Goal: Information Seeking & Learning: Learn about a topic

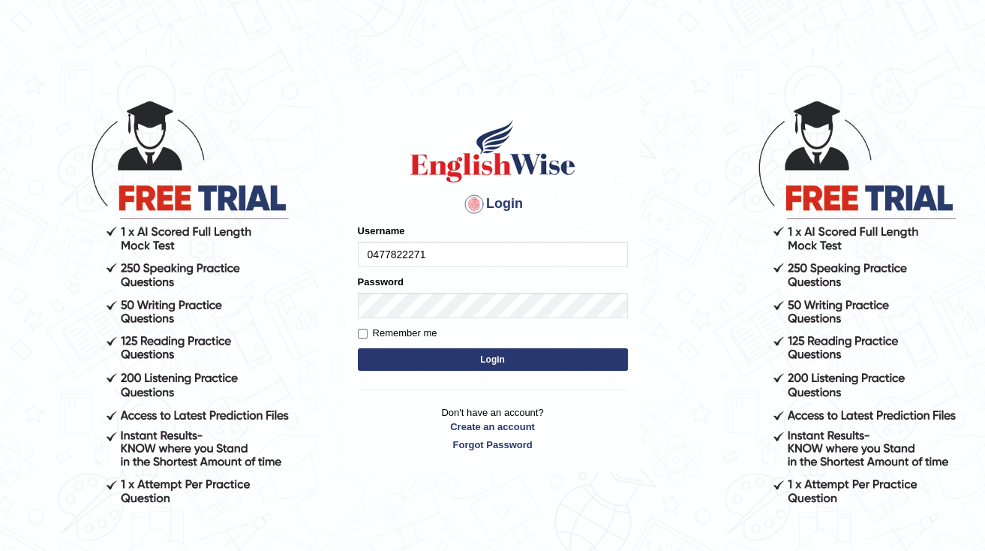
type input "0477822271"
click at [521, 360] on button "Login" at bounding box center [493, 359] width 270 height 23
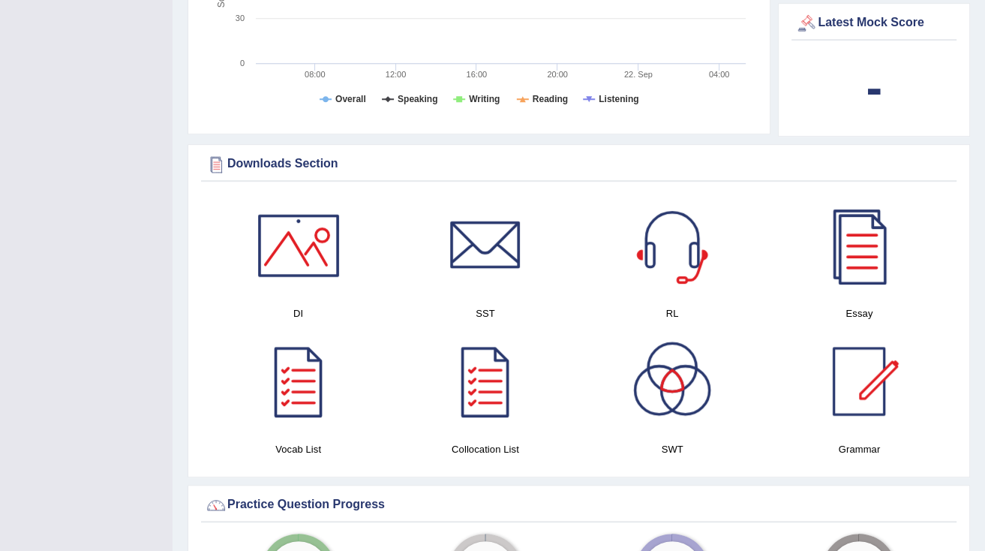
scroll to position [901, 0]
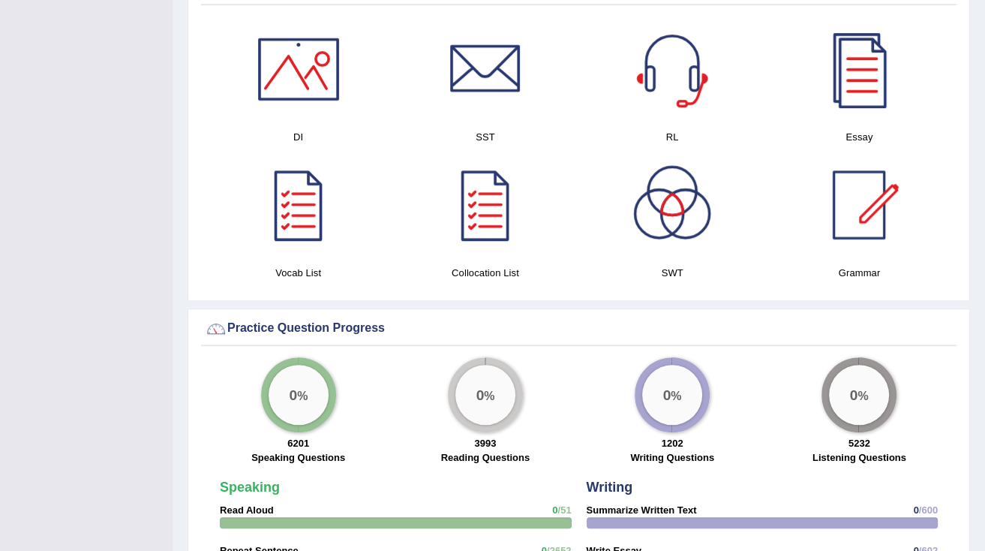
click at [285, 404] on div "0 %" at bounding box center [298, 394] width 75 height 75
click at [309, 365] on div "0 %" at bounding box center [299, 395] width 60 height 60
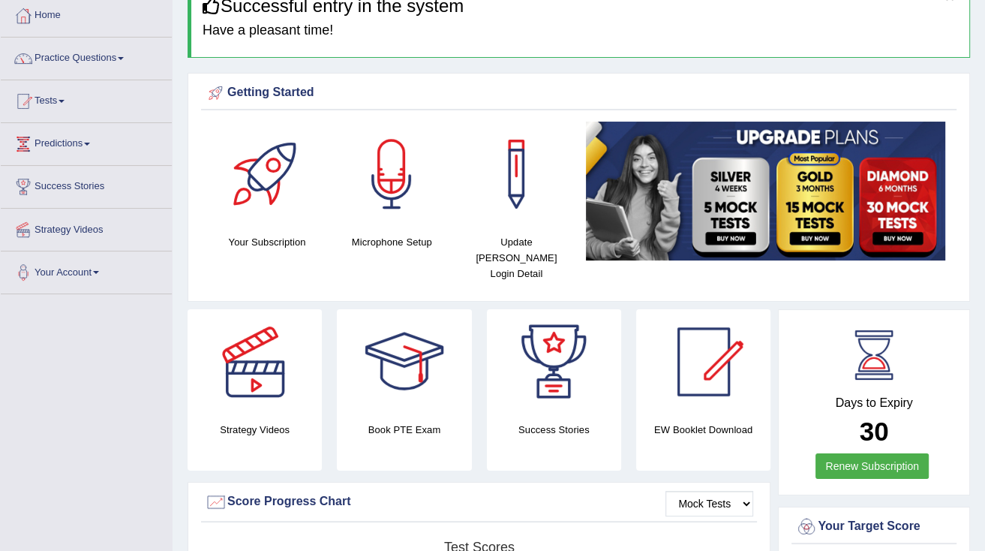
scroll to position [0, 0]
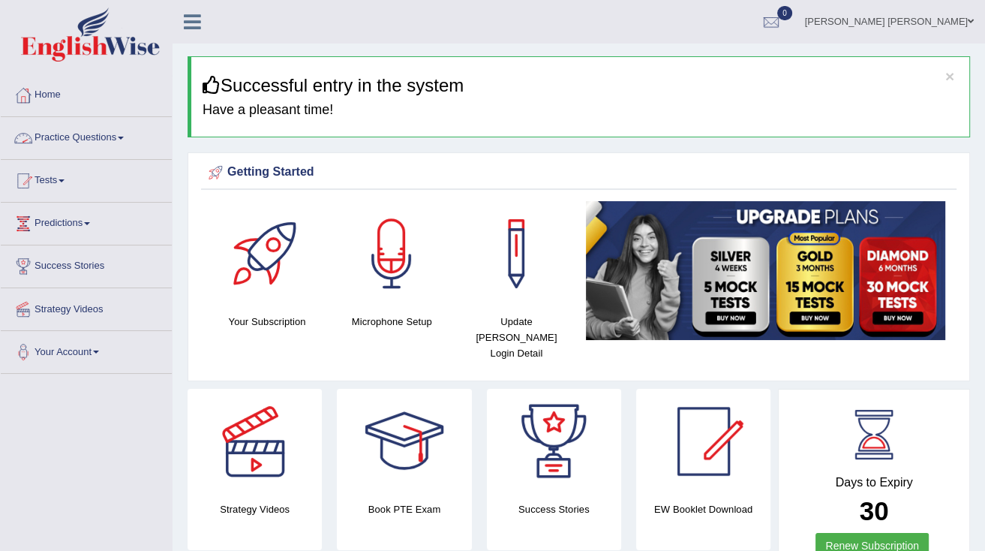
click at [125, 139] on link "Practice Questions" at bounding box center [86, 136] width 171 height 38
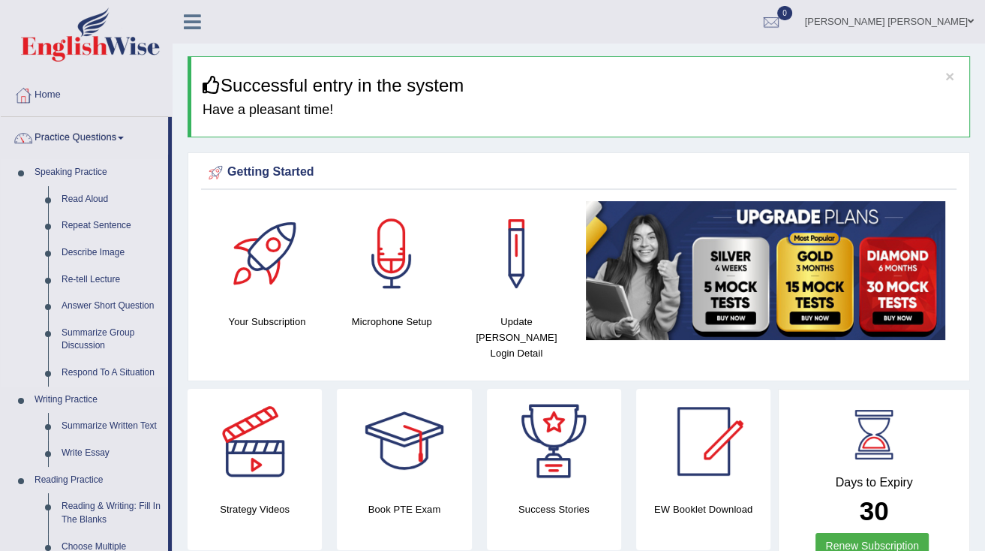
click at [71, 174] on link "Speaking Practice" at bounding box center [98, 172] width 140 height 27
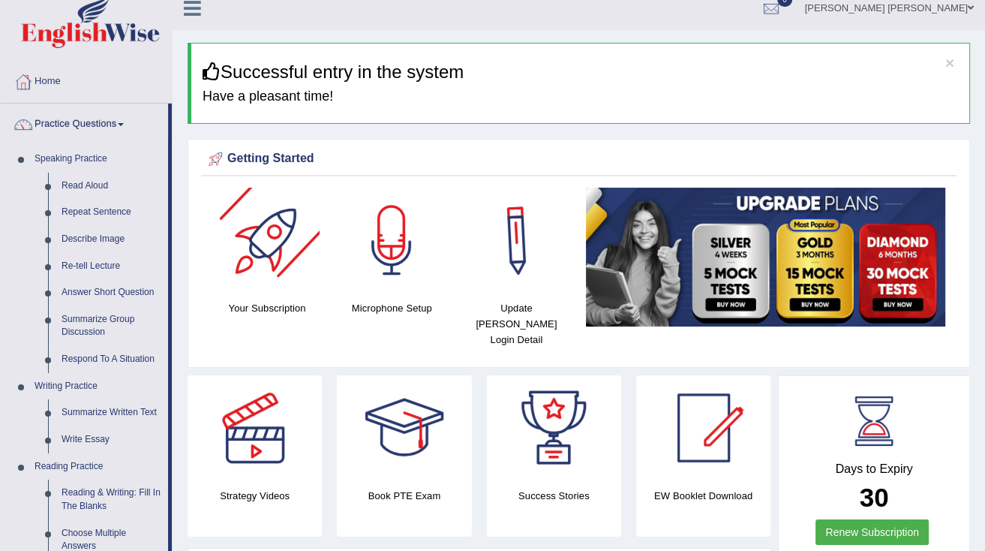
scroll to position [60, 0]
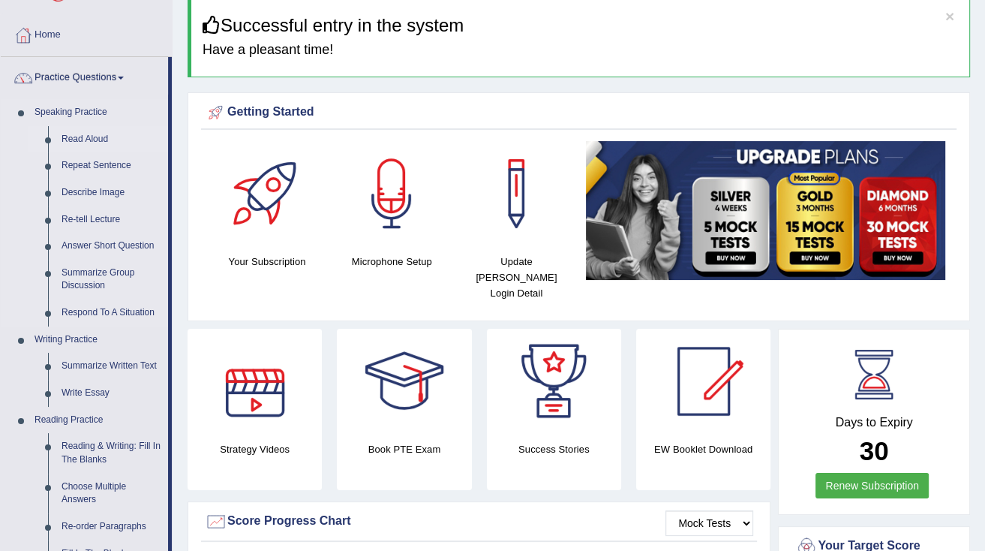
click at [77, 138] on link "Read Aloud" at bounding box center [111, 139] width 113 height 27
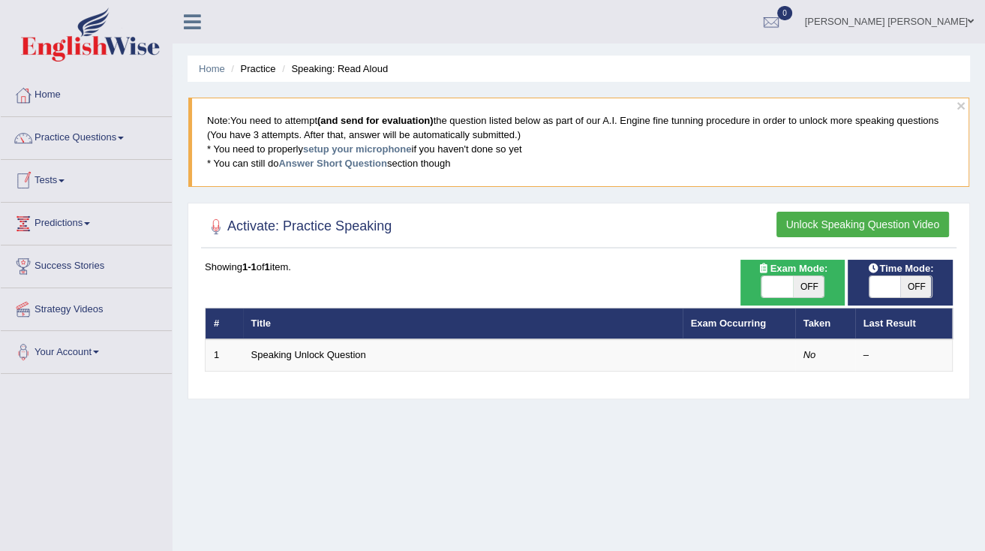
click at [866, 217] on button "Unlock Speaking Question Video" at bounding box center [863, 225] width 173 height 26
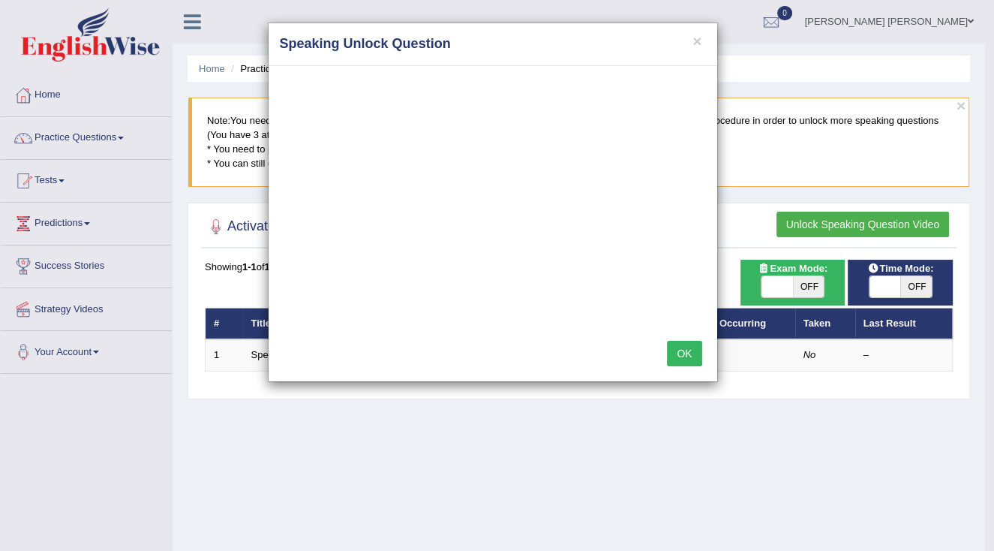
click at [906, 474] on div "× Speaking Unlock Question OK" at bounding box center [497, 275] width 994 height 551
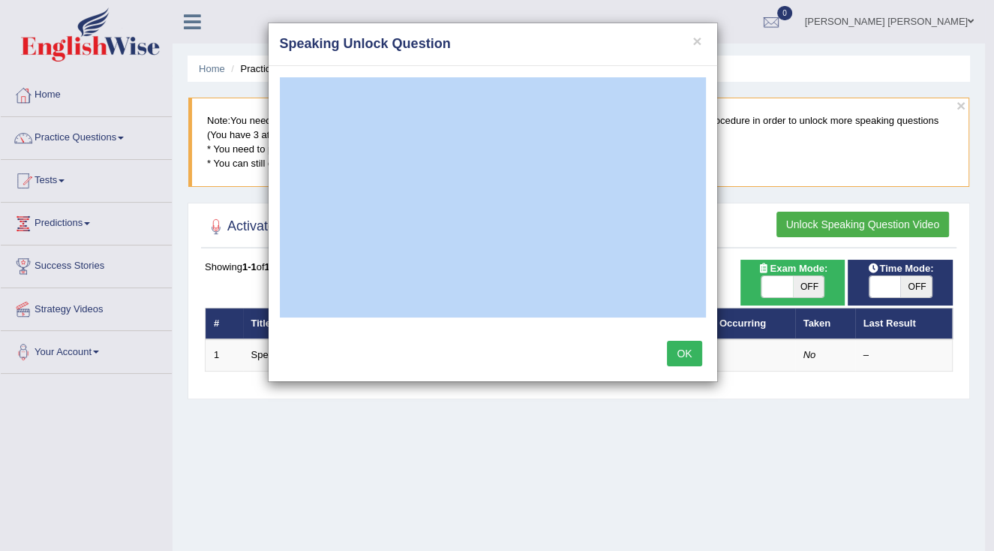
drag, startPoint x: 467, startPoint y: 41, endPoint x: 501, endPoint y: 311, distance: 272.3
click at [497, 320] on div "× Speaking Unlock Question OK" at bounding box center [493, 203] width 450 height 360
click at [687, 358] on button "OK" at bounding box center [684, 354] width 35 height 26
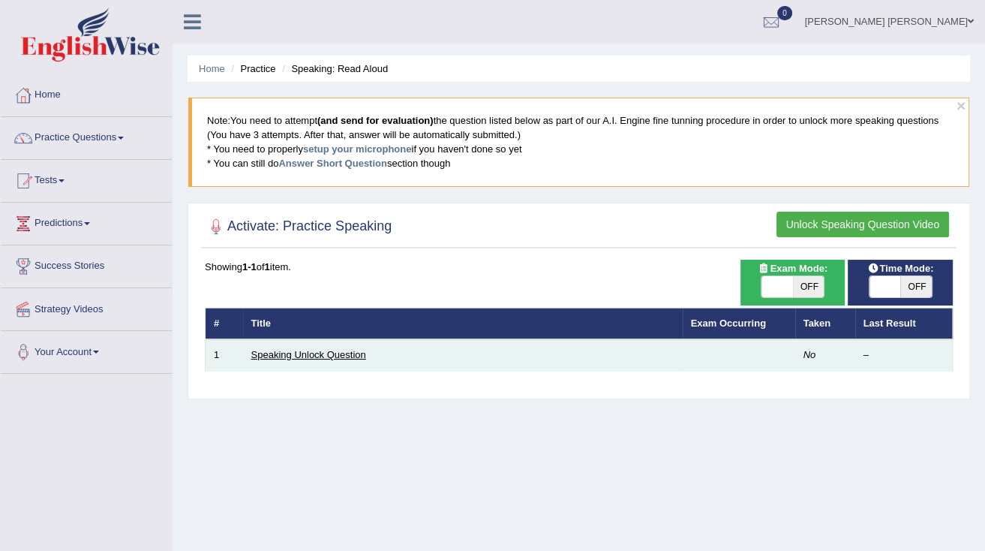
click at [297, 354] on link "Speaking Unlock Question" at bounding box center [308, 354] width 115 height 11
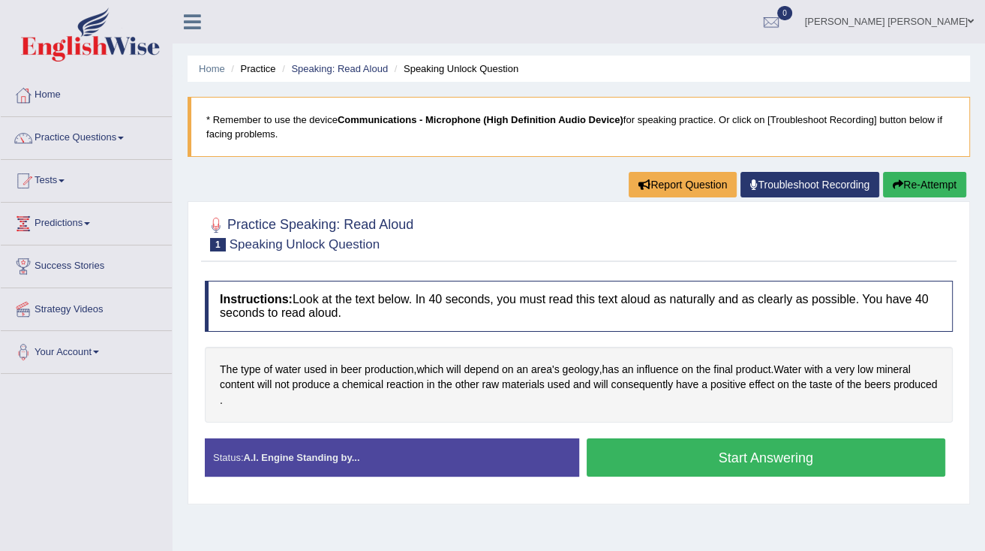
click at [632, 465] on button "Start Answering" at bounding box center [767, 457] width 360 height 38
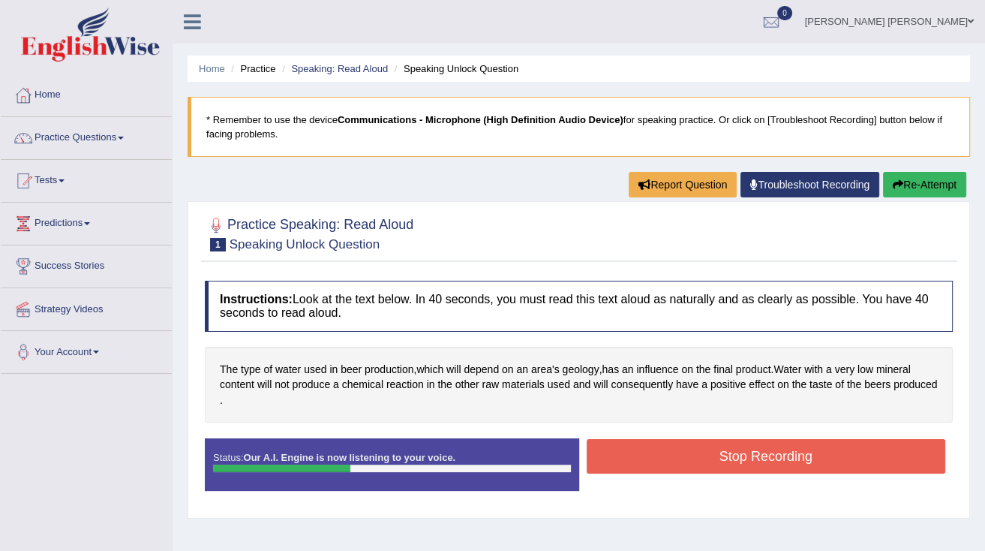
click at [654, 456] on button "Stop Recording" at bounding box center [767, 456] width 360 height 35
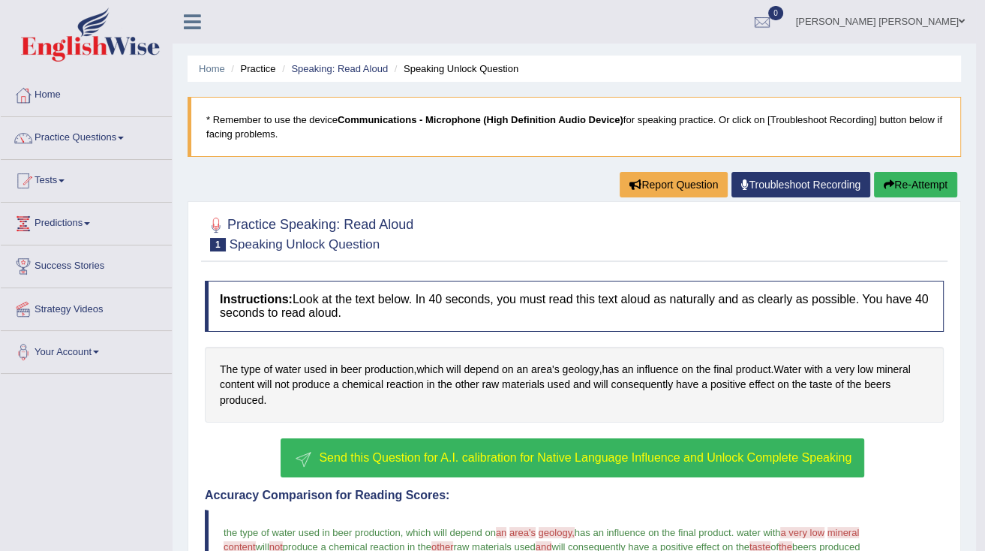
click at [491, 465] on button "Send this Question for A.I. calibration for Native Language Influence and Unloc…" at bounding box center [573, 457] width 584 height 39
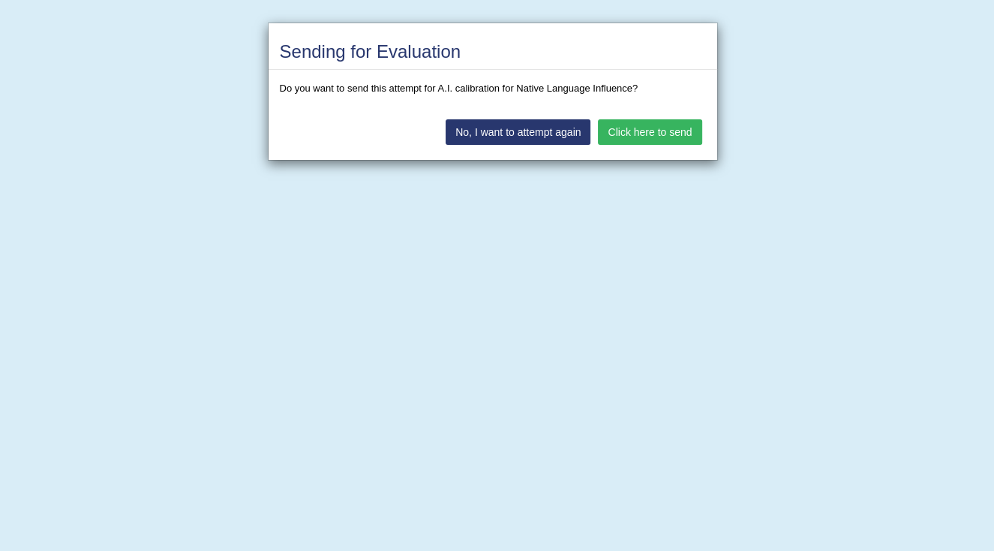
click at [628, 129] on button "Click here to send" at bounding box center [650, 132] width 104 height 26
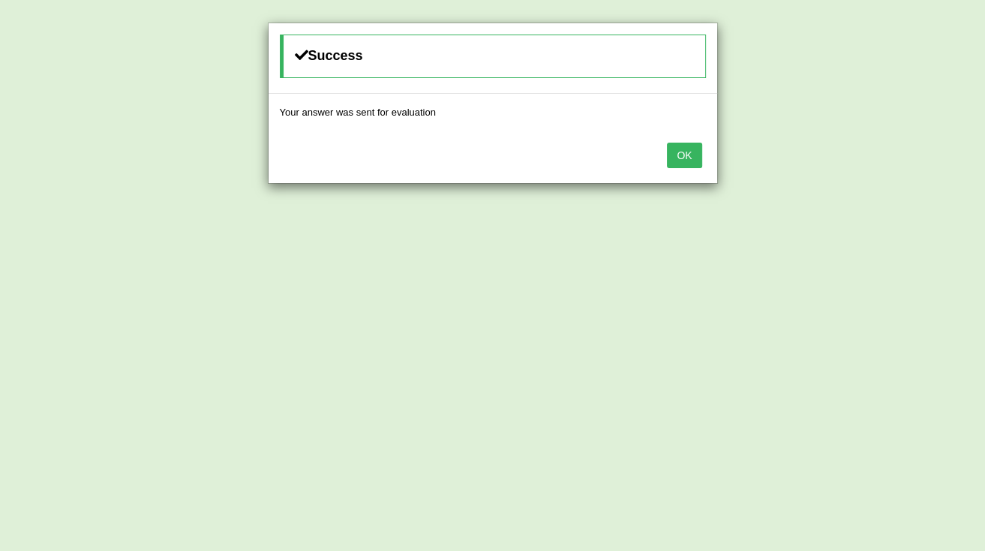
click at [690, 159] on button "OK" at bounding box center [684, 156] width 35 height 26
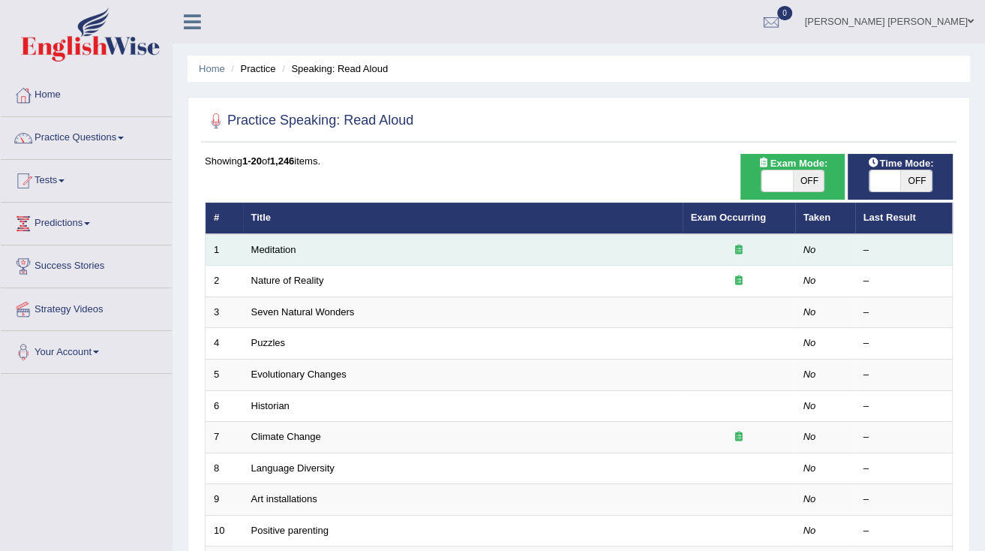
click at [740, 249] on icon at bounding box center [740, 250] width 8 height 10
click at [282, 246] on link "Meditation" at bounding box center [273, 249] width 45 height 11
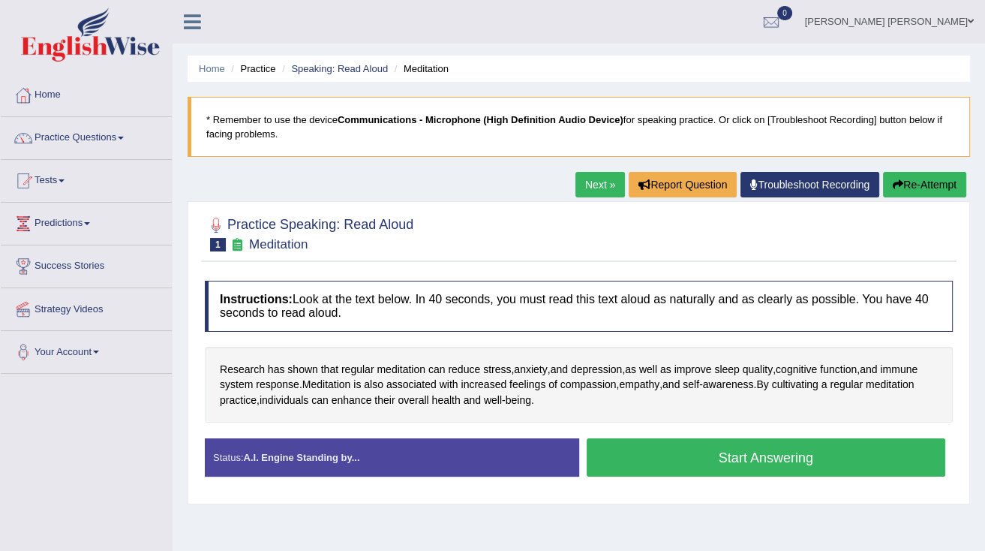
click at [370, 453] on div "Status: A.I. Engine Standing by..." at bounding box center [392, 457] width 375 height 38
click at [712, 456] on button "Start Answering" at bounding box center [767, 457] width 360 height 38
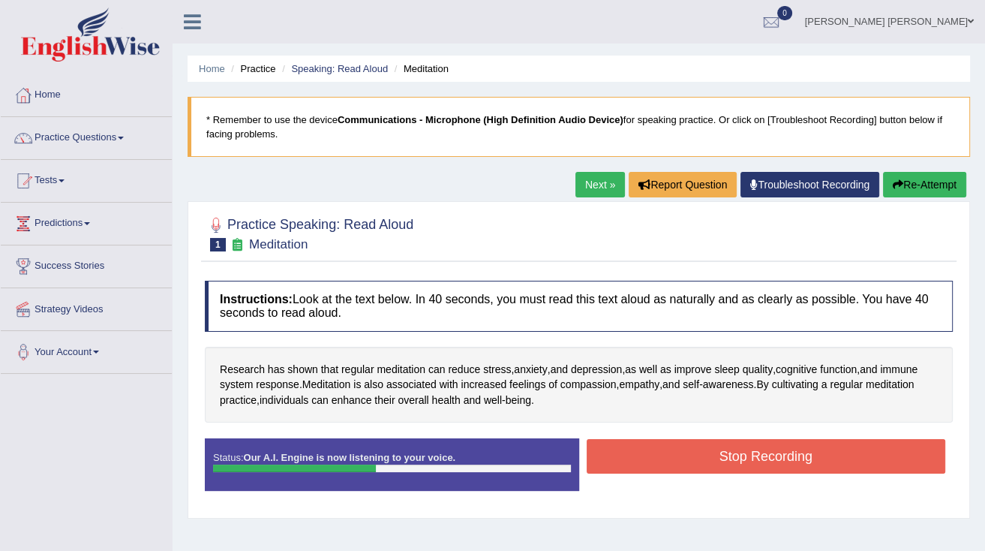
click at [708, 454] on button "Stop Recording" at bounding box center [767, 456] width 360 height 35
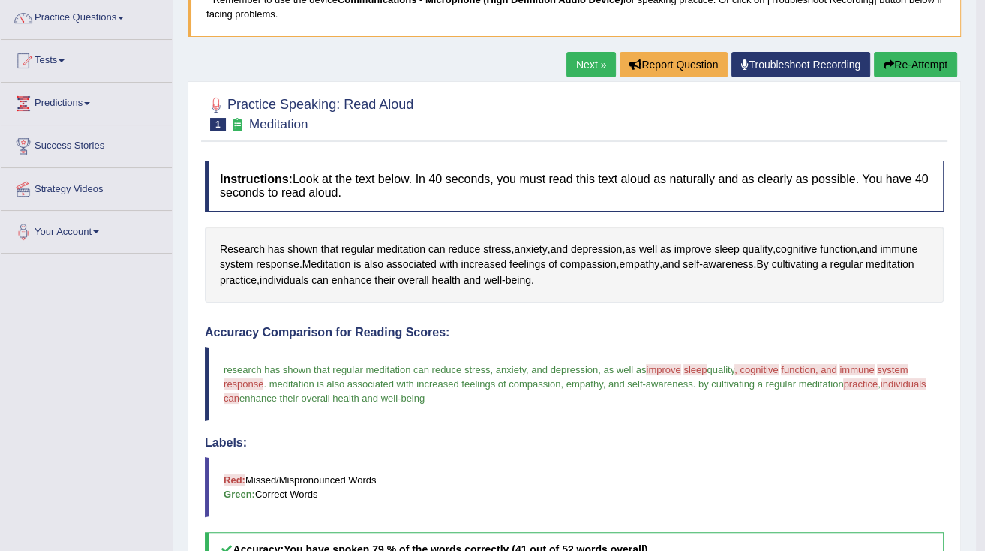
scroll to position [60, 0]
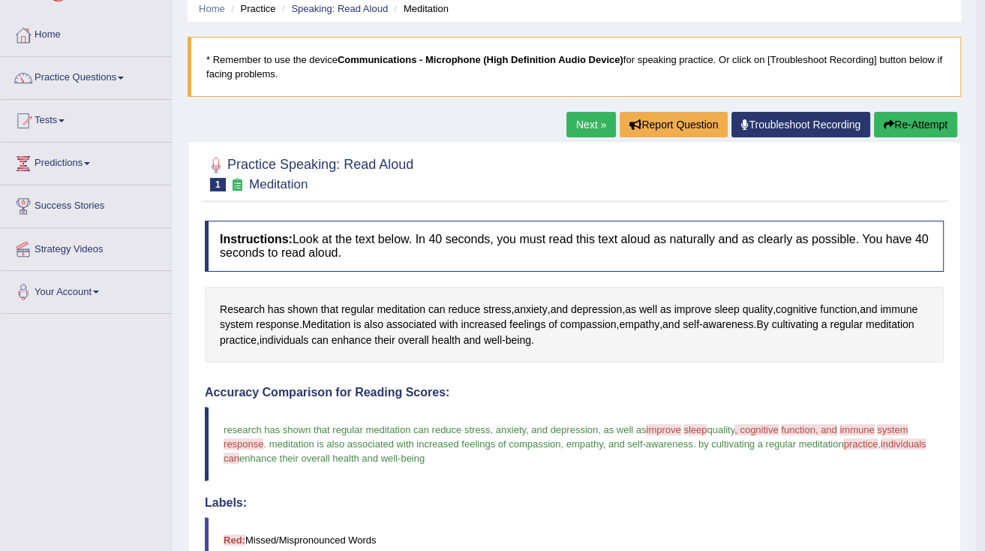
click at [598, 124] on link "Next »" at bounding box center [592, 125] width 50 height 26
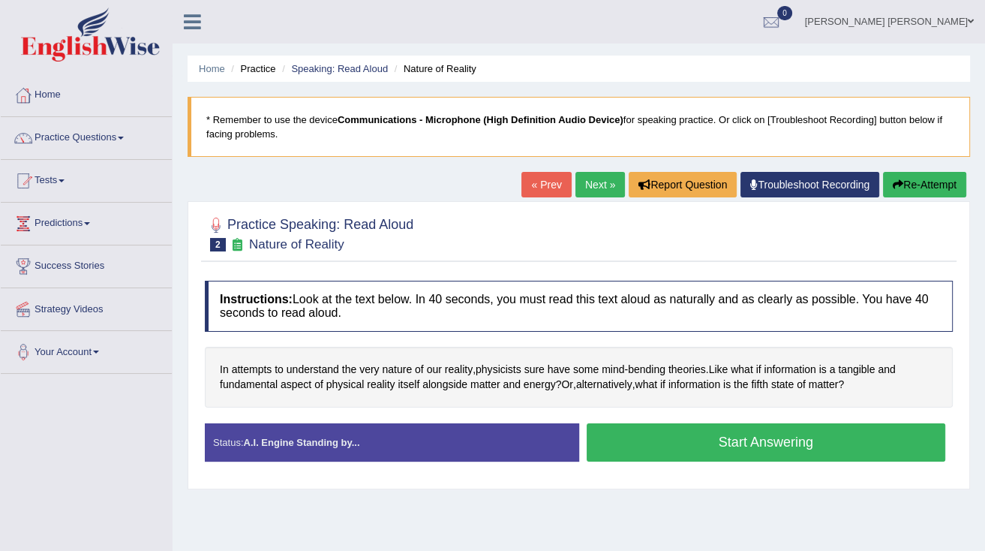
click at [666, 438] on button "Start Answering" at bounding box center [767, 442] width 360 height 38
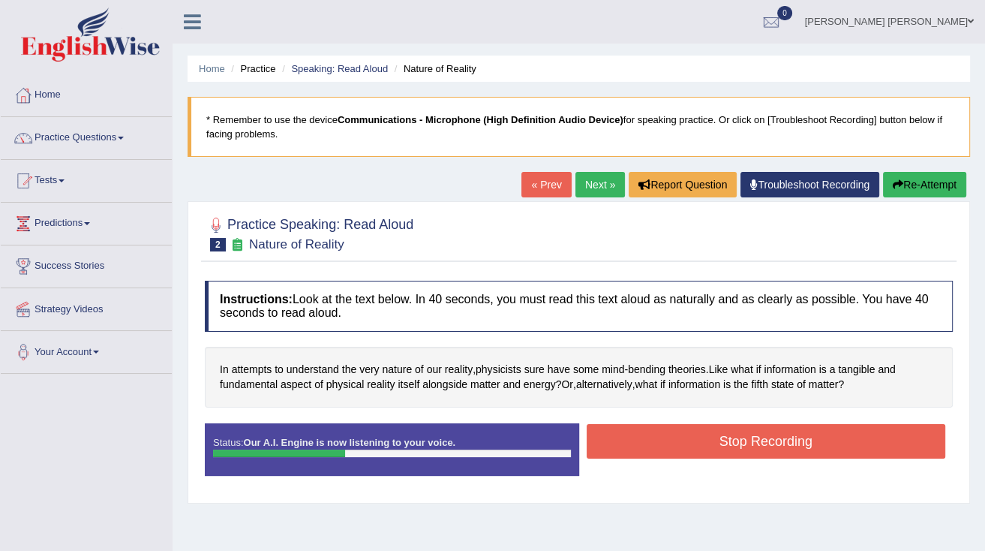
click at [671, 440] on button "Stop Recording" at bounding box center [767, 441] width 360 height 35
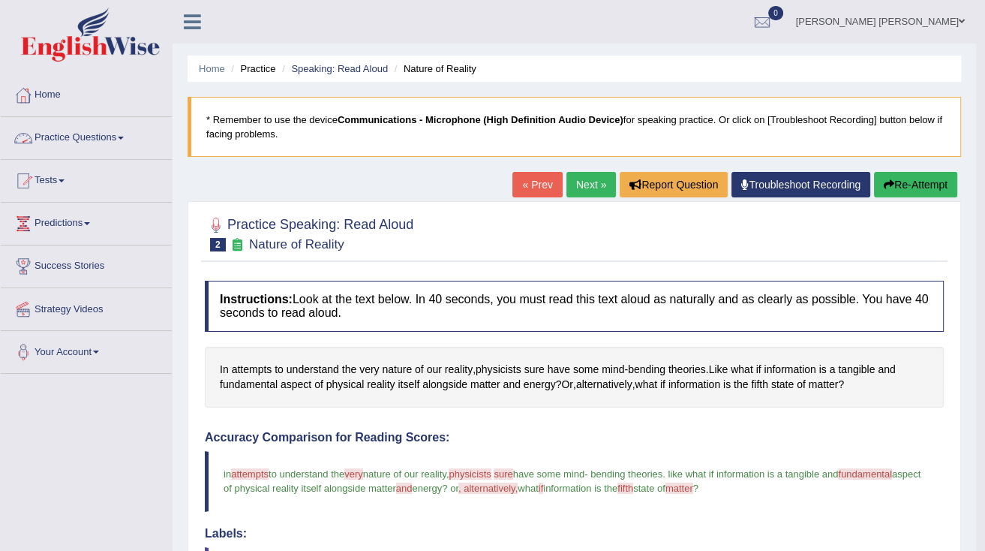
click at [117, 137] on link "Practice Questions" at bounding box center [86, 136] width 171 height 38
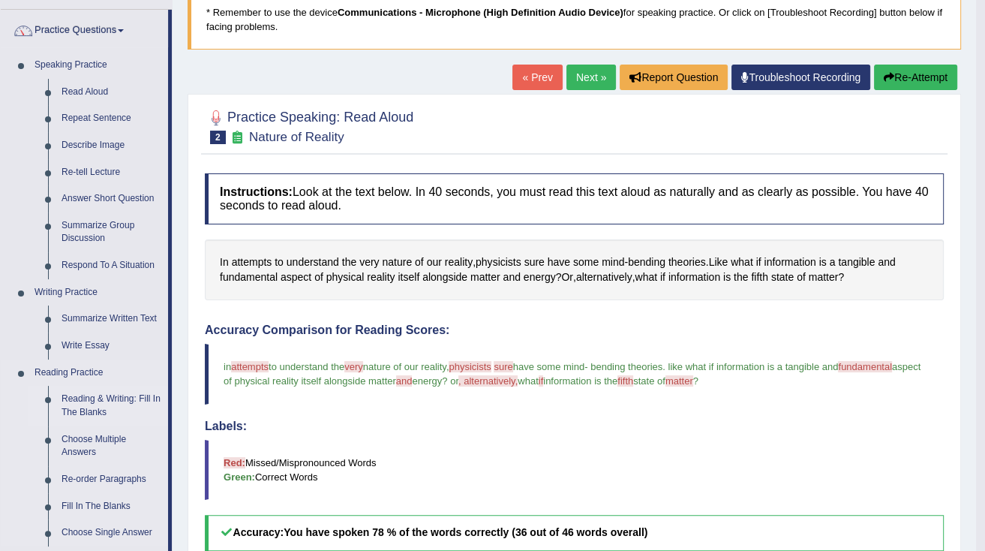
scroll to position [120, 0]
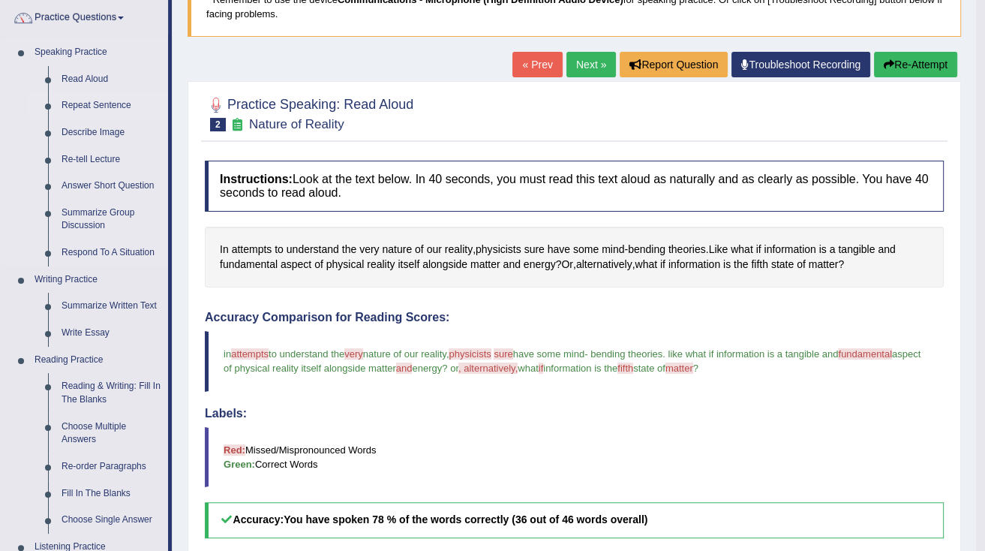
click at [87, 108] on link "Repeat Sentence" at bounding box center [111, 105] width 113 height 27
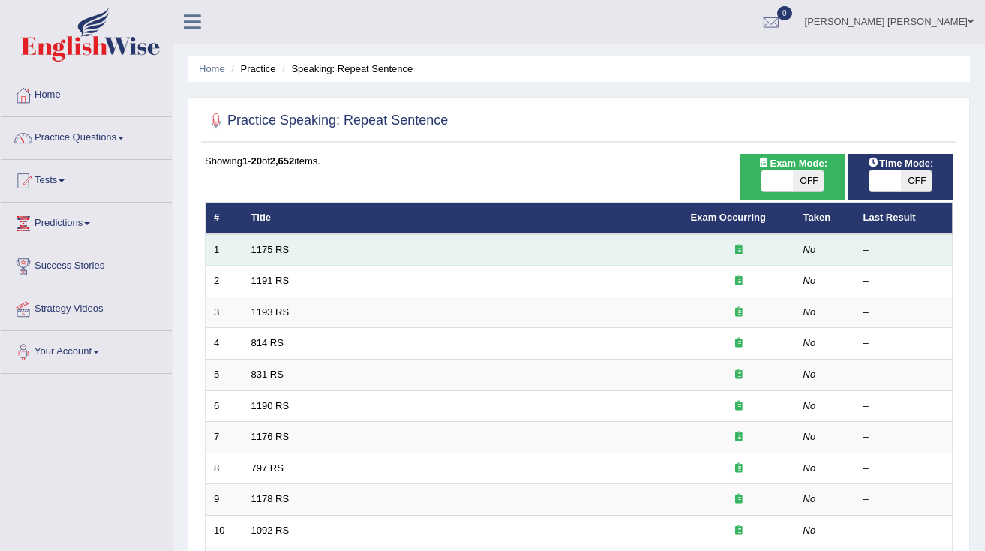
click at [261, 249] on link "1175 RS" at bounding box center [270, 249] width 38 height 11
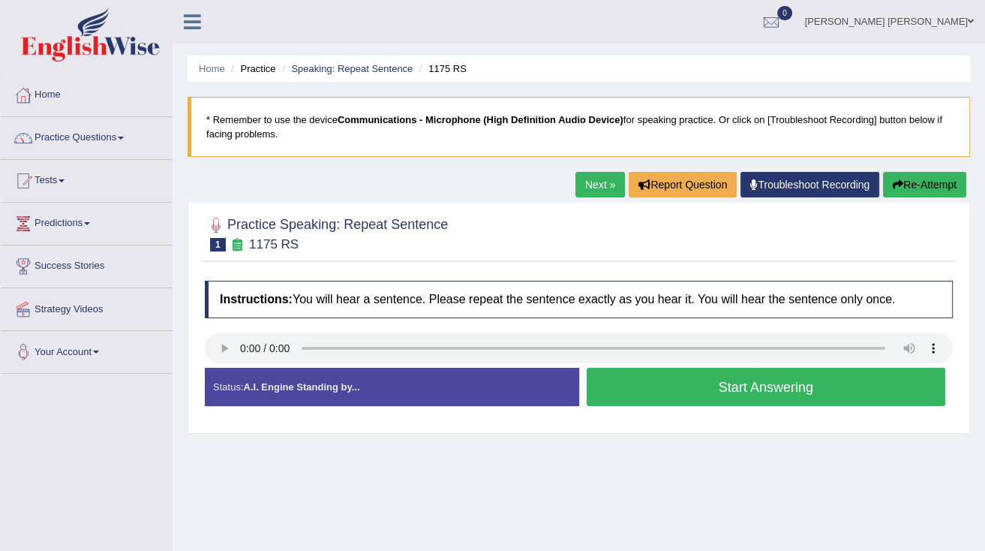
click at [600, 385] on button "Start Answering" at bounding box center [767, 387] width 360 height 38
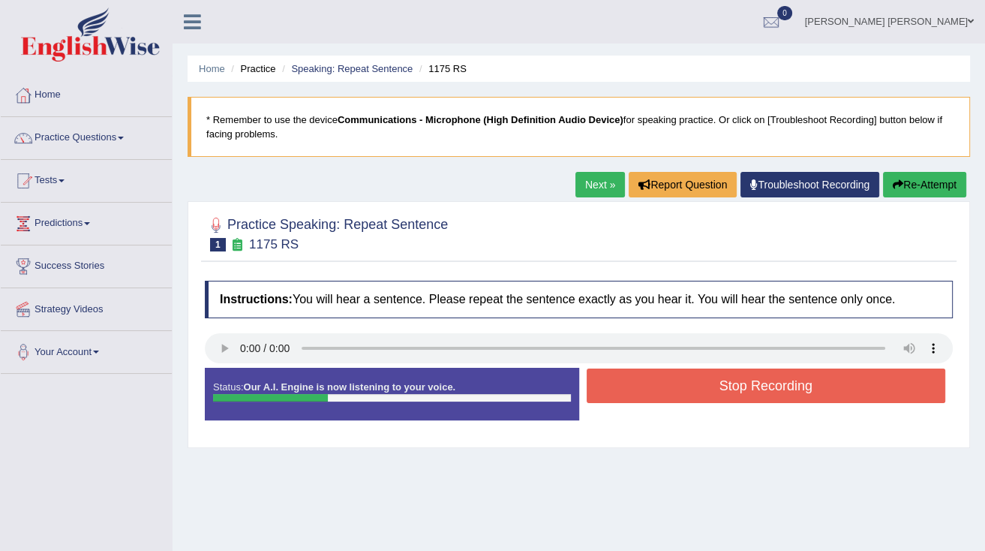
drag, startPoint x: 648, startPoint y: 396, endPoint x: 607, endPoint y: 397, distance: 41.3
click at [633, 397] on button "Stop Recording" at bounding box center [767, 386] width 360 height 35
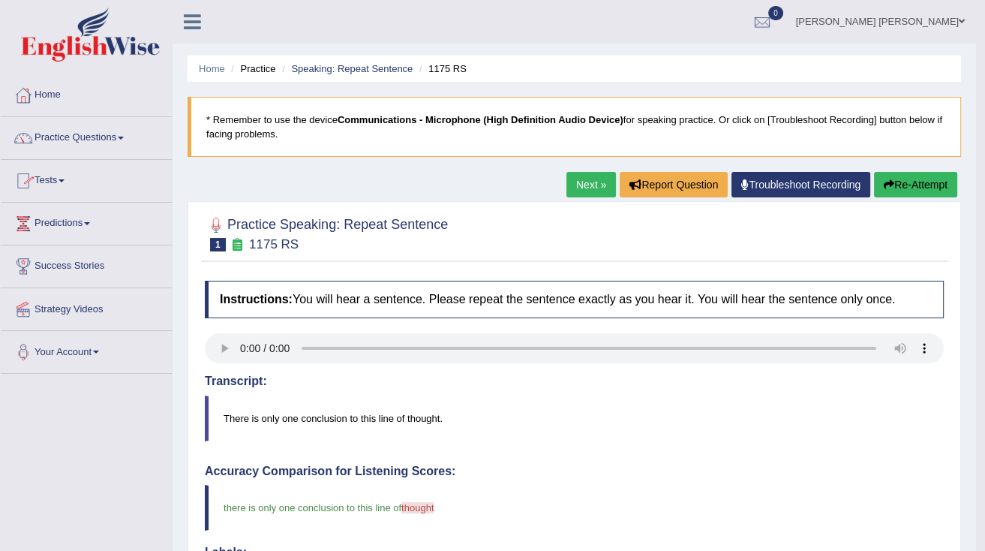
click at [600, 180] on link "Next »" at bounding box center [592, 185] width 50 height 26
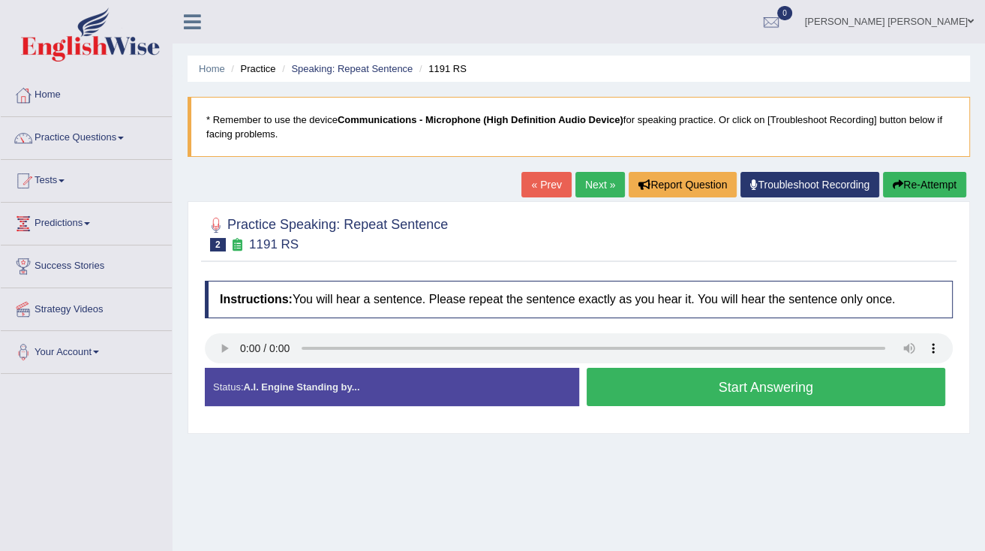
click at [685, 387] on button "Start Answering" at bounding box center [767, 387] width 360 height 38
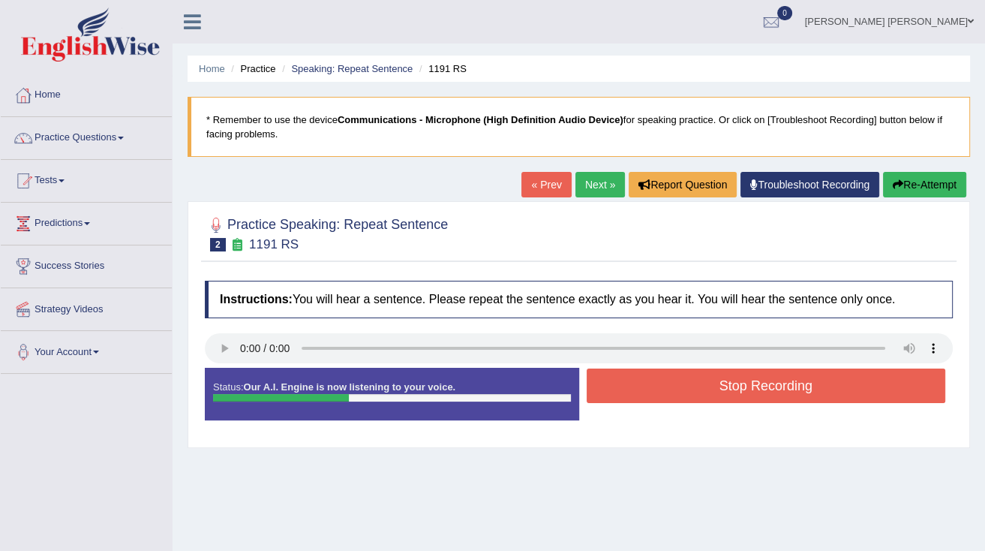
click at [708, 384] on button "Stop Recording" at bounding box center [767, 386] width 360 height 35
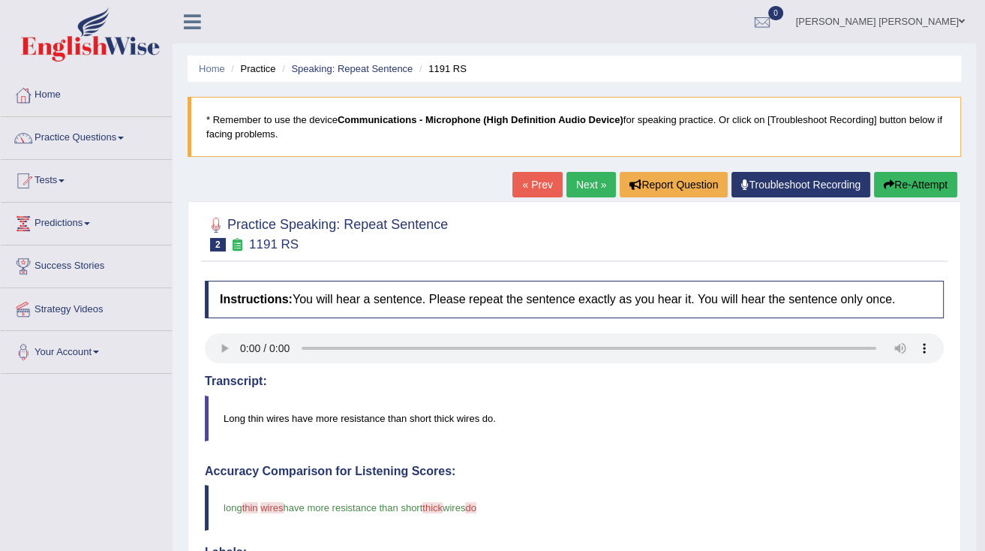
click at [587, 182] on link "Next »" at bounding box center [592, 185] width 50 height 26
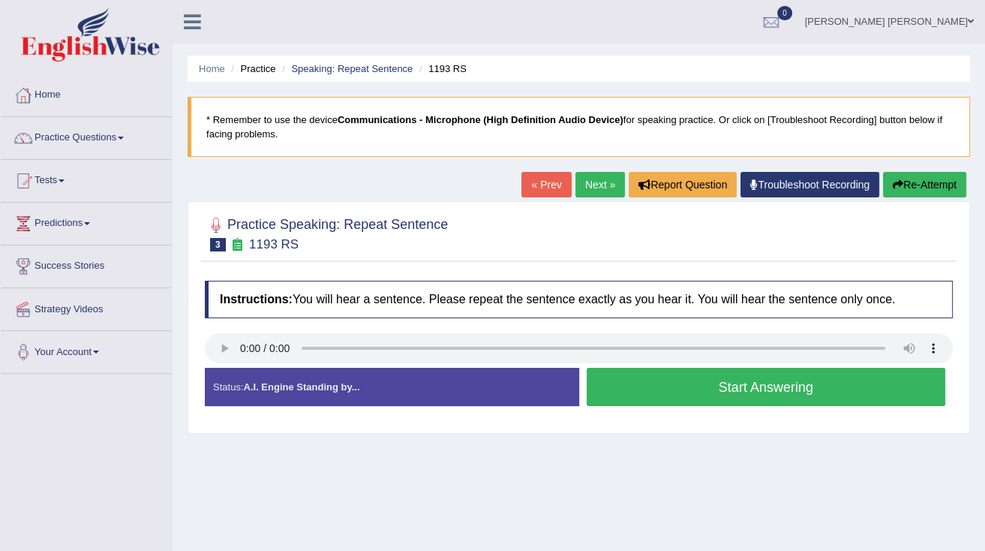
click at [681, 382] on button "Start Answering" at bounding box center [767, 387] width 360 height 38
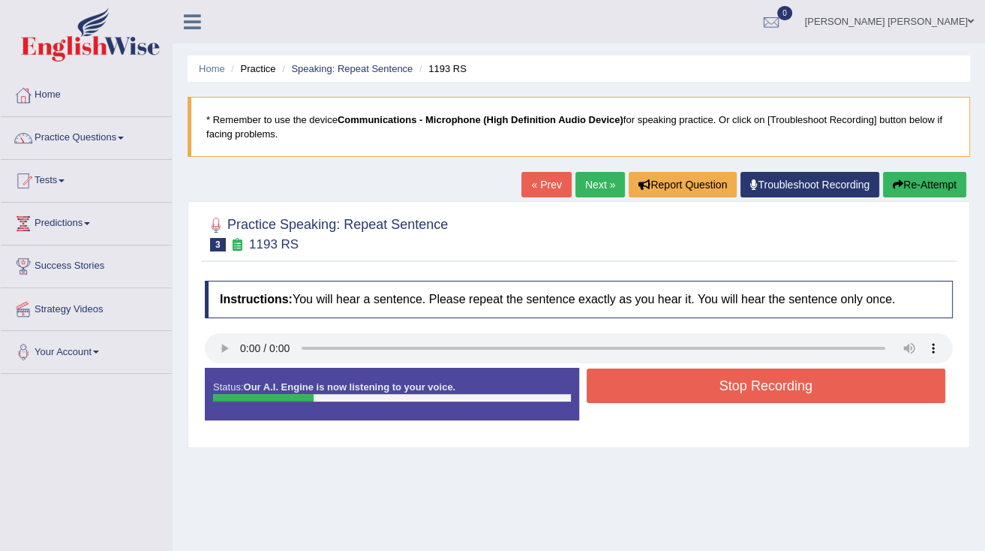
click at [675, 383] on button "Stop Recording" at bounding box center [767, 386] width 360 height 35
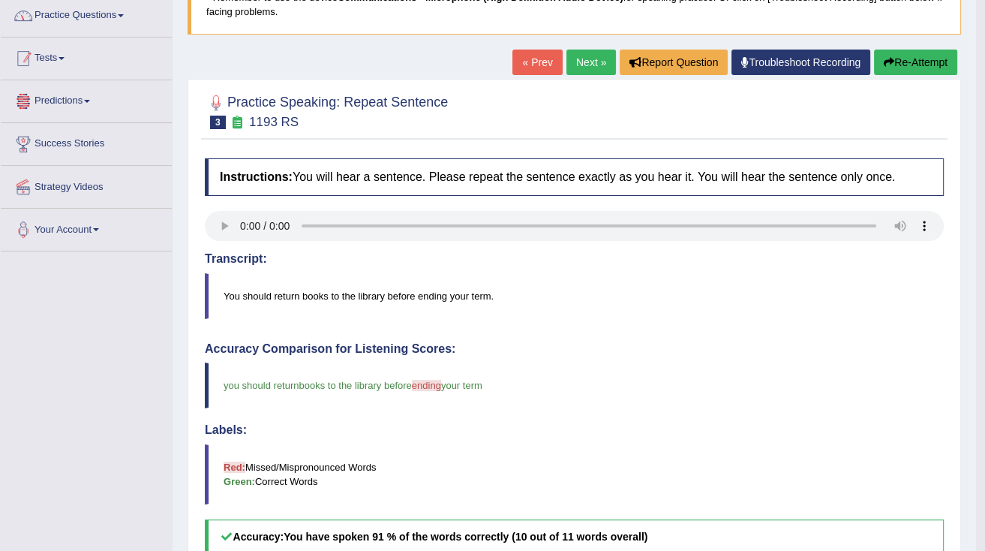
scroll to position [56, 0]
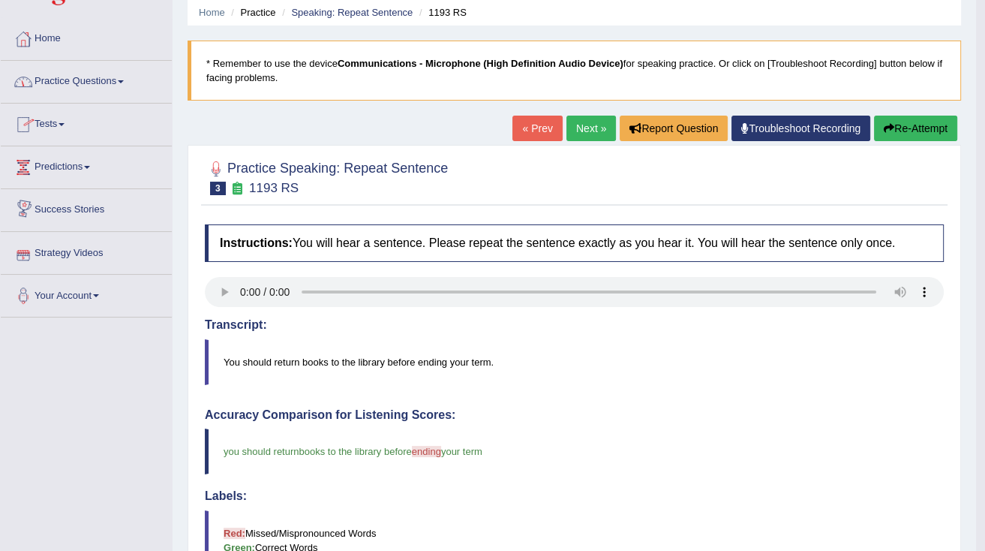
click at [114, 77] on link "Practice Questions" at bounding box center [86, 80] width 171 height 38
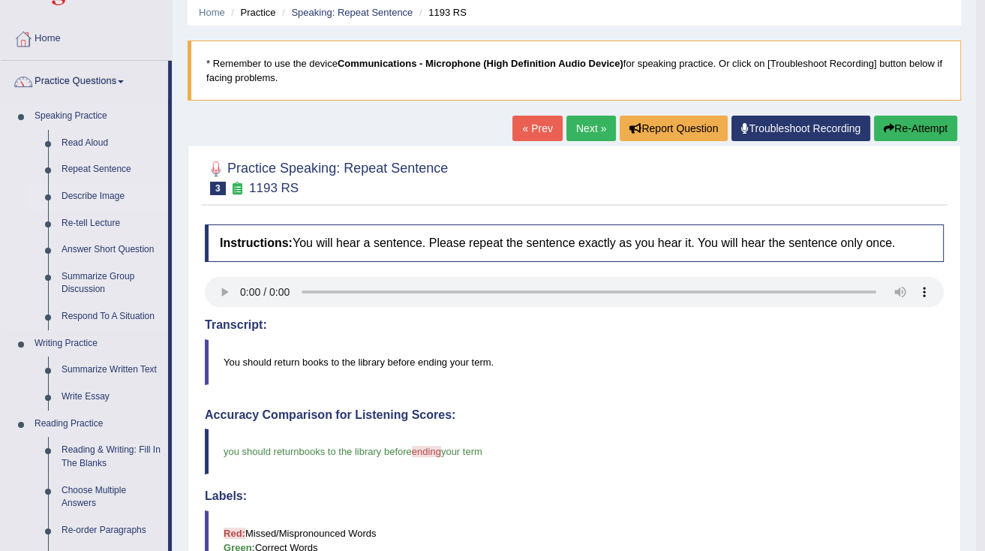
click at [87, 195] on link "Describe Image" at bounding box center [111, 196] width 113 height 27
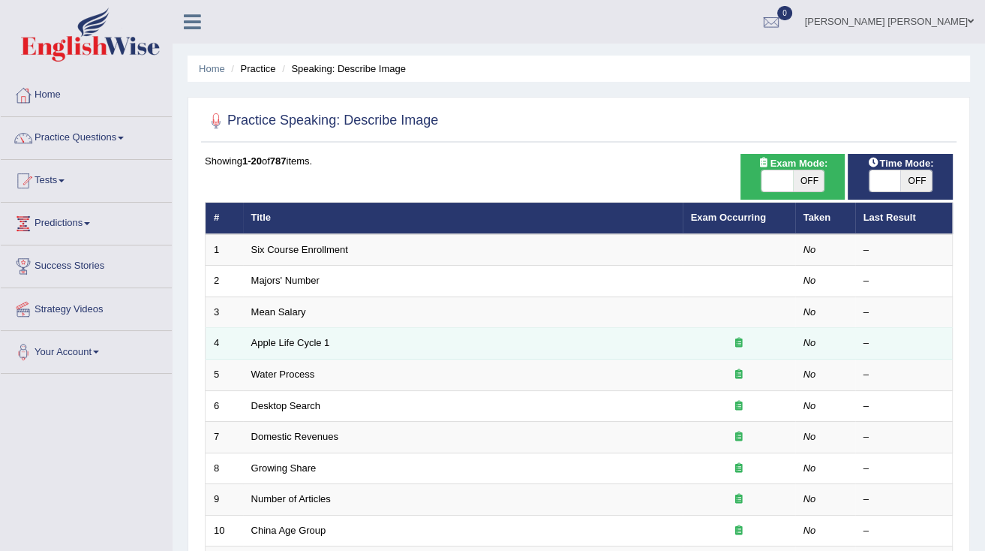
click at [738, 342] on icon at bounding box center [740, 343] width 8 height 10
click at [737, 342] on icon at bounding box center [740, 343] width 8 height 10
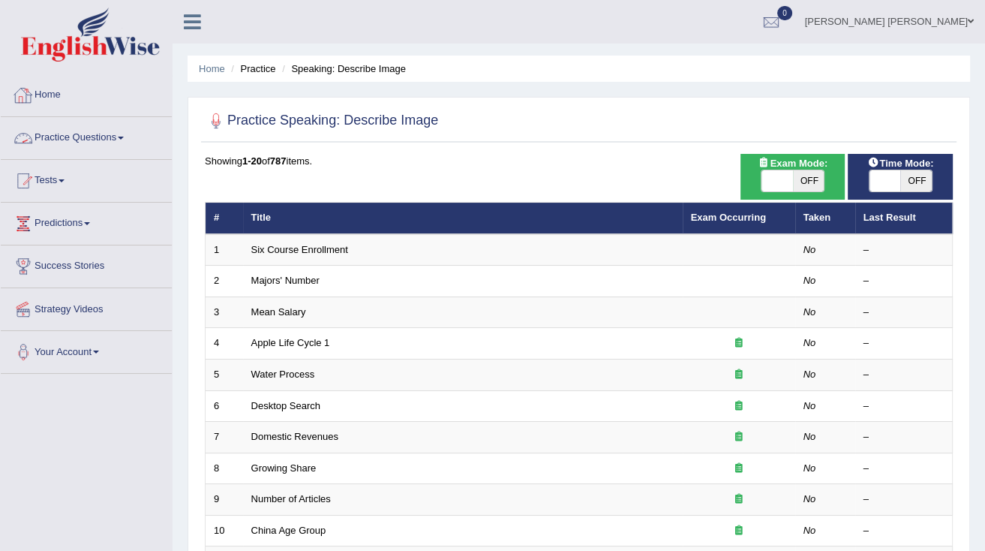
click at [128, 139] on link "Practice Questions" at bounding box center [86, 136] width 171 height 38
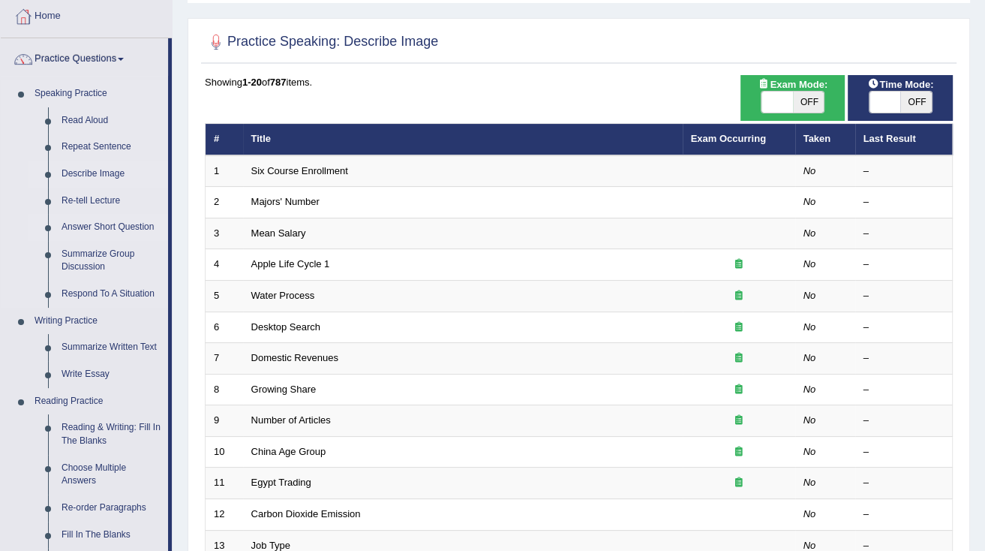
scroll to position [60, 0]
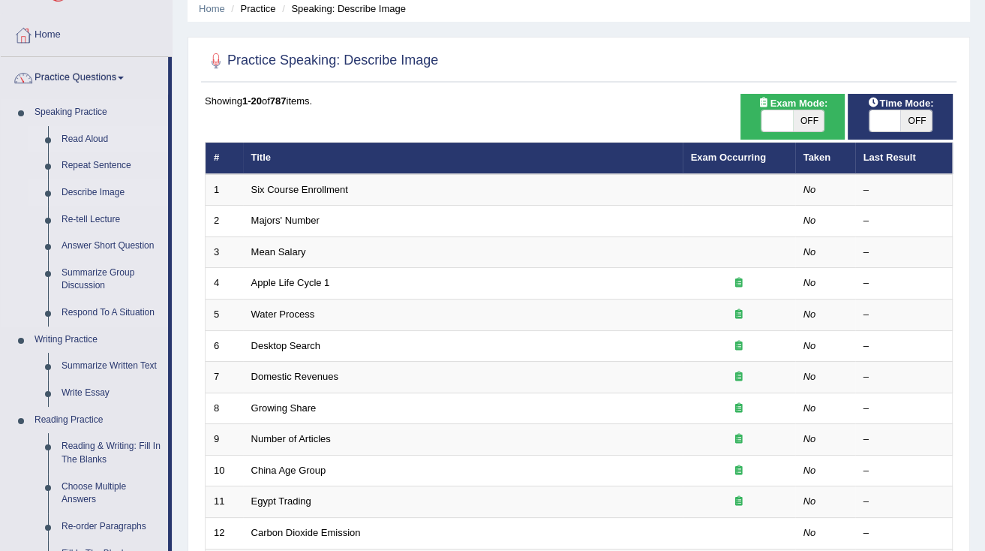
click at [88, 137] on link "Read Aloud" at bounding box center [111, 139] width 113 height 27
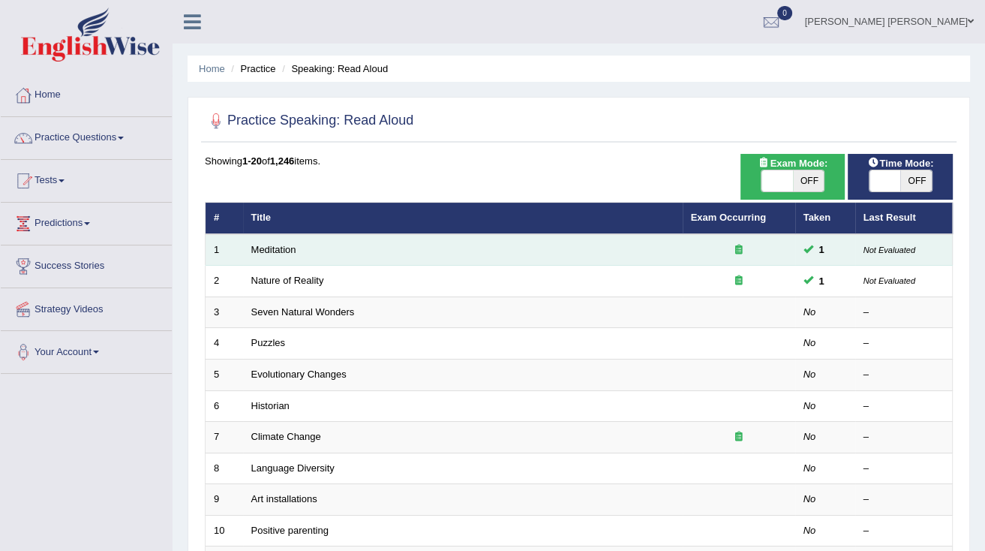
click at [811, 249] on span at bounding box center [809, 249] width 10 height 10
click at [741, 249] on icon at bounding box center [740, 250] width 8 height 10
drag, startPoint x: 739, startPoint y: 249, endPoint x: 703, endPoint y: 243, distance: 36.5
click at [703, 243] on div at bounding box center [739, 250] width 96 height 14
click at [739, 249] on icon at bounding box center [740, 250] width 8 height 10
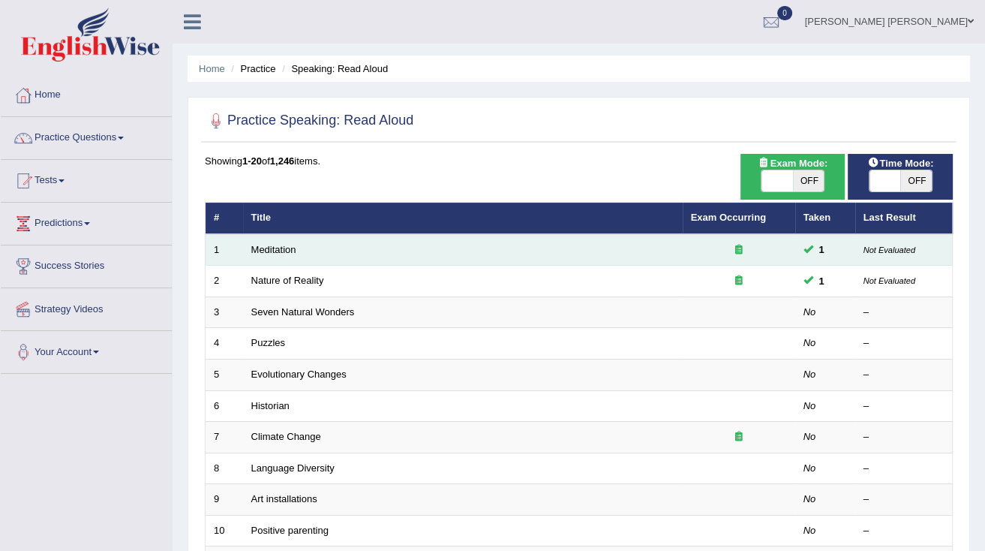
click at [737, 249] on icon at bounding box center [740, 250] width 8 height 10
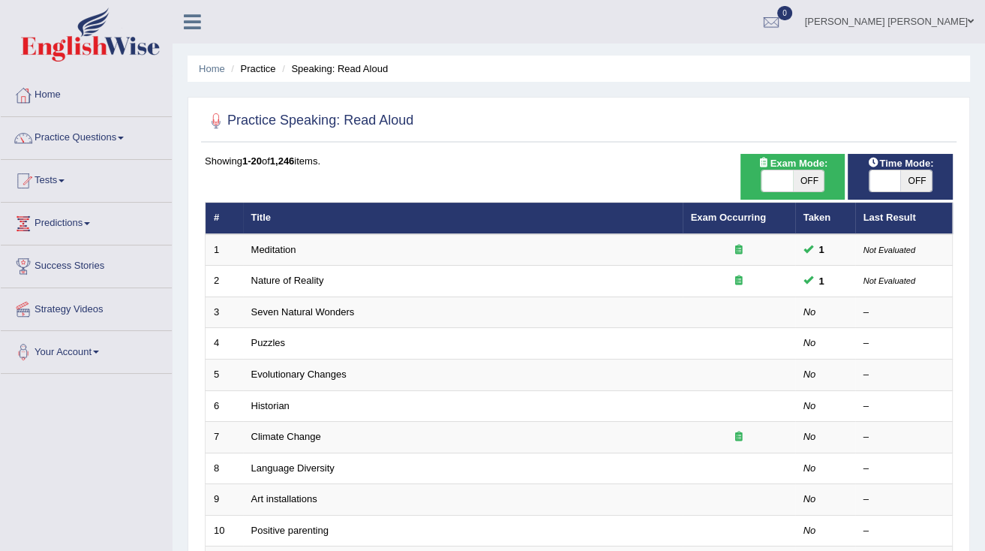
click at [820, 177] on span "OFF" at bounding box center [809, 180] width 32 height 21
checkbox input "true"
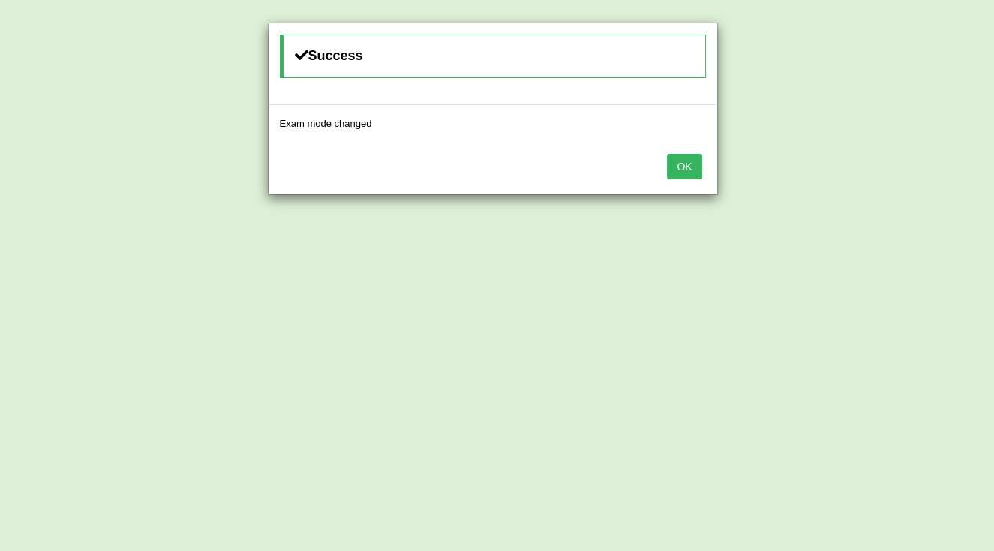
click at [701, 164] on button "OK" at bounding box center [684, 167] width 35 height 26
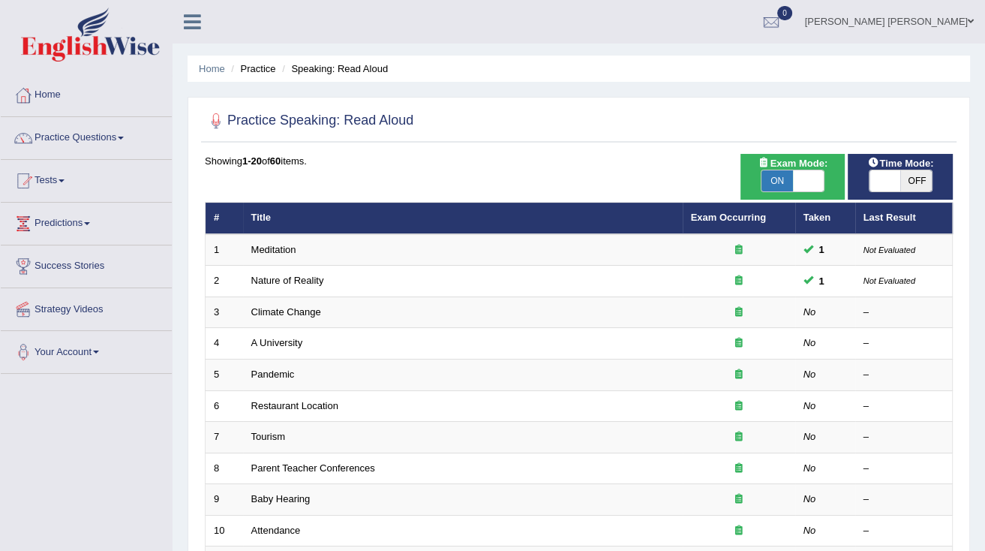
click at [743, 246] on div at bounding box center [739, 250] width 96 height 14
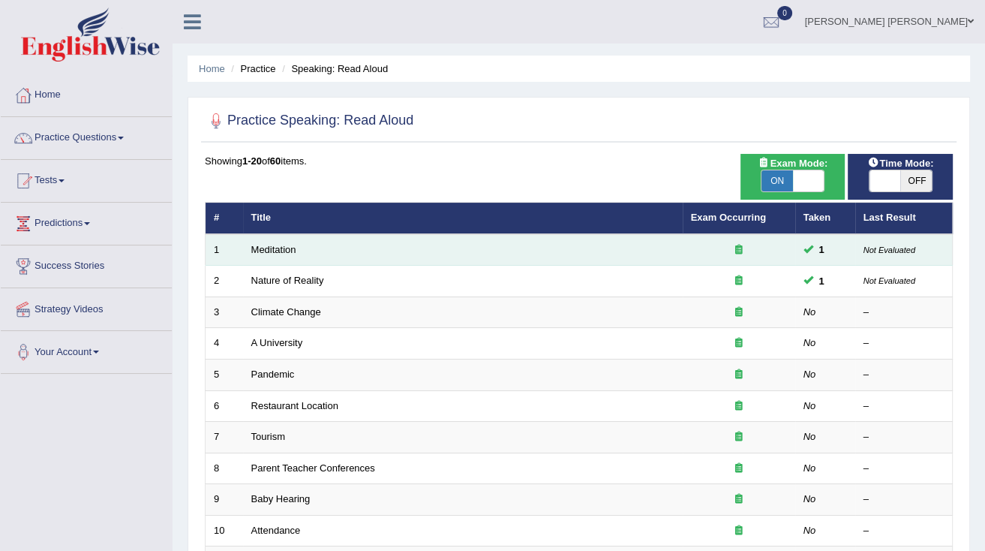
click at [742, 248] on div at bounding box center [739, 250] width 96 height 14
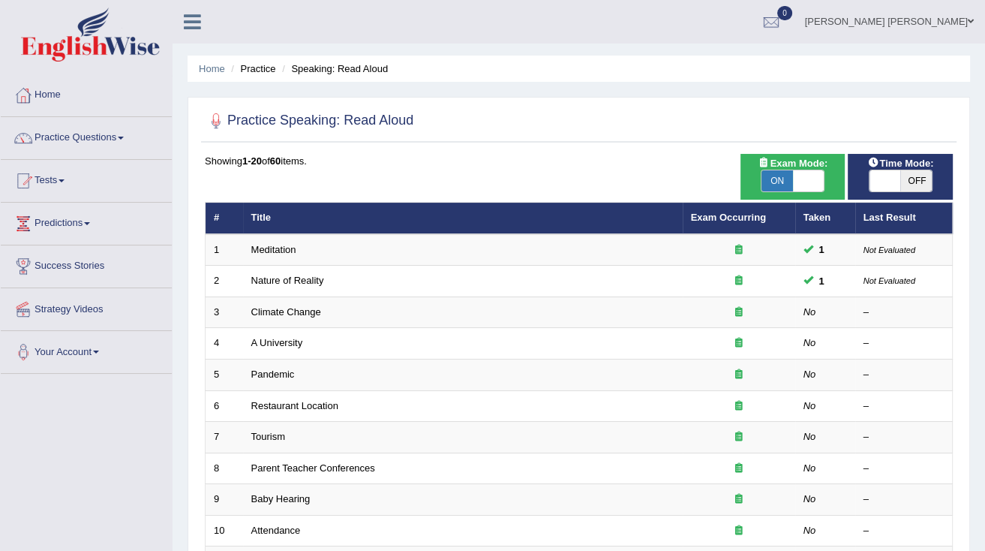
click at [905, 179] on span "OFF" at bounding box center [917, 180] width 32 height 21
checkbox input "true"
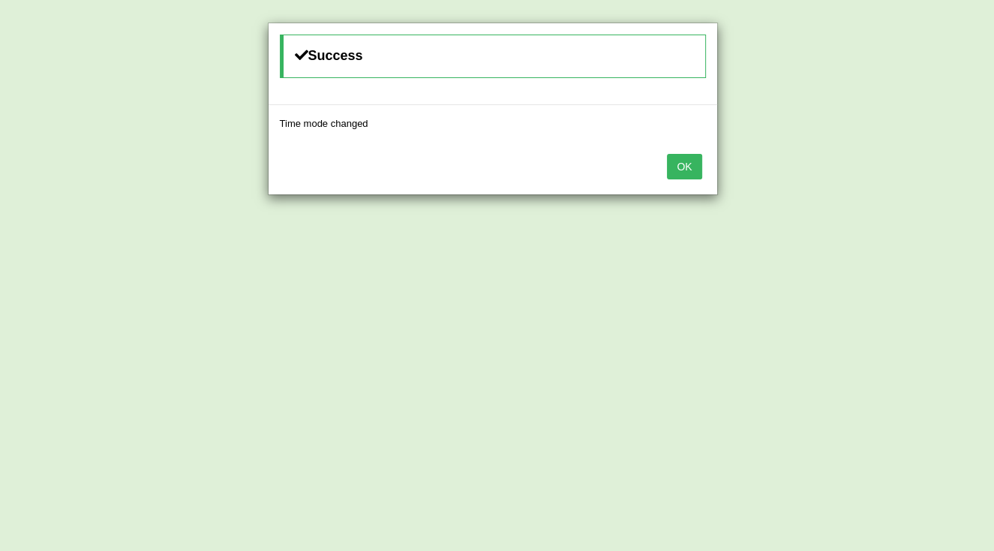
click at [709, 179] on div "OK" at bounding box center [493, 168] width 449 height 53
click at [702, 171] on button "OK" at bounding box center [684, 167] width 35 height 26
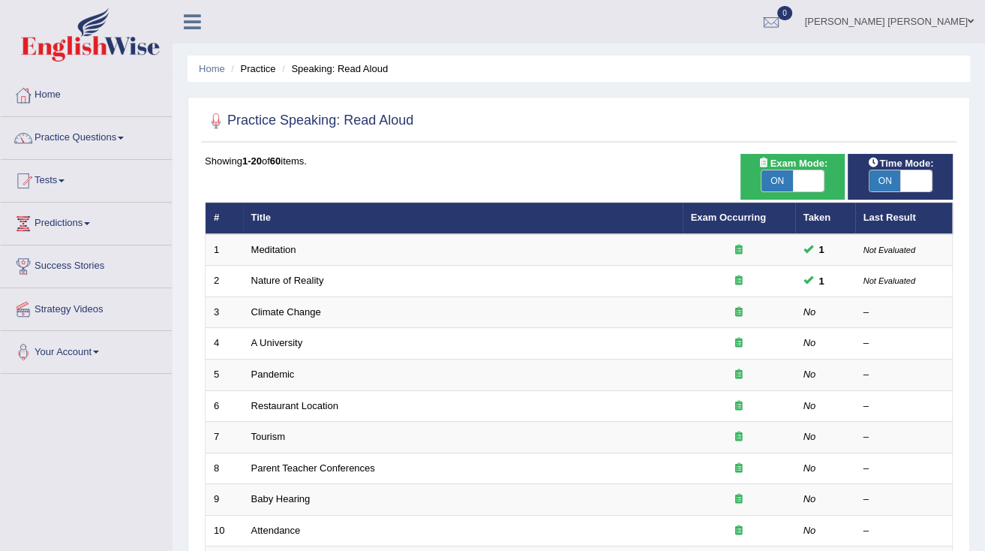
scroll to position [60, 0]
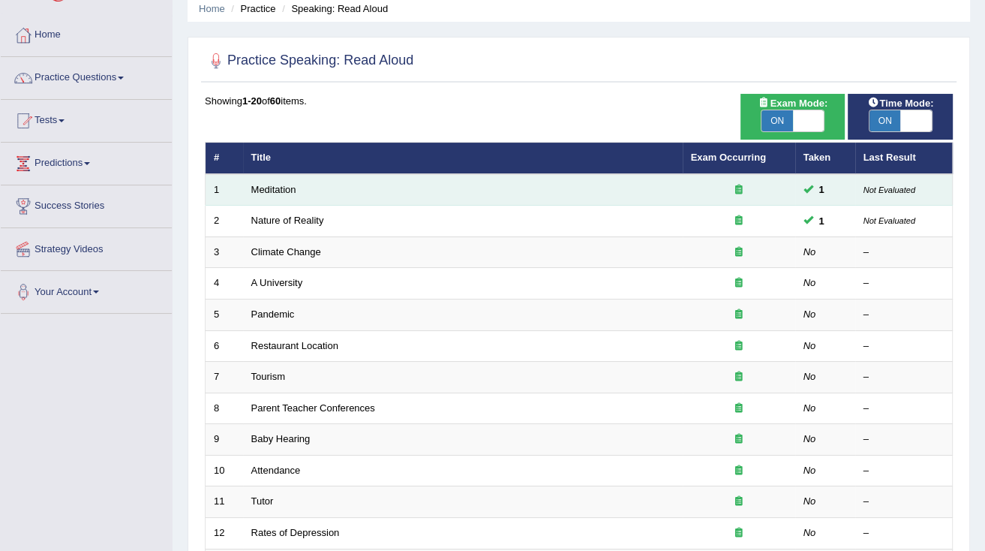
click at [736, 185] on icon at bounding box center [740, 190] width 8 height 10
click at [272, 194] on td "Meditation" at bounding box center [463, 190] width 440 height 32
click at [272, 194] on link "Meditation" at bounding box center [273, 189] width 45 height 11
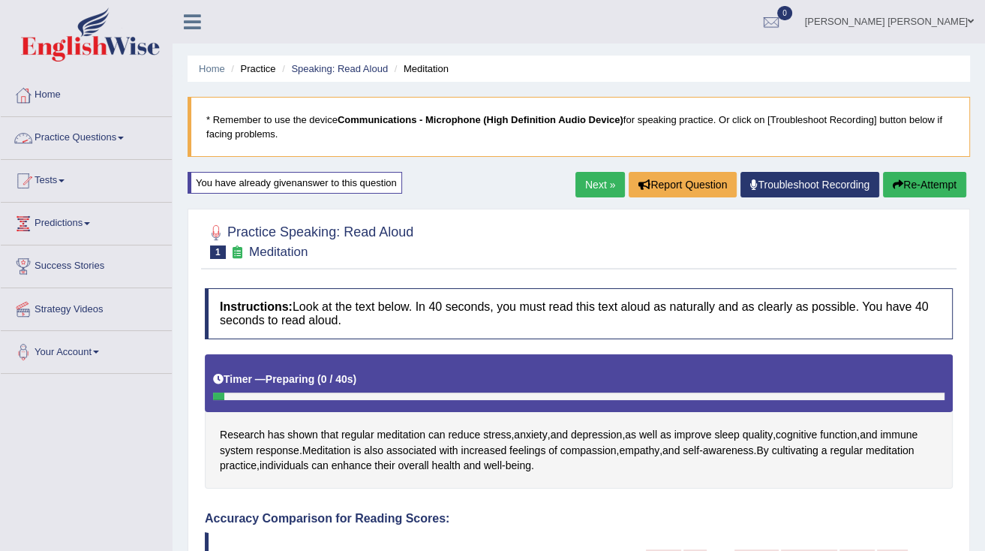
click at [119, 141] on link "Practice Questions" at bounding box center [86, 136] width 171 height 38
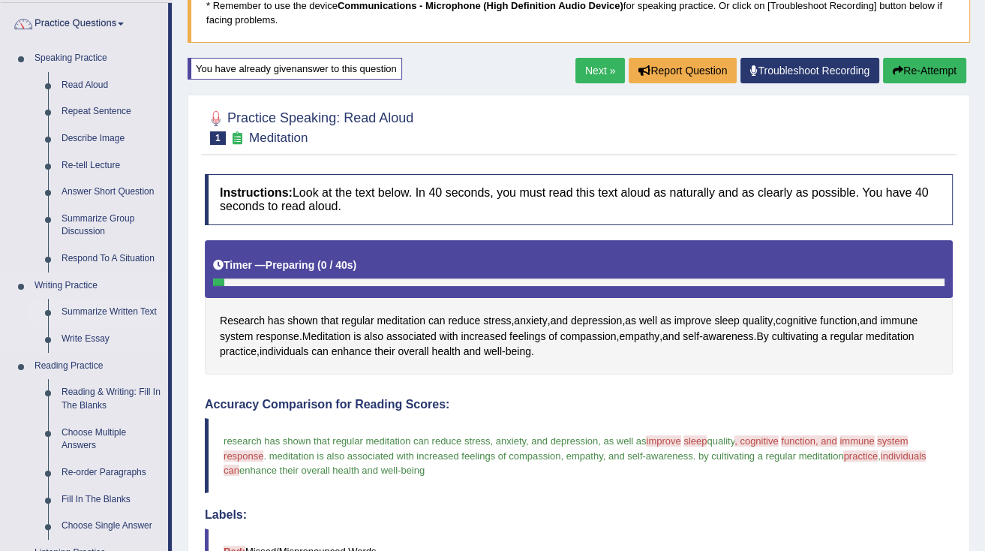
scroll to position [120, 0]
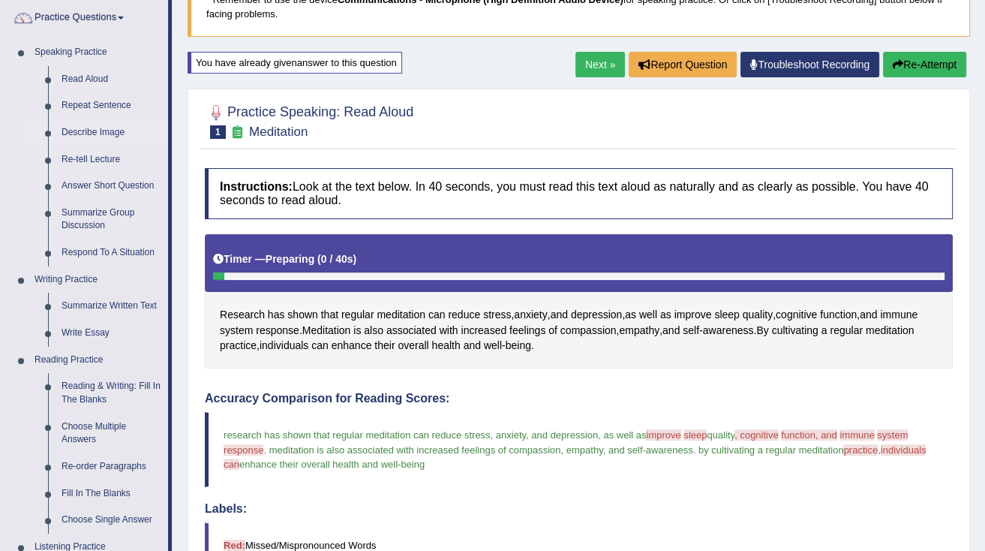
click at [93, 130] on link "Describe Image" at bounding box center [111, 132] width 113 height 27
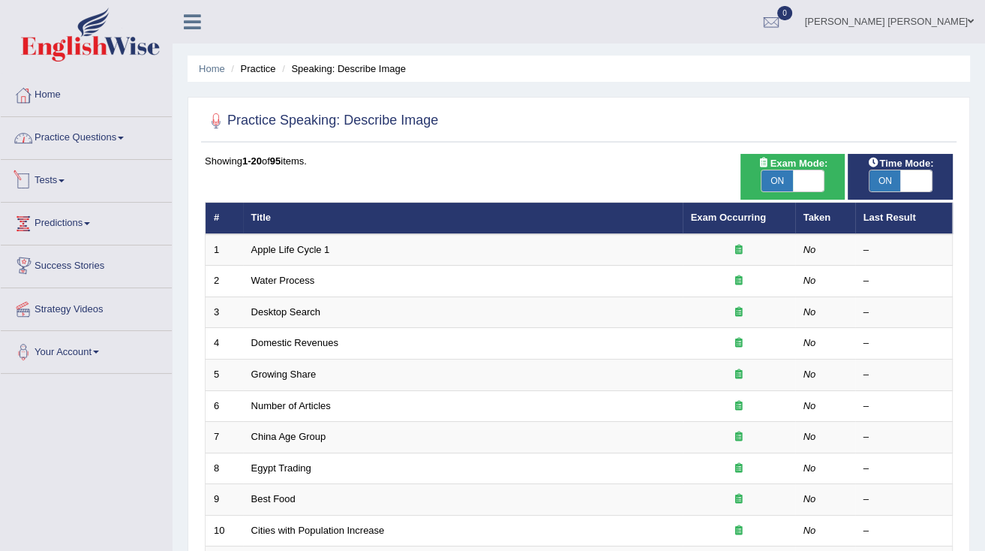
click at [90, 133] on link "Practice Questions" at bounding box center [86, 136] width 171 height 38
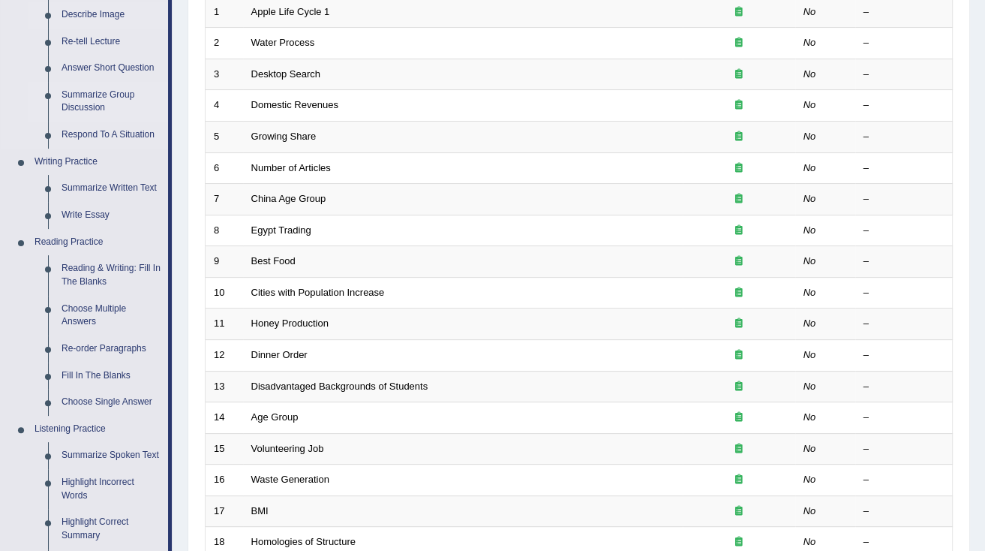
scroll to position [240, 0]
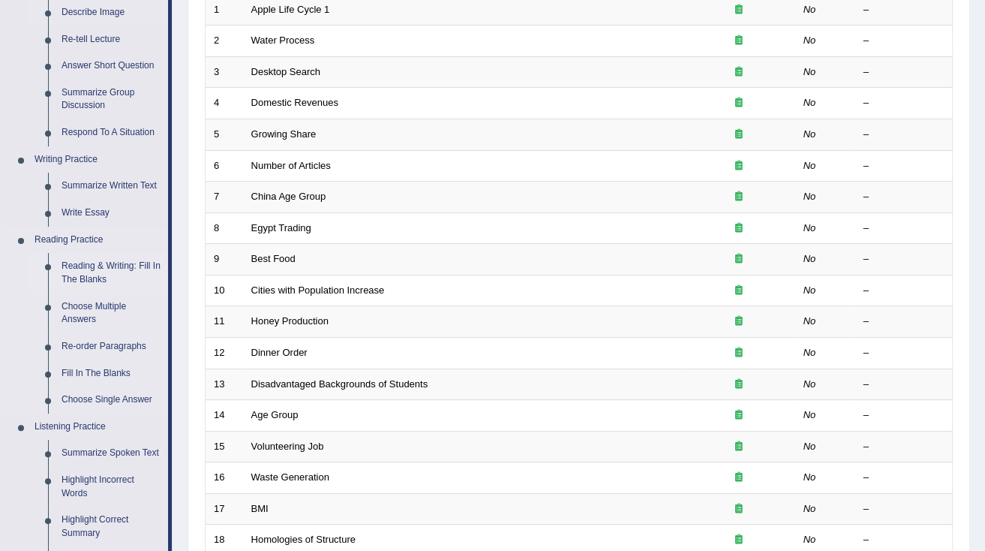
click at [86, 276] on link "Reading & Writing: Fill In The Blanks" at bounding box center [111, 273] width 113 height 40
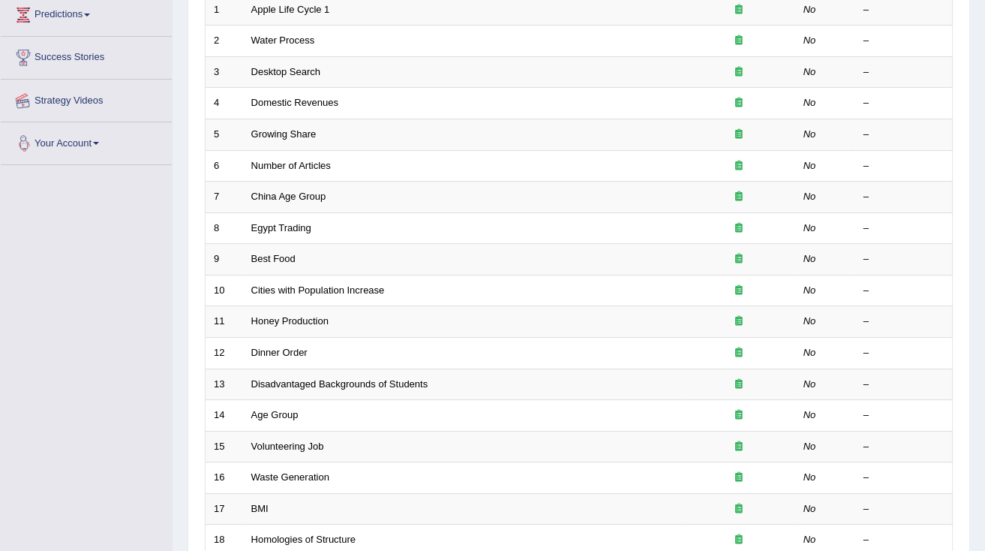
scroll to position [286, 0]
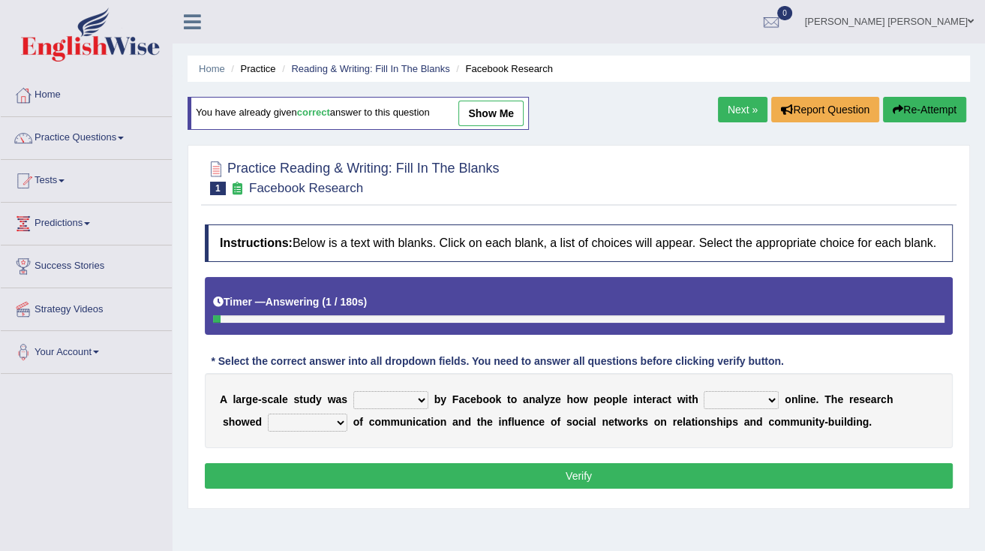
click at [411, 399] on select "surveyed had asked made" at bounding box center [391, 400] width 75 height 18
select select "made"
click at [354, 391] on select "surveyed had asked made" at bounding box center [391, 400] width 75 height 18
click at [704, 399] on select "together all each other another" at bounding box center [741, 400] width 75 height 18
select select "each other"
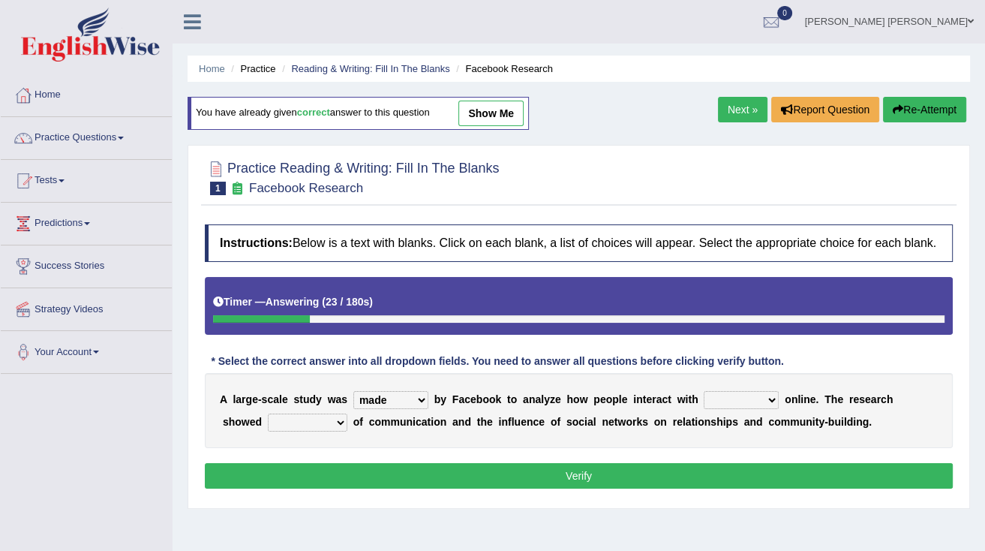
click at [704, 391] on select "together all each other another" at bounding box center [741, 400] width 75 height 18
click at [276, 417] on select "advantages standards fellowships patterns" at bounding box center [308, 423] width 80 height 18
select select "patterns"
click at [268, 414] on select "advantages standards fellowships patterns" at bounding box center [308, 423] width 80 height 18
click at [397, 396] on select "surveyed had asked made" at bounding box center [391, 400] width 75 height 18
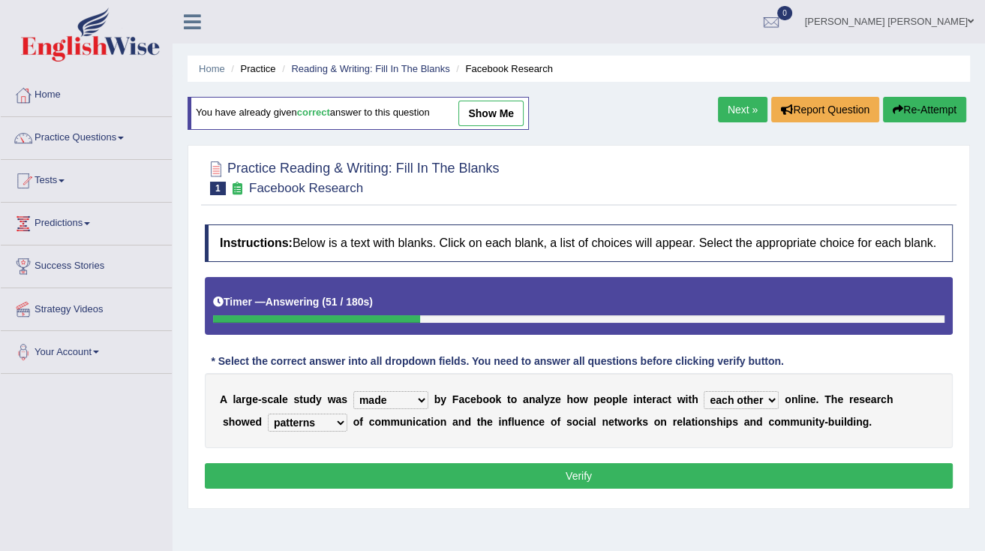
click at [513, 481] on button "Verify" at bounding box center [579, 476] width 748 height 26
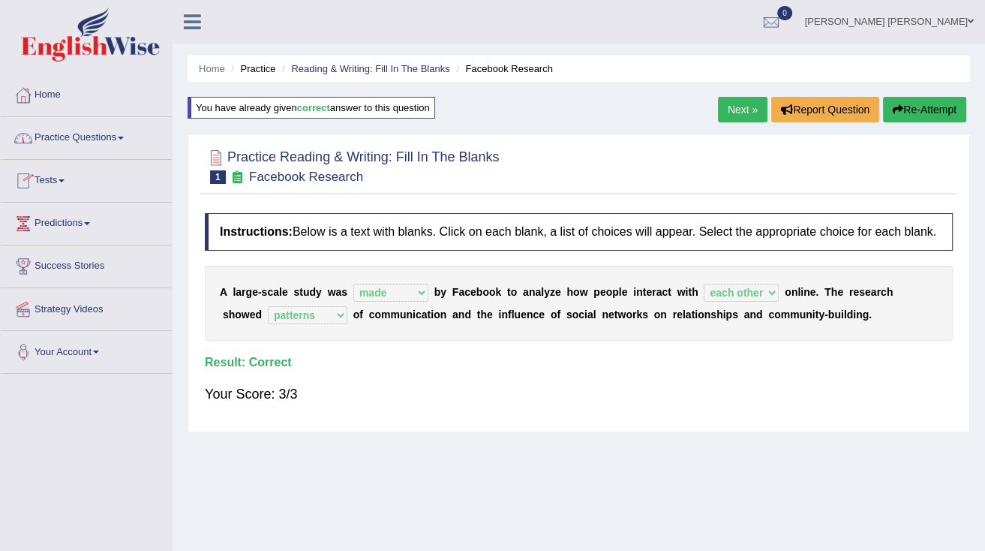
click at [738, 124] on div "Next » Report Question Re-Attempt" at bounding box center [844, 111] width 252 height 29
click at [730, 115] on link "Next »" at bounding box center [743, 110] width 50 height 26
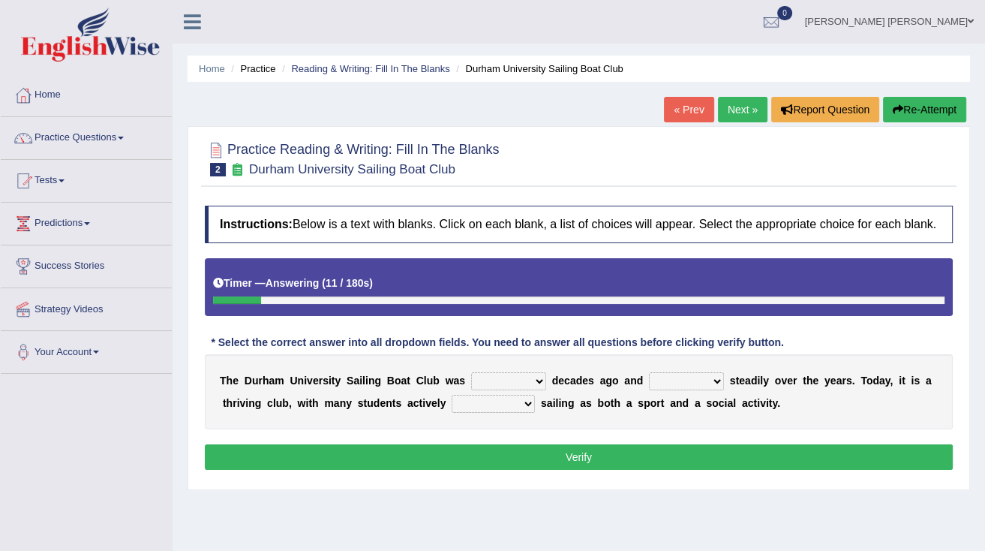
select select "found"
click at [471, 372] on select "found fund founded find" at bounding box center [508, 381] width 75 height 18
click at [649, 384] on select "grow growing has grown grown" at bounding box center [686, 381] width 75 height 18
select select "has grown"
click at [649, 372] on select "grow growing has grown grown" at bounding box center [686, 381] width 75 height 18
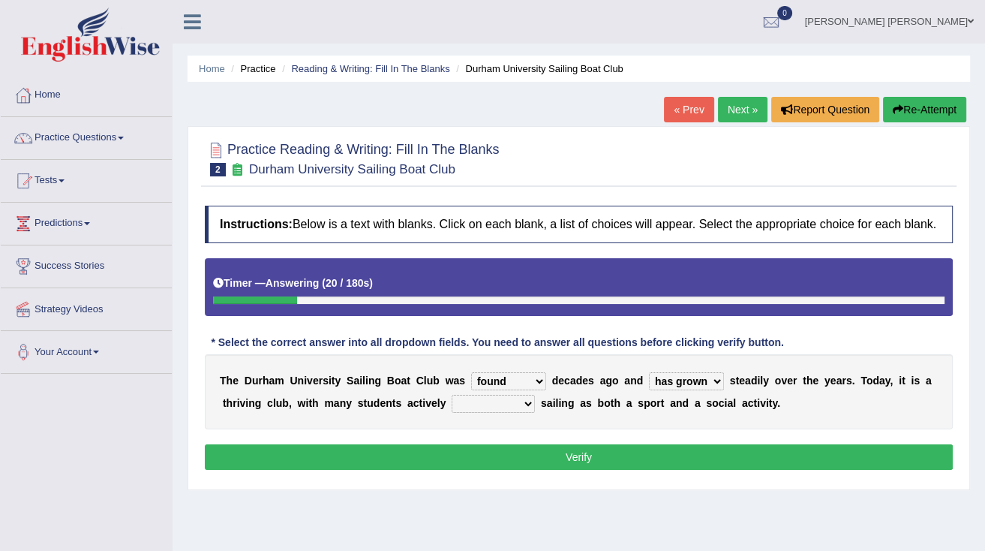
click at [452, 395] on select "enjoy enjoyed are enjoying enjoying" at bounding box center [493, 404] width 83 height 18
click at [668, 384] on select "grow growing has grown grown" at bounding box center [686, 381] width 75 height 18
click at [452, 403] on select "enjoy enjoyed are enjoying enjoying" at bounding box center [493, 404] width 83 height 18
select select "enjoying"
click at [452, 395] on select "enjoy enjoyed are enjoying enjoying" at bounding box center [493, 404] width 83 height 18
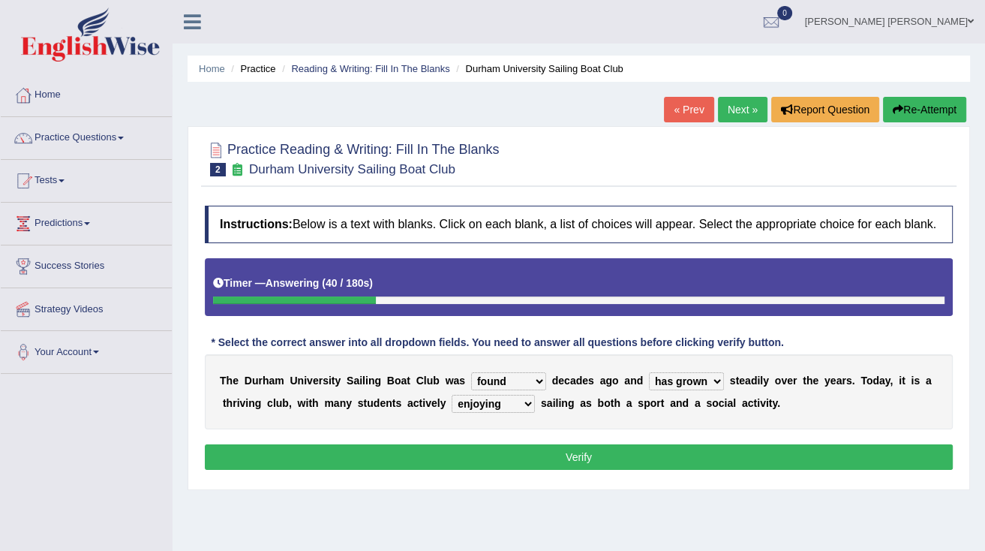
click at [576, 455] on button "Verify" at bounding box center [579, 457] width 748 height 26
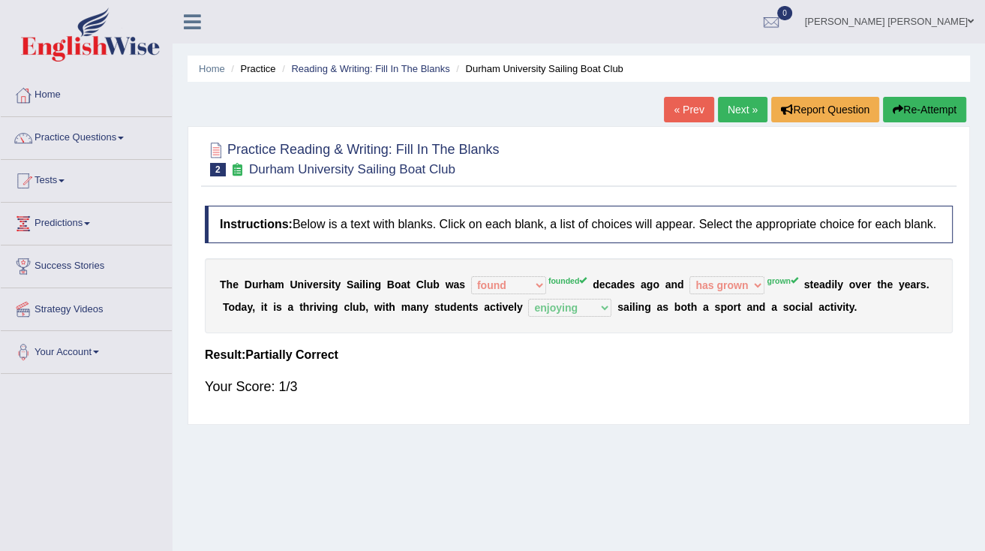
click at [799, 282] on b at bounding box center [802, 284] width 6 height 12
click at [119, 140] on link "Practice Questions" at bounding box center [86, 136] width 171 height 38
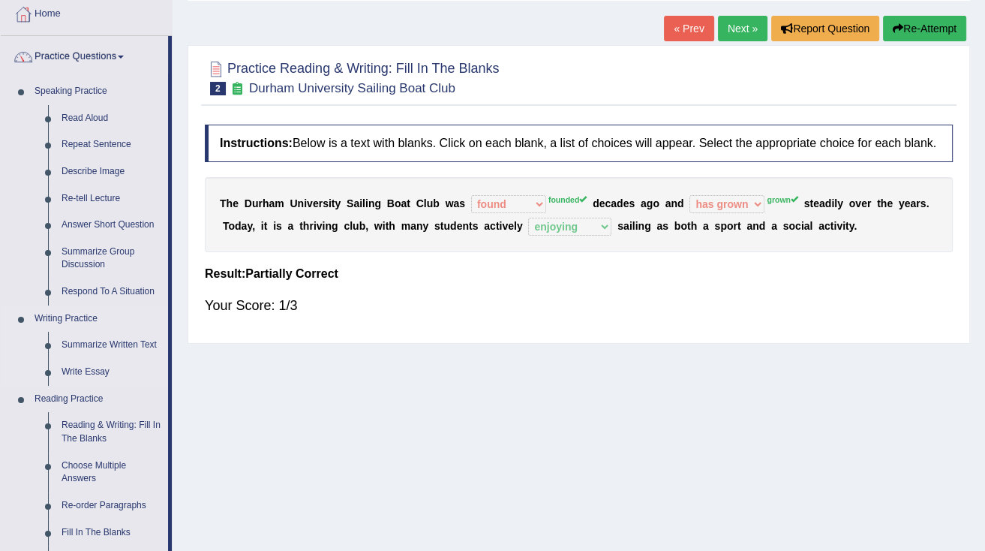
scroll to position [120, 0]
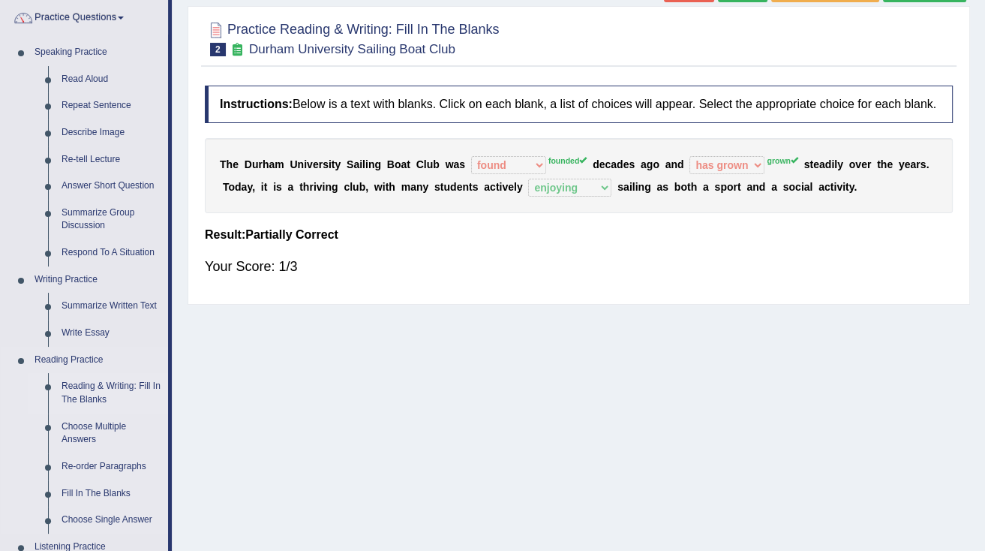
click at [87, 390] on link "Reading & Writing: Fill In The Blanks" at bounding box center [111, 393] width 113 height 40
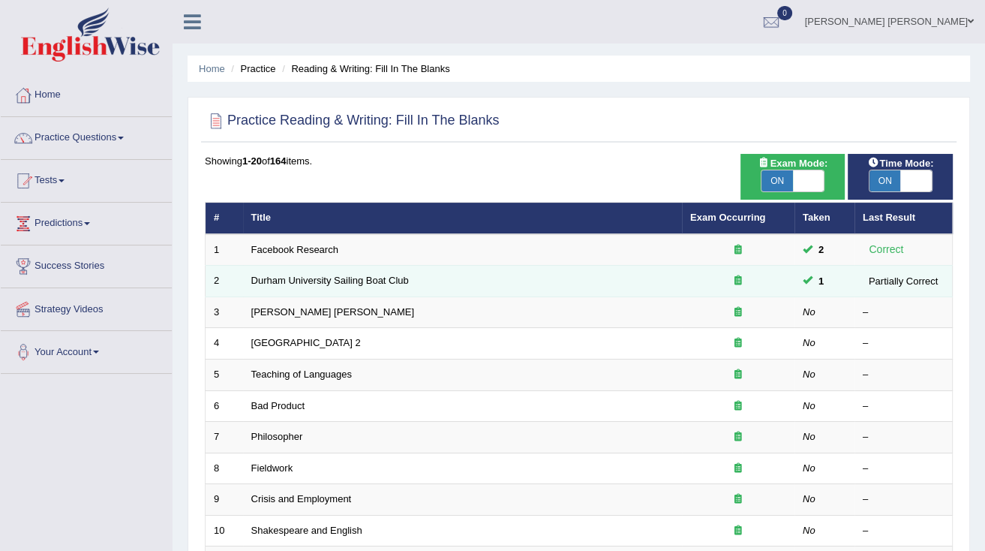
click at [808, 278] on span at bounding box center [808, 280] width 10 height 10
click at [736, 281] on icon at bounding box center [739, 280] width 8 height 10
click at [736, 282] on icon at bounding box center [739, 280] width 8 height 10
click at [275, 282] on link "Durham University Sailing Boat Club" at bounding box center [330, 280] width 158 height 11
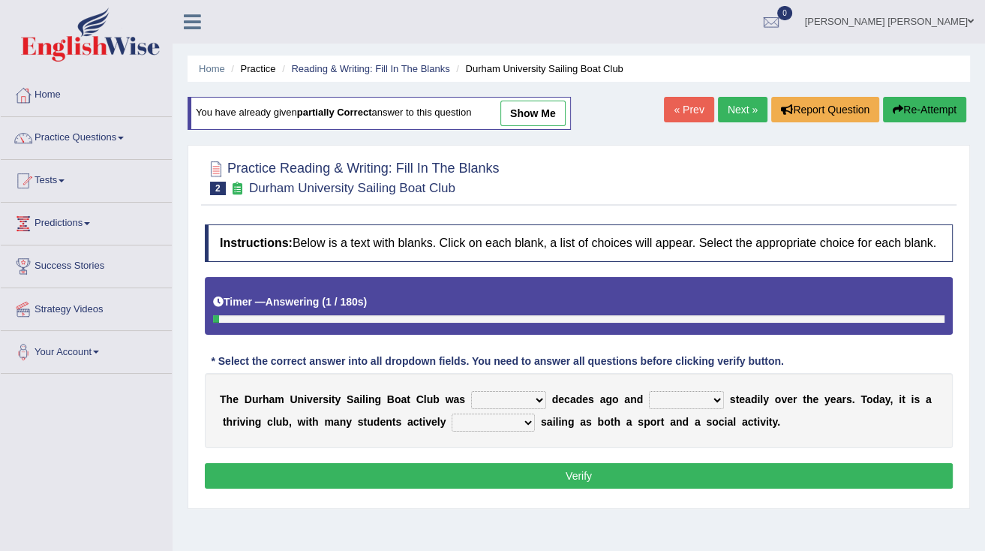
click at [516, 114] on link "show me" at bounding box center [533, 114] width 65 height 26
select select "found"
select select "has grown"
select select "enjoying"
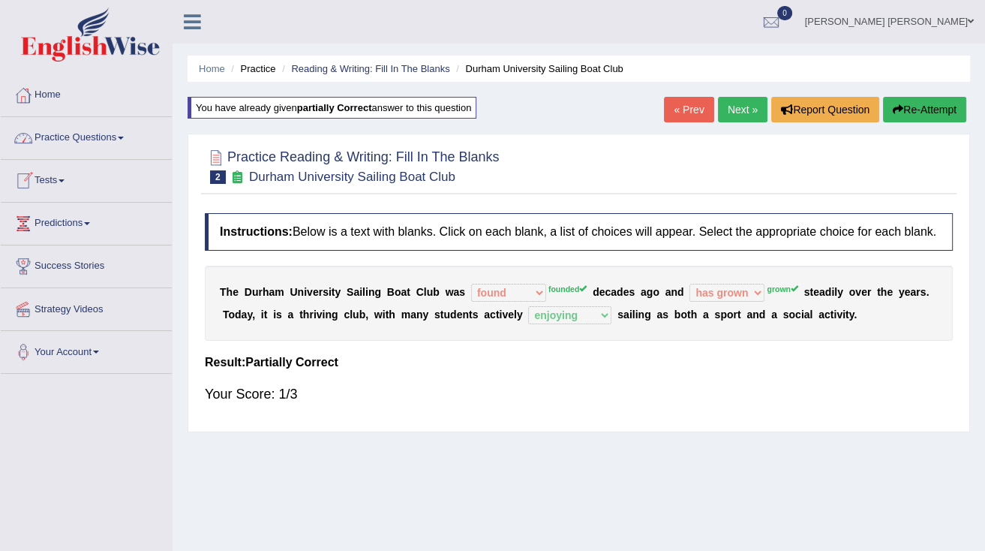
click at [751, 108] on link "Next »" at bounding box center [743, 110] width 50 height 26
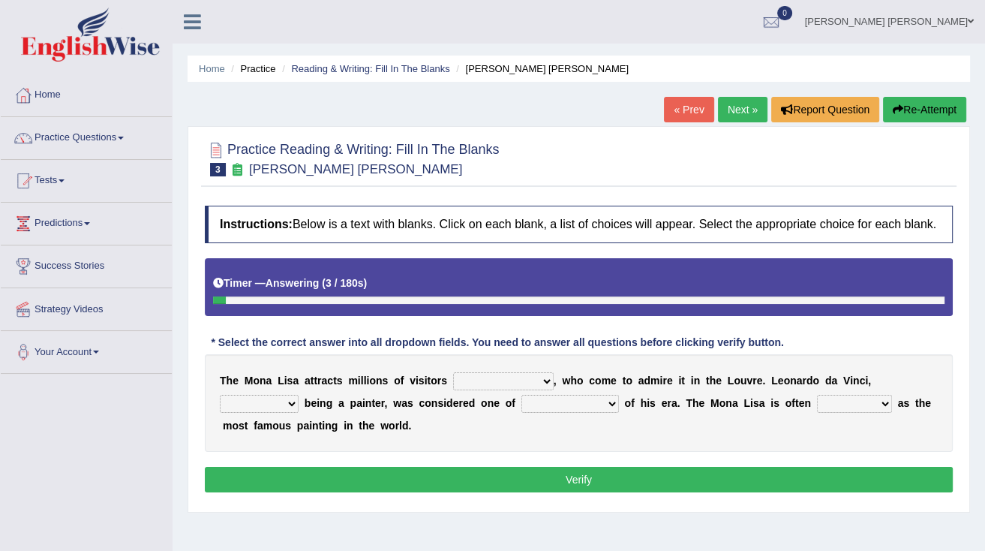
click at [554, 381] on b "," at bounding box center [555, 381] width 3 height 12
click at [522, 378] on select "around the year the all year all year round per year" at bounding box center [503, 381] width 101 height 18
select select "all year round"
click at [453, 372] on select "around the year the all year all year round per year" at bounding box center [503, 381] width 101 height 18
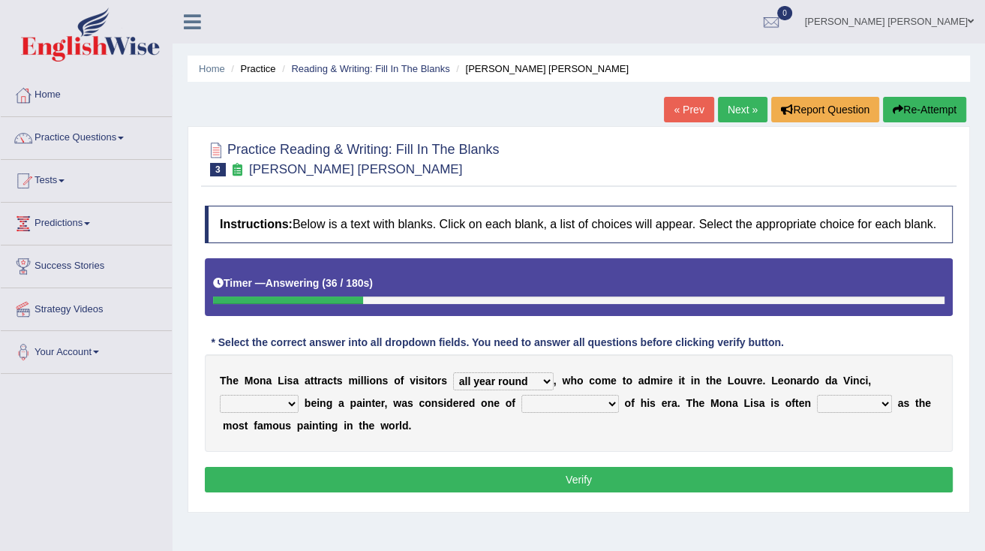
click at [299, 395] on select "rather than as much as as well as as long as" at bounding box center [259, 404] width 79 height 18
select select "rather than"
click at [299, 395] on select "rather than as much as as well as as long as" at bounding box center [259, 404] width 79 height 18
click at [522, 405] on select "better artists artist the better artist the best artists" at bounding box center [571, 404] width 98 height 18
select select "the best artists"
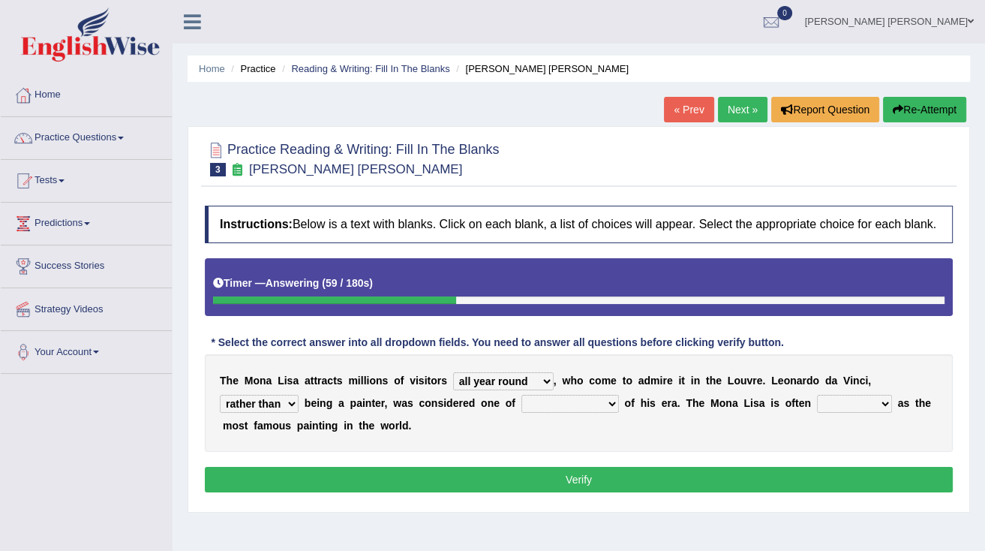
click at [522, 395] on select "better artists artist the better artist the best artists" at bounding box center [571, 404] width 98 height 18
click at [817, 404] on select "classified suggested predicted described" at bounding box center [854, 404] width 75 height 18
select select "described"
click at [817, 395] on select "classified suggested predicted described" at bounding box center [854, 404] width 75 height 18
click at [722, 483] on button "Verify" at bounding box center [579, 480] width 748 height 26
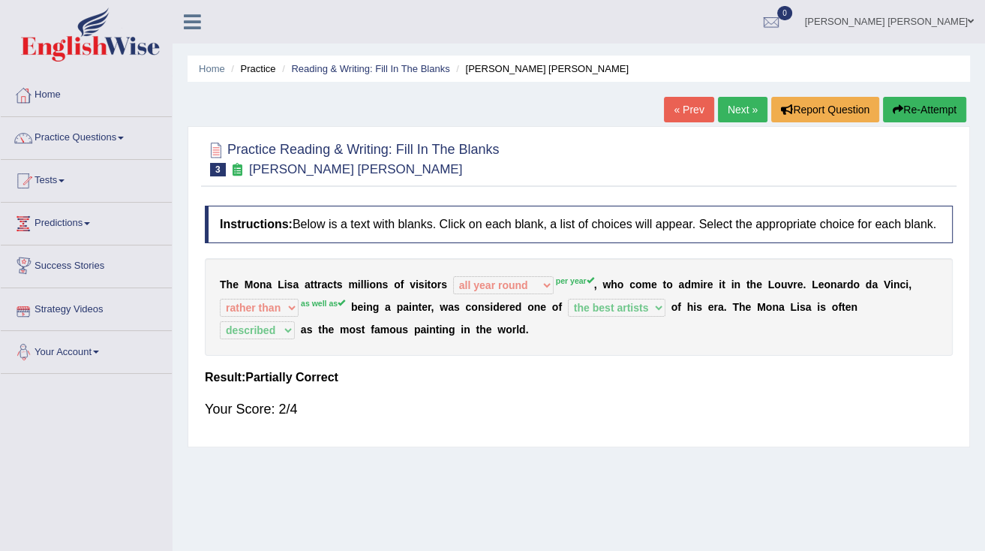
click at [99, 351] on span at bounding box center [96, 352] width 6 height 3
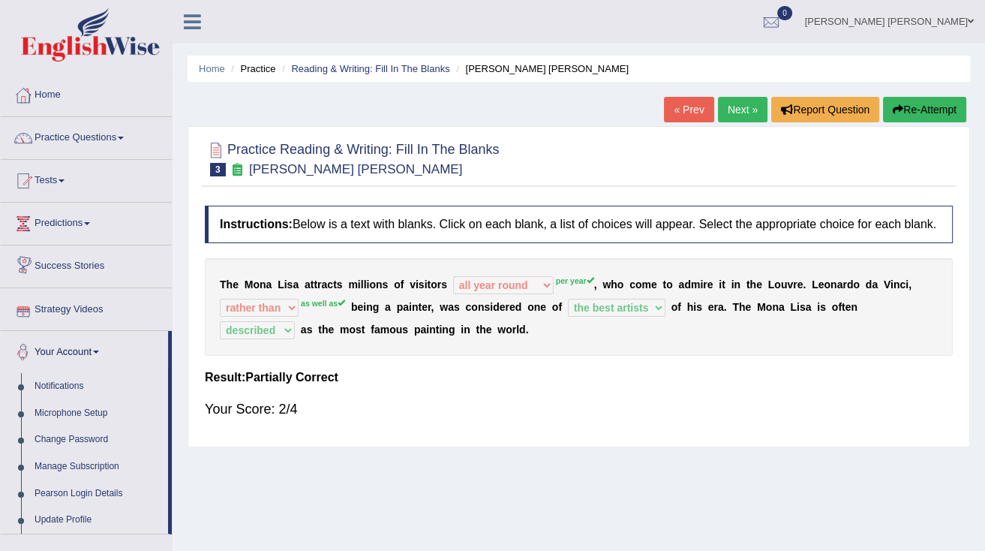
click at [64, 269] on link "Success Stories" at bounding box center [86, 264] width 171 height 38
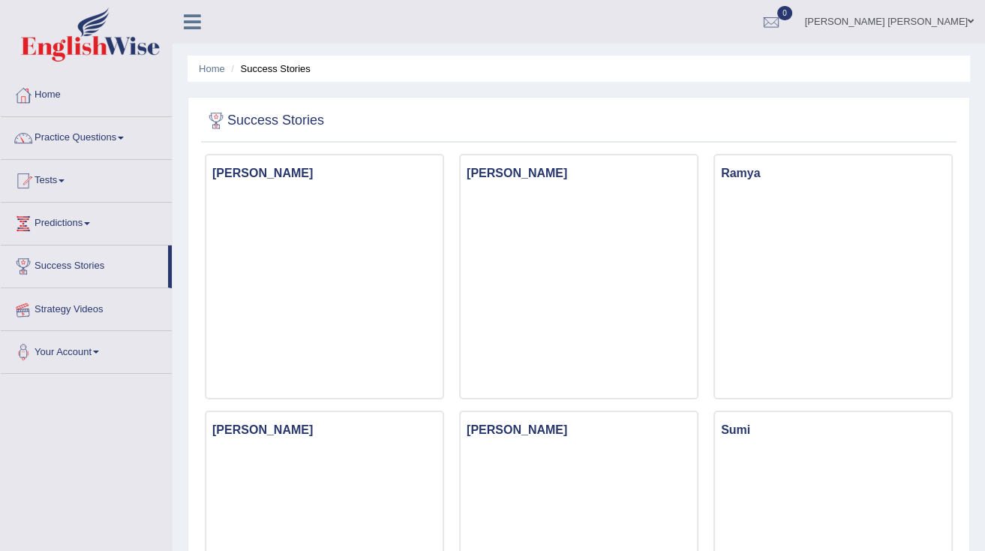
click at [84, 301] on link "Strategy Videos" at bounding box center [86, 307] width 171 height 38
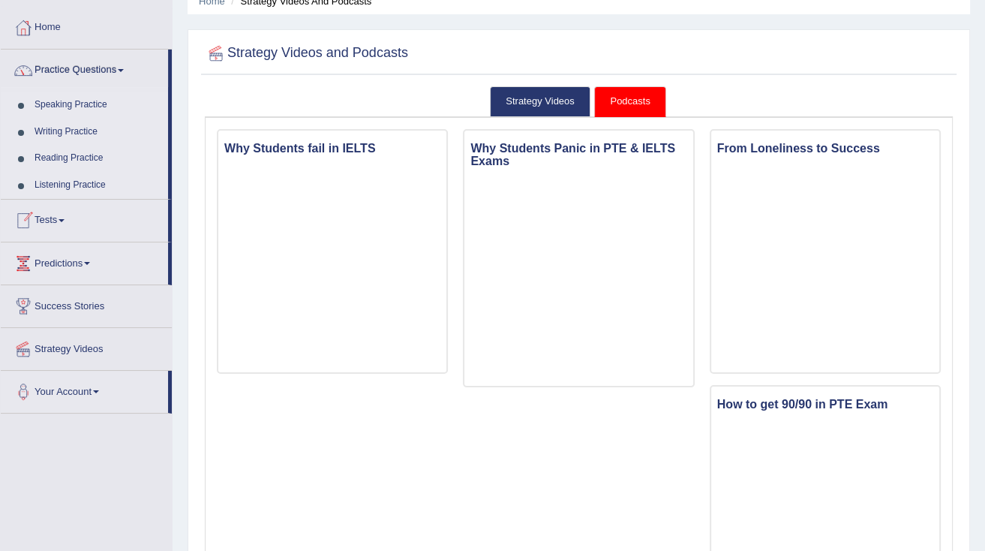
scroll to position [8, 0]
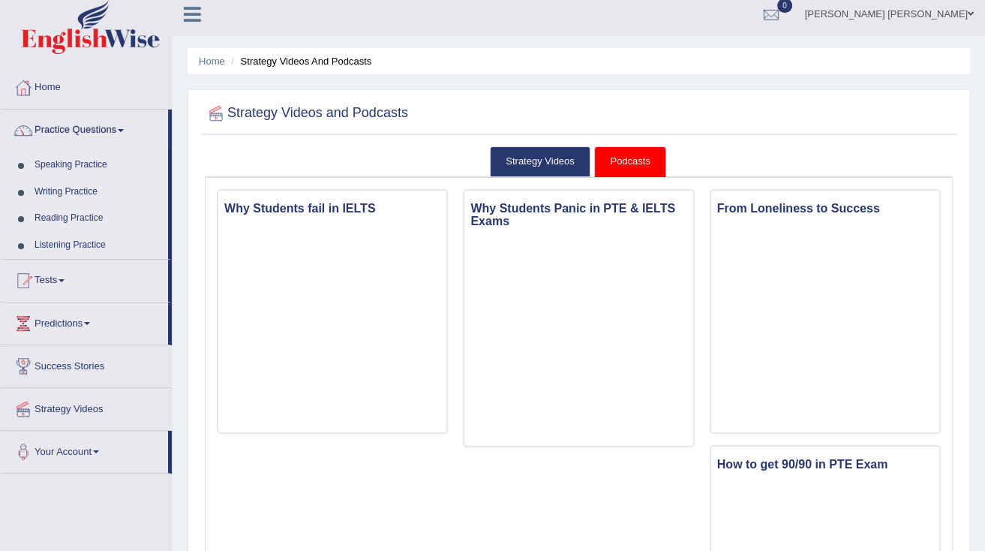
click at [71, 216] on link "Reading Practice" at bounding box center [98, 218] width 140 height 27
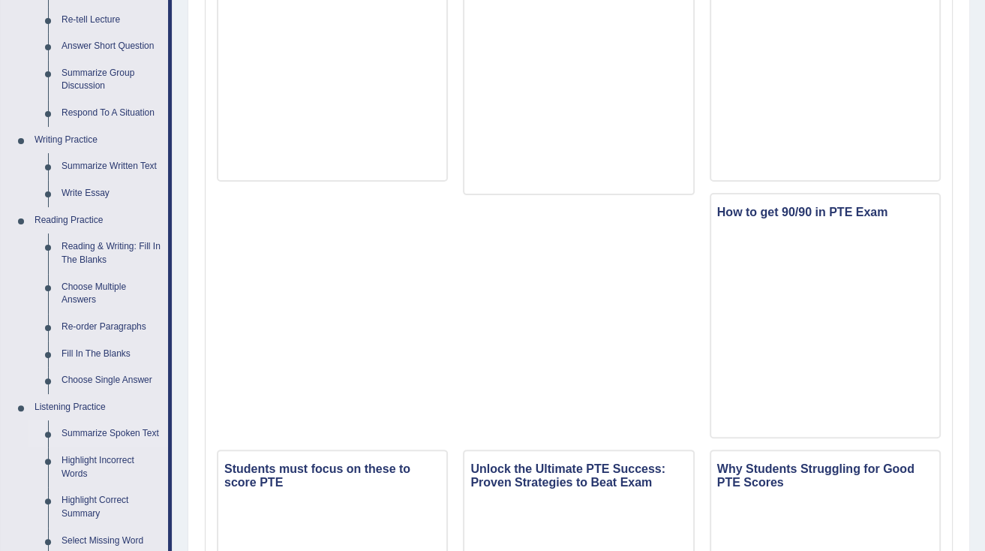
scroll to position [240, 0]
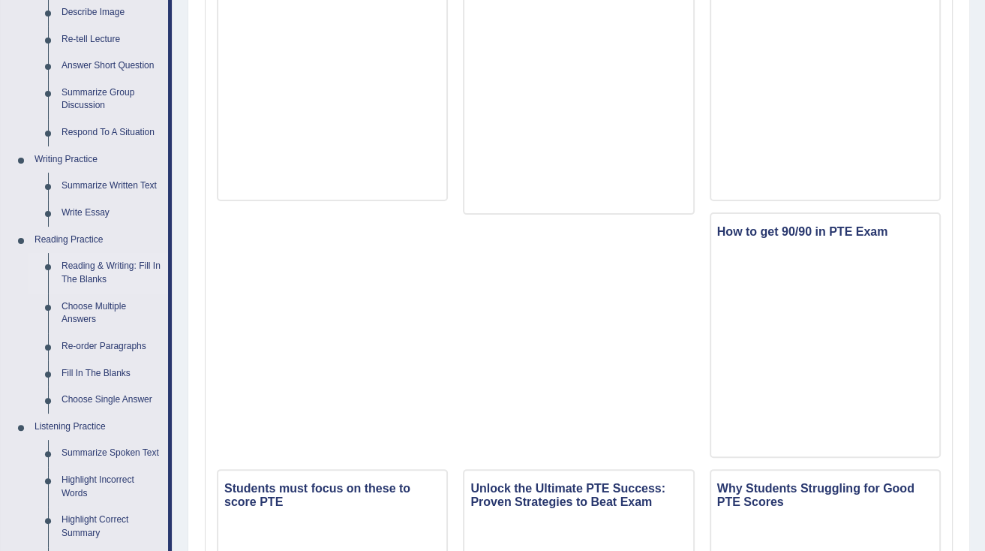
click at [101, 272] on link "Reading & Writing: Fill In The Blanks" at bounding box center [111, 273] width 113 height 40
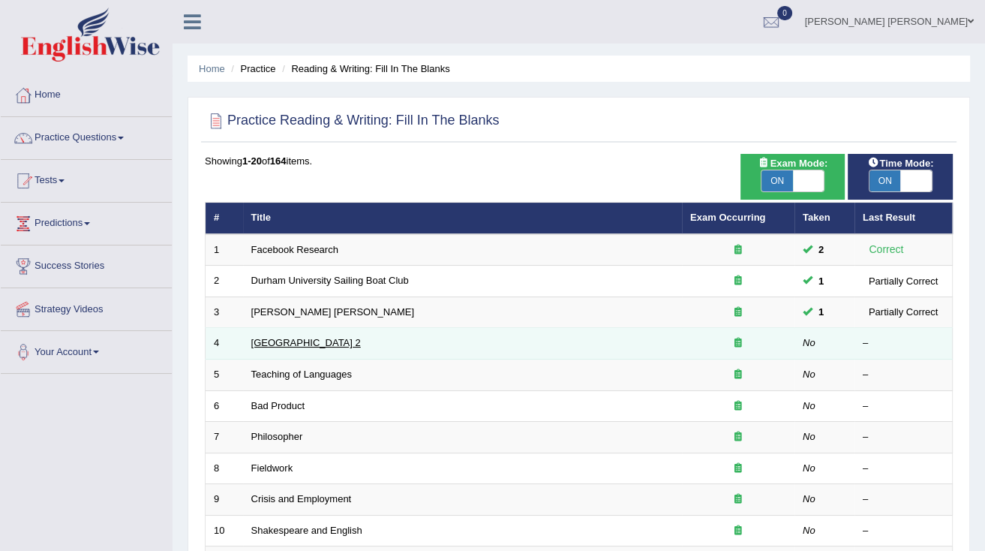
click at [292, 338] on link "[GEOGRAPHIC_DATA] 2" at bounding box center [306, 342] width 110 height 11
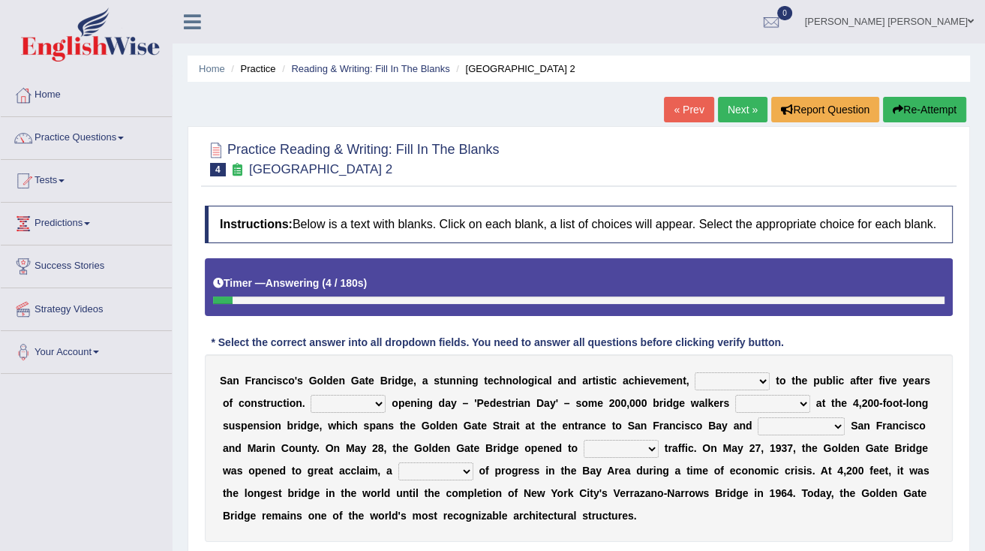
click at [700, 381] on select "opens closes appears equals" at bounding box center [732, 381] width 75 height 18
select select "opens"
click at [695, 372] on select "opens closes appears equals" at bounding box center [732, 381] width 75 height 18
click at [347, 402] on select "On During Since When" at bounding box center [348, 404] width 75 height 18
select select "On"
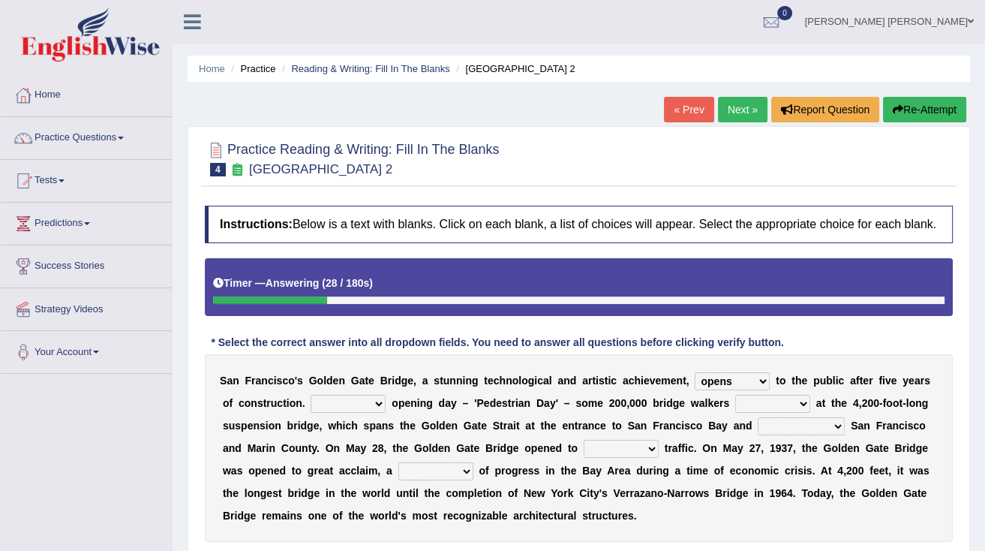
click at [311, 395] on select "On During Since When" at bounding box center [348, 404] width 75 height 18
click at [738, 403] on select "stationed looked marveled laughed" at bounding box center [773, 404] width 75 height 18
select select "marveled"
click at [736, 395] on select "stationed looked marveled laughed" at bounding box center [773, 404] width 75 height 18
click at [758, 432] on select "separates connects channels differentiates" at bounding box center [801, 426] width 87 height 18
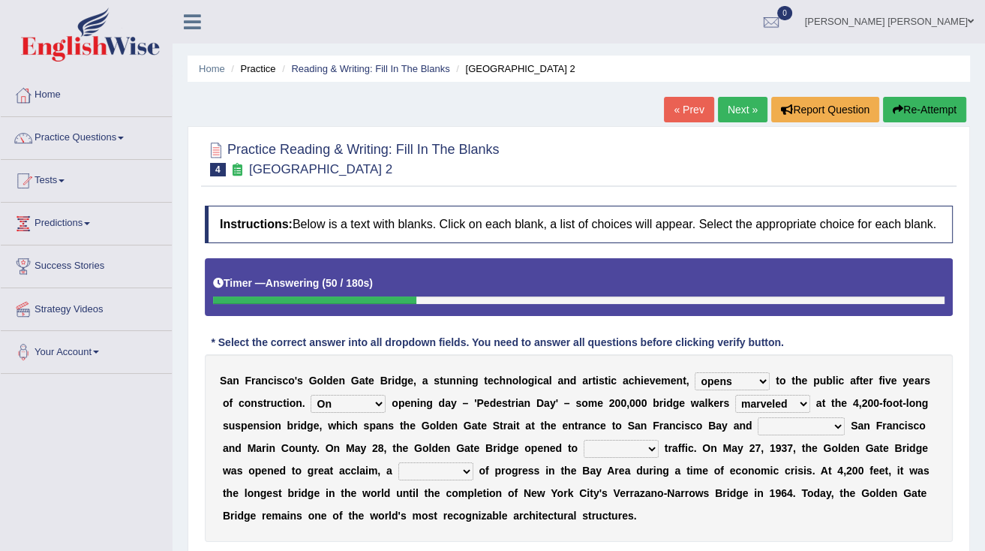
select select "connects"
click at [758, 417] on select "separates connects channels differentiates" at bounding box center [801, 426] width 87 height 18
click at [584, 449] on select "aquatic vehicular airborne watertight" at bounding box center [621, 449] width 75 height 18
select select "vehicular"
click at [584, 440] on select "aquatic vehicular airborne watertight" at bounding box center [621, 449] width 75 height 18
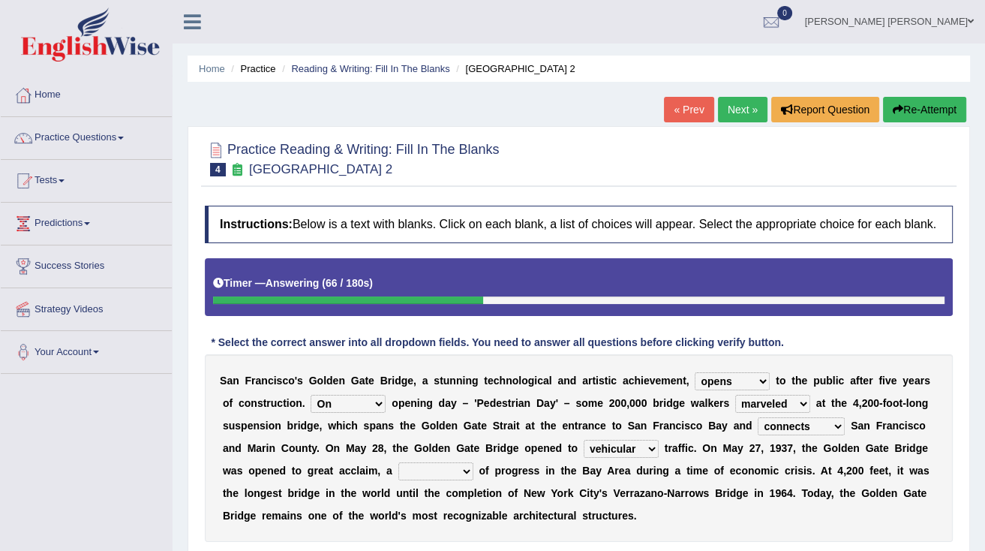
click at [399, 468] on select "denial symbol technique yield" at bounding box center [436, 471] width 75 height 18
select select "symbol"
click at [399, 462] on select "denial symbol technique yield" at bounding box center [436, 471] width 75 height 18
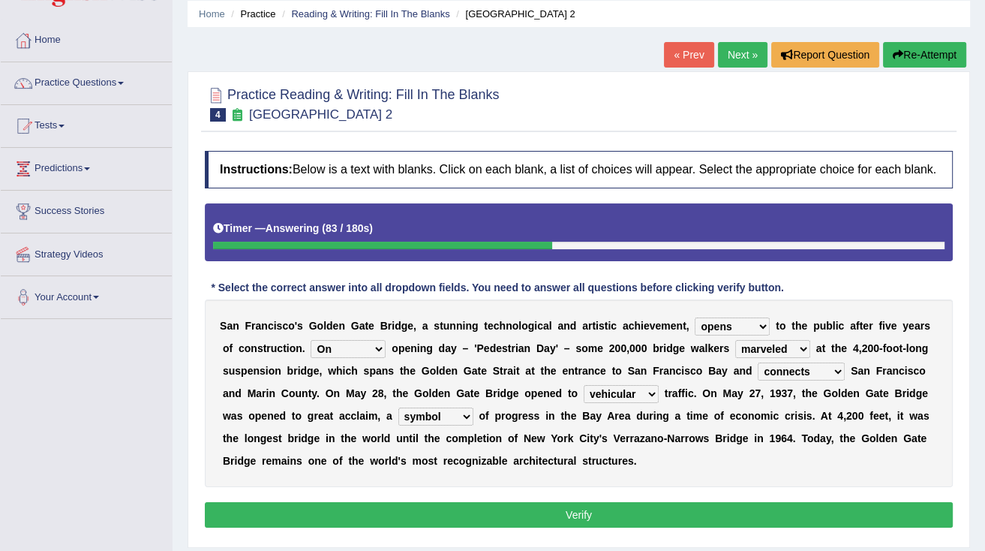
scroll to position [120, 0]
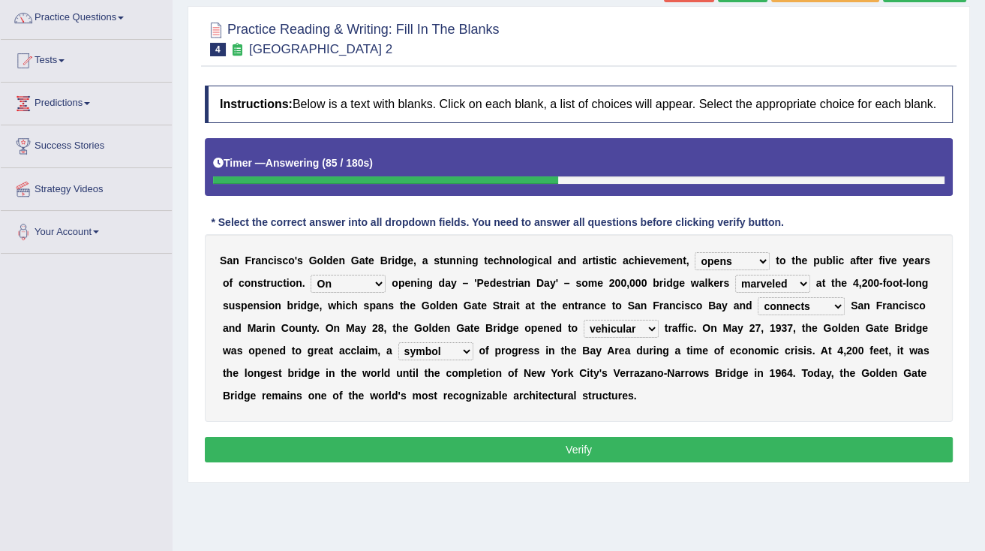
click at [416, 450] on button "Verify" at bounding box center [579, 450] width 748 height 26
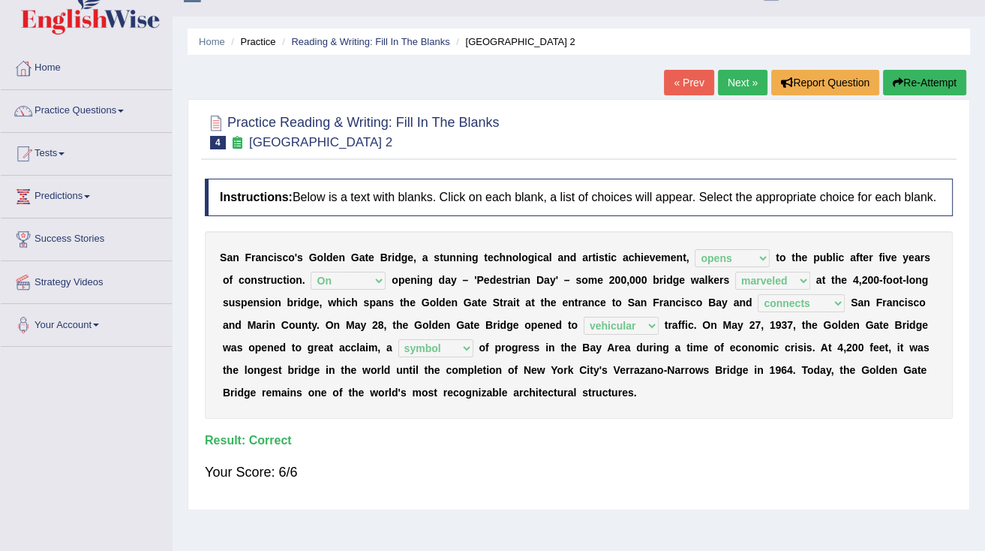
scroll to position [0, 0]
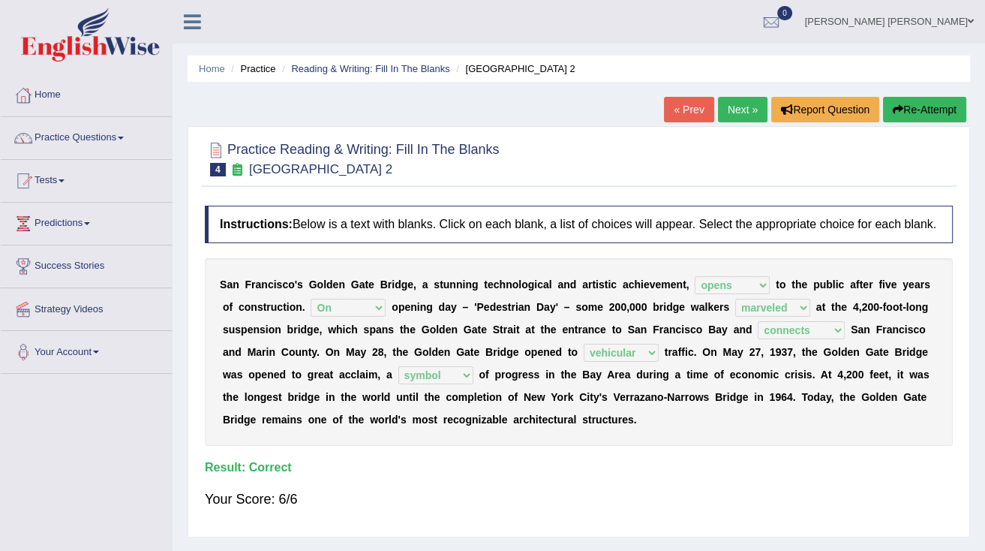
click at [701, 110] on link "« Prev" at bounding box center [689, 110] width 50 height 26
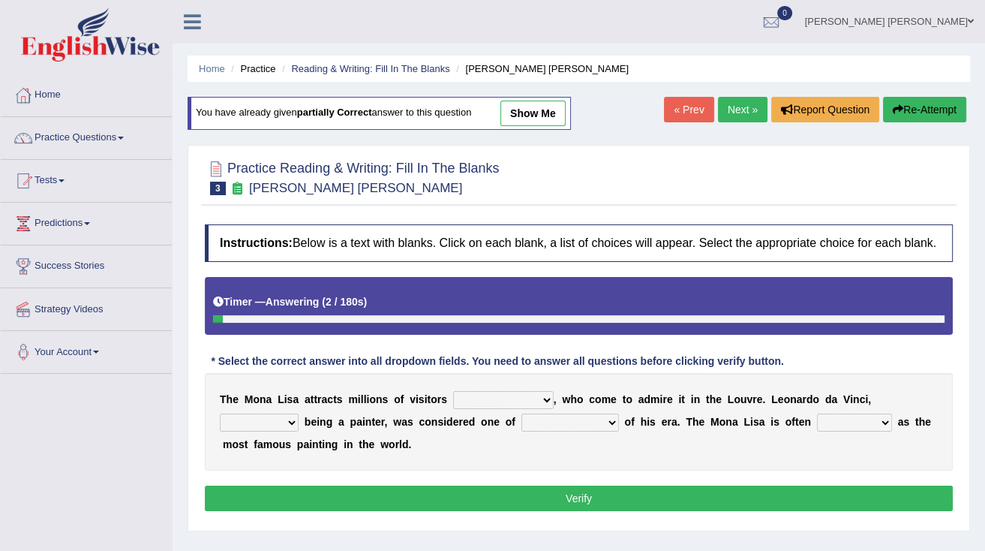
click at [495, 405] on select "around the year the all year all year round per year" at bounding box center [503, 400] width 101 height 18
select select "the all year"
click at [453, 391] on select "around the year the all year all year round per year" at bounding box center [503, 400] width 101 height 18
click at [299, 414] on select "rather than as much as as well as as long as" at bounding box center [259, 423] width 79 height 18
select select "as well as"
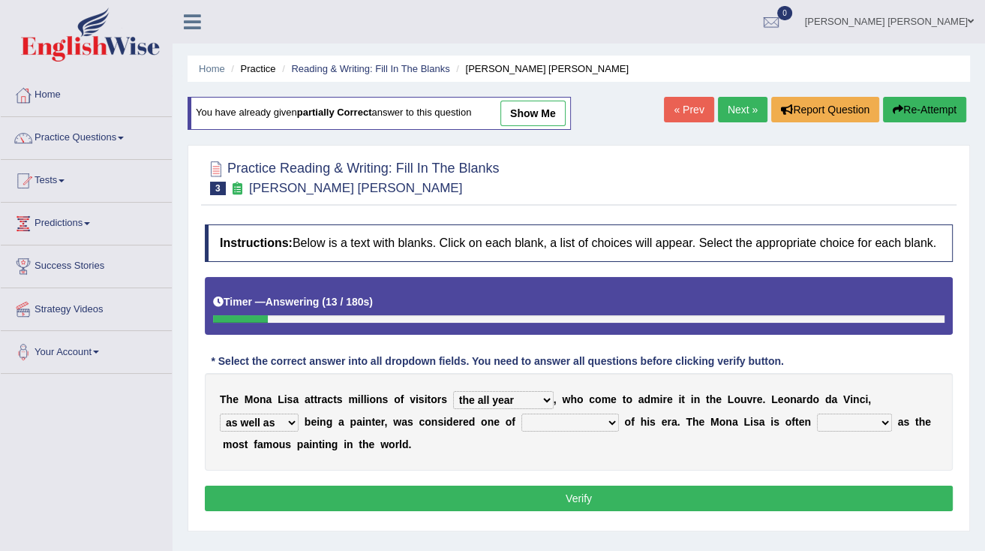
click at [299, 414] on select "rather than as much as as well as as long as" at bounding box center [259, 423] width 79 height 18
click at [522, 426] on select "better artists artist the better artist the best artists" at bounding box center [571, 423] width 98 height 18
click at [299, 414] on select "rather than as much as as well as as long as" at bounding box center [259, 423] width 79 height 18
click at [522, 417] on select "better artists artist the better artist the best artists" at bounding box center [571, 423] width 98 height 18
select select "the best artists"
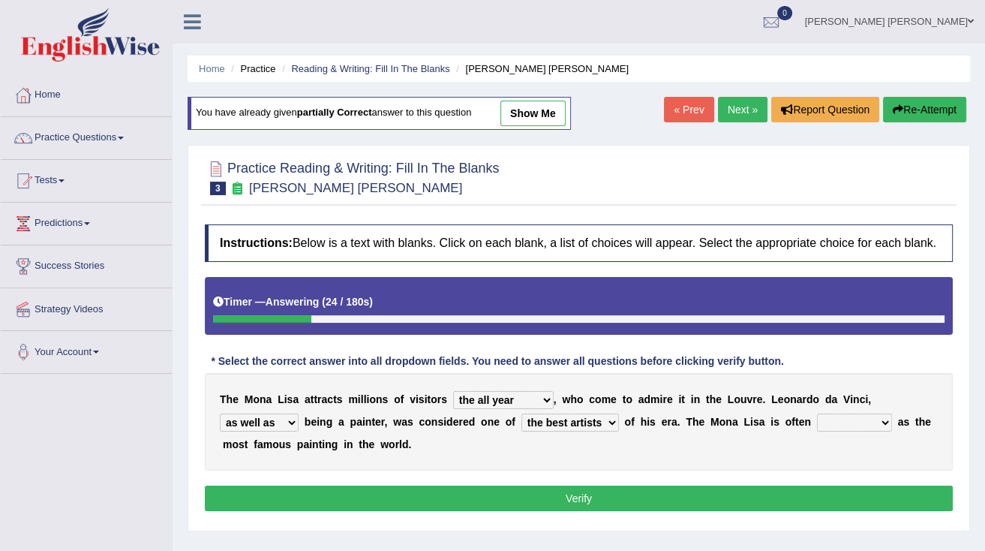
click at [522, 414] on select "better artists artist the better artist the best artists" at bounding box center [571, 423] width 98 height 18
click at [817, 423] on select "classified suggested predicted described" at bounding box center [854, 423] width 75 height 18
select select "described"
click at [817, 414] on select "classified suggested predicted described" at bounding box center [854, 423] width 75 height 18
click at [706, 507] on button "Verify" at bounding box center [579, 499] width 748 height 26
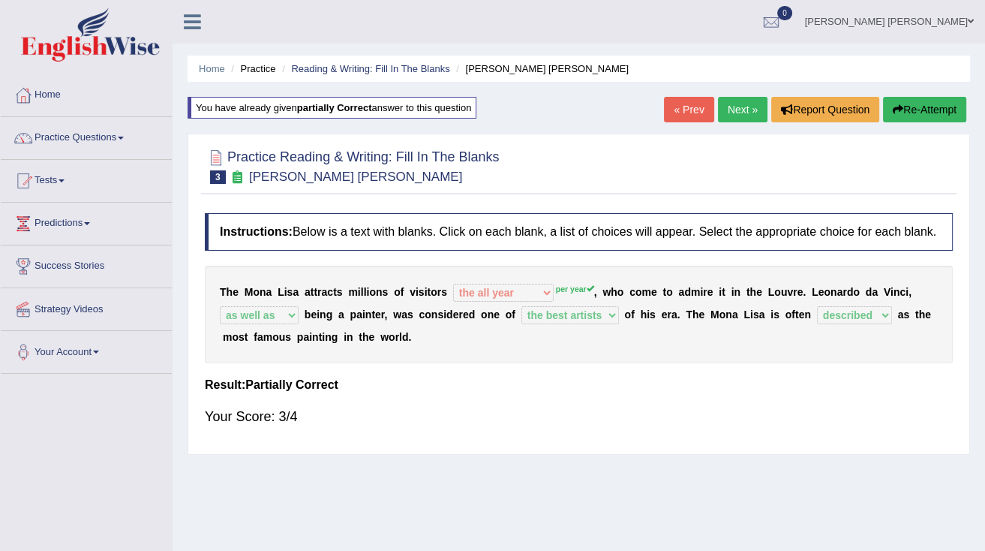
click at [742, 108] on link "Next »" at bounding box center [743, 110] width 50 height 26
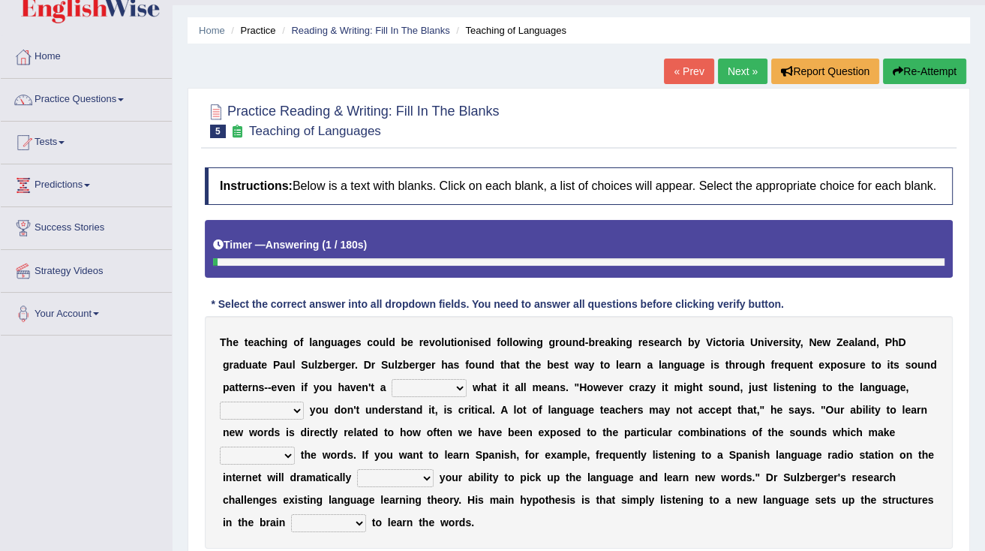
scroll to position [60, 0]
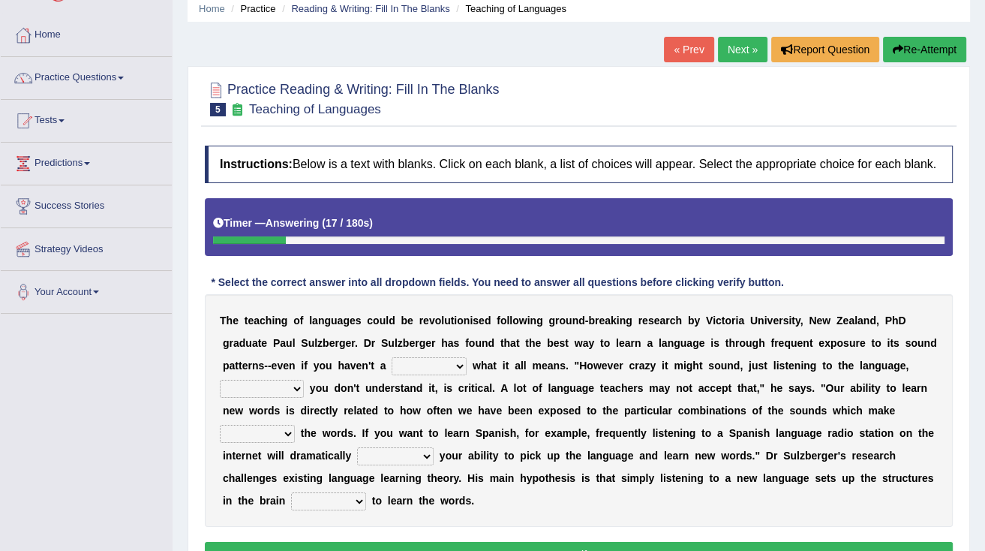
click at [392, 369] on select "dew claw clue due" at bounding box center [429, 366] width 75 height 18
select select "clue"
click at [392, 357] on select "dew claw clue due" at bounding box center [429, 366] width 75 height 18
click at [304, 380] on select "but also all together even though if so" at bounding box center [262, 389] width 84 height 18
select select "even though"
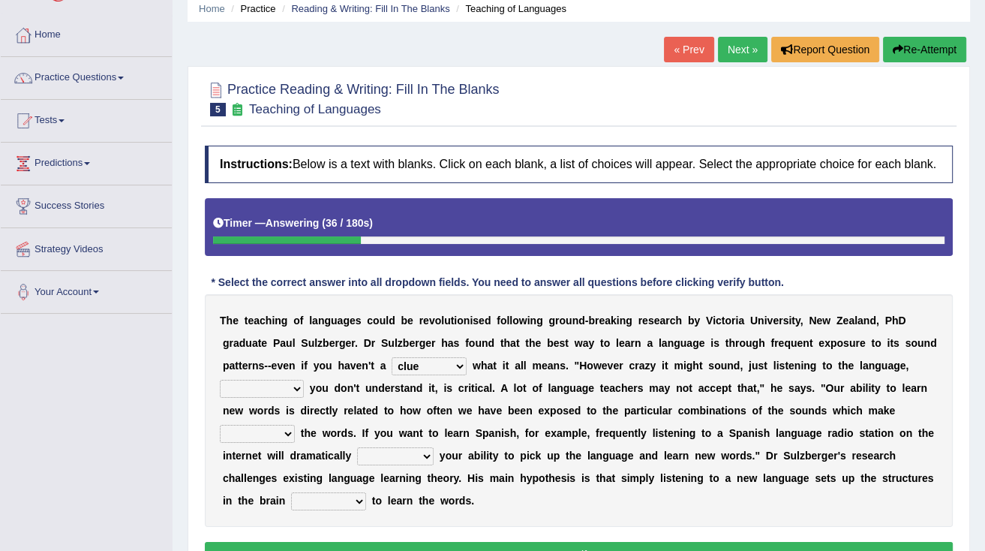
click at [304, 380] on select "but also all together even though if so" at bounding box center [262, 389] width 84 height 18
click at [295, 425] on select "down up of on" at bounding box center [257, 434] width 75 height 18
select select "up"
click at [295, 425] on select "down up of on" at bounding box center [257, 434] width 75 height 18
click at [434, 447] on select "evaluate exaggerate describe boost" at bounding box center [395, 456] width 77 height 18
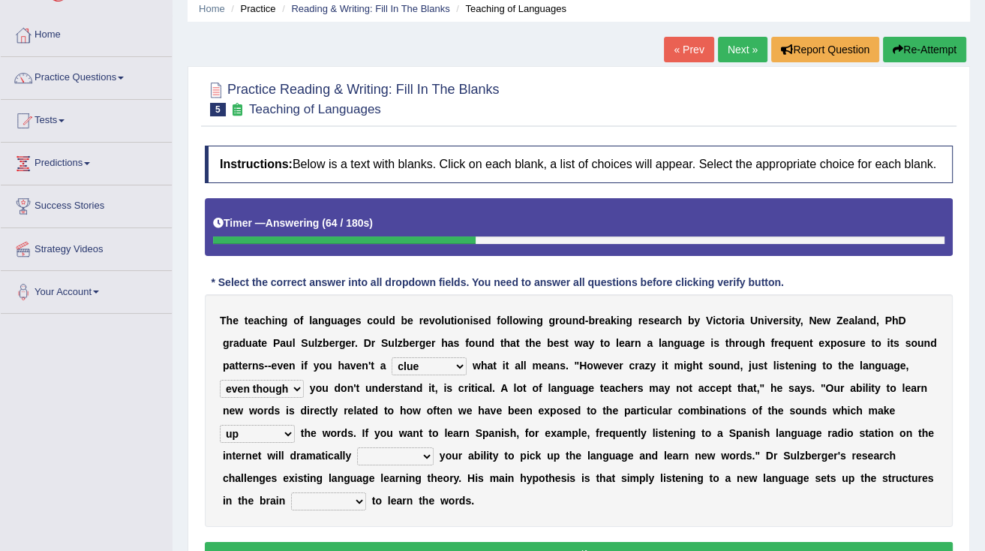
select select "boost"
click at [434, 447] on select "evaluate exaggerate describe boost" at bounding box center [395, 456] width 77 height 18
click at [366, 492] on select "requiring required directed to require" at bounding box center [328, 501] width 75 height 18
select select "requiring"
click at [366, 492] on select "requiring required directed to require" at bounding box center [328, 501] width 75 height 18
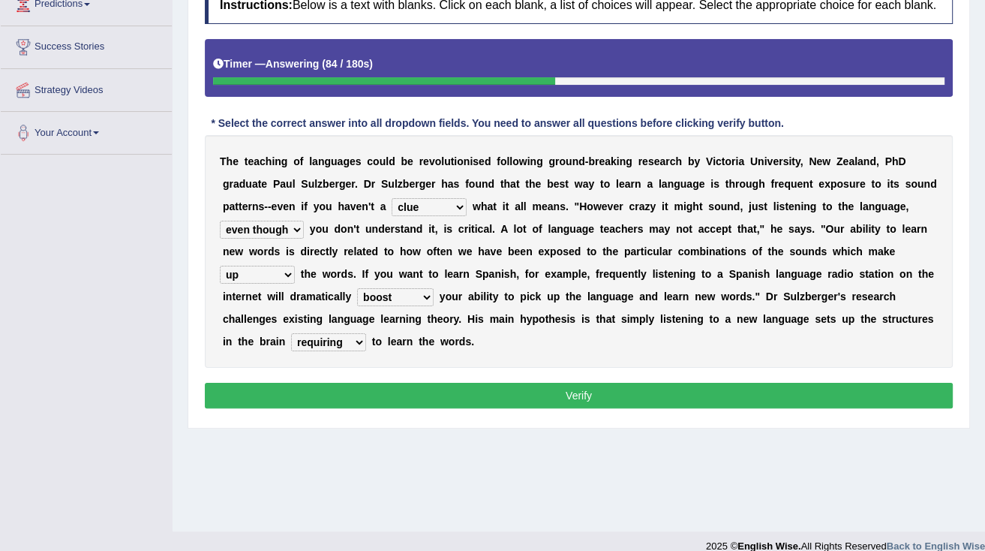
scroll to position [237, 0]
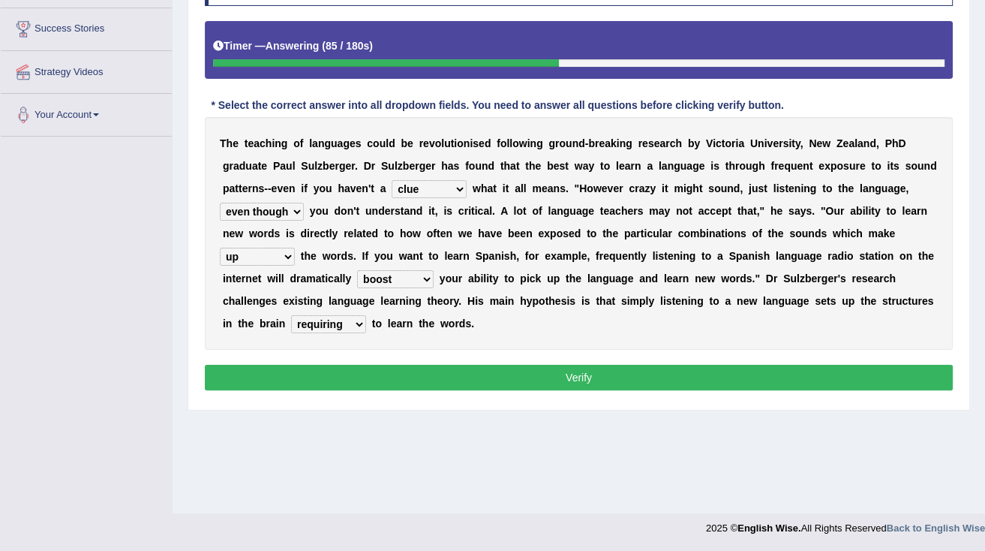
click at [636, 365] on button "Verify" at bounding box center [579, 378] width 748 height 26
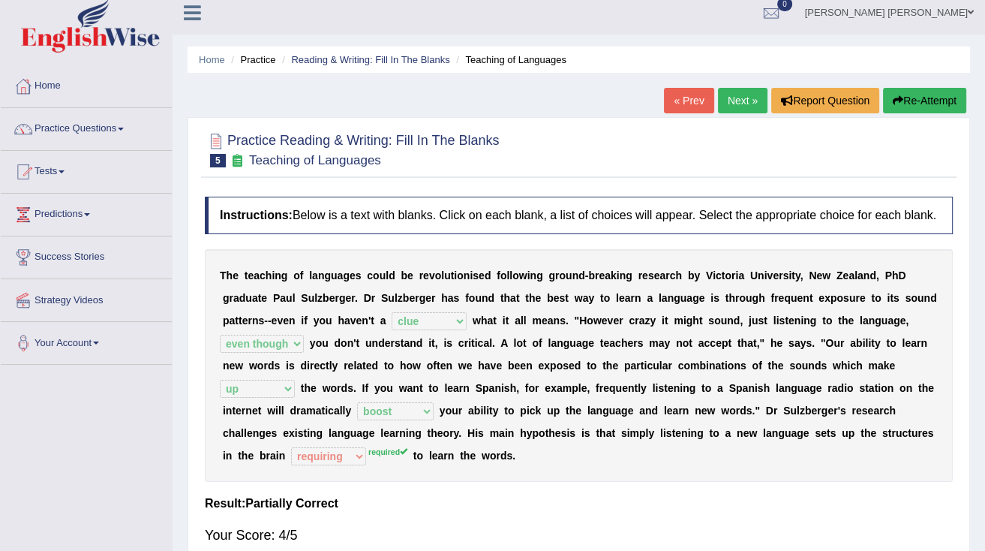
scroll to position [0, 0]
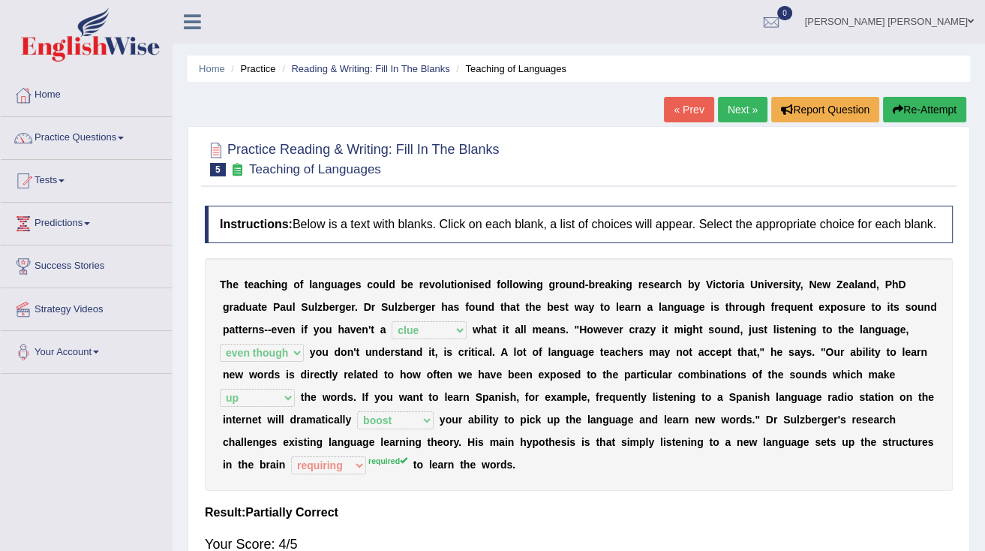
click at [742, 113] on link "Next »" at bounding box center [743, 110] width 50 height 26
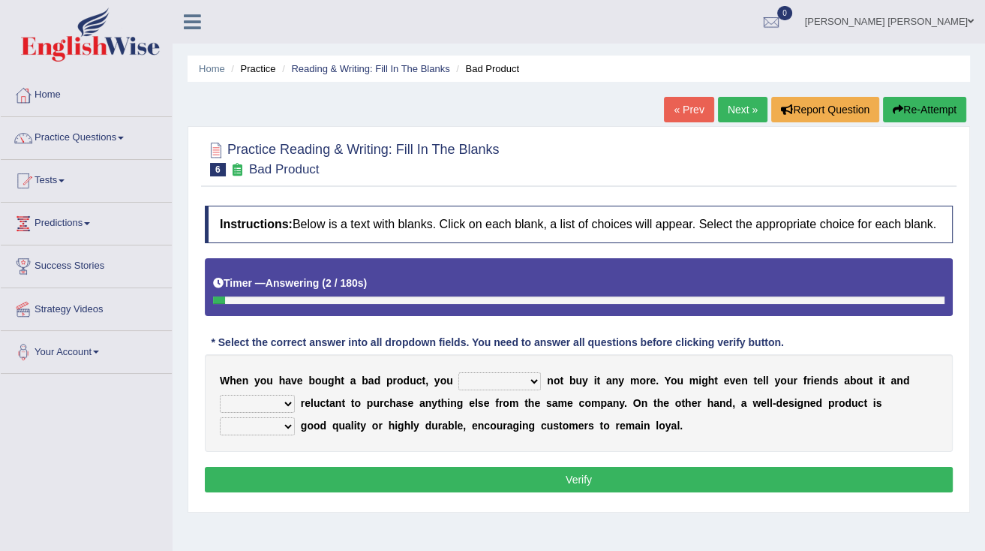
click at [504, 386] on select "would have should have should" at bounding box center [500, 381] width 83 height 18
select select "would"
click at [459, 372] on select "would have should have should" at bounding box center [500, 381] width 83 height 18
click at [295, 417] on select "both also neither either" at bounding box center [257, 426] width 75 height 18
click at [710, 410] on div "W h e n y o u h a v e b o u g h t a b a d p r o d u c t , y o u would have shou…" at bounding box center [579, 403] width 748 height 98
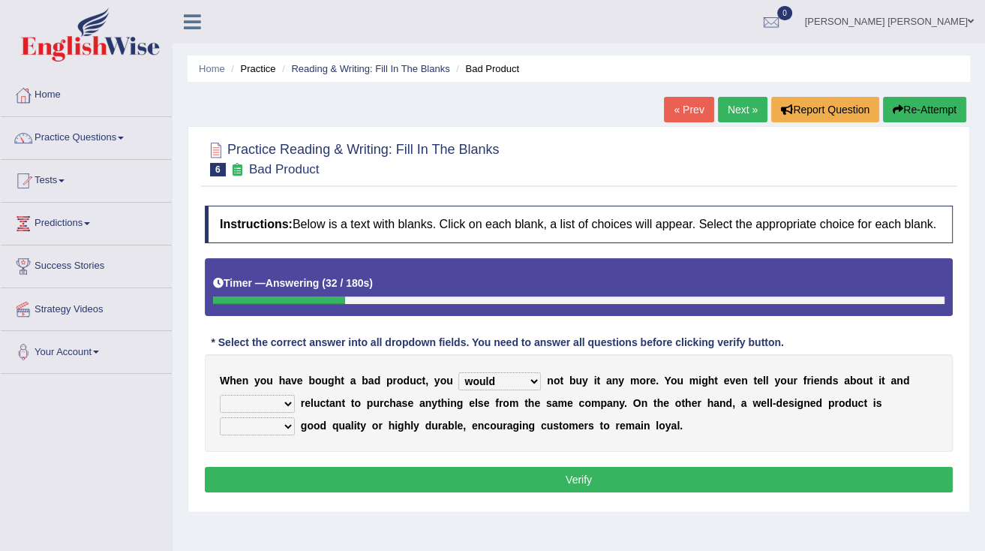
click at [269, 400] on select "is are be being" at bounding box center [257, 404] width 75 height 18
select select "being"
click at [220, 395] on select "is are be being" at bounding box center [257, 404] width 75 height 18
click at [295, 417] on select "both also neither either" at bounding box center [257, 426] width 75 height 18
select select "either"
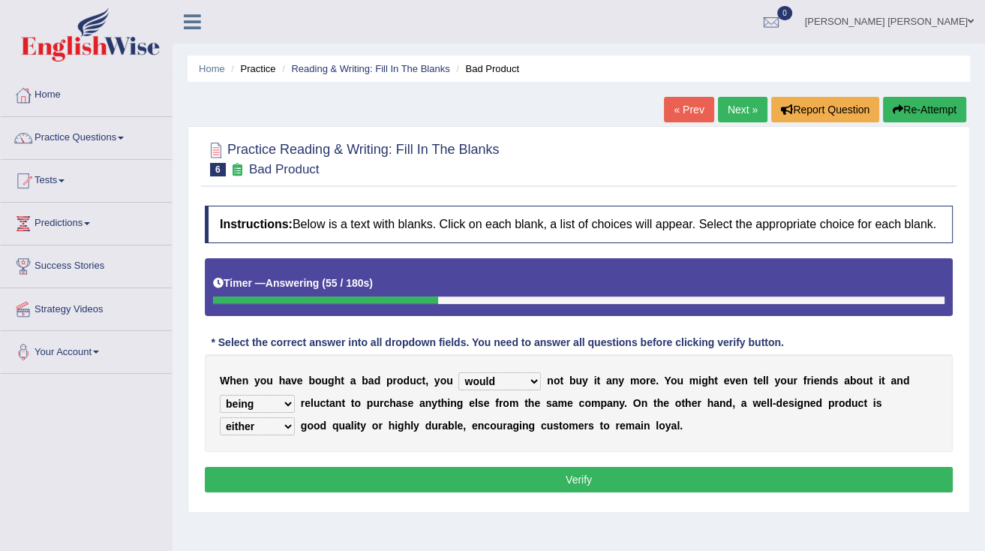
click at [295, 417] on select "both also neither either" at bounding box center [257, 426] width 75 height 18
click at [879, 478] on button "Verify" at bounding box center [579, 480] width 748 height 26
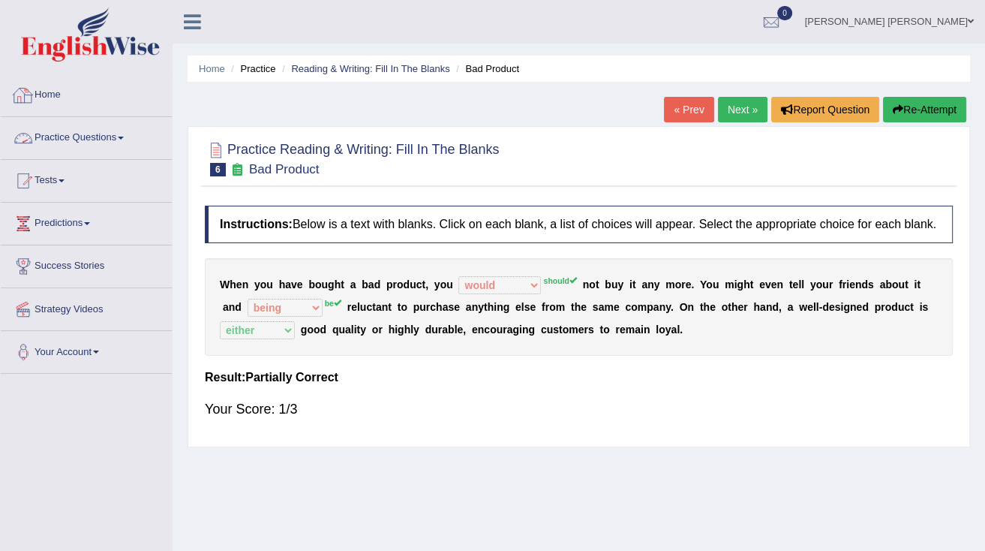
click at [123, 147] on link "Practice Questions" at bounding box center [86, 136] width 171 height 38
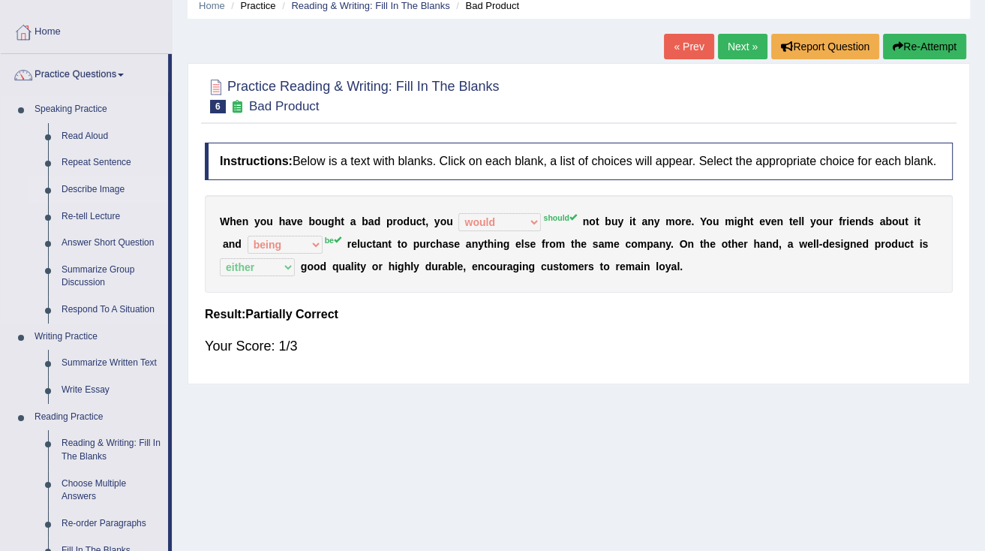
scroll to position [240, 0]
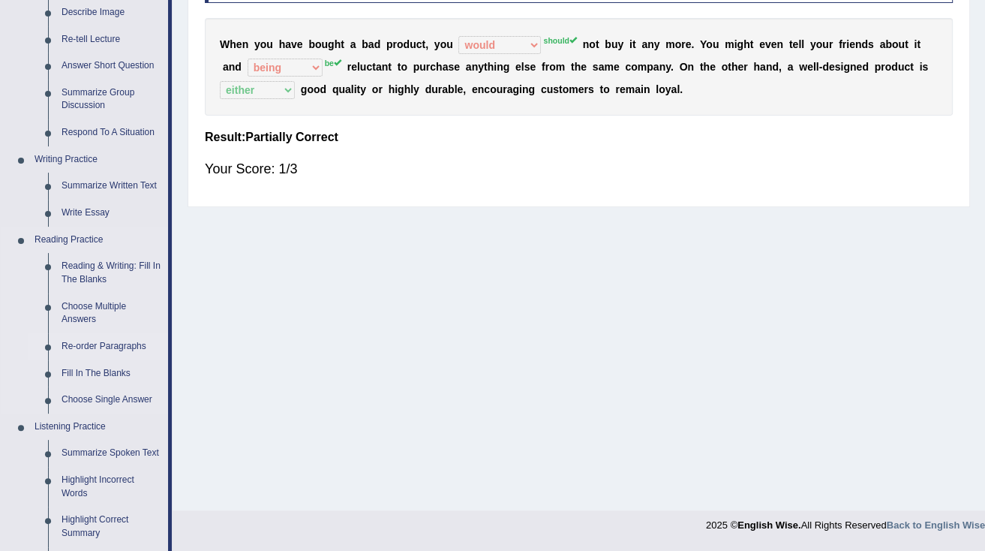
click at [91, 347] on link "Re-order Paragraphs" at bounding box center [111, 346] width 113 height 27
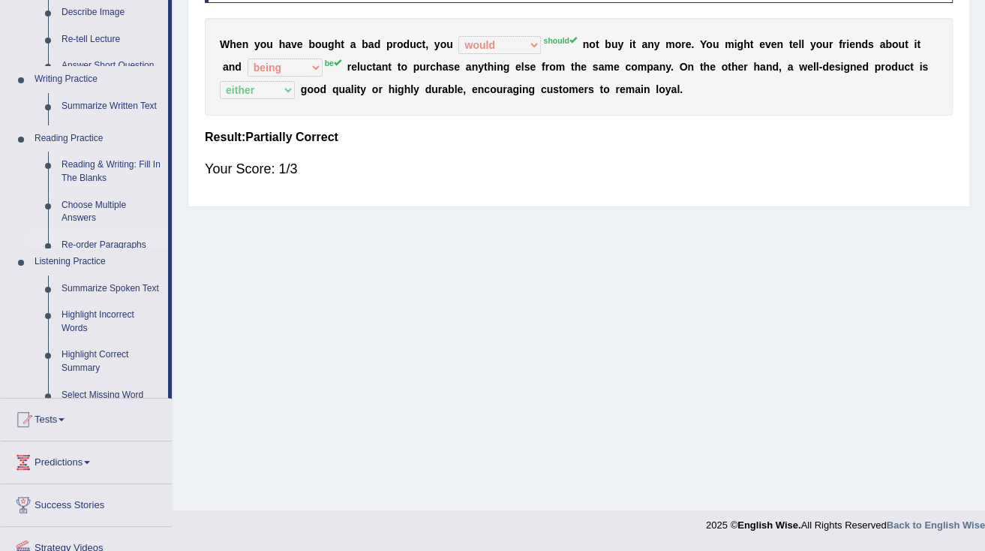
scroll to position [237, 0]
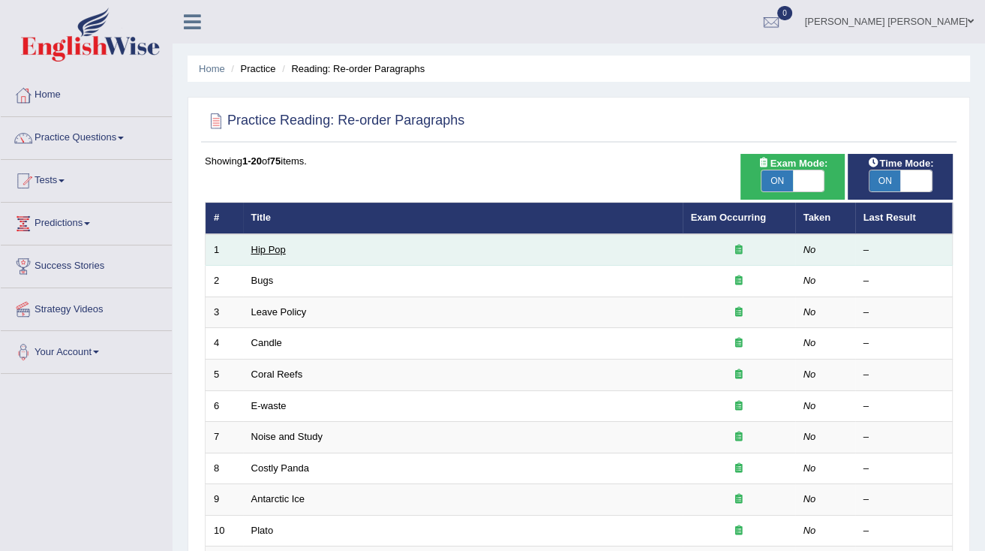
click at [255, 253] on link "Hip Pop" at bounding box center [268, 249] width 35 height 11
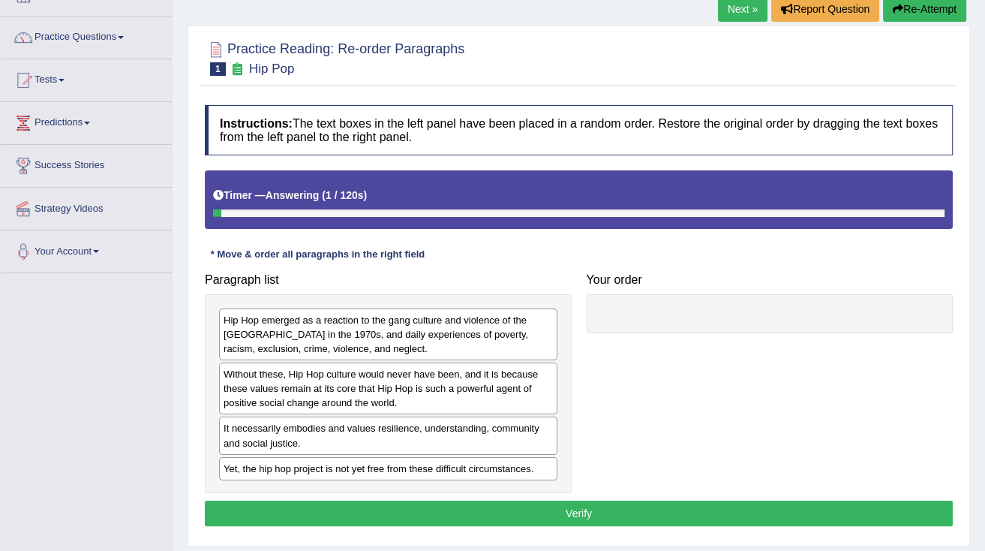
scroll to position [120, 0]
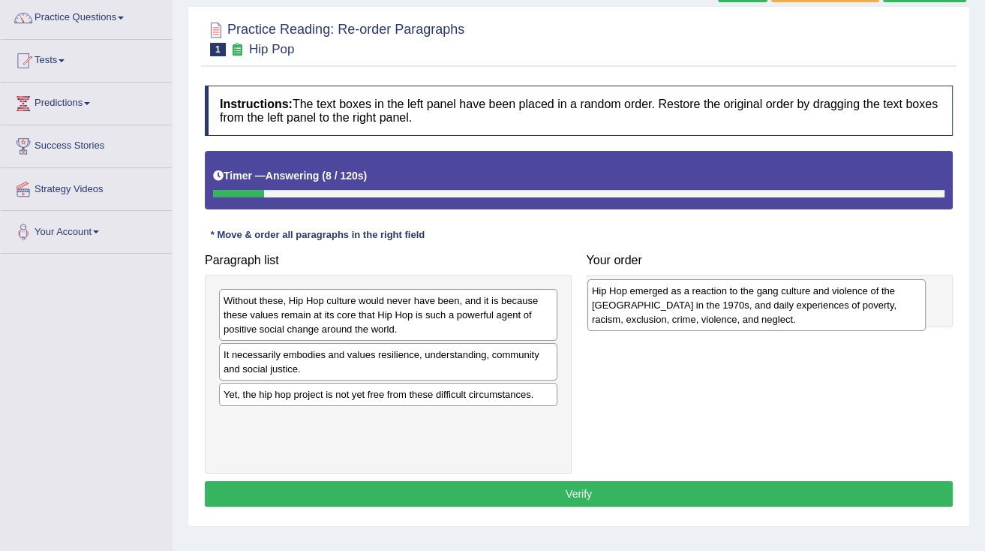
drag, startPoint x: 307, startPoint y: 307, endPoint x: 675, endPoint y: 297, distance: 368.6
click at [675, 297] on div "Hip Hop emerged as a reaction to the gang culture and violence of the [GEOGRAPH…" at bounding box center [757, 305] width 338 height 52
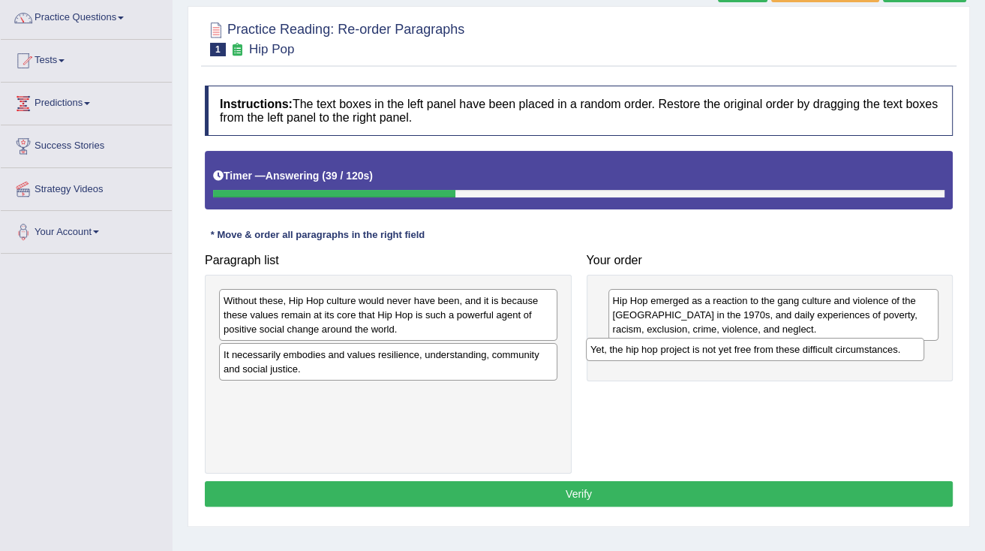
drag, startPoint x: 465, startPoint y: 399, endPoint x: 832, endPoint y: 354, distance: 369.7
click at [832, 354] on div "Yet, the hip hop project is not yet free from these difficult circumstances." at bounding box center [755, 349] width 338 height 23
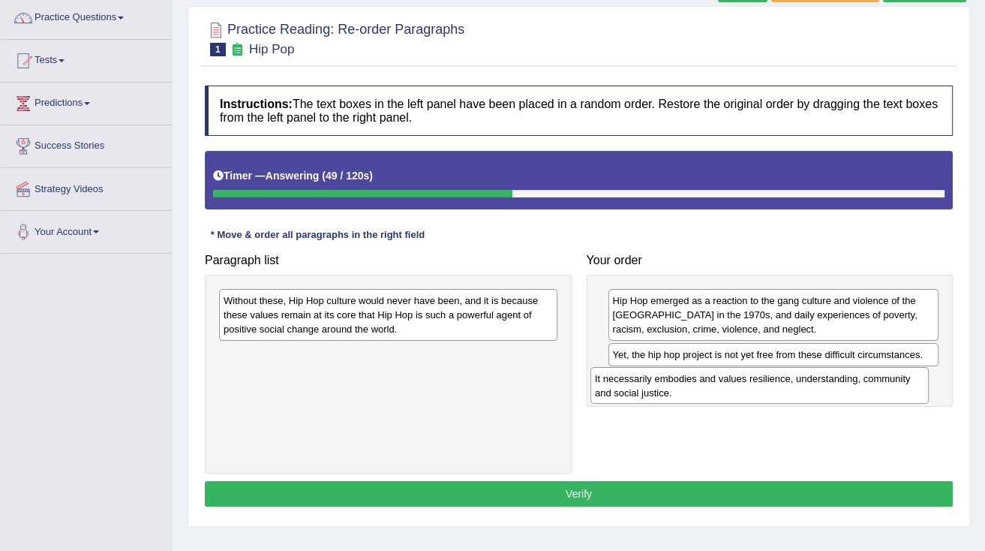
drag, startPoint x: 502, startPoint y: 368, endPoint x: 874, endPoint y: 392, distance: 372.3
click at [874, 392] on div "It necessarily embodies and values resilience, understanding, community and soc…" at bounding box center [760, 386] width 338 height 38
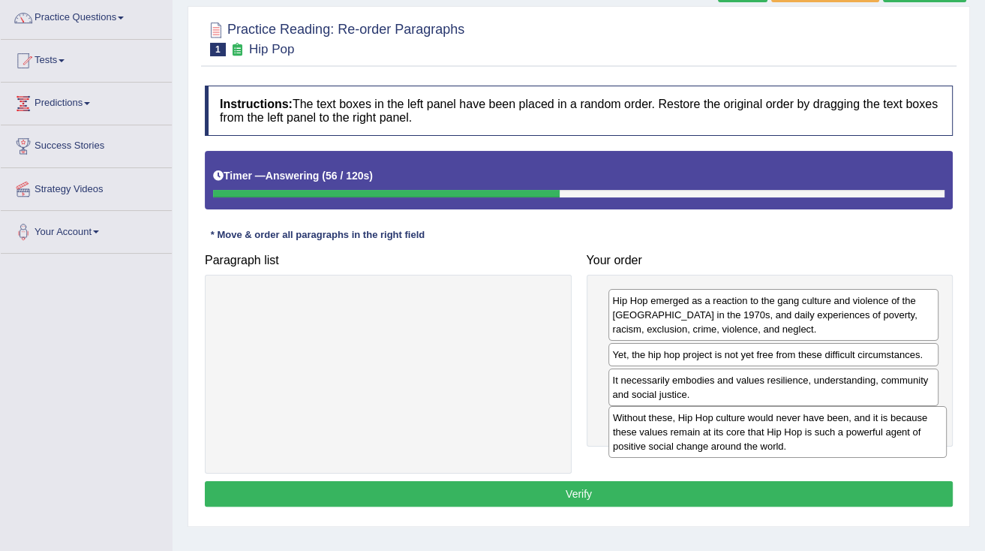
drag, startPoint x: 538, startPoint y: 315, endPoint x: 928, endPoint y: 432, distance: 406.7
click at [928, 432] on div "Without these, Hip Hop culture would never have been, and it is because these v…" at bounding box center [778, 432] width 338 height 52
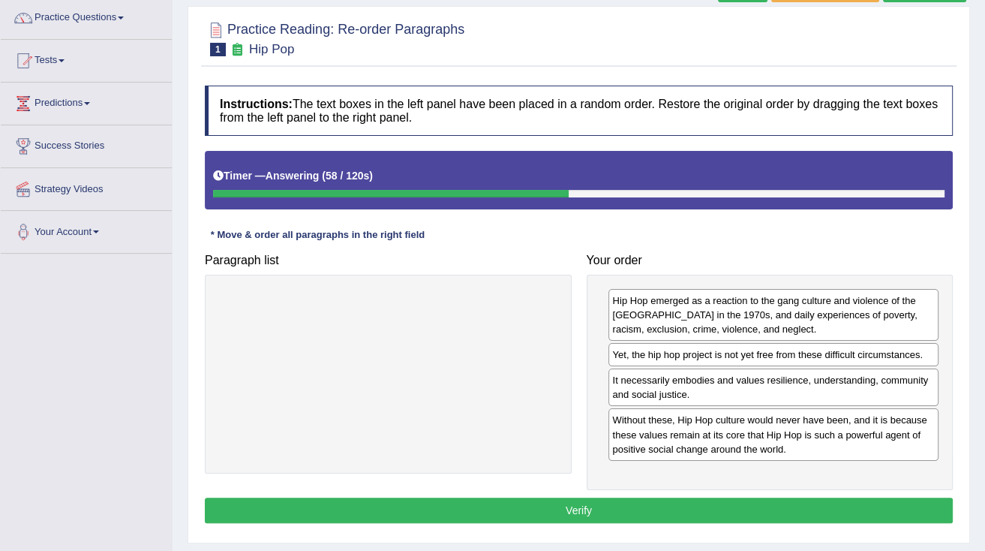
click at [808, 504] on button "Verify" at bounding box center [579, 511] width 748 height 26
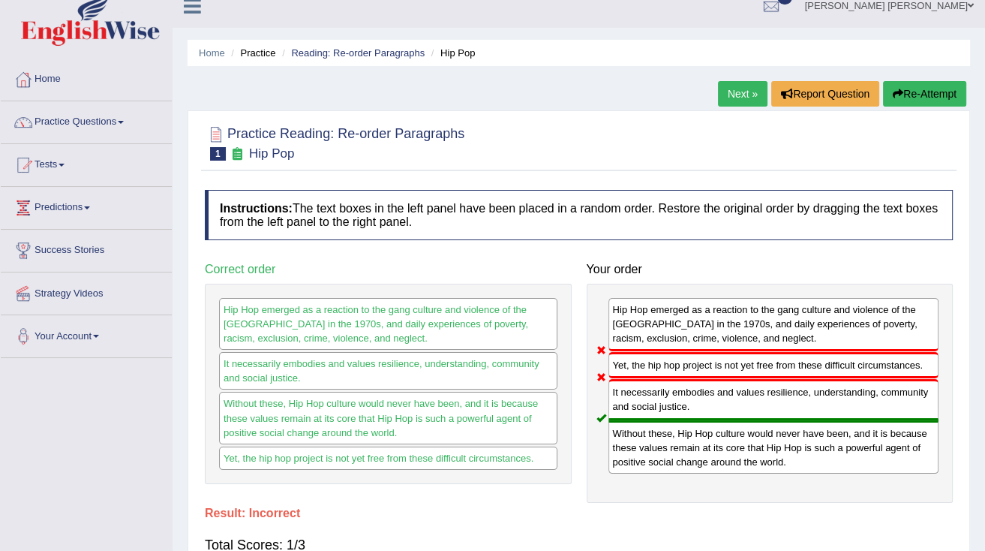
scroll to position [0, 0]
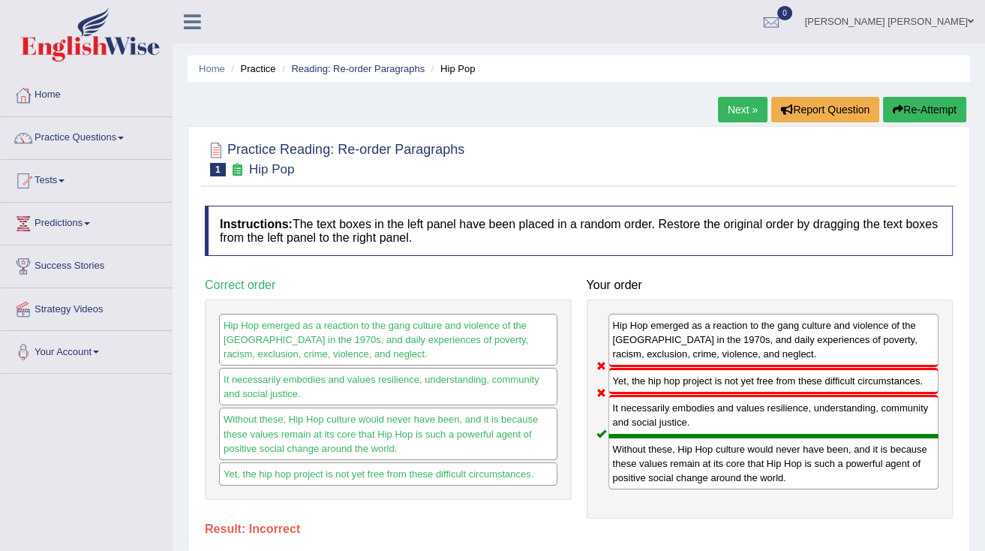
click at [730, 114] on link "Next »" at bounding box center [743, 110] width 50 height 26
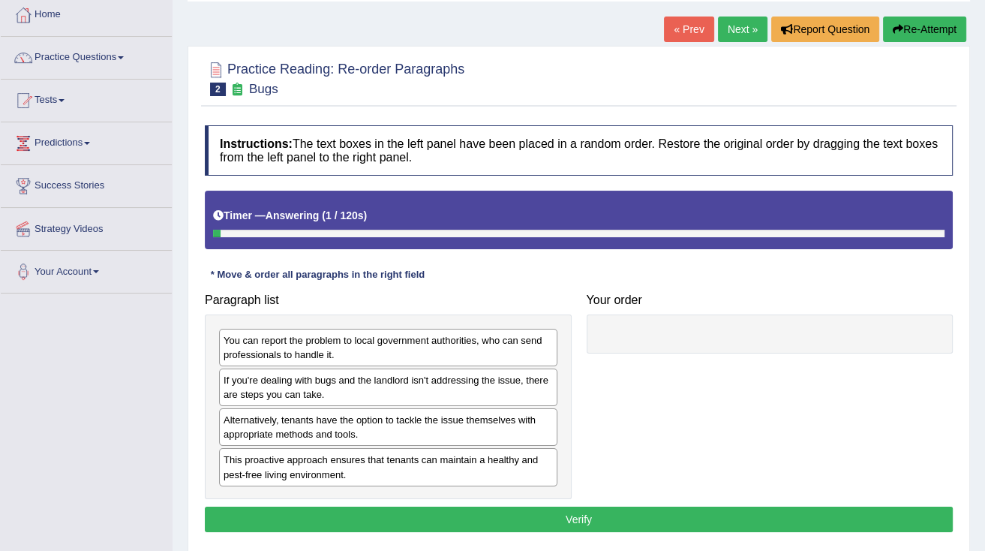
scroll to position [180, 0]
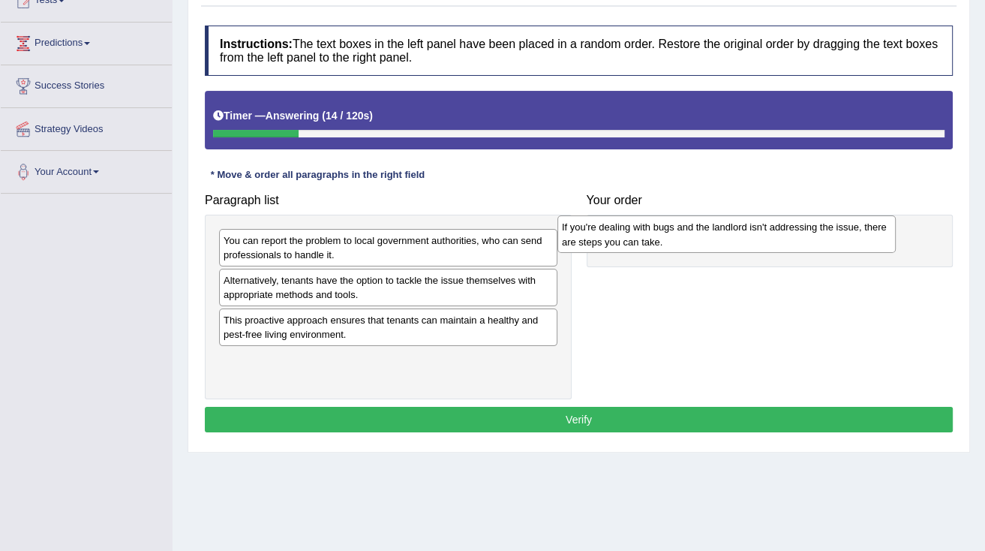
drag, startPoint x: 374, startPoint y: 303, endPoint x: 712, endPoint y: 251, distance: 342.5
click at [712, 251] on div "If you're dealing with bugs and the landlord isn't addressing the issue, there …" at bounding box center [727, 234] width 338 height 38
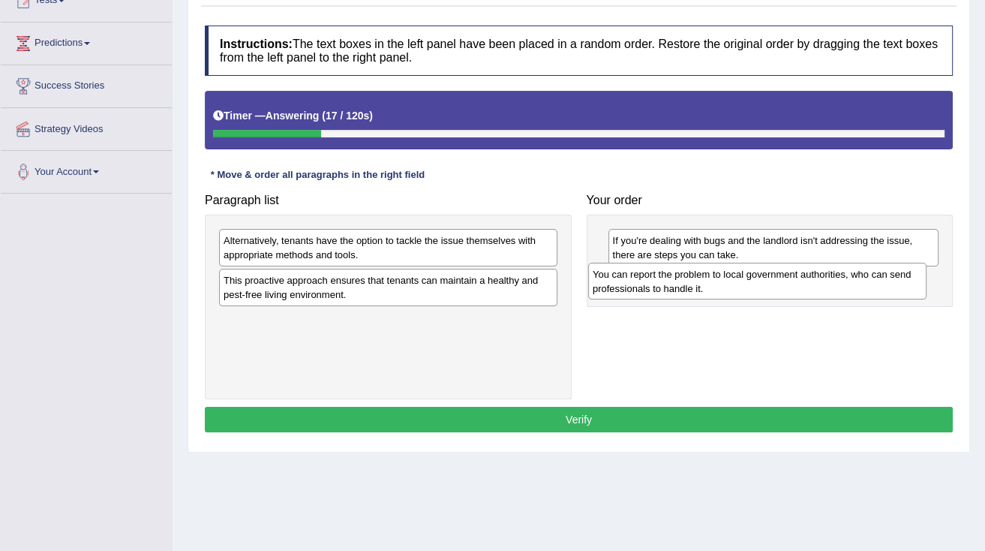
drag, startPoint x: 457, startPoint y: 254, endPoint x: 826, endPoint y: 288, distance: 370.8
click at [826, 288] on div "You can report the problem to local government authorities, who can send profes…" at bounding box center [757, 282] width 338 height 38
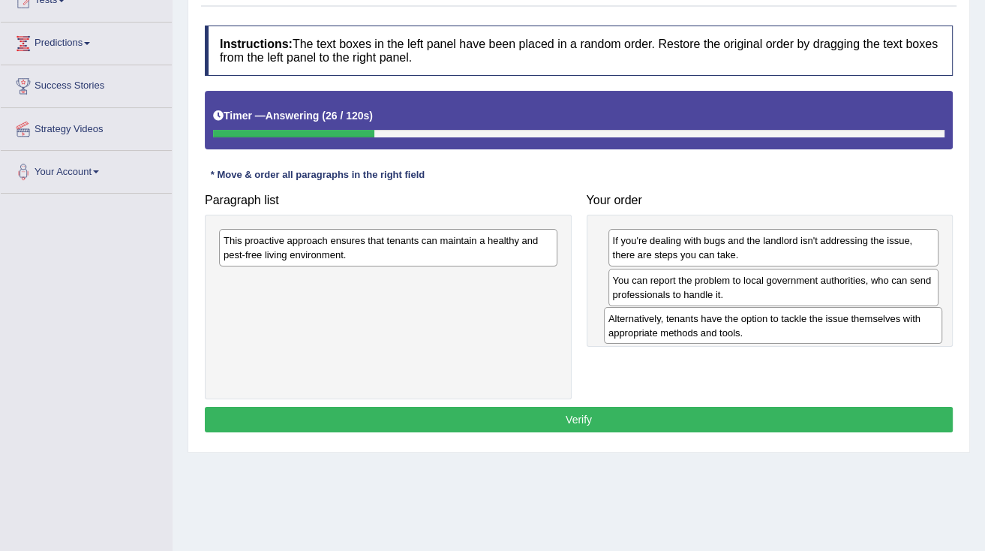
drag, startPoint x: 475, startPoint y: 249, endPoint x: 860, endPoint y: 327, distance: 392.9
click at [860, 327] on div "Alternatively, tenants have the option to tackle the issue themselves with appr…" at bounding box center [773, 326] width 338 height 38
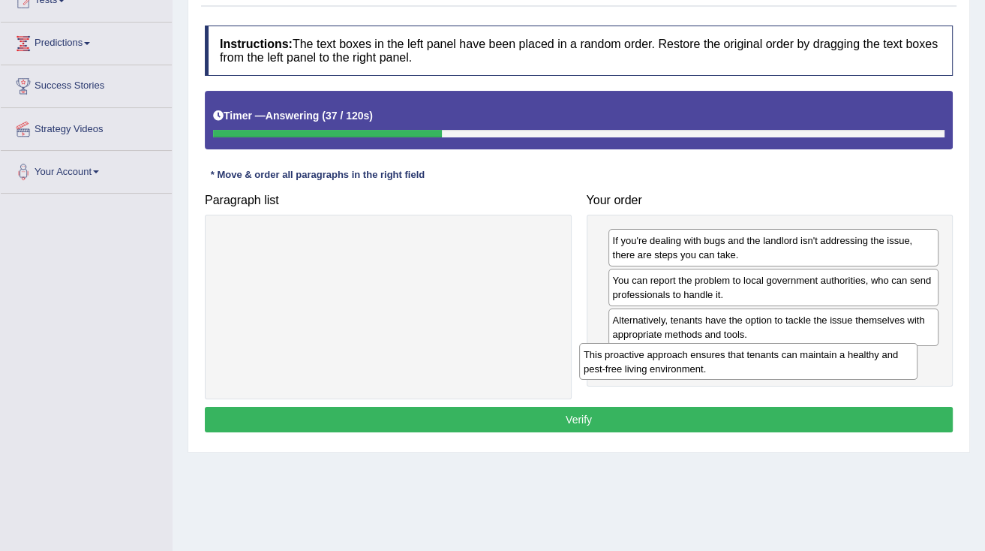
drag, startPoint x: 503, startPoint y: 251, endPoint x: 863, endPoint y: 366, distance: 377.9
click at [863, 366] on div "This proactive approach ensures that tenants can maintain a healthy and pest-fr…" at bounding box center [748, 362] width 338 height 38
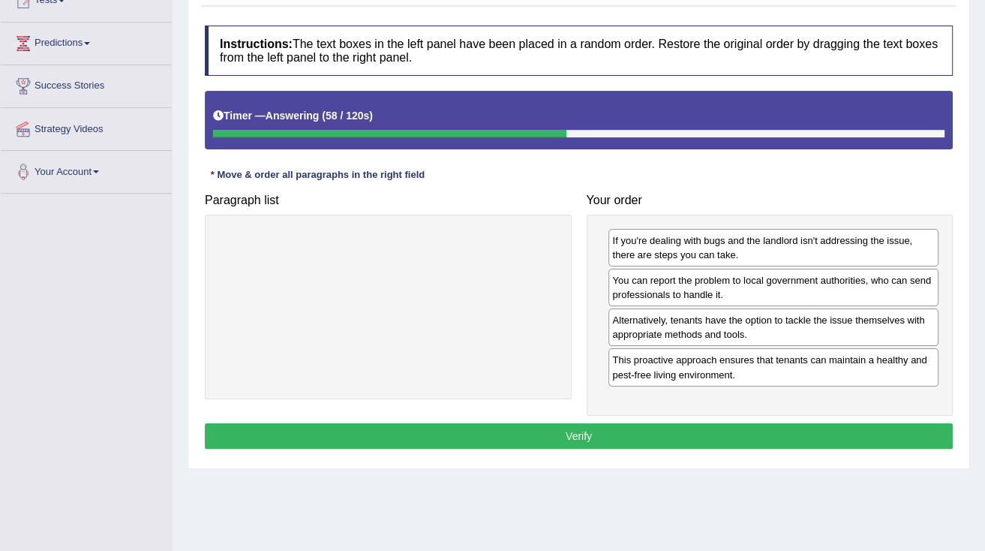
click at [646, 438] on button "Verify" at bounding box center [579, 436] width 748 height 26
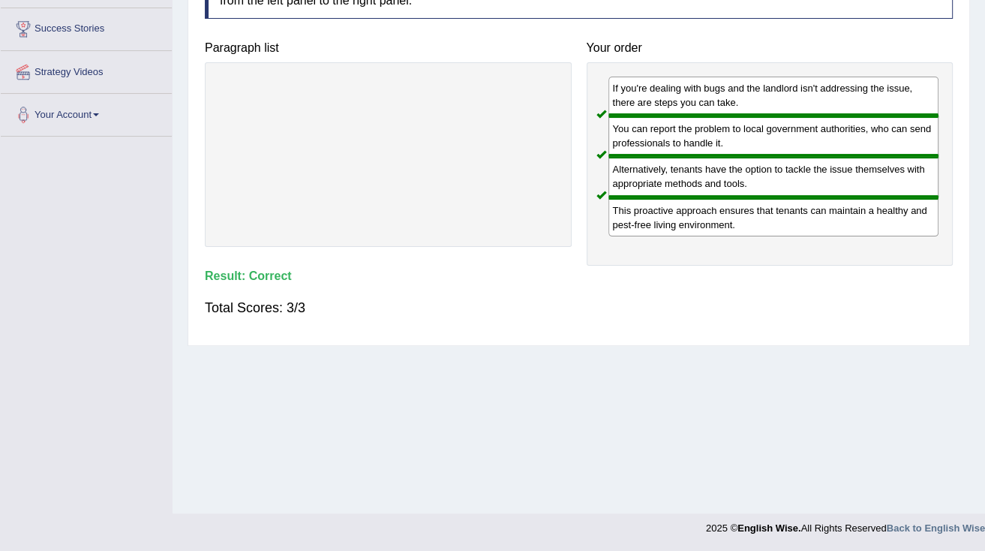
scroll to position [0, 0]
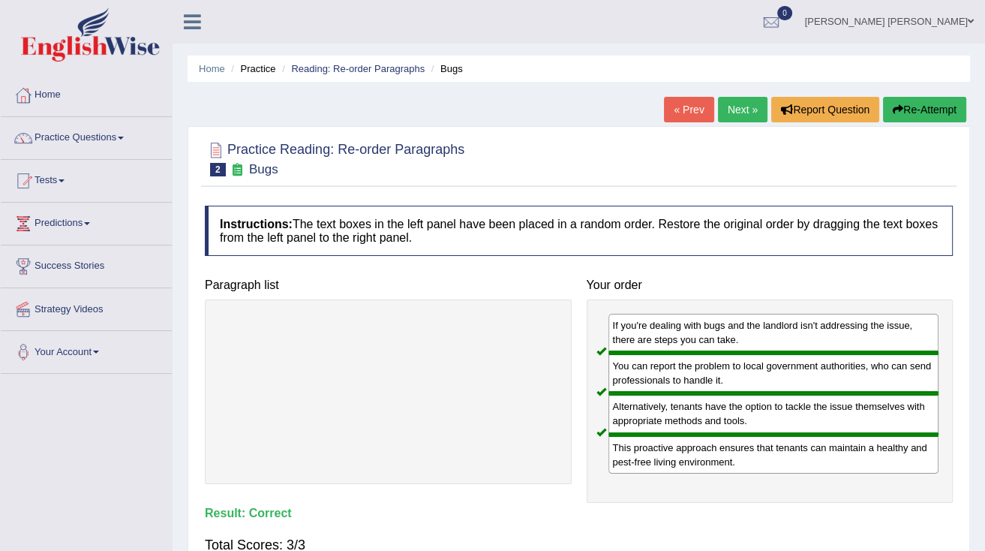
click at [743, 106] on link "Next »" at bounding box center [743, 110] width 50 height 26
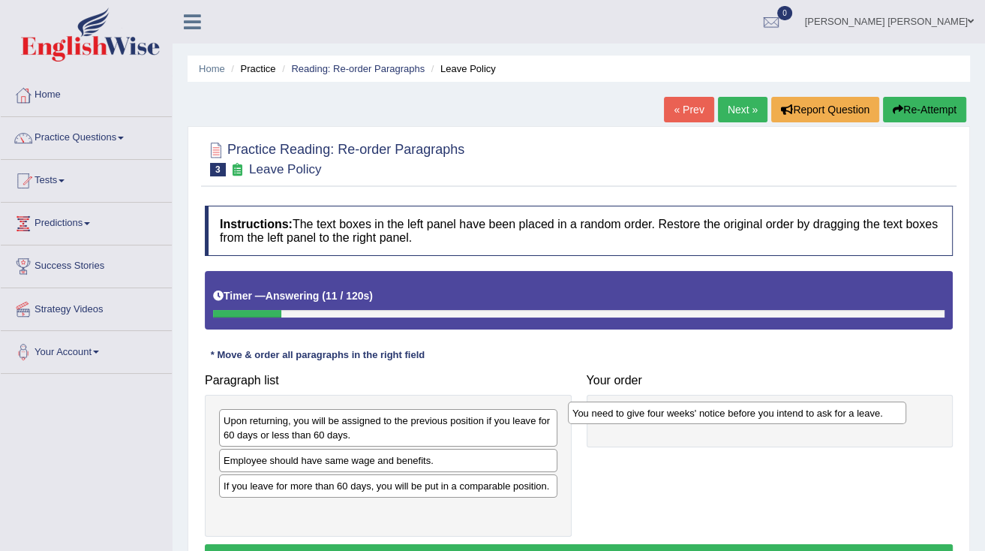
drag, startPoint x: 369, startPoint y: 419, endPoint x: 718, endPoint y: 411, distance: 349.1
click at [718, 411] on div "You need to give four weeks' notice before you intend to ask for a leave." at bounding box center [737, 413] width 338 height 23
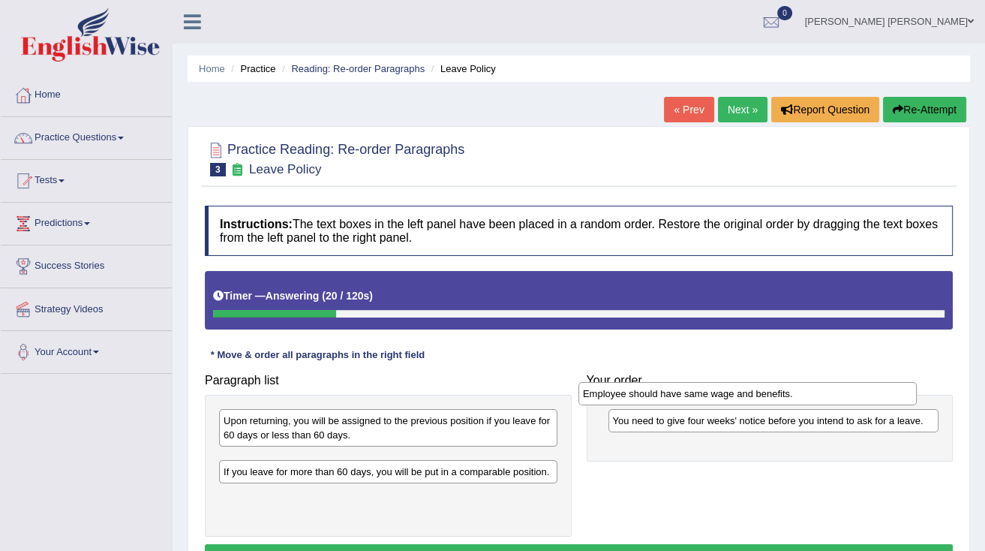
drag, startPoint x: 473, startPoint y: 465, endPoint x: 832, endPoint y: 399, distance: 365.5
click at [832, 399] on div "Employee should have same wage and benefits." at bounding box center [748, 393] width 338 height 23
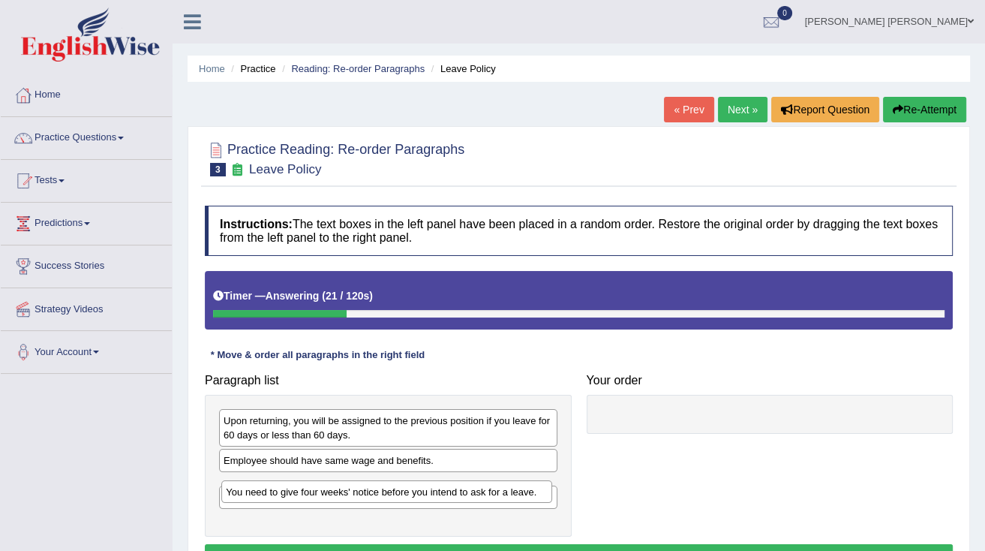
drag, startPoint x: 763, startPoint y: 420, endPoint x: 375, endPoint y: 492, distance: 393.9
click at [375, 492] on div "You need to give four weeks' notice before you intend to ask for a leave." at bounding box center [386, 491] width 331 height 23
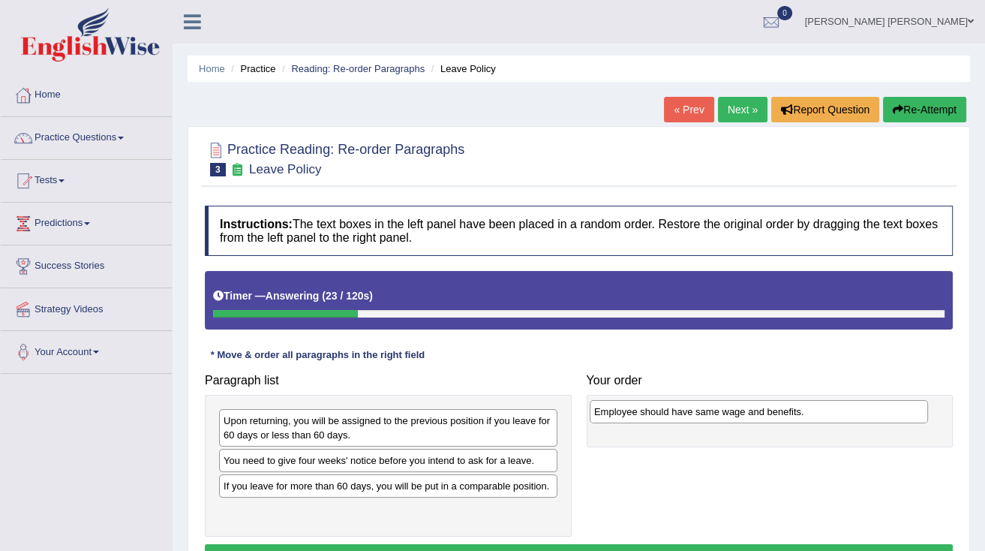
drag, startPoint x: 388, startPoint y: 462, endPoint x: 759, endPoint y: 414, distance: 373.9
click at [759, 414] on div "Employee should have same wage and benefits." at bounding box center [759, 411] width 338 height 23
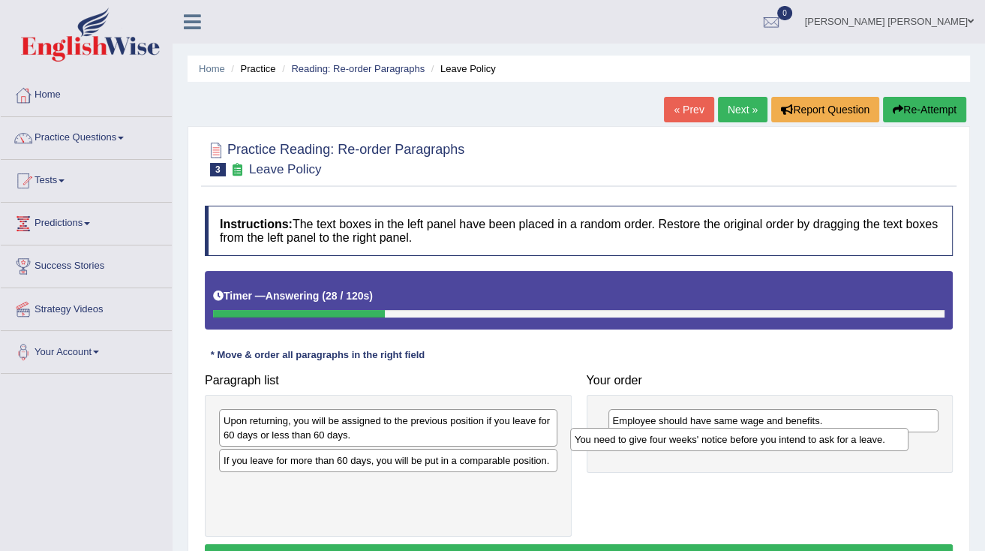
drag, startPoint x: 420, startPoint y: 462, endPoint x: 772, endPoint y: 442, distance: 351.8
click at [772, 442] on div "You need to give four weeks' notice before you intend to ask for a leave." at bounding box center [739, 439] width 338 height 23
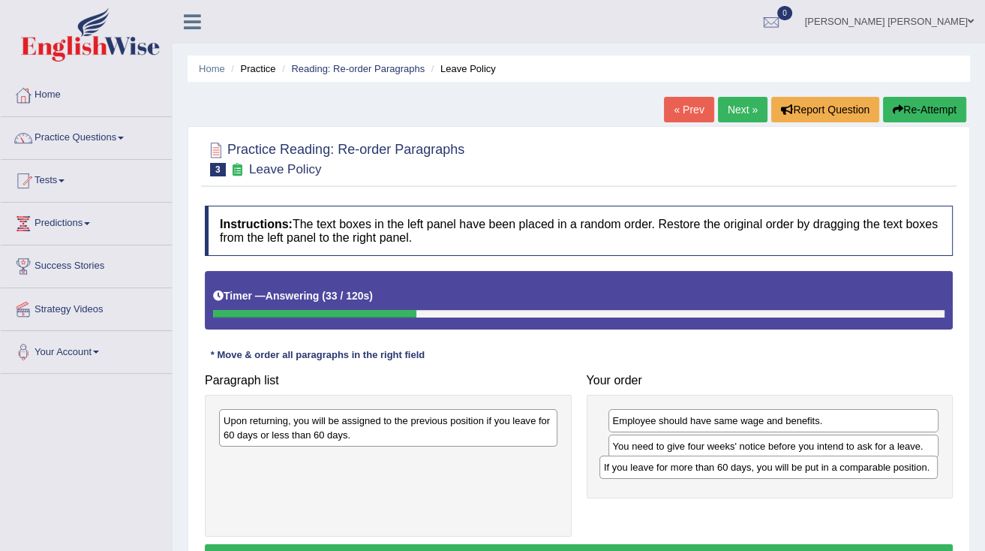
drag, startPoint x: 497, startPoint y: 461, endPoint x: 877, endPoint y: 468, distance: 380.6
click at [877, 468] on div "If you leave for more than 60 days, you will be put in a comparable position." at bounding box center [769, 467] width 338 height 23
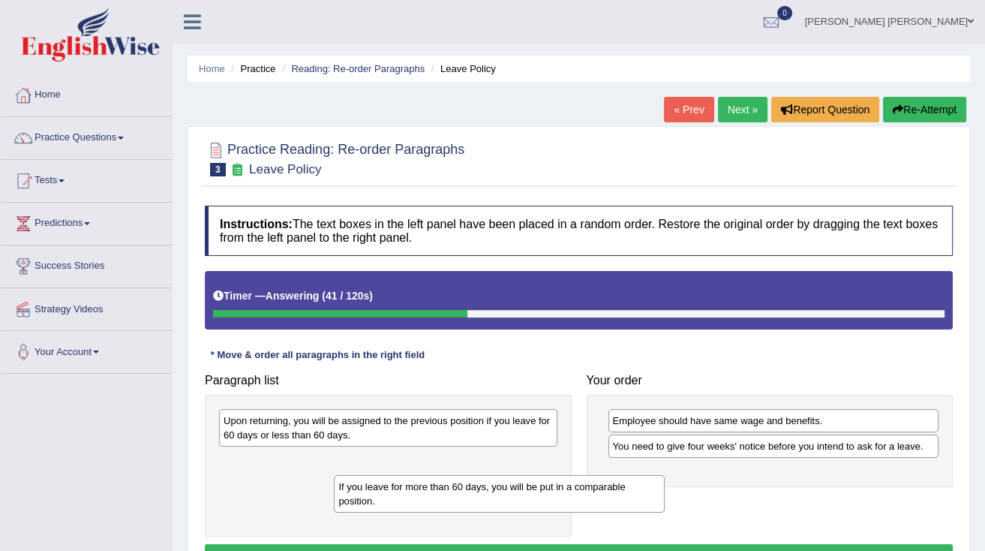
drag, startPoint x: 679, startPoint y: 486, endPoint x: 405, endPoint y: 502, distance: 274.4
click at [405, 502] on div "If you leave for more than 60 days, you will be put in a comparable position." at bounding box center [499, 494] width 331 height 38
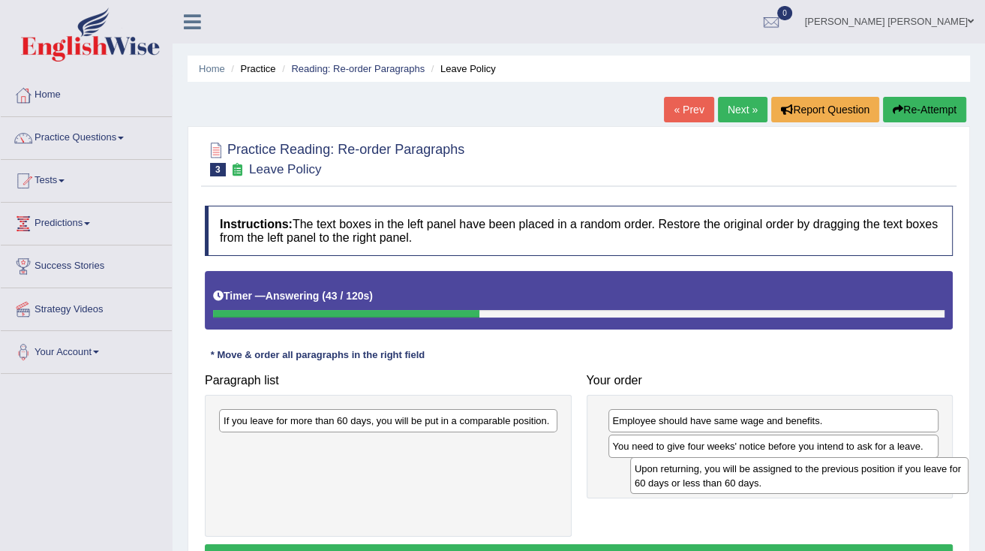
drag, startPoint x: 374, startPoint y: 420, endPoint x: 784, endPoint y: 467, distance: 412.5
click at [784, 467] on div "Upon returning, you will be assigned to the previous position if you leave for …" at bounding box center [799, 476] width 338 height 38
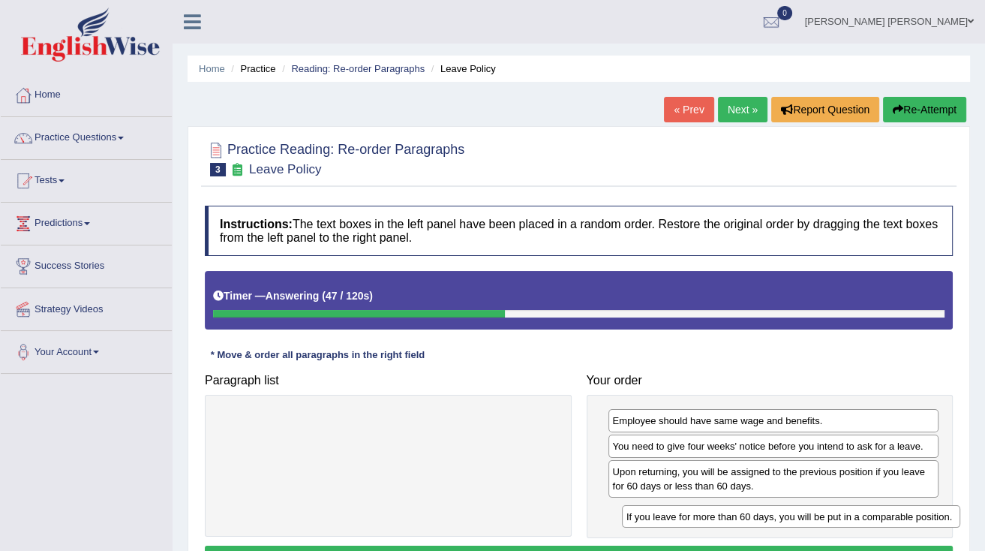
drag, startPoint x: 507, startPoint y: 420, endPoint x: 906, endPoint y: 514, distance: 410.2
click at [906, 514] on div "If you leave for more than 60 days, you will be put in a comparable position." at bounding box center [791, 516] width 338 height 23
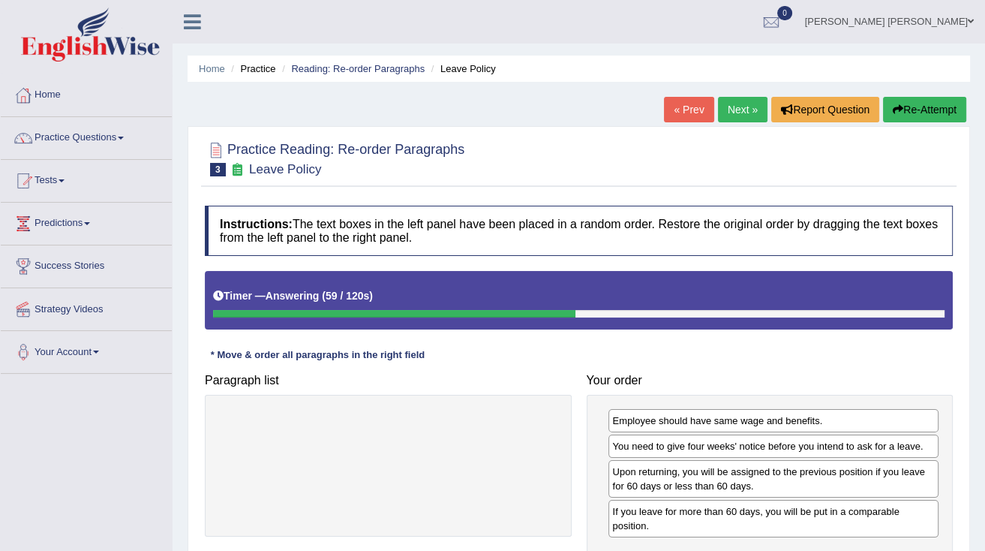
scroll to position [60, 0]
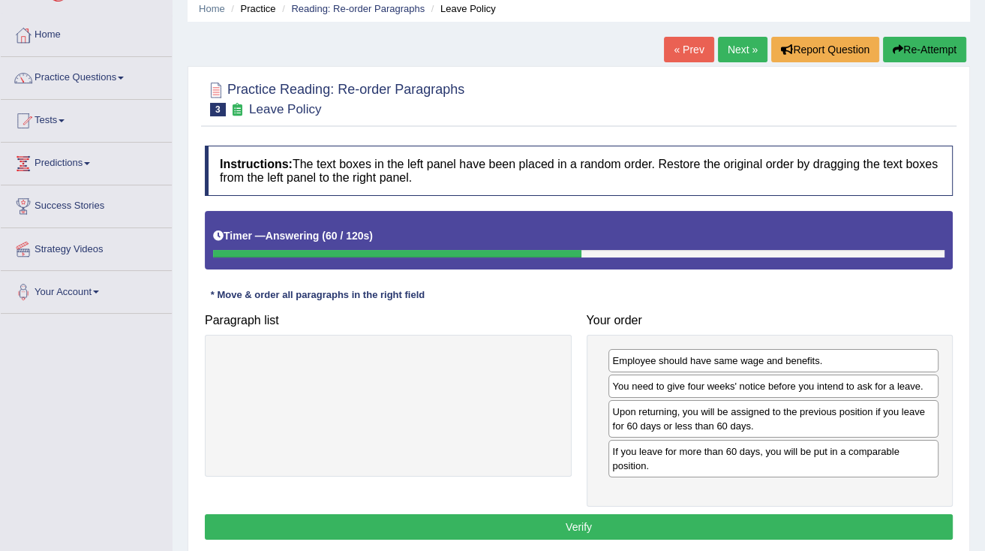
click at [871, 525] on button "Verify" at bounding box center [579, 527] width 748 height 26
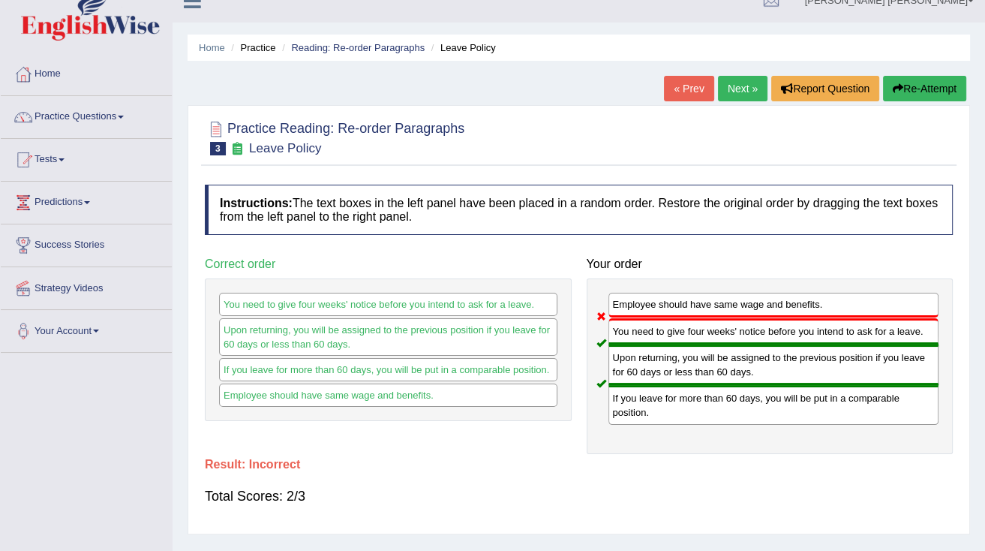
scroll to position [0, 0]
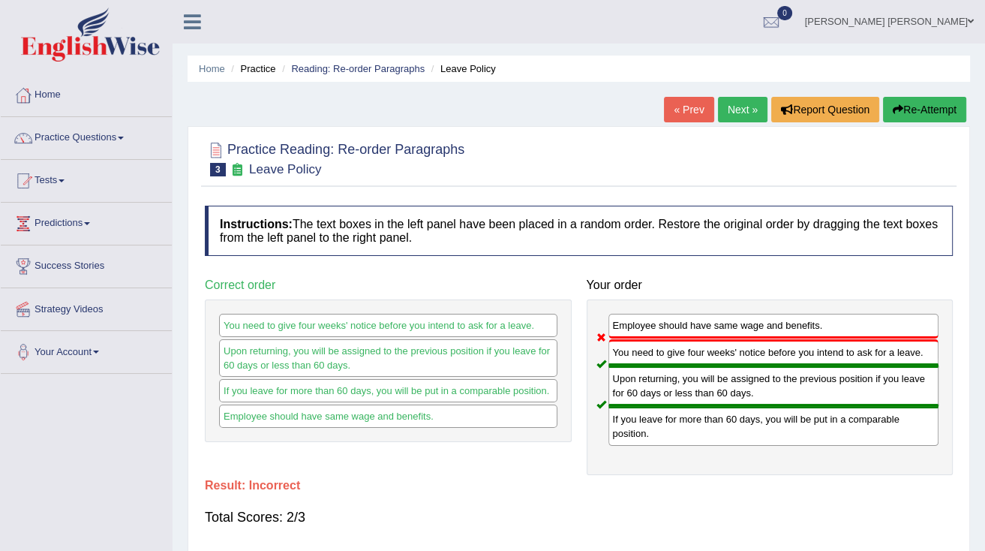
click at [720, 115] on link "Next »" at bounding box center [743, 110] width 50 height 26
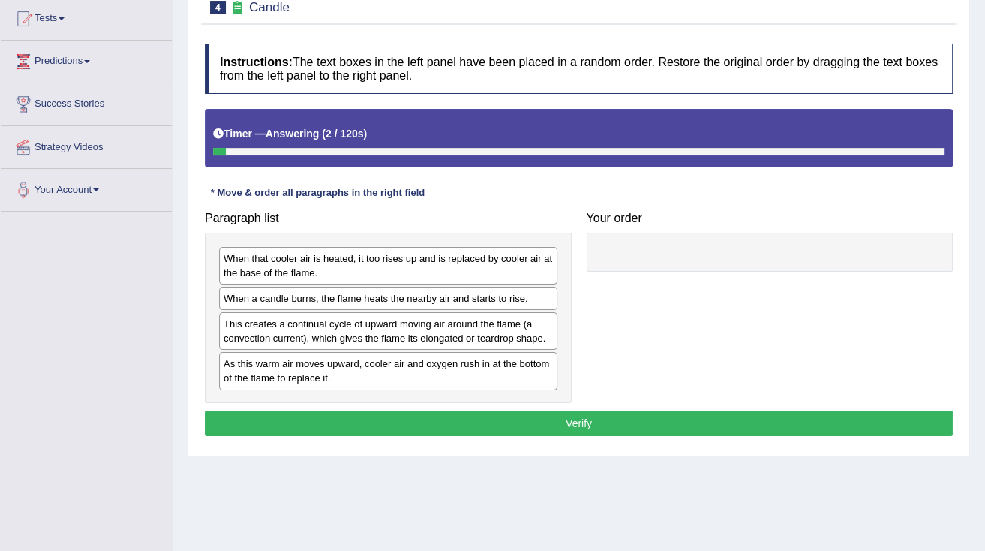
scroll to position [180, 0]
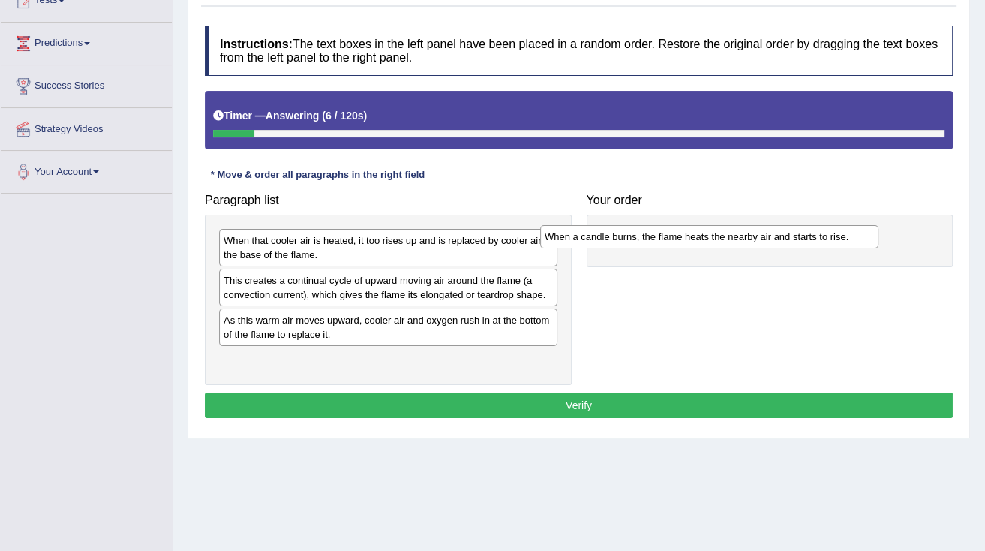
drag, startPoint x: 315, startPoint y: 282, endPoint x: 636, endPoint y: 239, distance: 324.1
click at [636, 239] on div "When a candle burns, the flame heats the nearby air and starts to rise." at bounding box center [709, 236] width 338 height 23
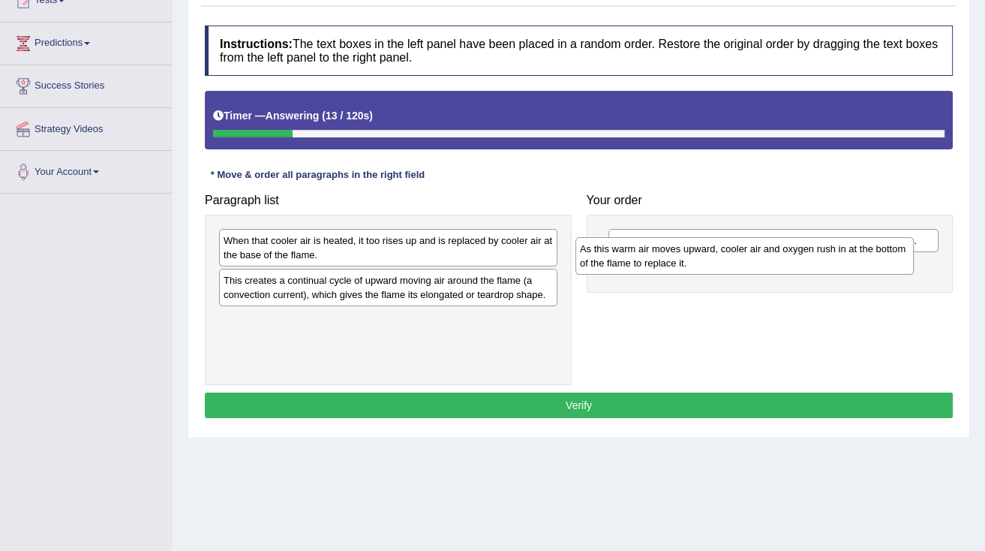
drag, startPoint x: 429, startPoint y: 321, endPoint x: 786, endPoint y: 251, distance: 363.4
click at [786, 251] on div "As this warm air moves upward, cooler air and oxygen rush in at the bottom of t…" at bounding box center [745, 256] width 338 height 38
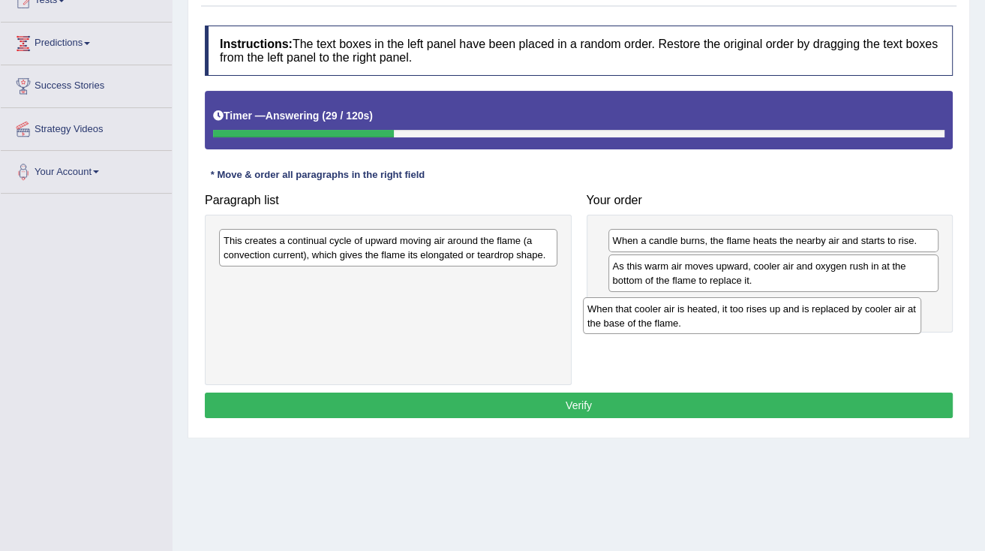
drag, startPoint x: 462, startPoint y: 245, endPoint x: 813, endPoint y: 313, distance: 357.1
click at [820, 313] on div "When that cooler air is heated, it too rises up and is replaced by cooler air a…" at bounding box center [752, 316] width 338 height 38
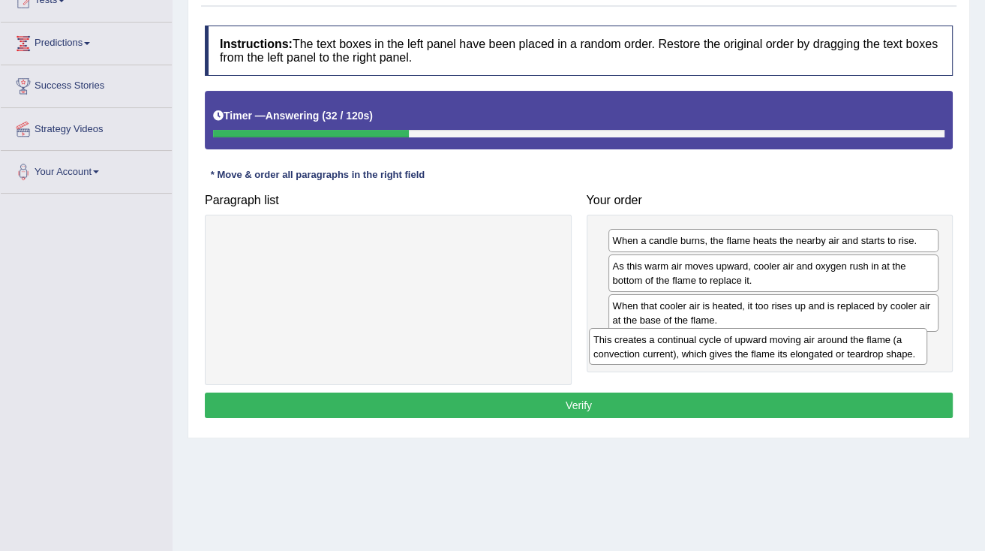
drag, startPoint x: 502, startPoint y: 240, endPoint x: 872, endPoint y: 339, distance: 383.0
click at [872, 339] on div "This creates a continual cycle of upward moving air around the flame (a convect…" at bounding box center [758, 347] width 338 height 38
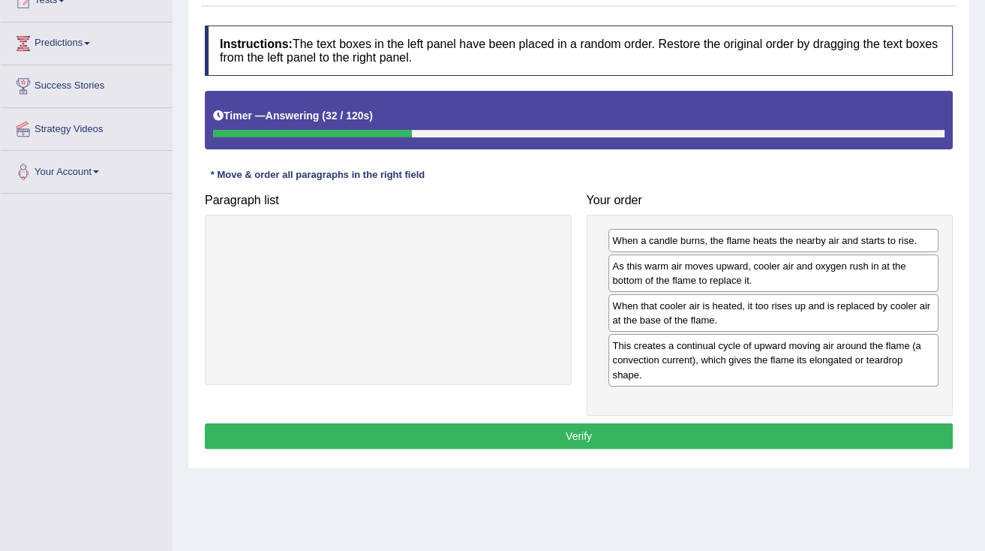
click at [775, 418] on div "Instructions: The text boxes in the left panel have been placed in a random ord…" at bounding box center [579, 239] width 756 height 443
click at [769, 427] on button "Verify" at bounding box center [579, 436] width 748 height 26
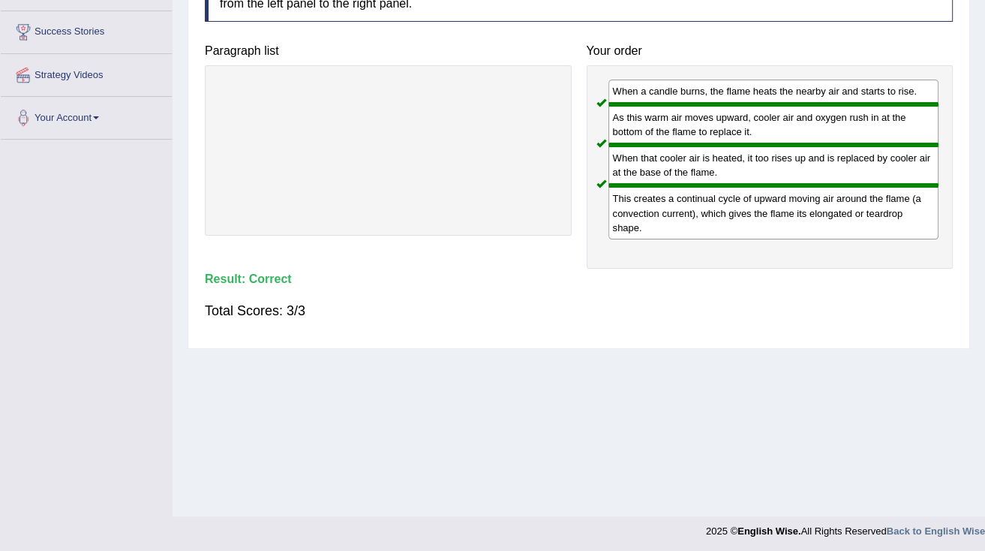
scroll to position [57, 0]
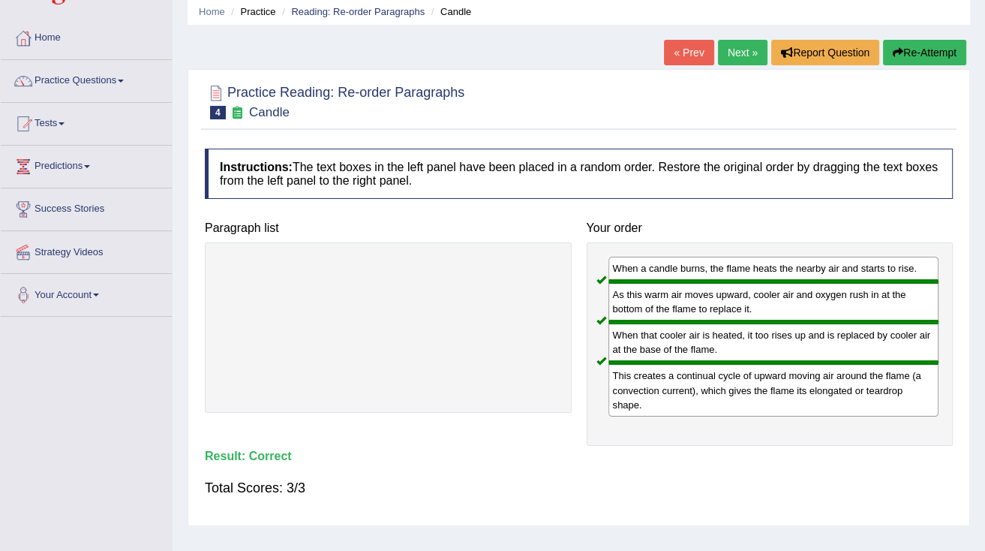
click at [745, 56] on link "Next »" at bounding box center [743, 53] width 50 height 26
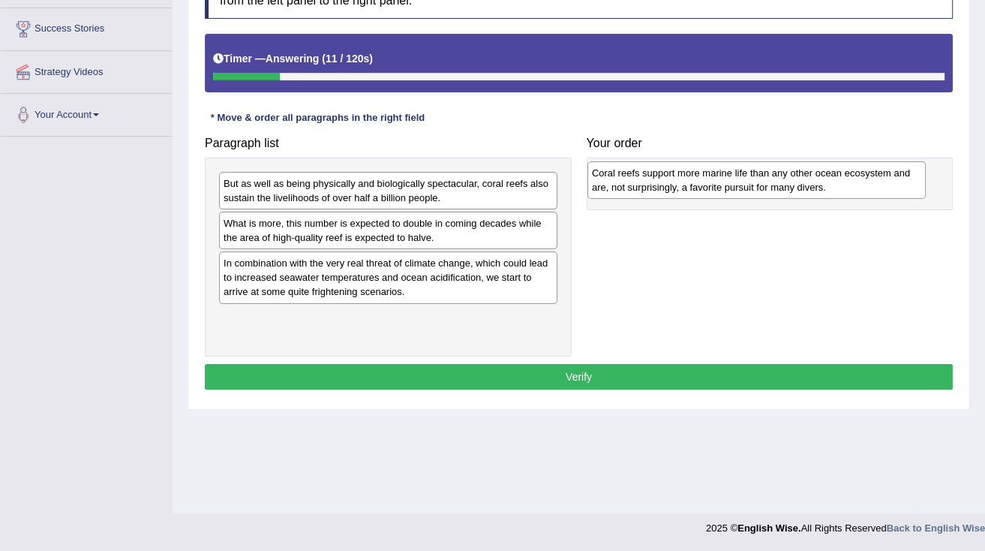
drag, startPoint x: 354, startPoint y: 274, endPoint x: 723, endPoint y: 185, distance: 379.0
click at [723, 185] on div "Coral reefs support more marine life than any other ocean ecosystem and are, no…" at bounding box center [757, 180] width 338 height 38
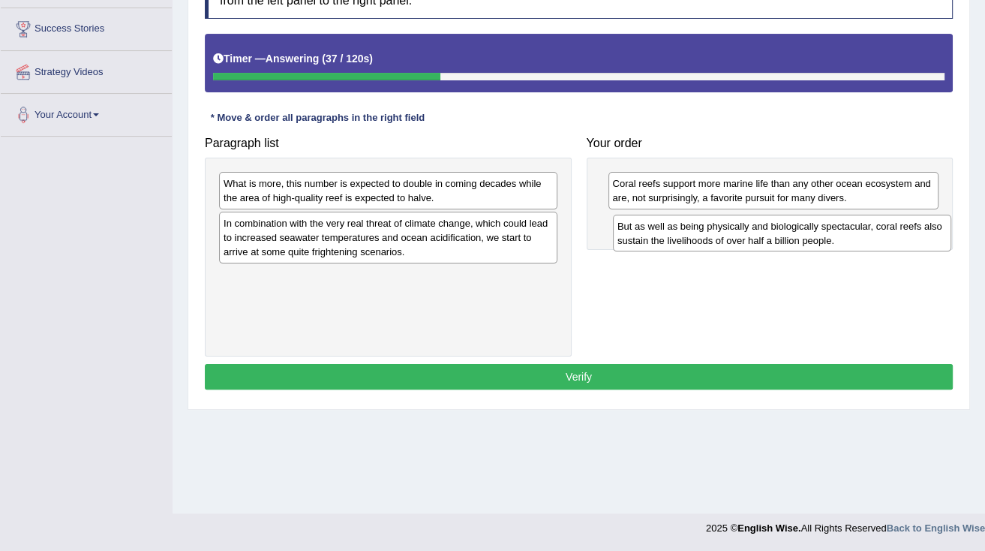
drag, startPoint x: 462, startPoint y: 196, endPoint x: 856, endPoint y: 239, distance: 396.3
click at [856, 239] on div "But as well as being physically and biologically spectacular, coral reefs also …" at bounding box center [782, 234] width 338 height 38
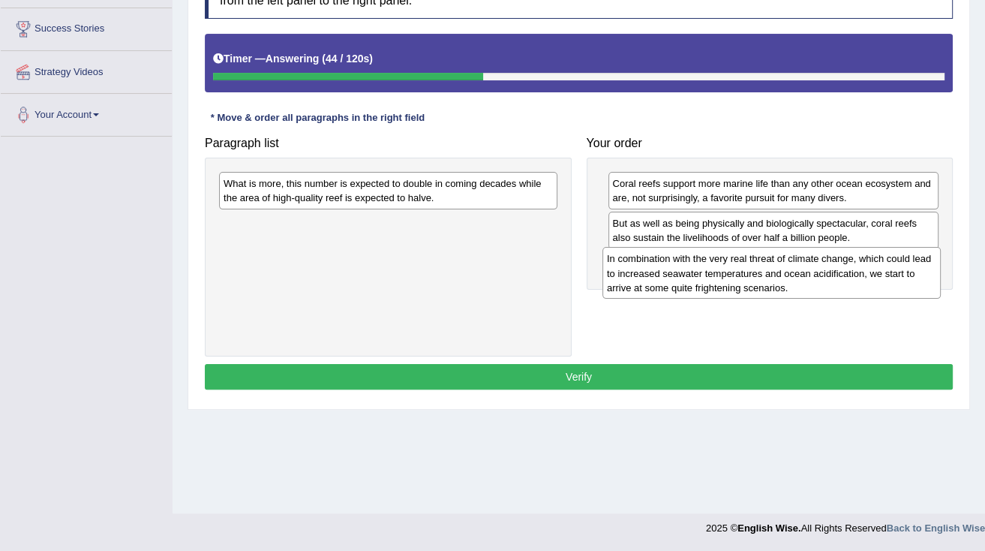
drag, startPoint x: 498, startPoint y: 238, endPoint x: 882, endPoint y: 274, distance: 385.2
click at [882, 274] on div "In combination with the very real threat of climate change, which could lead to…" at bounding box center [772, 273] width 338 height 52
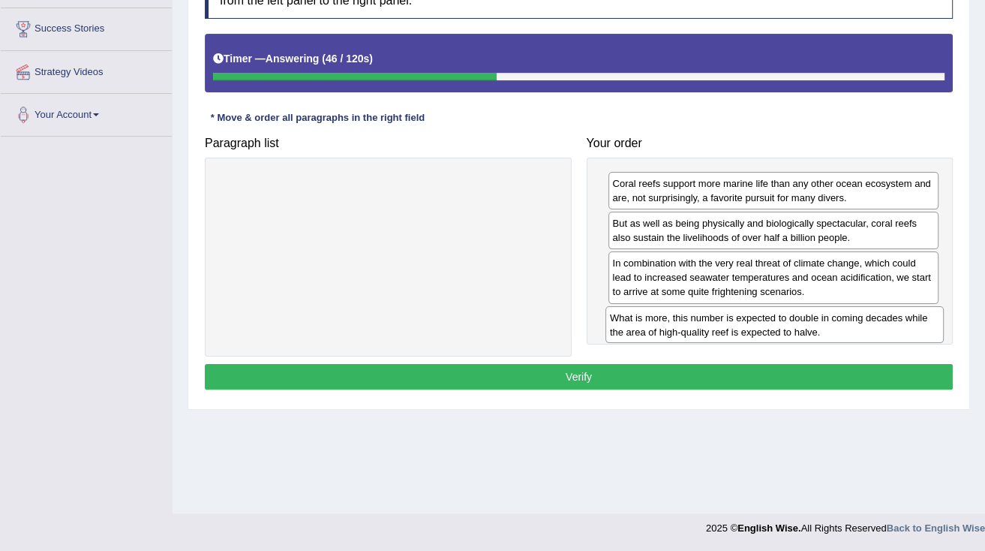
drag, startPoint x: 543, startPoint y: 186, endPoint x: 929, endPoint y: 321, distance: 409.5
click at [929, 321] on div "What is more, this number is expected to double in coming decades while the are…" at bounding box center [775, 325] width 338 height 38
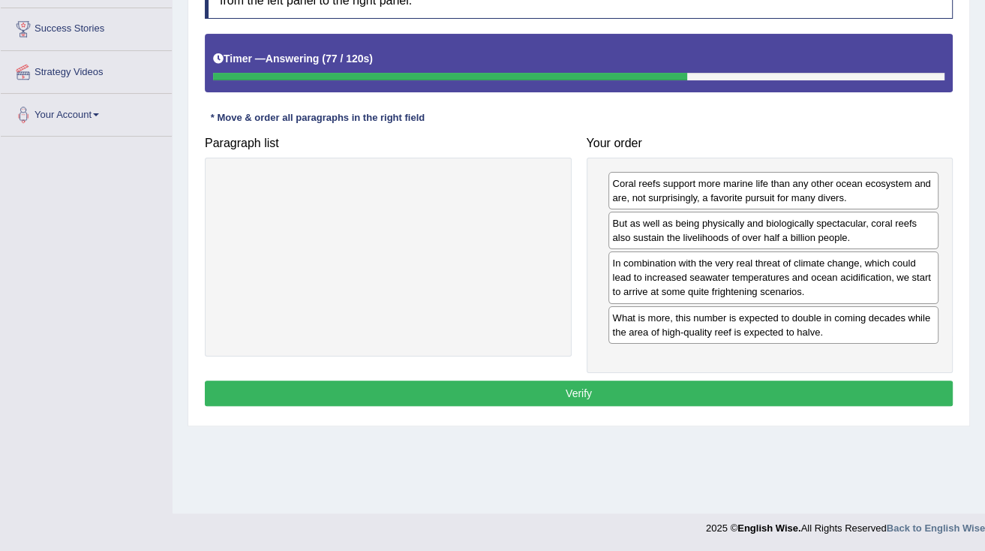
click at [728, 398] on button "Verify" at bounding box center [579, 394] width 748 height 26
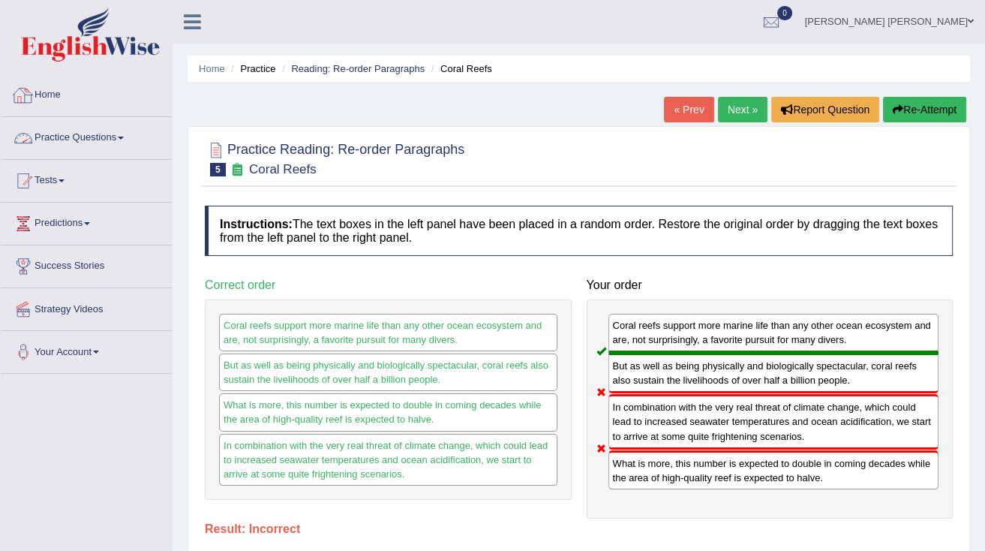
click at [123, 142] on link "Practice Questions" at bounding box center [86, 136] width 171 height 38
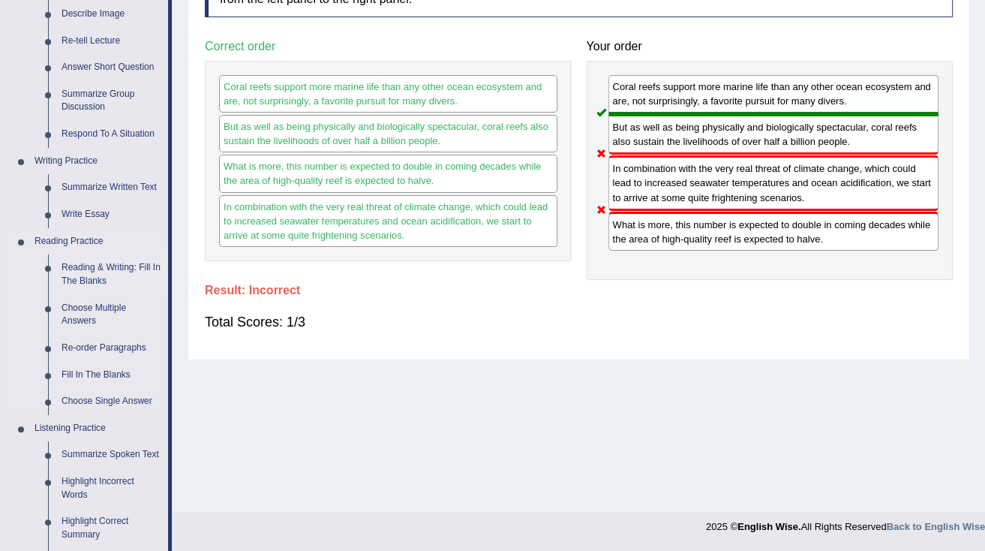
scroll to position [240, 0]
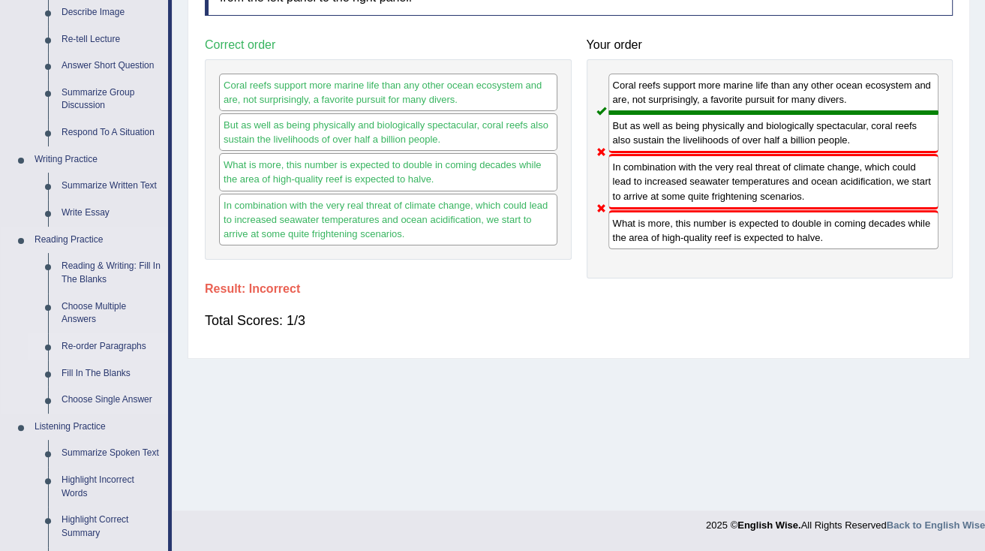
click at [110, 347] on link "Re-order Paragraphs" at bounding box center [111, 346] width 113 height 27
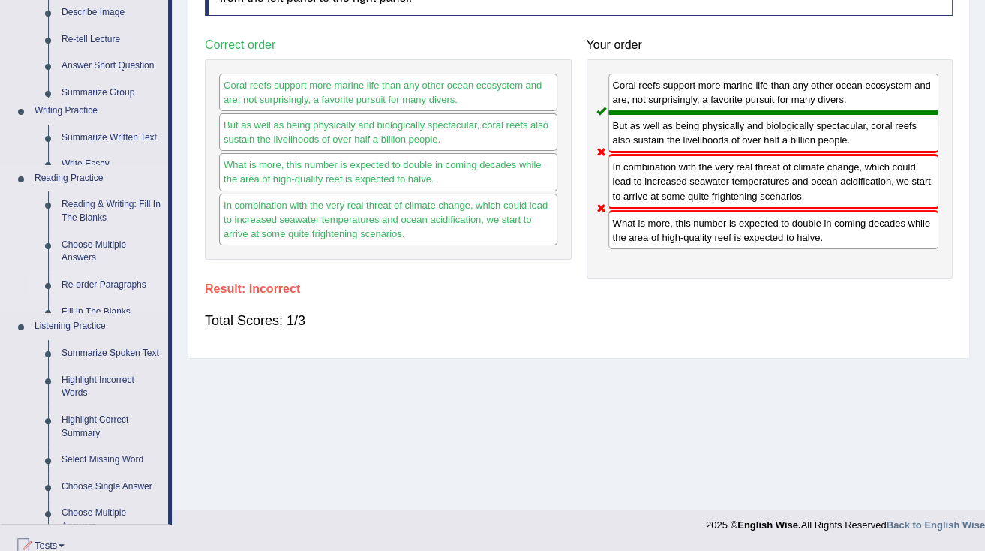
scroll to position [237, 0]
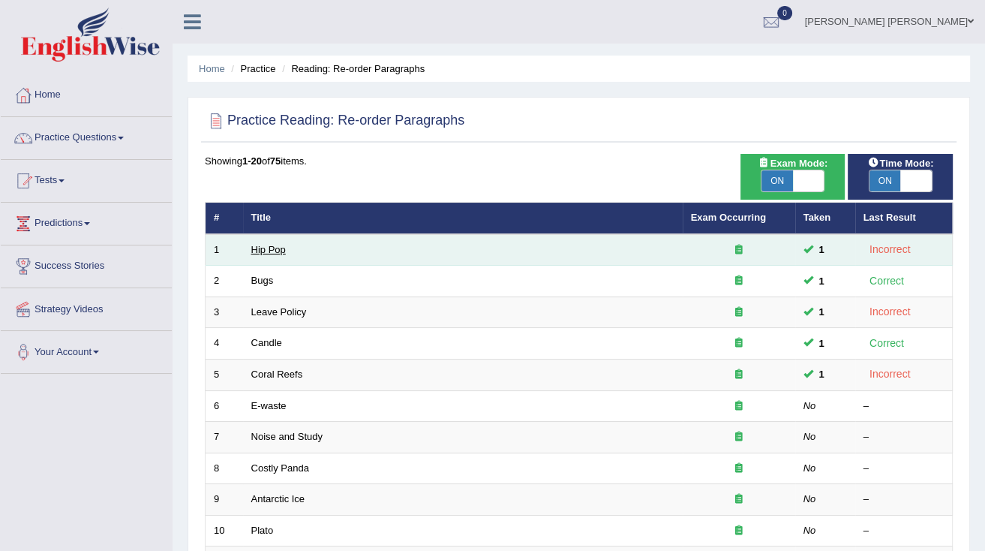
click at [269, 251] on link "Hip Pop" at bounding box center [268, 249] width 35 height 11
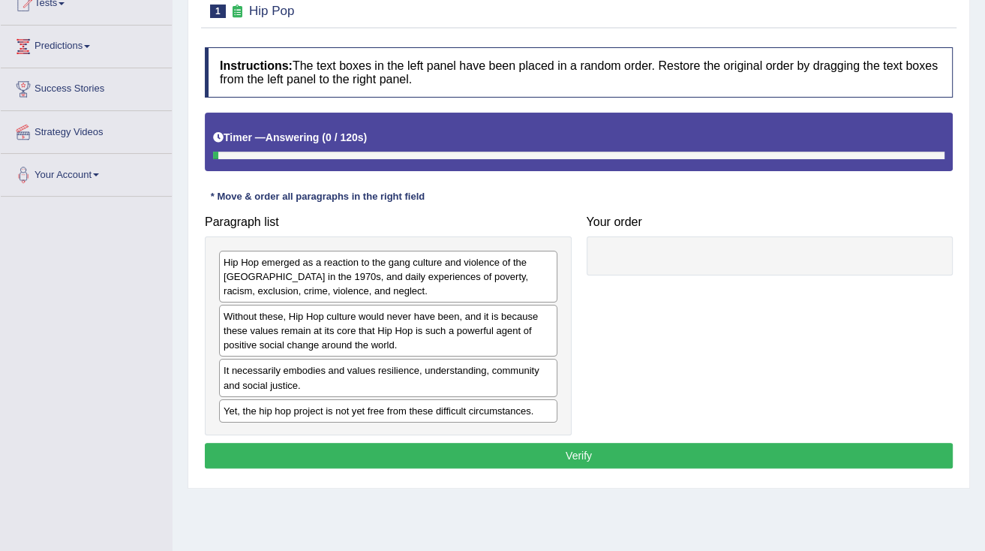
scroll to position [180, 0]
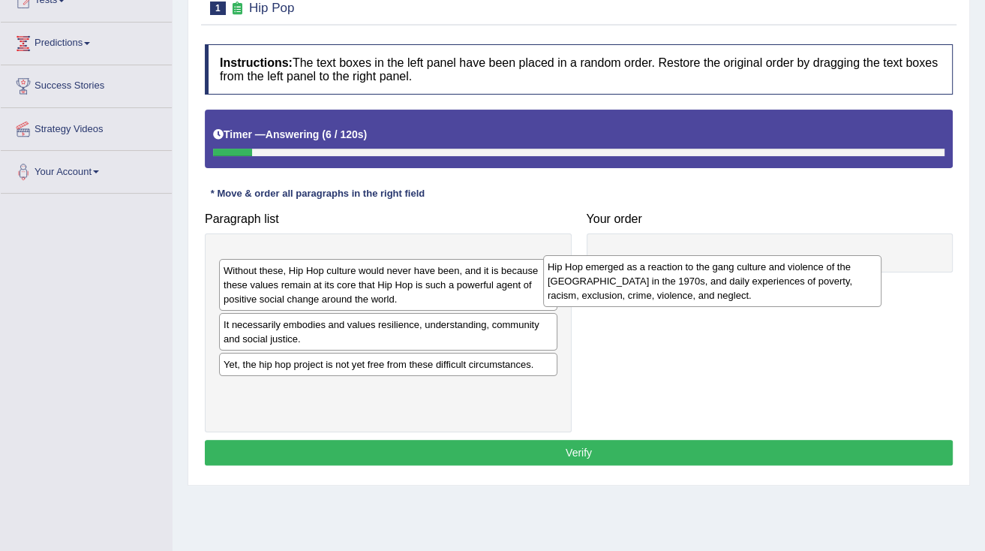
drag, startPoint x: 366, startPoint y: 276, endPoint x: 690, endPoint y: 284, distance: 324.3
click at [690, 284] on div "Hip Hop emerged as a reaction to the gang culture and violence of the [GEOGRAPH…" at bounding box center [712, 281] width 338 height 52
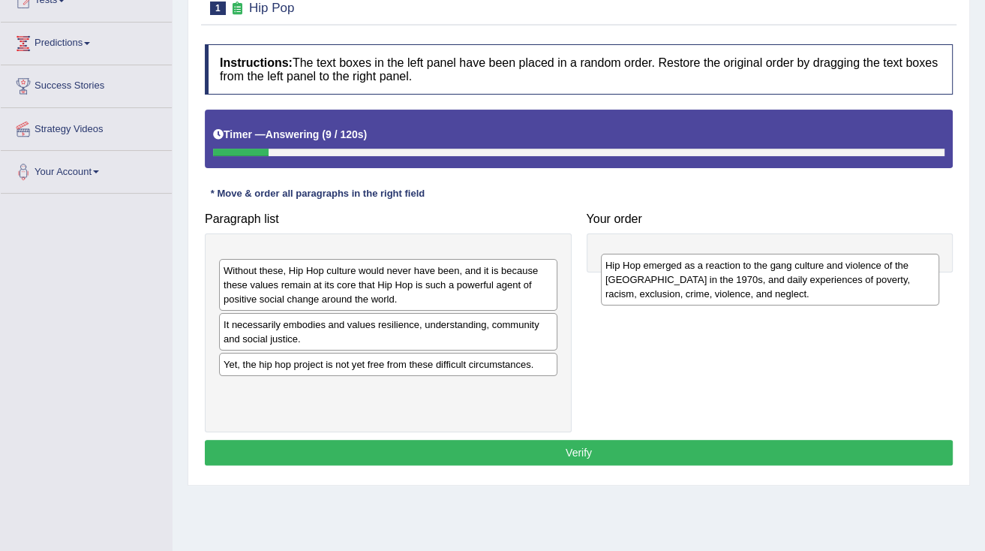
drag, startPoint x: 478, startPoint y: 277, endPoint x: 860, endPoint y: 283, distance: 382.1
click at [860, 283] on div "Hip Hop emerged as a reaction to the gang culture and violence of the South Bro…" at bounding box center [770, 280] width 338 height 52
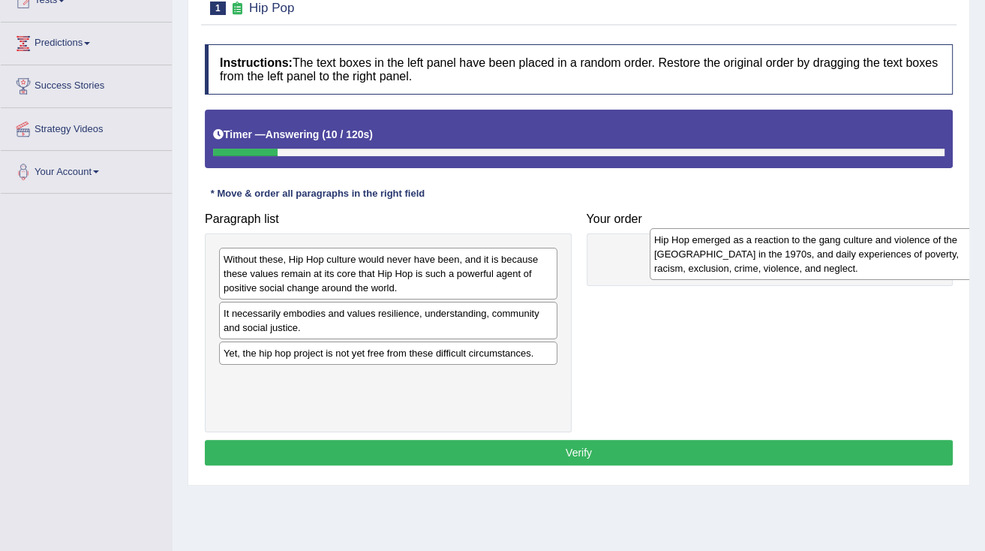
drag, startPoint x: 407, startPoint y: 286, endPoint x: 838, endPoint y: 266, distance: 431.3
click at [838, 266] on div "Hip Hop emerged as a reaction to the gang culture and violence of the South Bro…" at bounding box center [819, 254] width 338 height 52
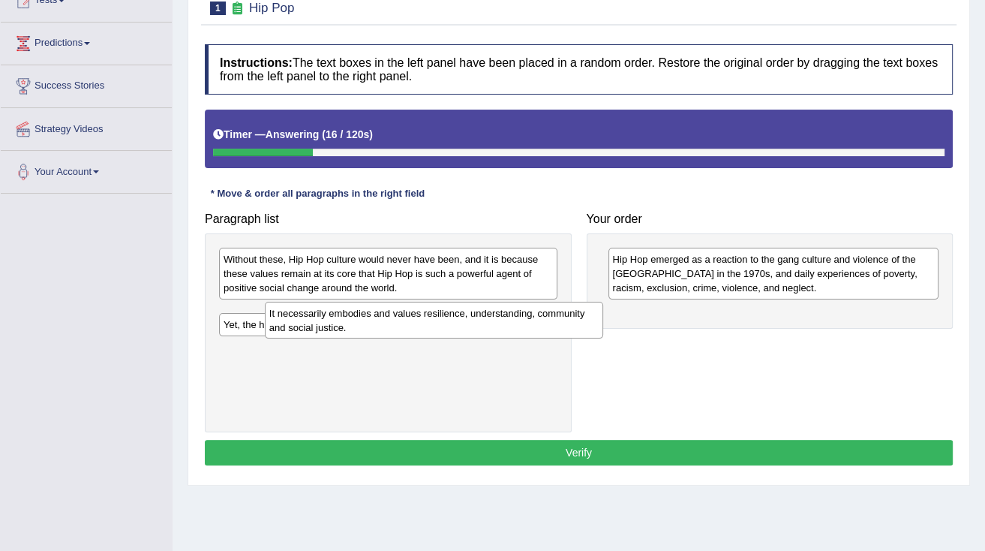
drag, startPoint x: 485, startPoint y: 322, endPoint x: 559, endPoint y: 322, distance: 74.3
click at [556, 322] on div "It necessarily embodies and values resilience, understanding, community and soc…" at bounding box center [434, 321] width 338 height 38
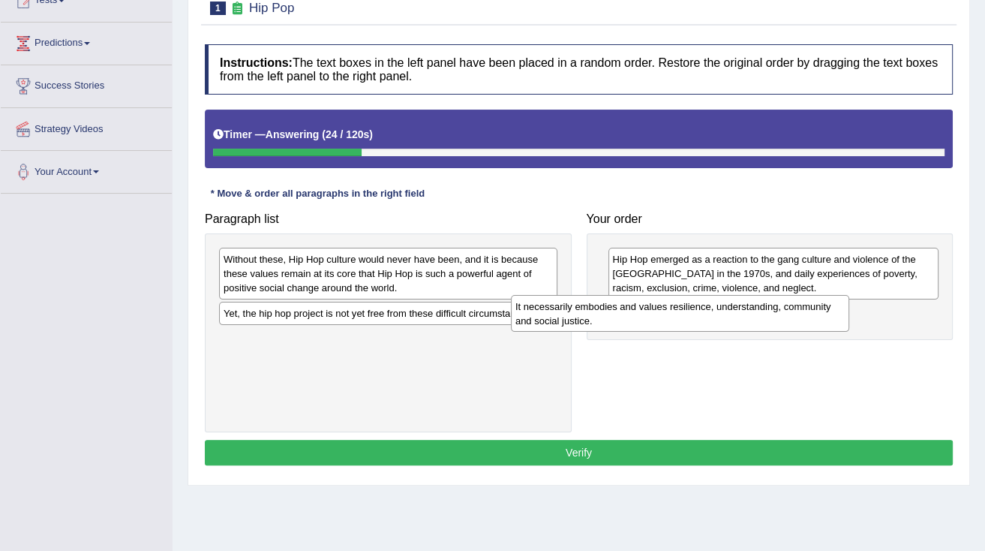
drag, startPoint x: 504, startPoint y: 321, endPoint x: 796, endPoint y: 314, distance: 292.0
click at [796, 314] on div "It necessarily embodies and values resilience, understanding, community and soc…" at bounding box center [680, 314] width 338 height 38
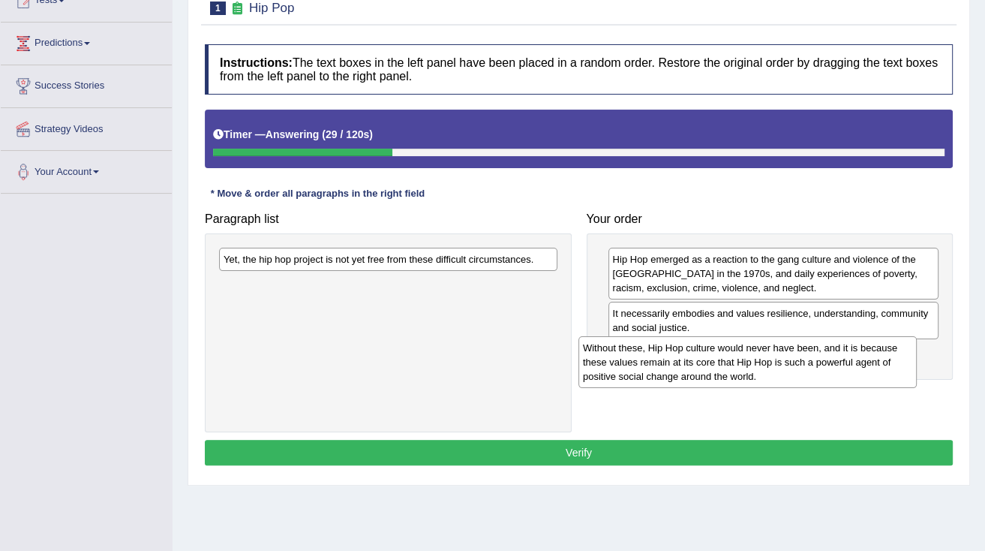
drag, startPoint x: 490, startPoint y: 276, endPoint x: 850, endPoint y: 365, distance: 370.3
click at [850, 365] on div "Without these, Hip Hop culture would never have been, and it is because these v…" at bounding box center [748, 362] width 338 height 52
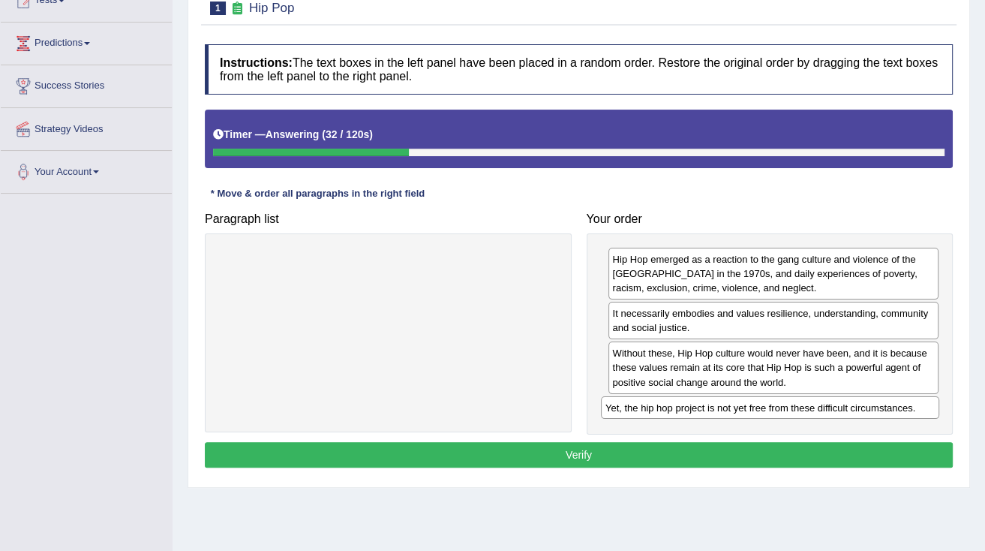
drag, startPoint x: 481, startPoint y: 249, endPoint x: 863, endPoint y: 398, distance: 409.9
click at [863, 398] on div "Yet, the hip hop project is not yet free from these difficult circumstances." at bounding box center [770, 407] width 338 height 23
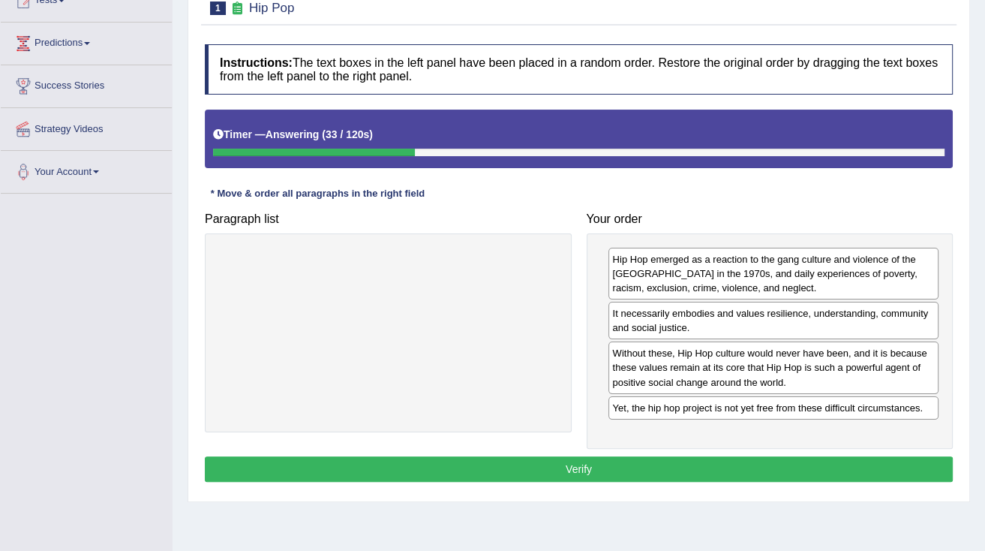
click at [809, 460] on button "Verify" at bounding box center [579, 469] width 748 height 26
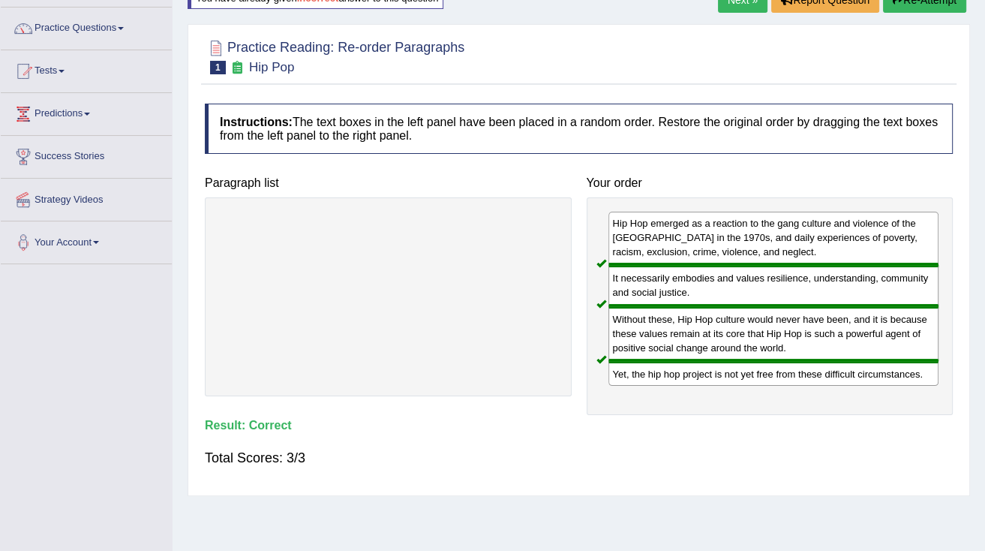
scroll to position [0, 0]
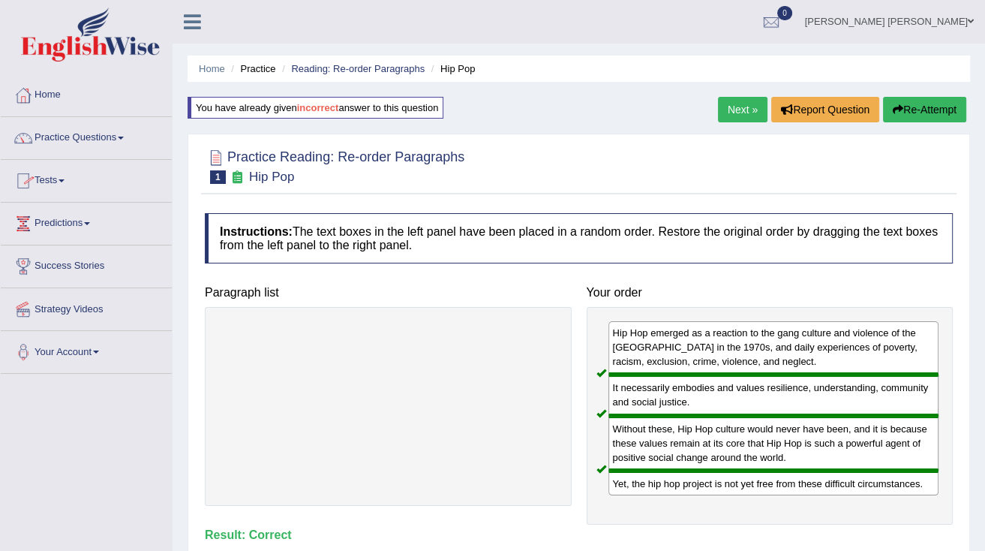
click at [755, 113] on link "Next »" at bounding box center [743, 110] width 50 height 26
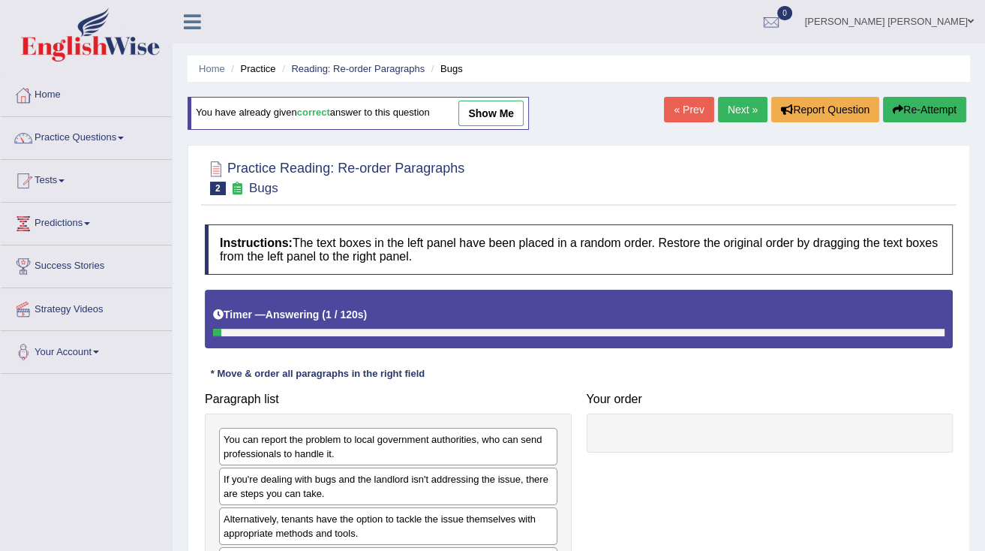
click at [754, 113] on link "Next »" at bounding box center [743, 110] width 50 height 26
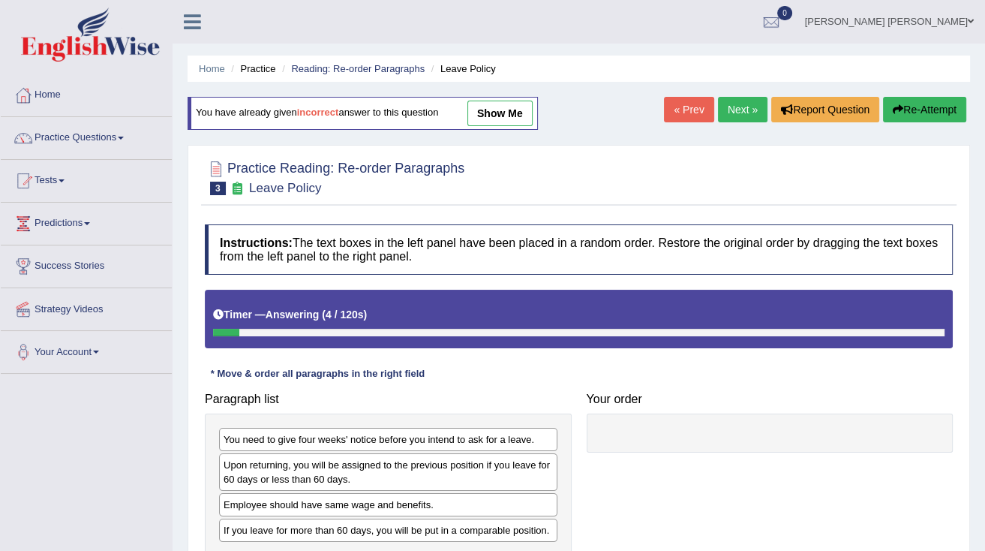
click at [739, 108] on link "Next »" at bounding box center [743, 110] width 50 height 26
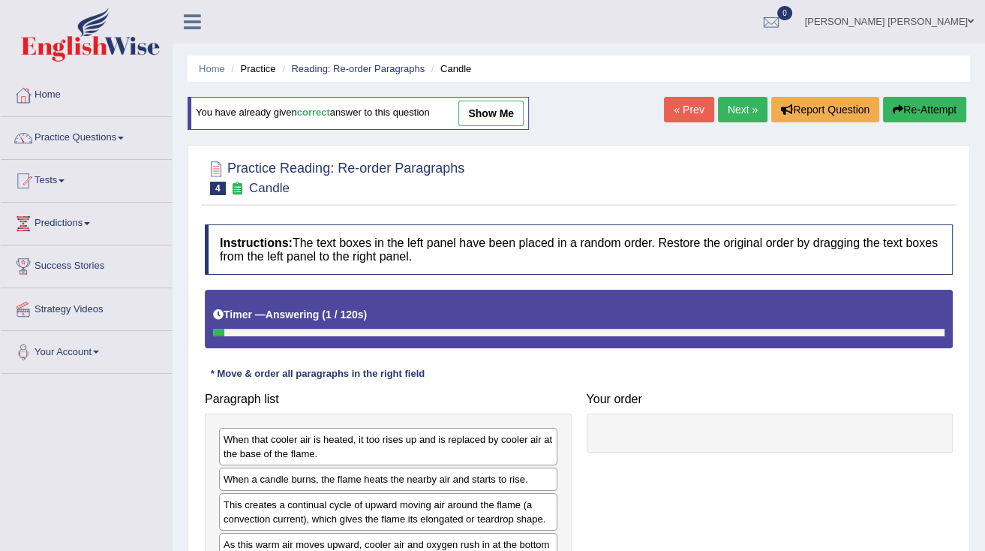
click at [739, 110] on link "Next »" at bounding box center [743, 110] width 50 height 26
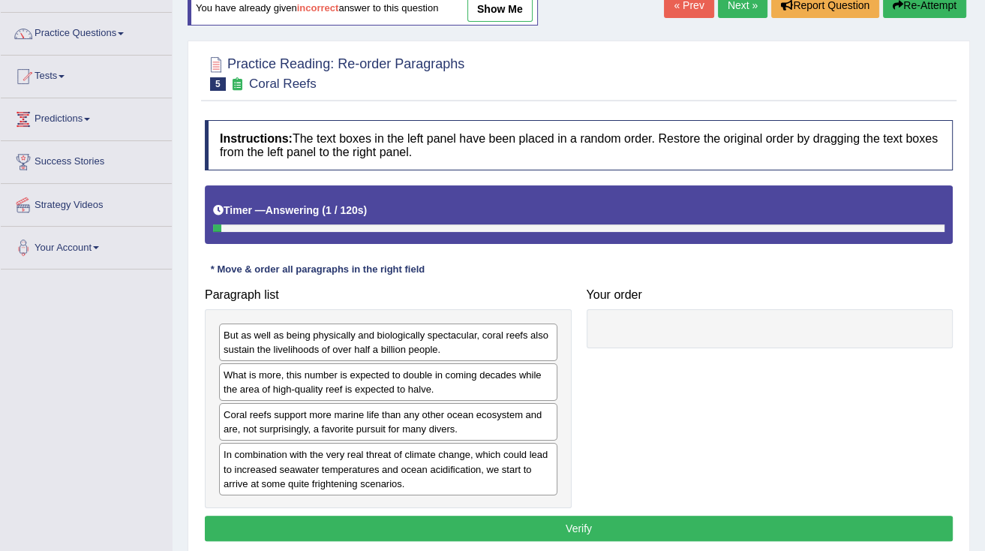
scroll to position [120, 0]
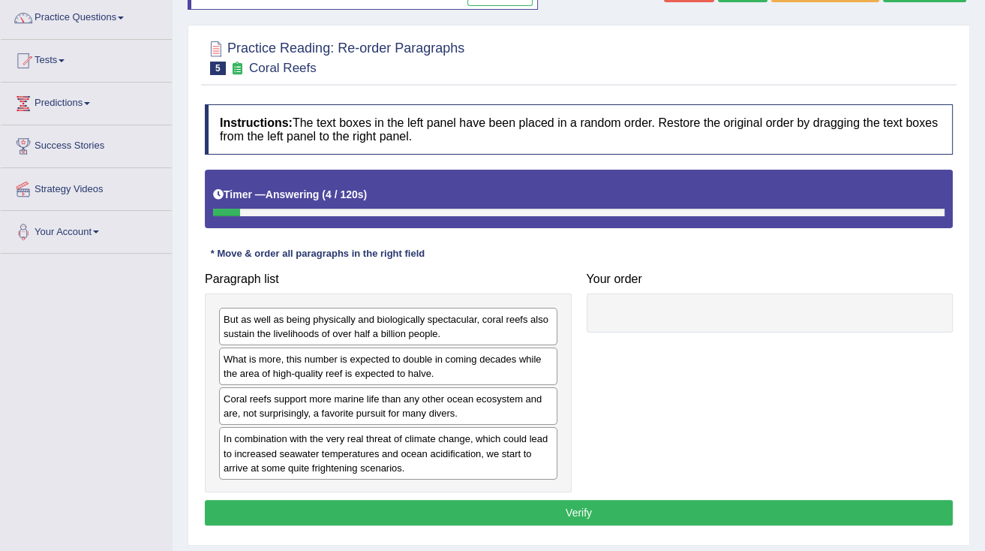
click at [473, 325] on div "But as well as being physically and biologically spectacular, coral reefs also …" at bounding box center [388, 327] width 338 height 38
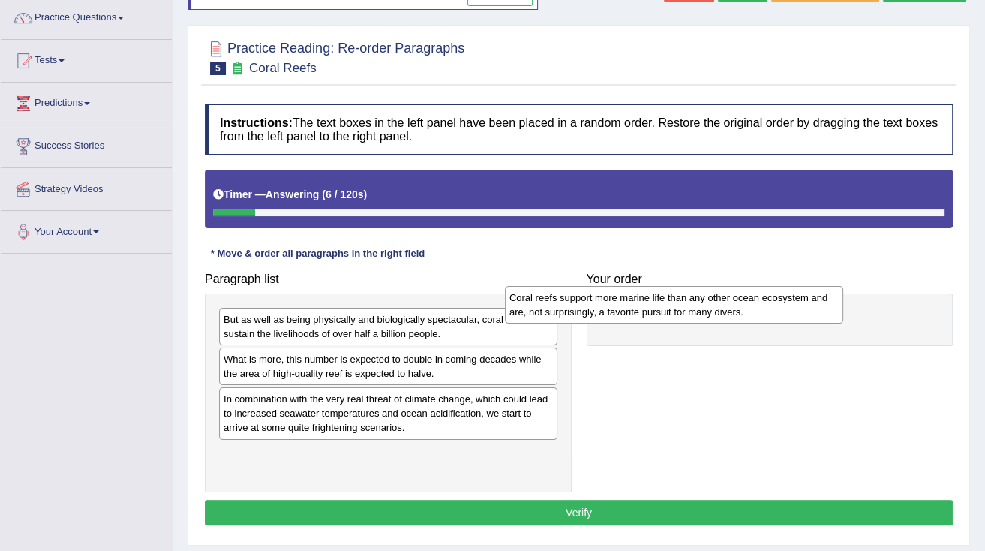
drag, startPoint x: 504, startPoint y: 398, endPoint x: 790, endPoint y: 297, distance: 303.1
click at [790, 297] on div "Coral reefs support more marine life than any other ocean ecosystem and are, no…" at bounding box center [674, 305] width 338 height 38
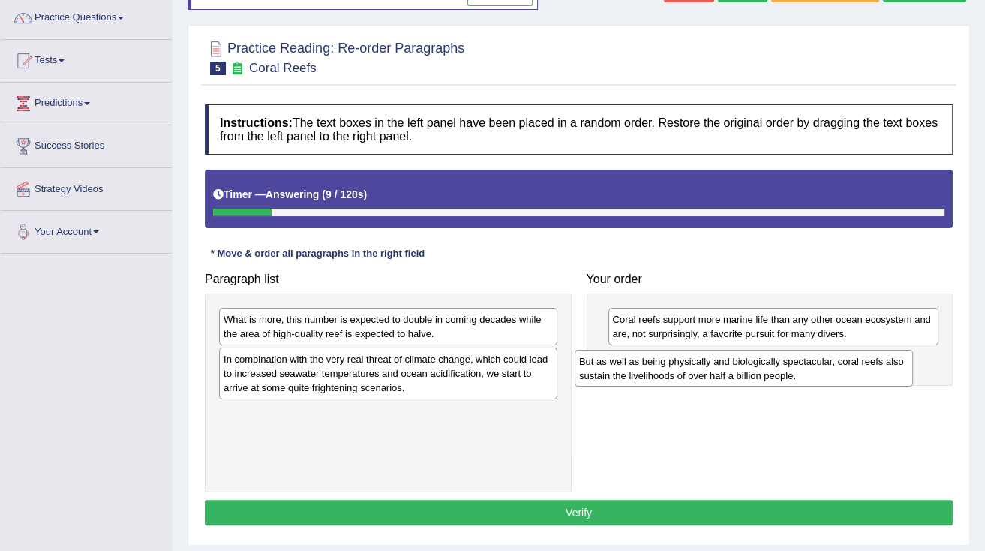
drag, startPoint x: 509, startPoint y: 323, endPoint x: 866, endPoint y: 366, distance: 359.8
click at [866, 366] on div "But as well as being physically and biologically spectacular, coral reefs also …" at bounding box center [744, 369] width 338 height 38
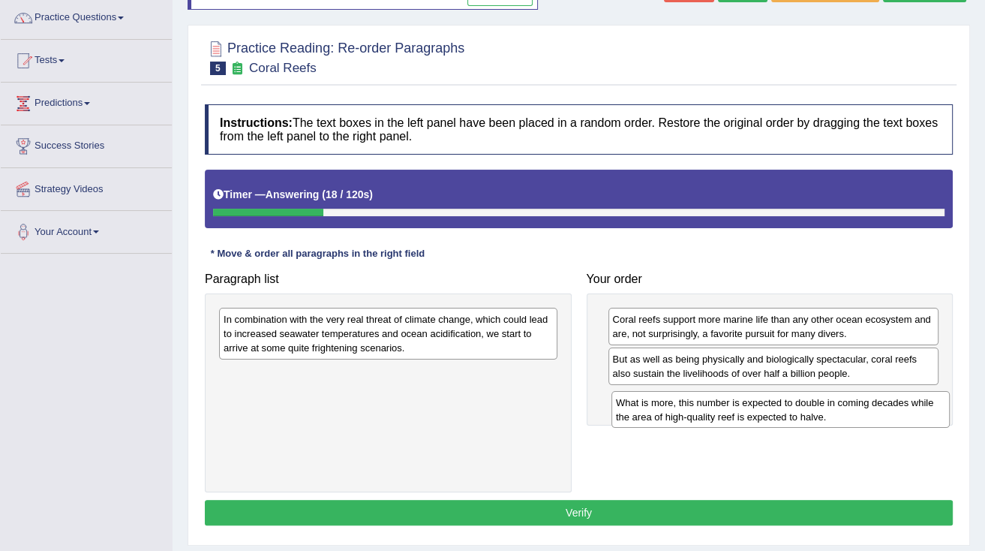
drag, startPoint x: 361, startPoint y: 331, endPoint x: 754, endPoint y: 414, distance: 401.3
click at [754, 414] on div "What is more, this number is expected to double in coming decades while the are…" at bounding box center [781, 410] width 338 height 38
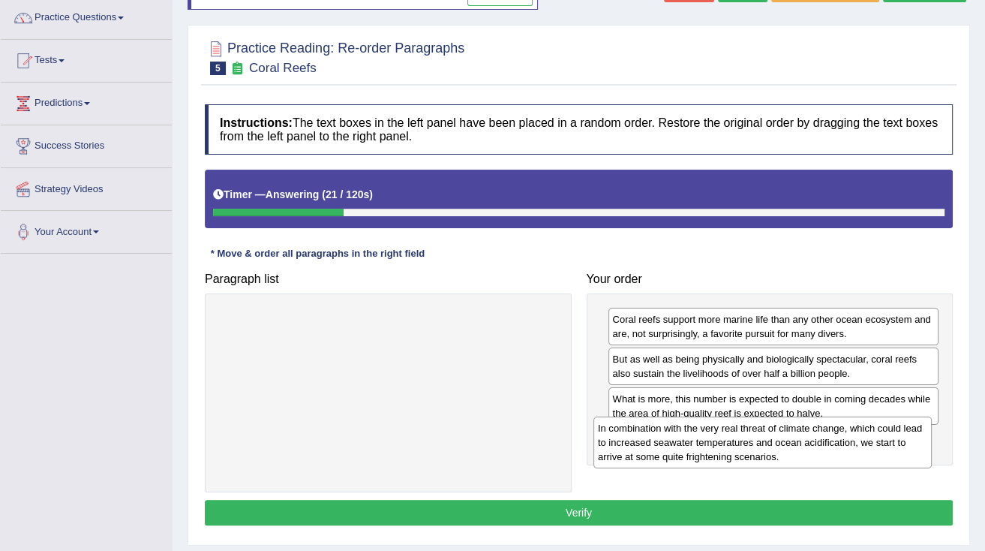
drag, startPoint x: 378, startPoint y: 334, endPoint x: 753, endPoint y: 443, distance: 390.0
click at [753, 443] on div "In combination with the very real threat of climate change, which could lead to…" at bounding box center [763, 443] width 338 height 52
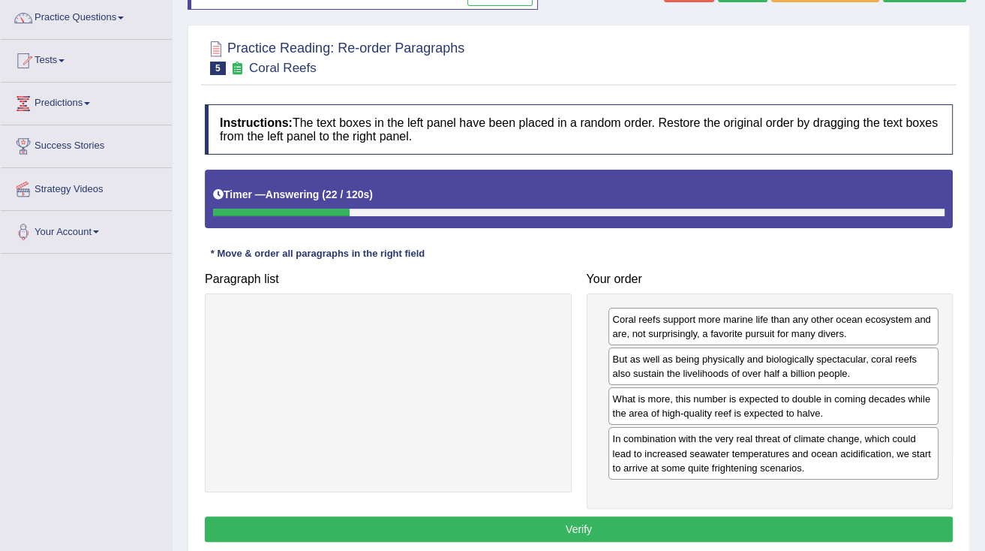
click at [663, 526] on button "Verify" at bounding box center [579, 529] width 748 height 26
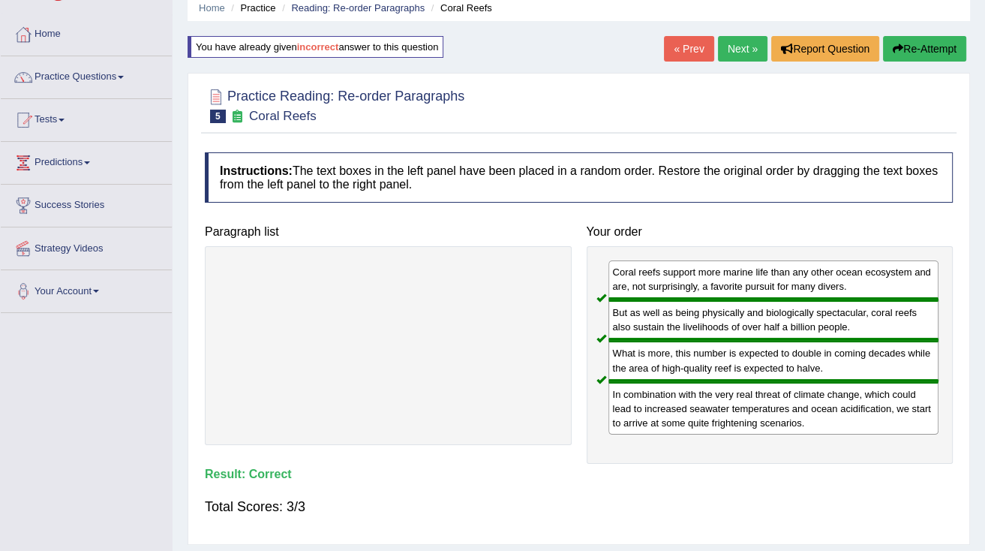
scroll to position [0, 0]
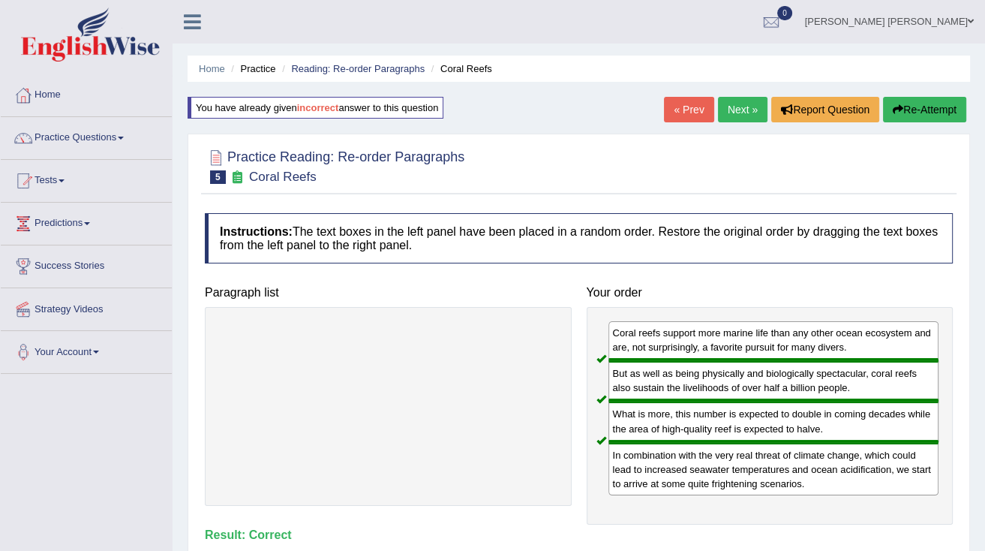
click at [739, 116] on link "Next »" at bounding box center [743, 110] width 50 height 26
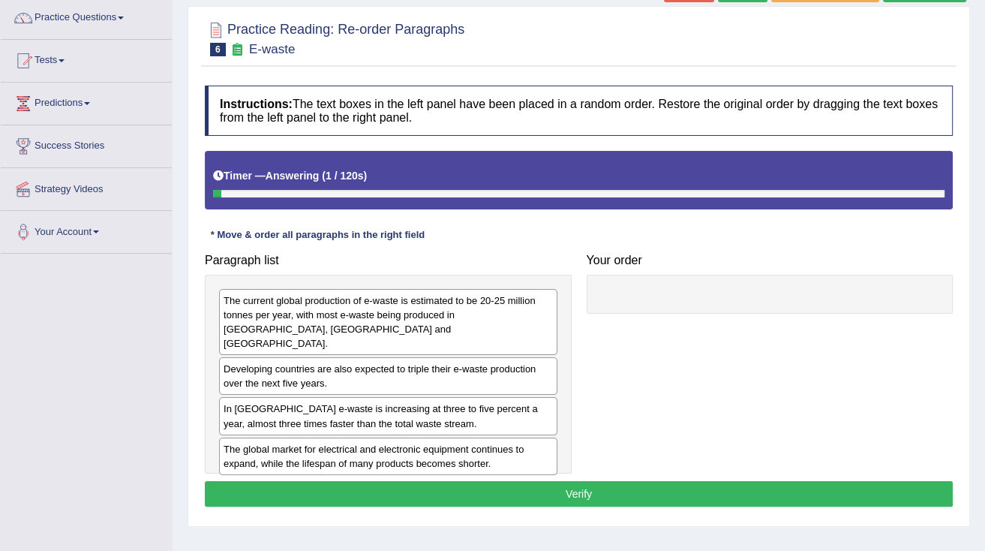
scroll to position [60, 0]
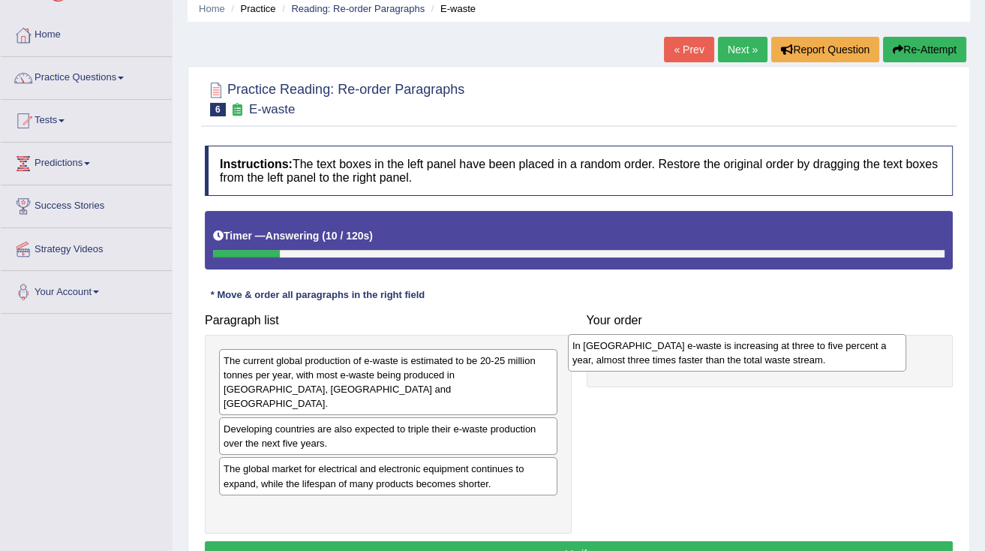
drag, startPoint x: 308, startPoint y: 462, endPoint x: 663, endPoint y: 345, distance: 373.8
click at [660, 354] on div "In [GEOGRAPHIC_DATA] e-waste is increasing at three to five percent a year, alm…" at bounding box center [737, 353] width 338 height 38
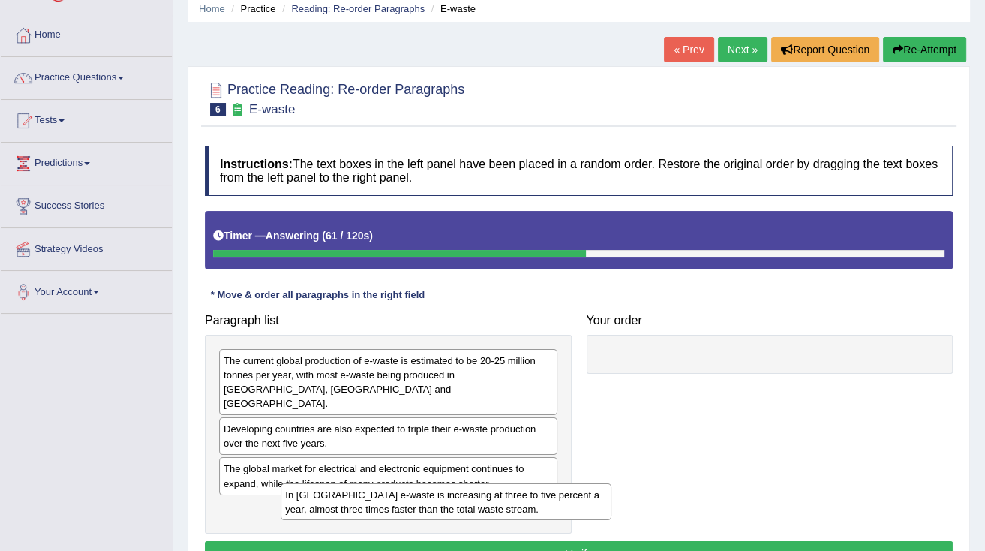
drag, startPoint x: 648, startPoint y: 366, endPoint x: 287, endPoint y: 501, distance: 384.8
click at [287, 501] on div "In [GEOGRAPHIC_DATA] e-waste is increasing at three to five percent a year, alm…" at bounding box center [446, 502] width 331 height 38
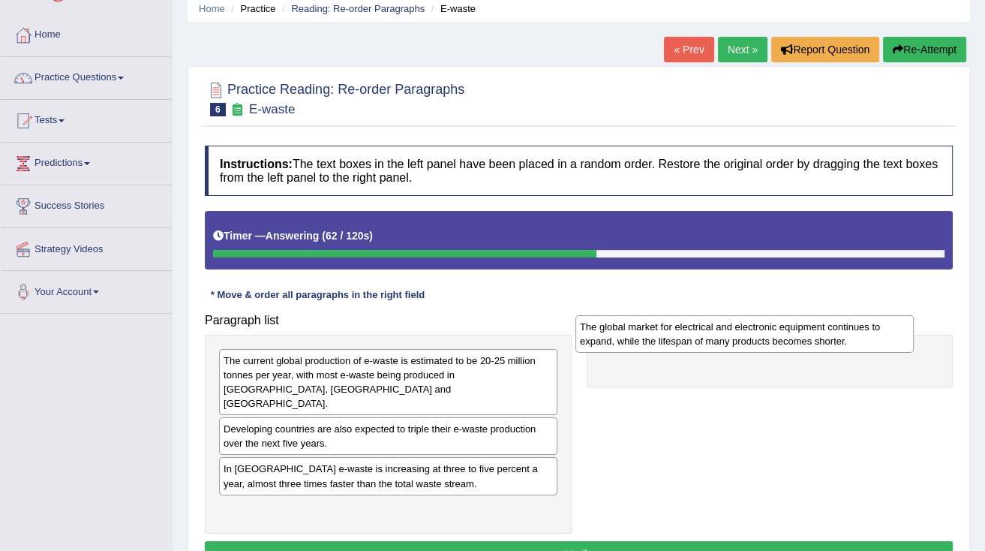
drag, startPoint x: 282, startPoint y: 462, endPoint x: 641, endPoint y: 348, distance: 376.5
click at [641, 348] on div "The global market for electrical and electronic equipment continues to expand, …" at bounding box center [745, 334] width 338 height 38
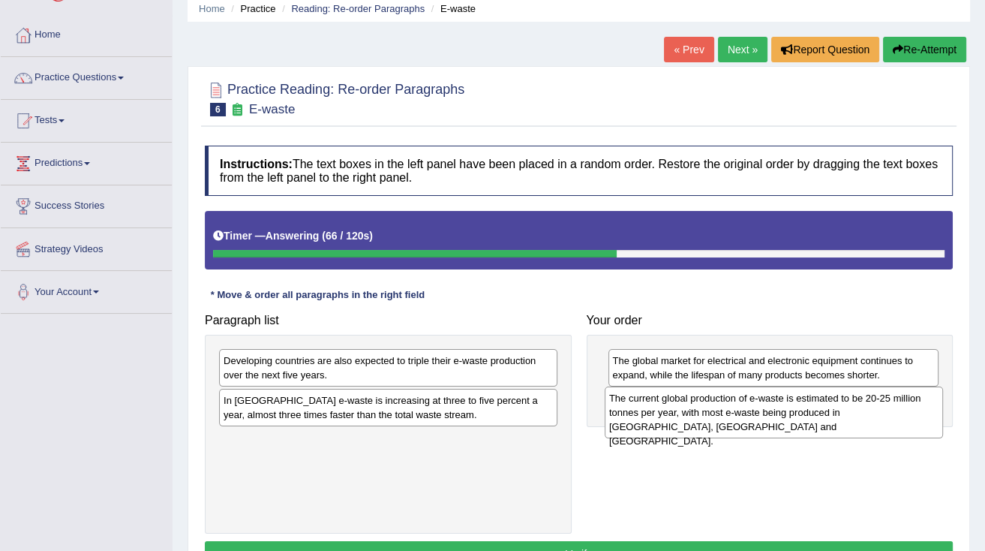
drag, startPoint x: 376, startPoint y: 375, endPoint x: 763, endPoint y: 413, distance: 388.3
click at [763, 413] on div "The current global production of e-waste is estimated to be 20-25 million tonne…" at bounding box center [774, 413] width 338 height 52
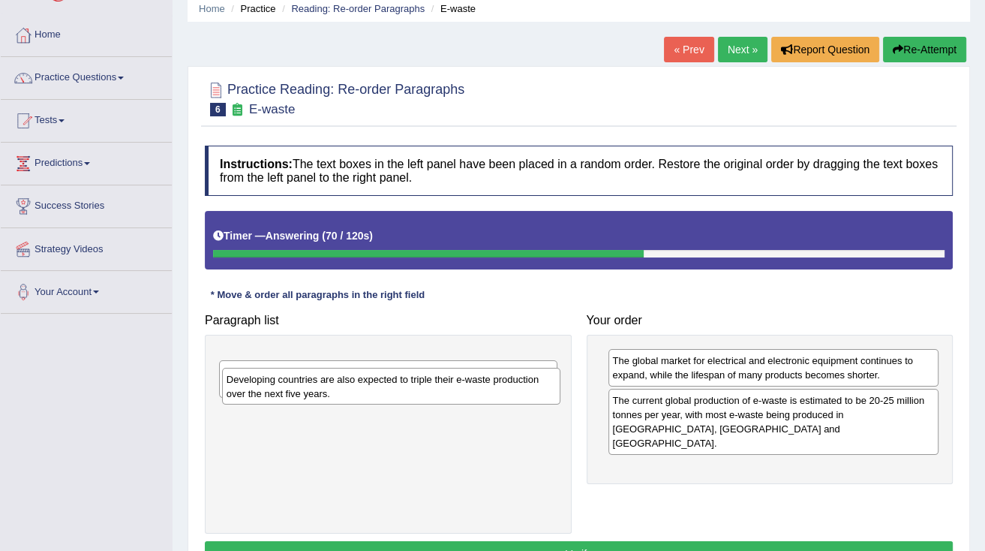
drag, startPoint x: 393, startPoint y: 371, endPoint x: 396, endPoint y: 408, distance: 37.7
click at [396, 405] on div "Developing countries are also expected to triple their e-waste production over …" at bounding box center [391, 387] width 338 height 38
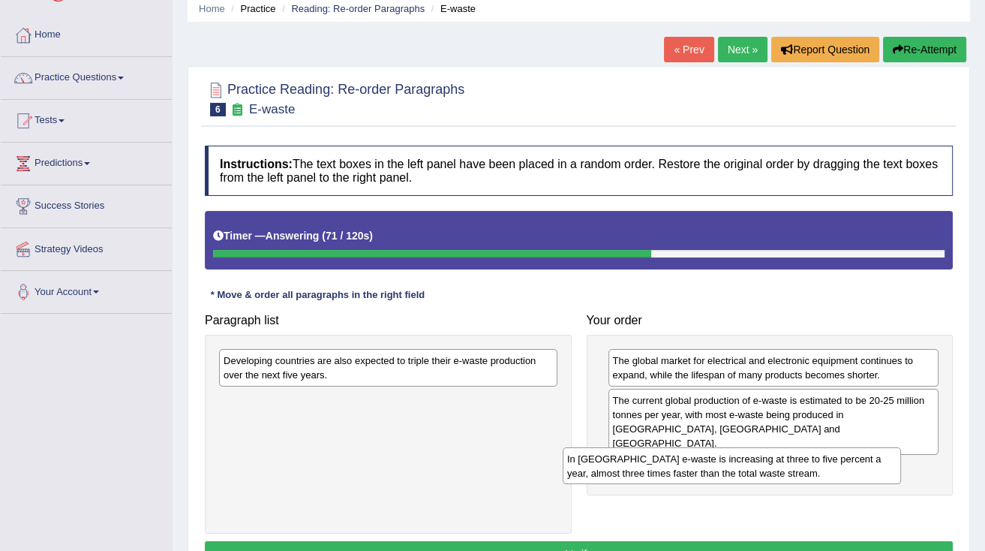
drag, startPoint x: 404, startPoint y: 376, endPoint x: 748, endPoint y: 474, distance: 357.5
click at [748, 474] on div "In Europe e-waste is increasing at three to five percent a year, almost three t…" at bounding box center [732, 466] width 338 height 38
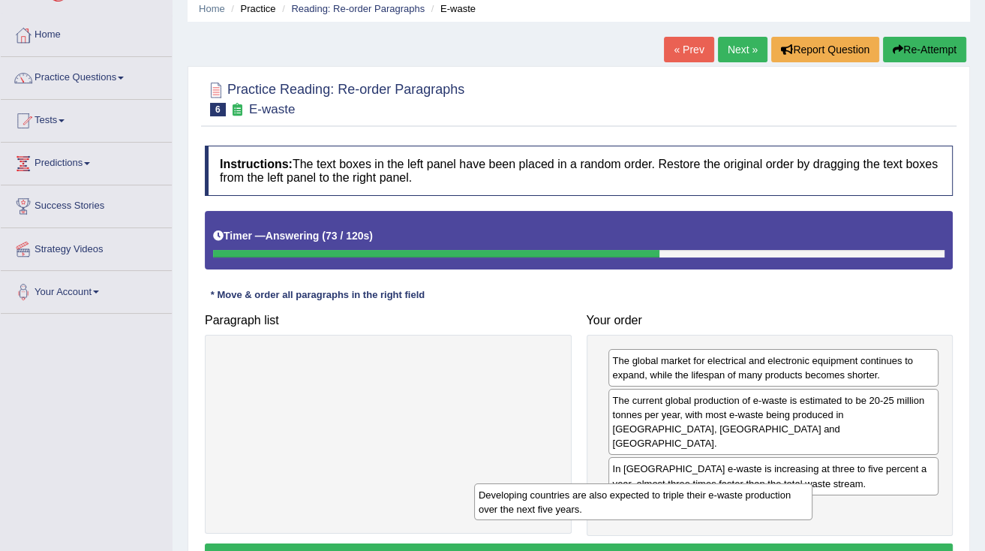
drag, startPoint x: 444, startPoint y: 368, endPoint x: 806, endPoint y: 536, distance: 398.9
click at [806, 521] on div "Developing countries are also expected to triple their e-waste production over …" at bounding box center [643, 502] width 338 height 38
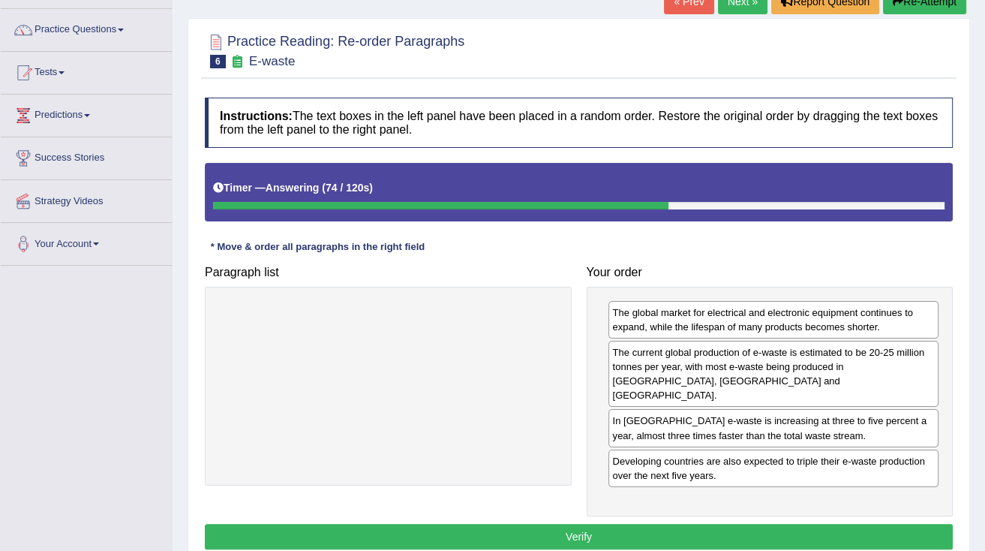
scroll to position [180, 0]
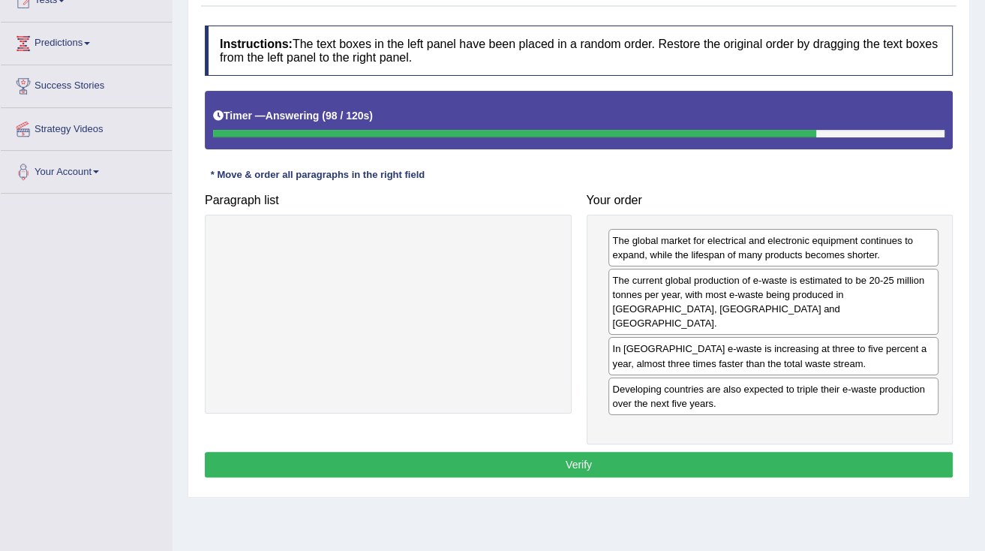
click at [684, 452] on button "Verify" at bounding box center [579, 465] width 748 height 26
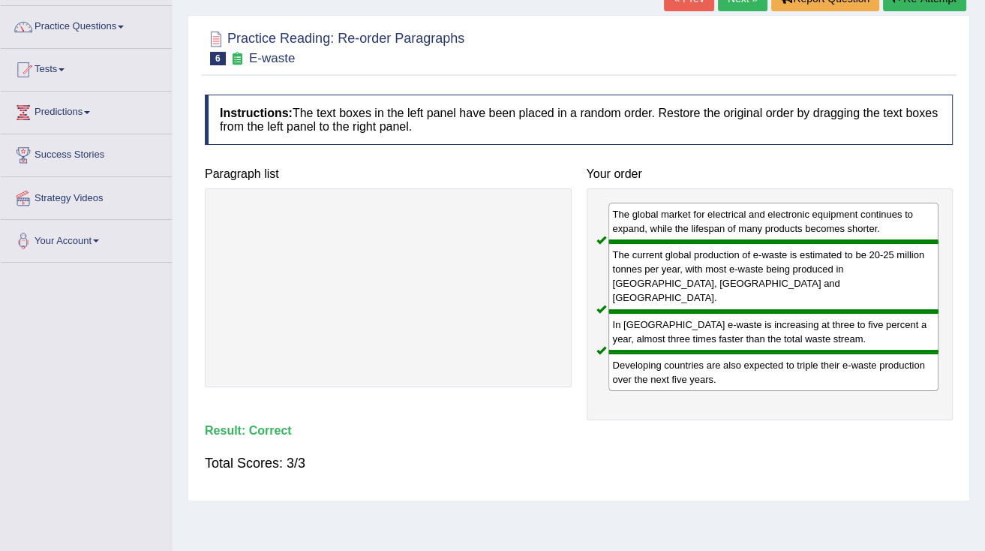
scroll to position [0, 0]
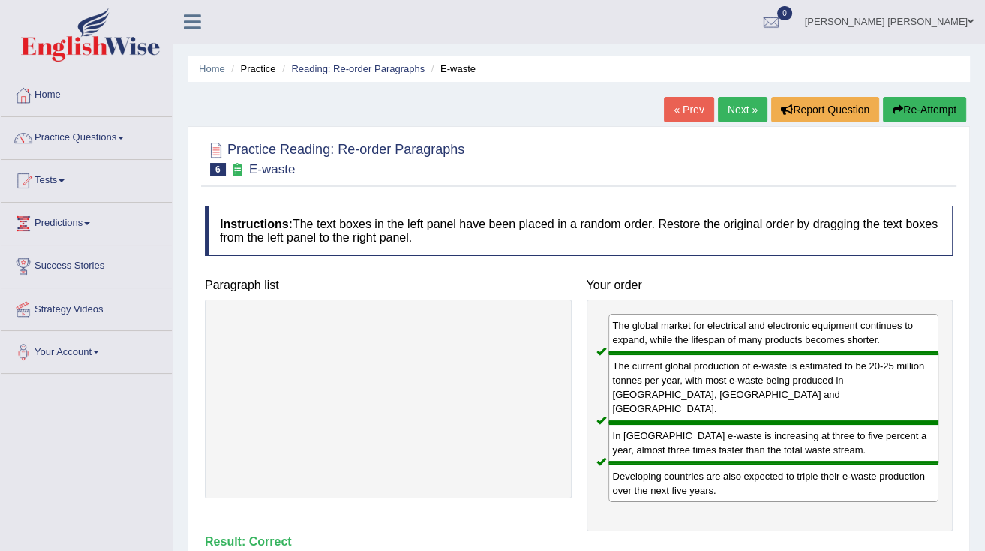
click at [750, 107] on link "Next »" at bounding box center [743, 110] width 50 height 26
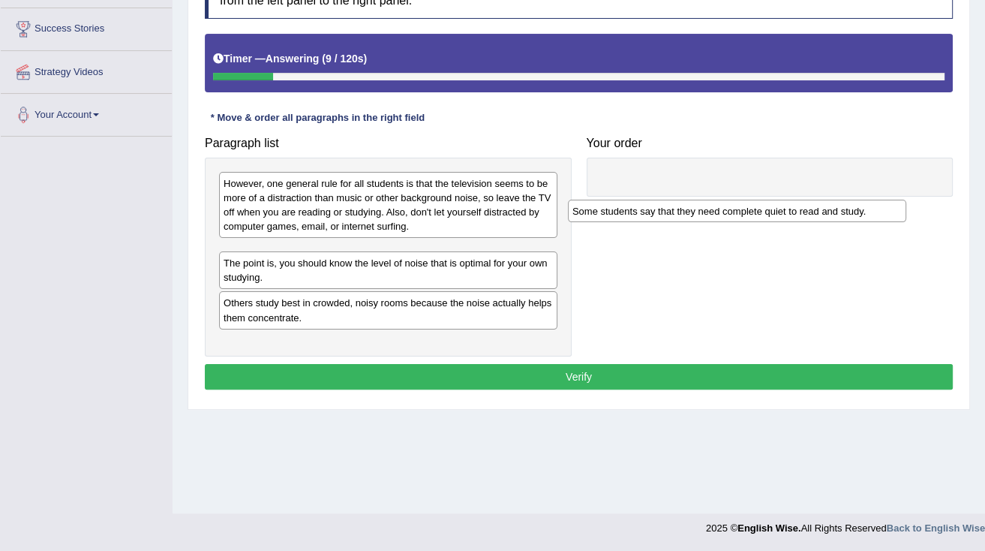
drag, startPoint x: 354, startPoint y: 251, endPoint x: 703, endPoint y: 210, distance: 351.3
click at [703, 210] on div "Some students say that they need complete quiet to read and study." at bounding box center [737, 211] width 338 height 23
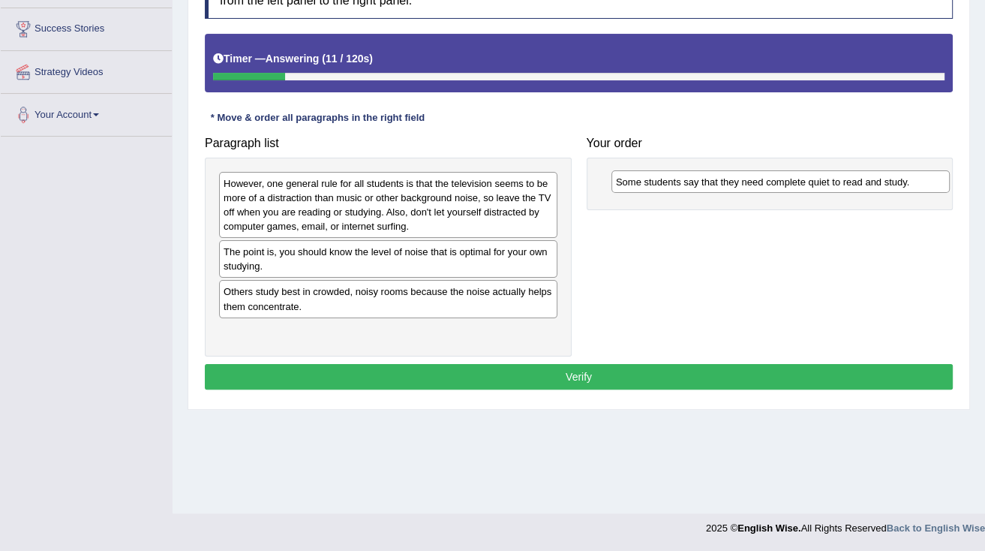
drag, startPoint x: 469, startPoint y: 251, endPoint x: 862, endPoint y: 182, distance: 398.6
click at [862, 182] on div "Some students say that they need complete quiet to read and study." at bounding box center [781, 181] width 338 height 23
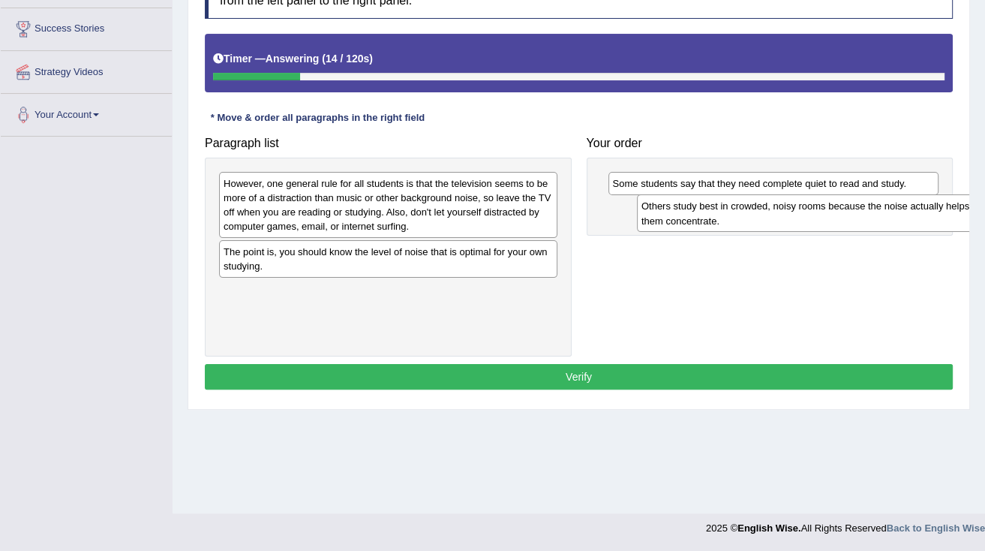
drag, startPoint x: 438, startPoint y: 300, endPoint x: 856, endPoint y: 215, distance: 426.6
click at [856, 215] on div "Others study best in crowded, noisy rooms because the noise actually helps them…" at bounding box center [806, 213] width 338 height 38
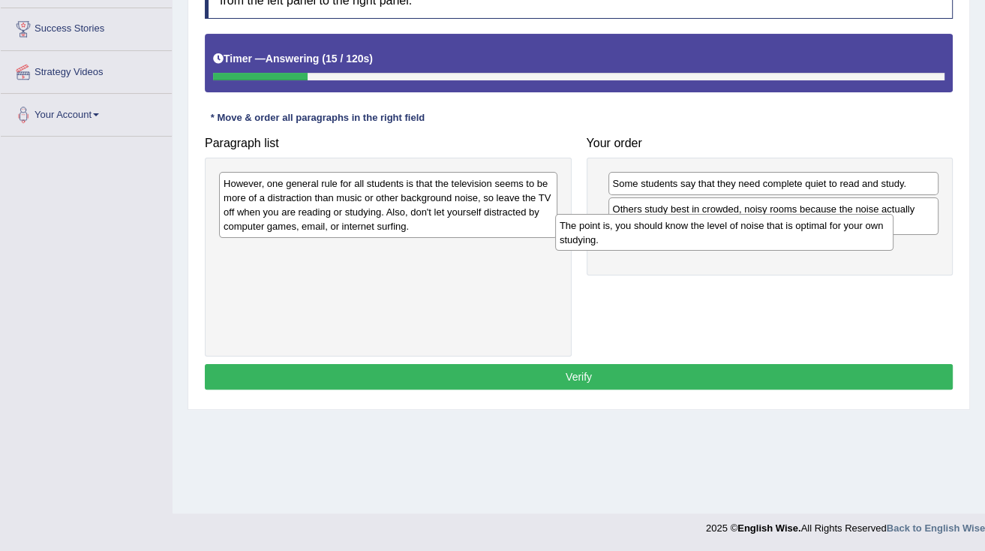
drag, startPoint x: 540, startPoint y: 258, endPoint x: 823, endPoint y: 237, distance: 283.0
click at [823, 237] on div "The point is, you should know the level of noise that is optimal for your own s…" at bounding box center [724, 233] width 338 height 38
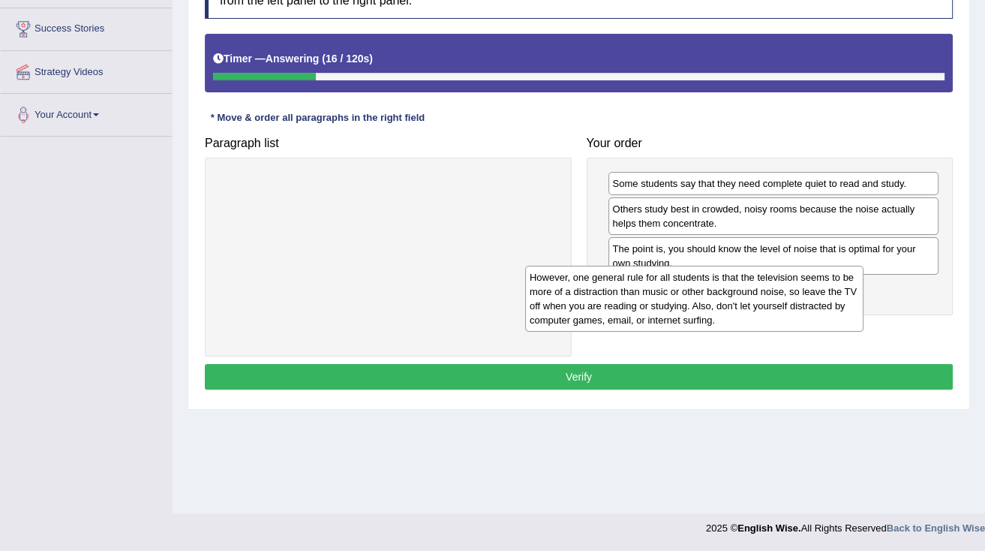
drag, startPoint x: 420, startPoint y: 218, endPoint x: 733, endPoint y: 311, distance: 326.0
click at [733, 311] on div "However, one general rule for all students is that the television seems to be m…" at bounding box center [694, 299] width 338 height 66
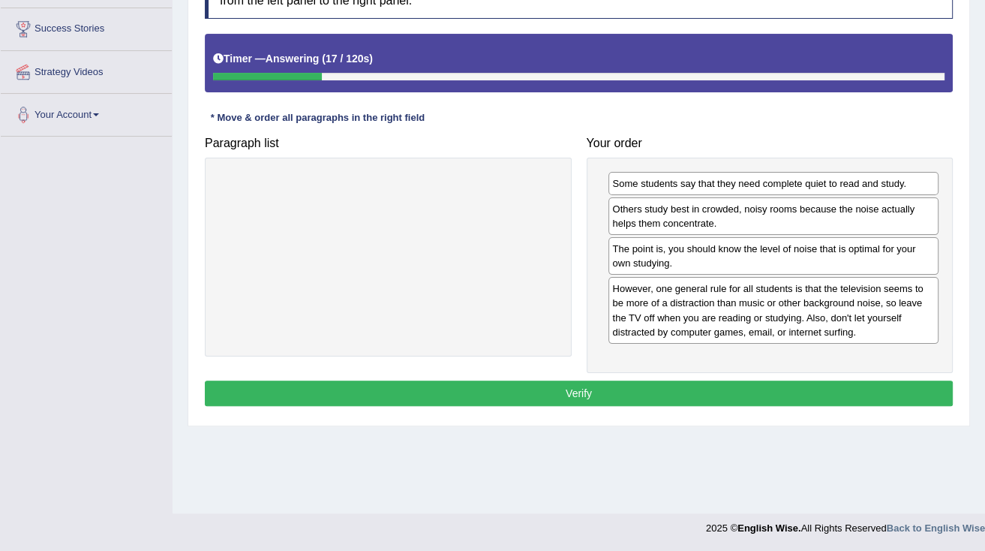
click at [673, 384] on button "Verify" at bounding box center [579, 394] width 748 height 26
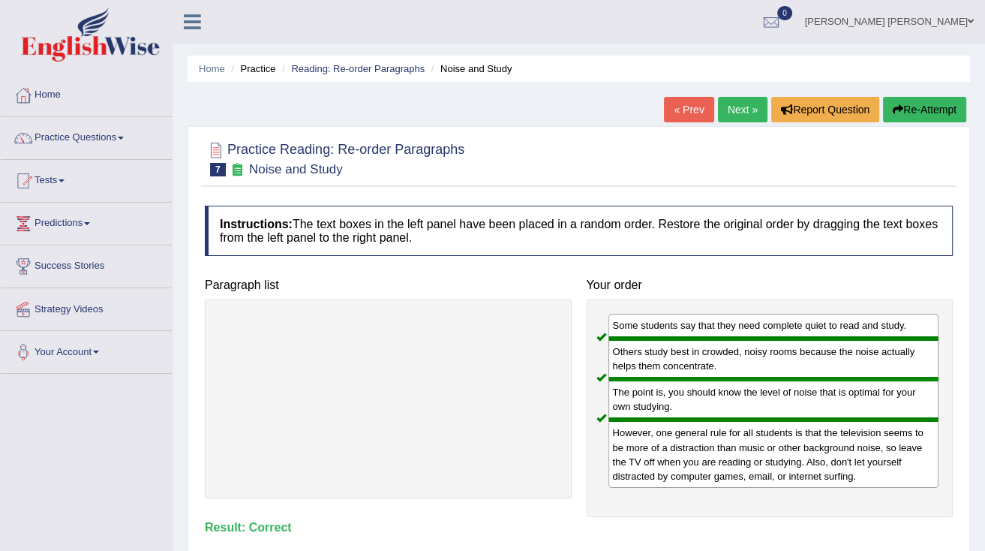
click at [734, 108] on link "Next »" at bounding box center [743, 110] width 50 height 26
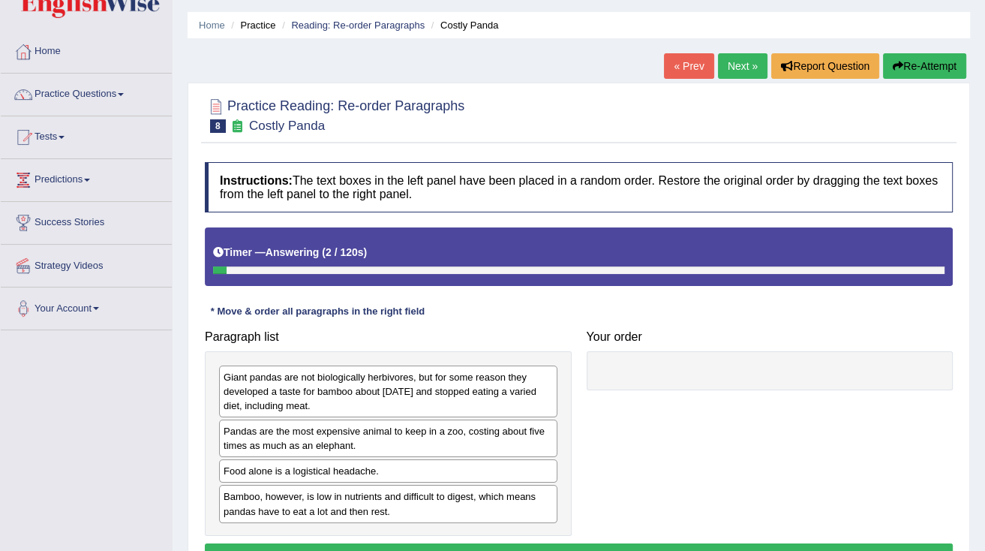
scroll to position [237, 0]
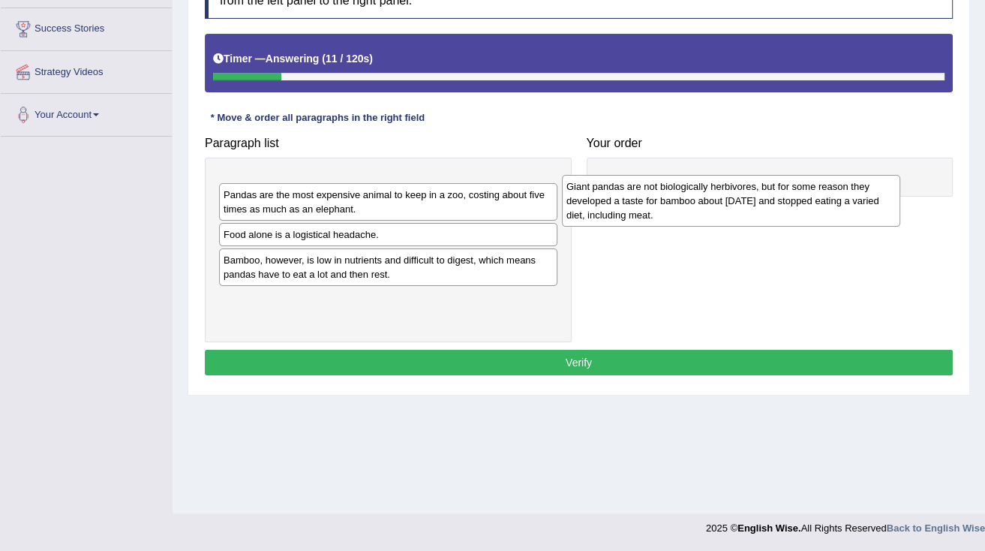
drag, startPoint x: 320, startPoint y: 201, endPoint x: 663, endPoint y: 203, distance: 343.0
click at [663, 203] on div "Giant pandas are not biologically herbivores, but for some reason they develope…" at bounding box center [731, 201] width 338 height 52
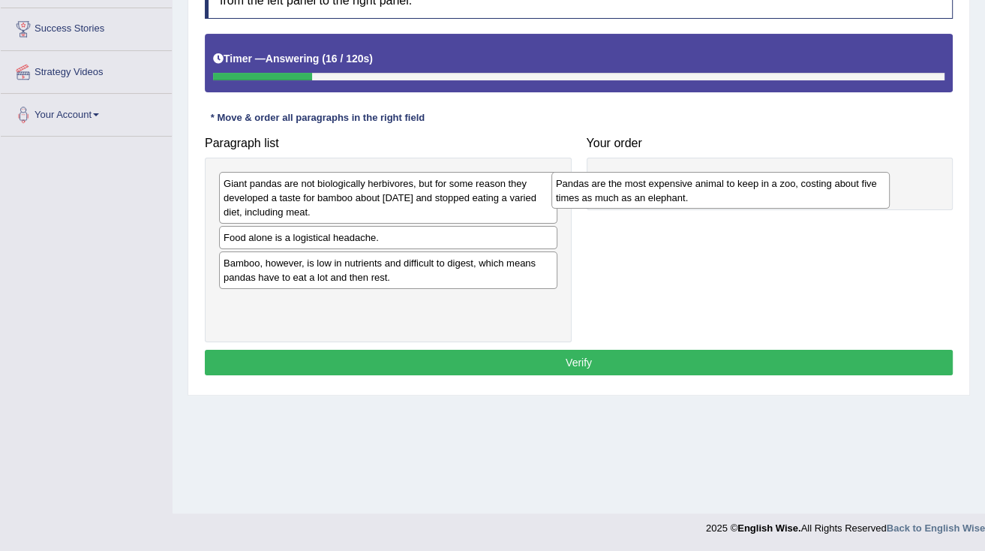
drag, startPoint x: 345, startPoint y: 242, endPoint x: 678, endPoint y: 189, distance: 336.7
click at [678, 189] on div "Pandas are the most expensive animal to keep in a zoo, costing about five times…" at bounding box center [721, 191] width 338 height 38
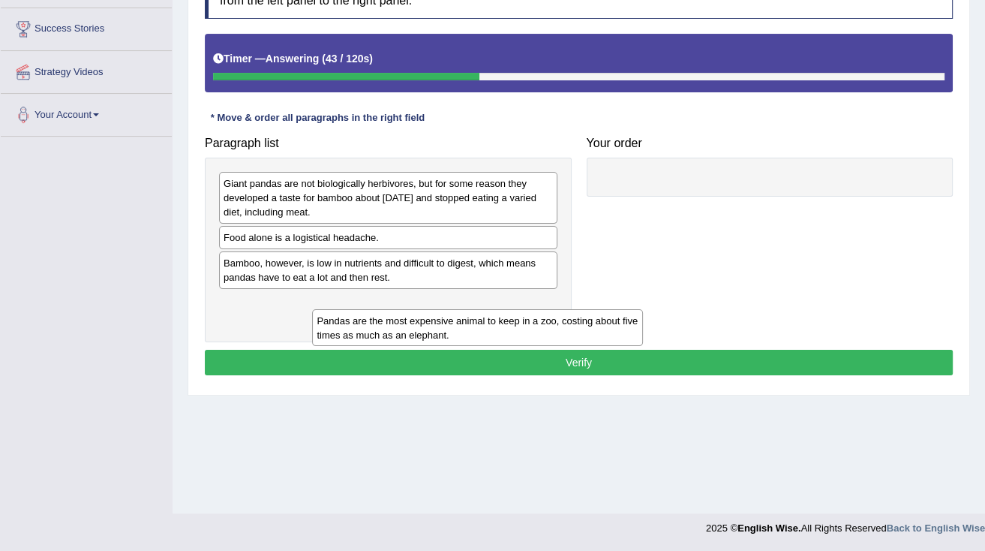
drag, startPoint x: 647, startPoint y: 186, endPoint x: 357, endPoint y: 323, distance: 320.6
click at [355, 323] on div "Pandas are the most expensive animal to keep in a zoo, costing about five times…" at bounding box center [477, 328] width 331 height 38
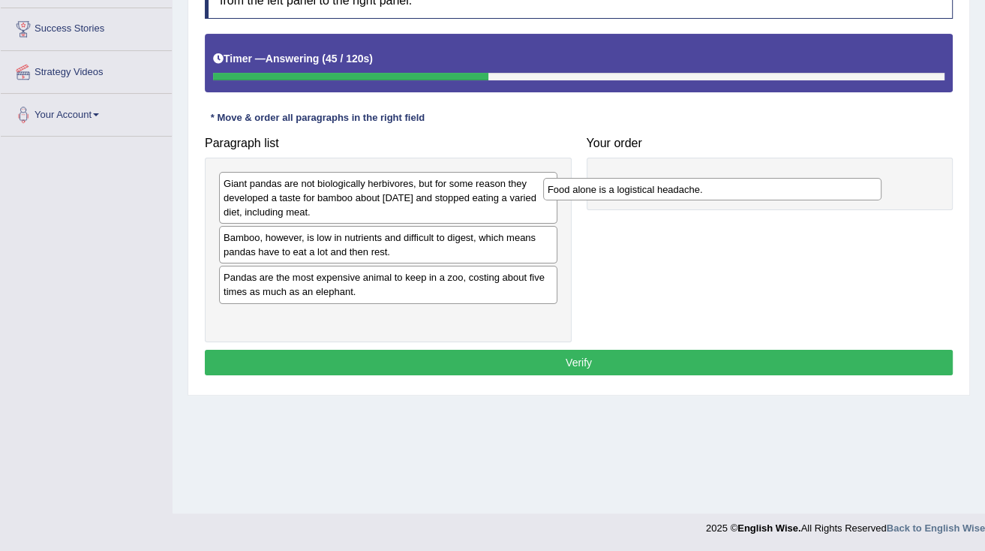
drag, startPoint x: 328, startPoint y: 237, endPoint x: 652, endPoint y: 189, distance: 327.8
click at [652, 189] on div "Food alone is a logistical headache." at bounding box center [712, 189] width 338 height 23
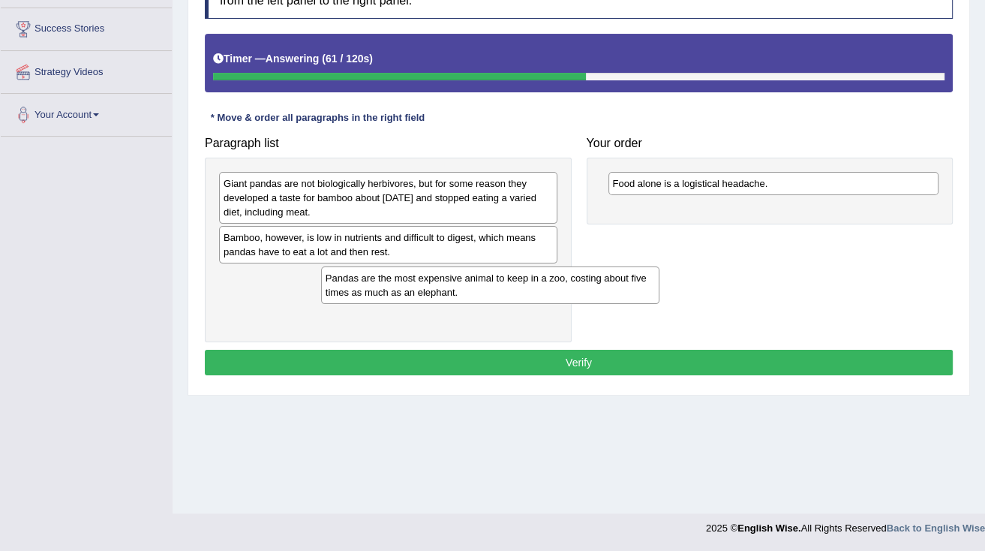
drag, startPoint x: 360, startPoint y: 296, endPoint x: 462, endPoint y: 297, distance: 101.3
click at [462, 297] on div "Pandas are the most expensive animal to keep in a zoo, costing about five times…" at bounding box center [490, 285] width 338 height 38
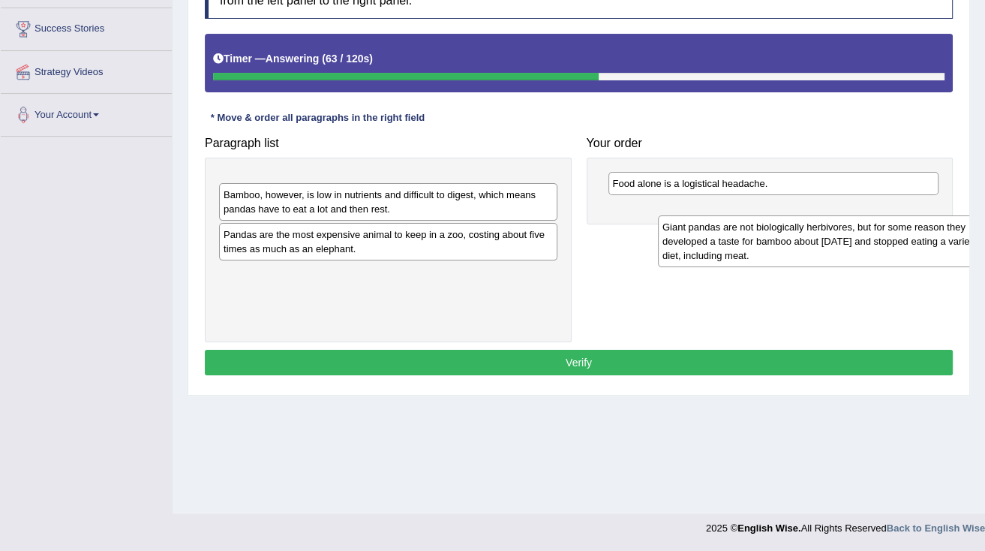
drag, startPoint x: 388, startPoint y: 198, endPoint x: 827, endPoint y: 242, distance: 441.2
click at [827, 242] on div "Giant pandas are not biologically herbivores, but for some reason they develope…" at bounding box center [827, 241] width 338 height 52
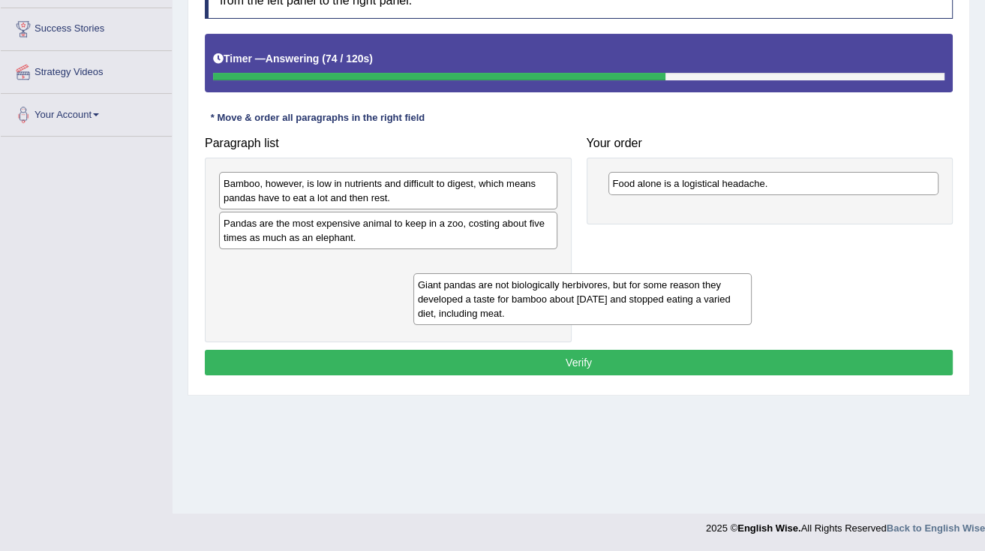
drag, startPoint x: 408, startPoint y: 207, endPoint x: 572, endPoint y: 318, distance: 197.8
click at [573, 318] on div "Giant pandas are not biologically herbivores, but for some reason they develope…" at bounding box center [583, 299] width 338 height 52
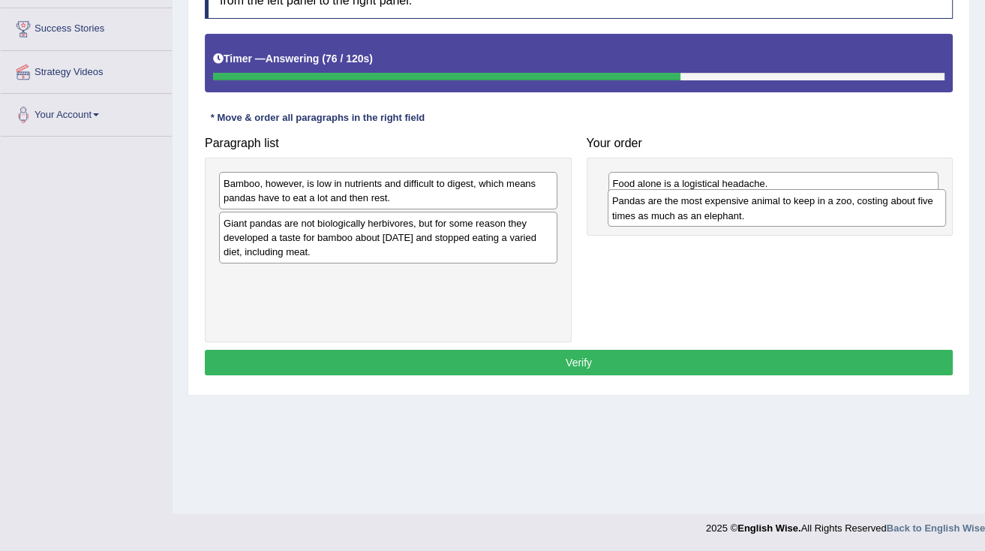
drag, startPoint x: 447, startPoint y: 237, endPoint x: 835, endPoint y: 216, distance: 389.3
click at [835, 216] on div "Pandas are the most expensive animal to keep in a zoo, costing about five times…" at bounding box center [777, 208] width 338 height 38
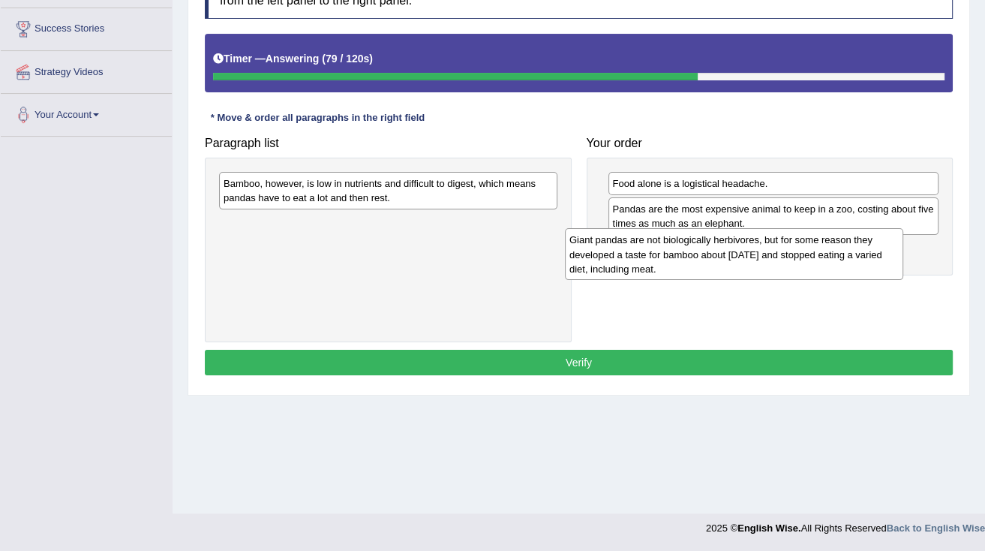
drag, startPoint x: 324, startPoint y: 251, endPoint x: 677, endPoint y: 270, distance: 353.3
click at [677, 270] on div "Giant pandas are not biologically herbivores, but for some reason they develope…" at bounding box center [734, 254] width 338 height 52
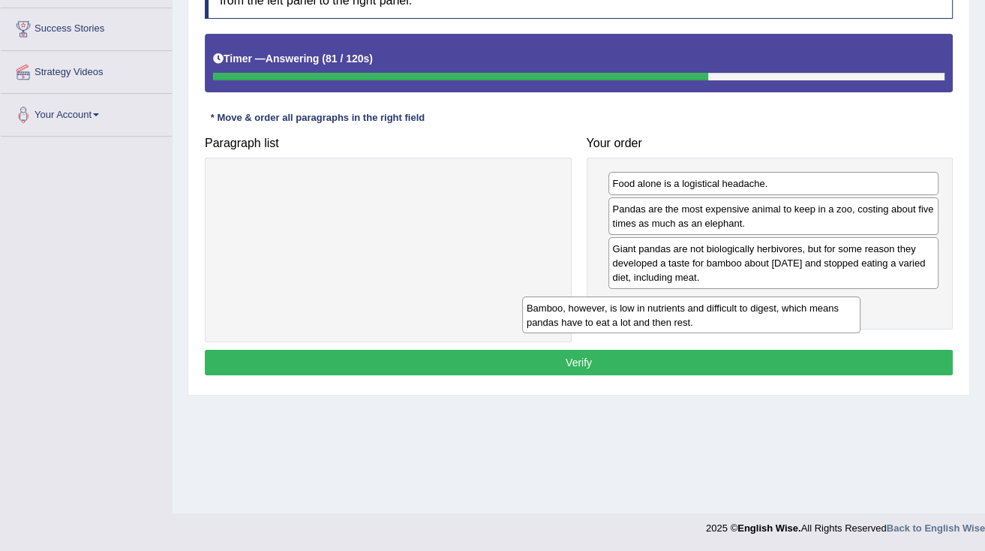
drag, startPoint x: 451, startPoint y: 199, endPoint x: 754, endPoint y: 323, distance: 327.8
click at [754, 323] on div "Bamboo, however, is low in nutrients and difficult to digest, which means panda…" at bounding box center [691, 315] width 338 height 38
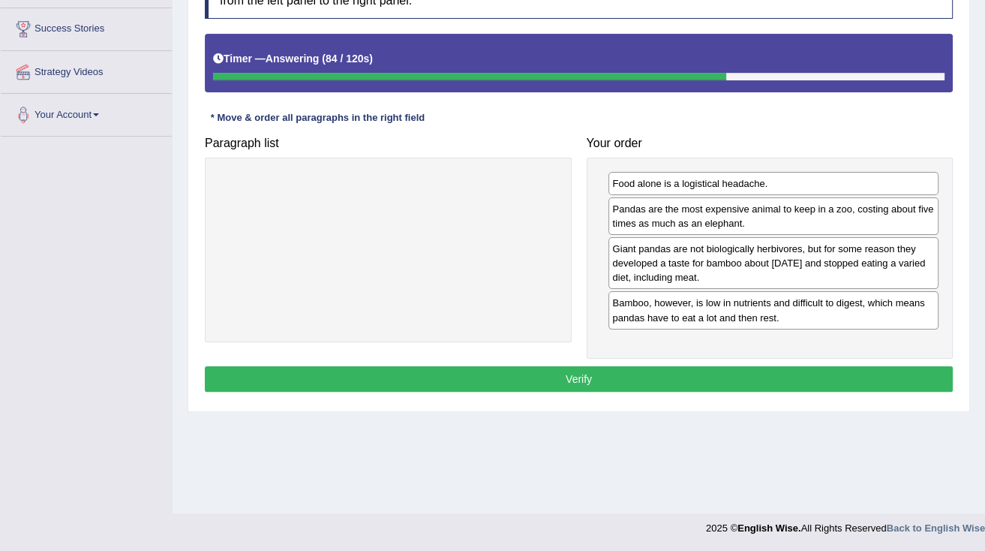
click at [709, 380] on button "Verify" at bounding box center [579, 379] width 748 height 26
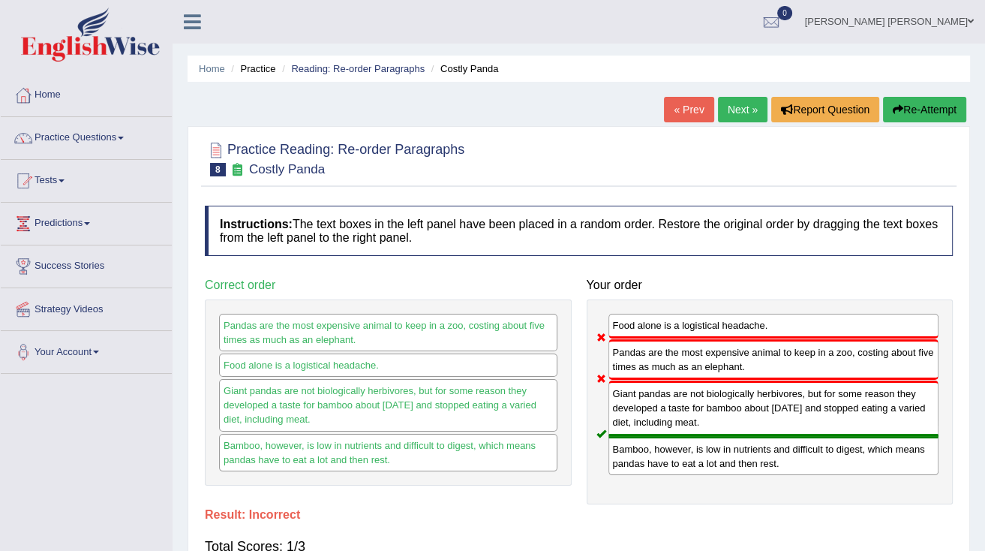
scroll to position [60, 0]
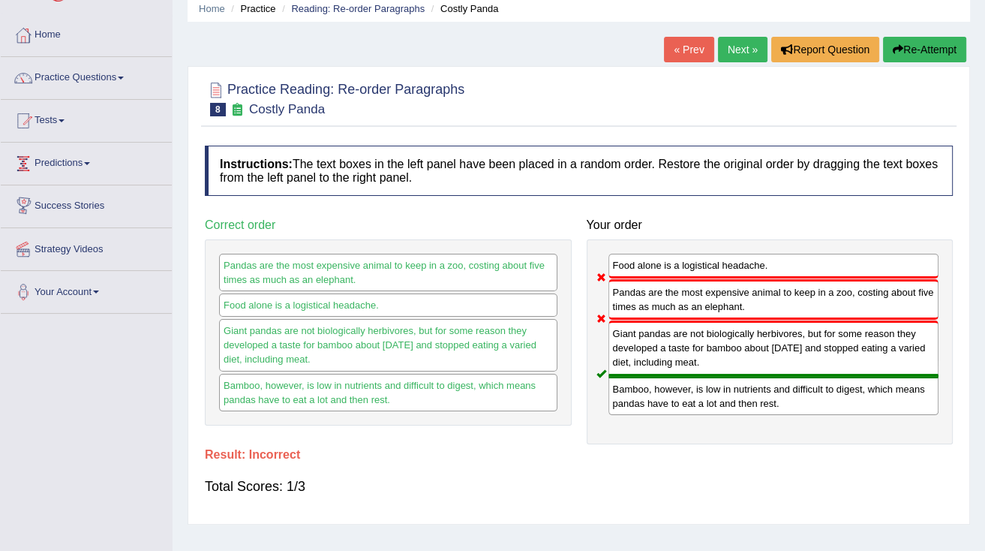
click at [743, 49] on link "Next »" at bounding box center [743, 50] width 50 height 26
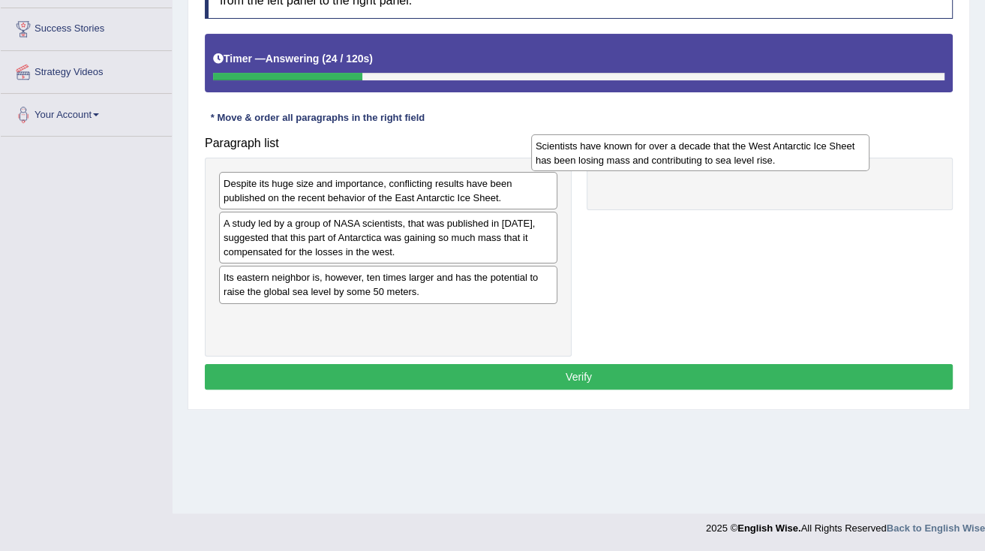
drag, startPoint x: 354, startPoint y: 192, endPoint x: 666, endPoint y: 153, distance: 314.7
click at [666, 153] on div "Scientists have known for over a decade that the West Antarctic Ice Sheet has b…" at bounding box center [700, 153] width 338 height 38
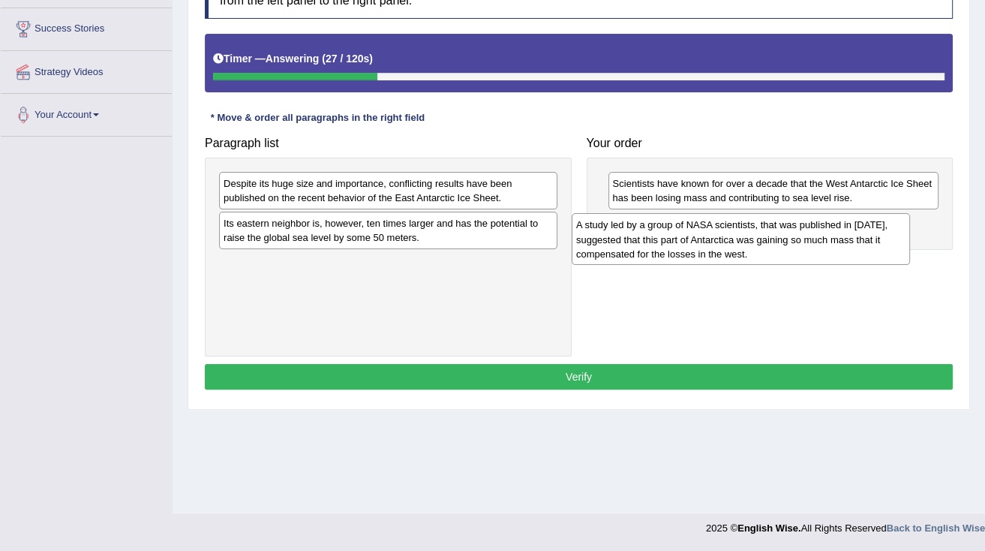
drag, startPoint x: 447, startPoint y: 245, endPoint x: 800, endPoint y: 248, distance: 352.8
click at [800, 248] on div "A study led by a group of NASA scientists, that was published in [DATE], sugges…" at bounding box center [741, 239] width 338 height 52
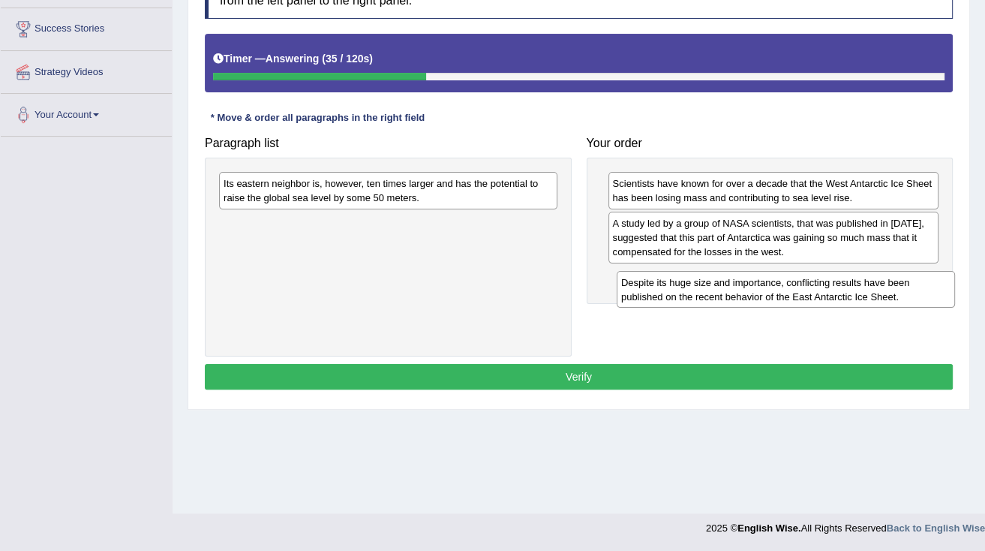
drag, startPoint x: 406, startPoint y: 192, endPoint x: 804, endPoint y: 290, distance: 409.8
click at [804, 290] on div "Despite its huge size and importance, conflicting results have been published o…" at bounding box center [786, 290] width 338 height 38
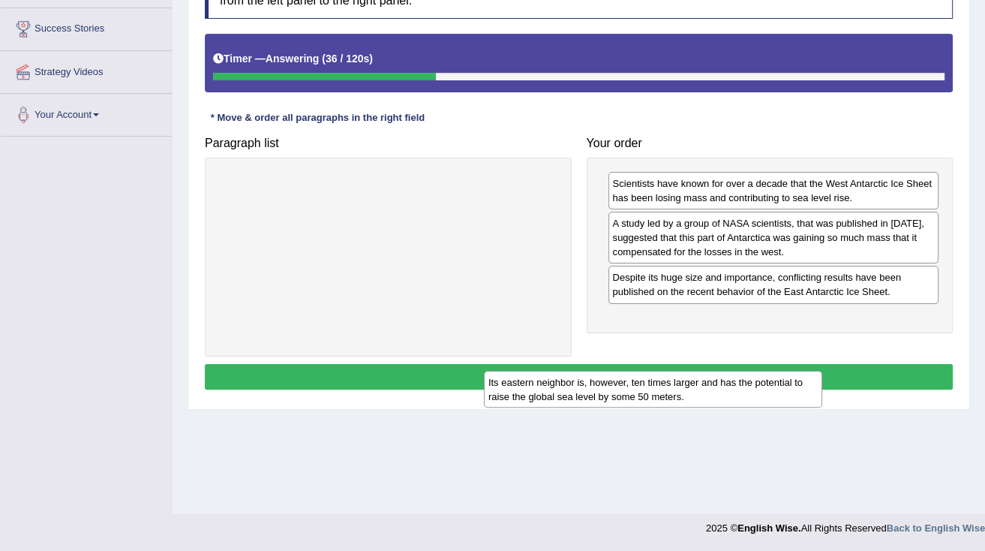
drag, startPoint x: 522, startPoint y: 193, endPoint x: 793, endPoint y: 364, distance: 320.5
click at [793, 371] on div "Its eastern neighbor is, however, ten times larger and has the potential to rai…" at bounding box center [653, 390] width 338 height 38
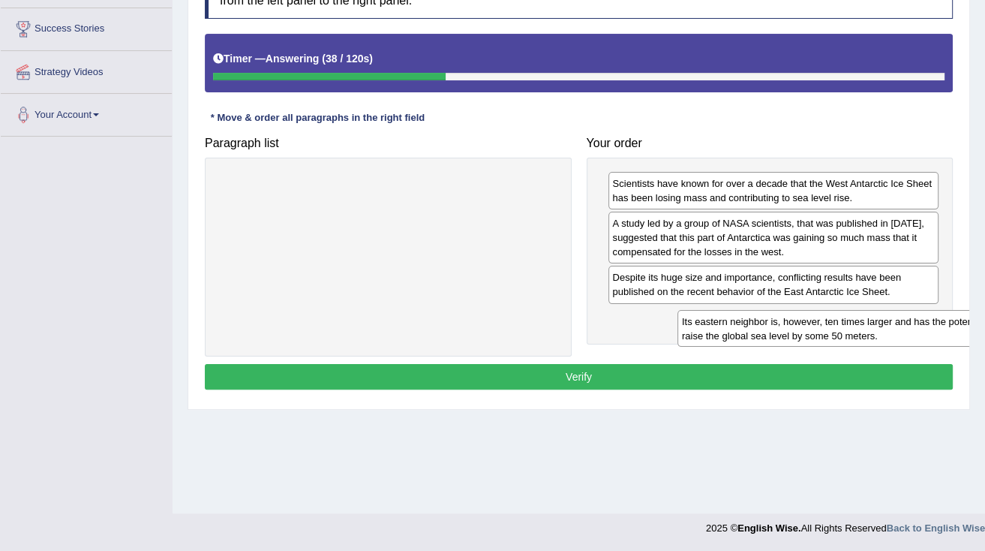
drag, startPoint x: 558, startPoint y: 247, endPoint x: 865, endPoint y: 321, distance: 315.1
click at [928, 324] on div "Its eastern neighbor is, however, ten times larger and has the potential to rai…" at bounding box center [847, 329] width 338 height 38
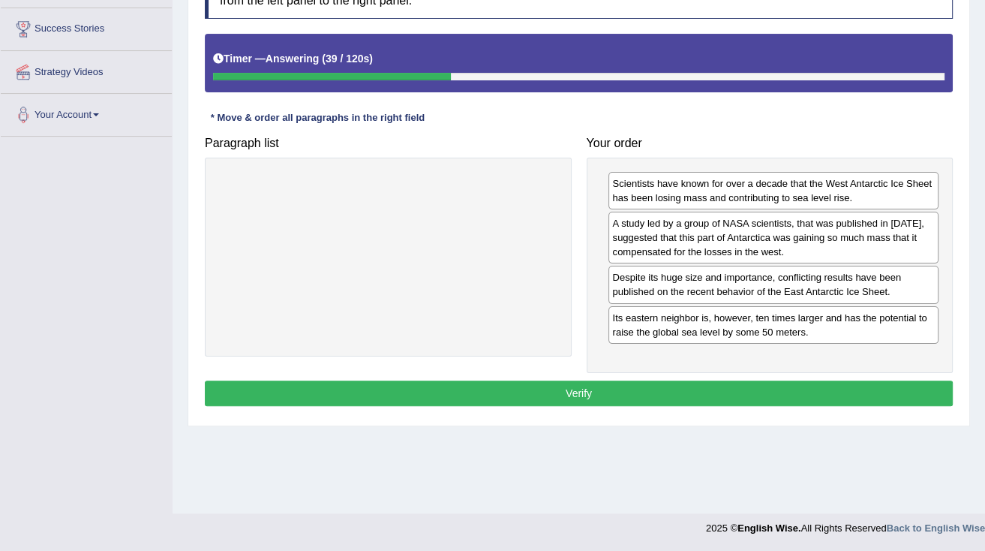
click at [742, 372] on div "Instructions: The text boxes in the left panel have been placed in a random ord…" at bounding box center [579, 189] width 756 height 457
click at [728, 390] on button "Verify" at bounding box center [579, 394] width 748 height 26
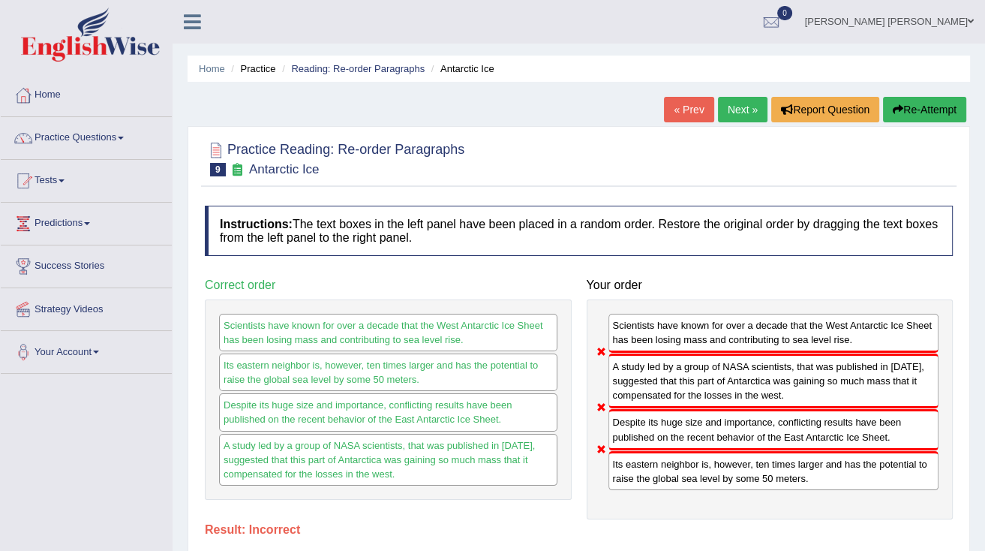
click at [742, 108] on link "Next »" at bounding box center [743, 110] width 50 height 26
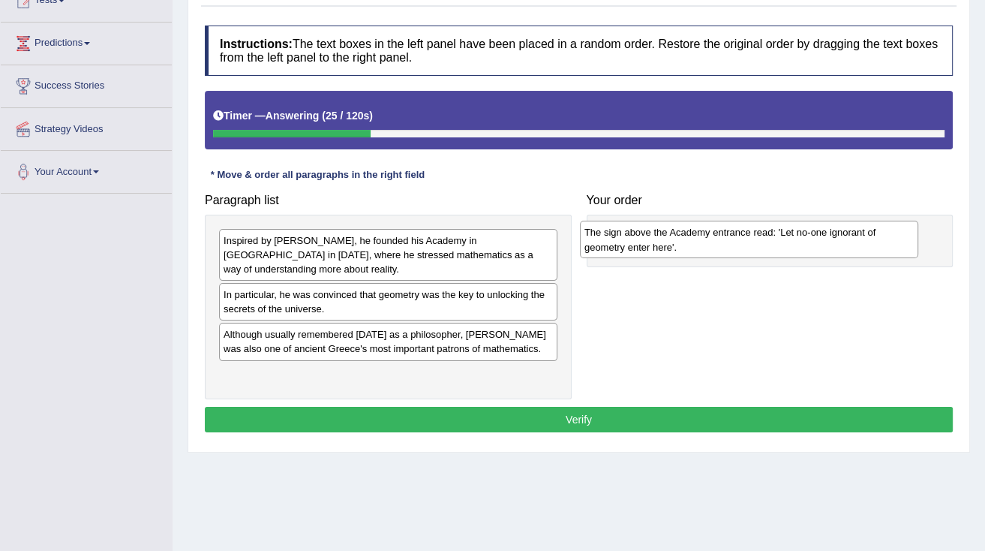
drag, startPoint x: 298, startPoint y: 299, endPoint x: 659, endPoint y: 252, distance: 364.1
click at [659, 252] on div "The sign above the Academy entrance read: 'Let no-one ignorant of geometry ente…" at bounding box center [749, 240] width 338 height 38
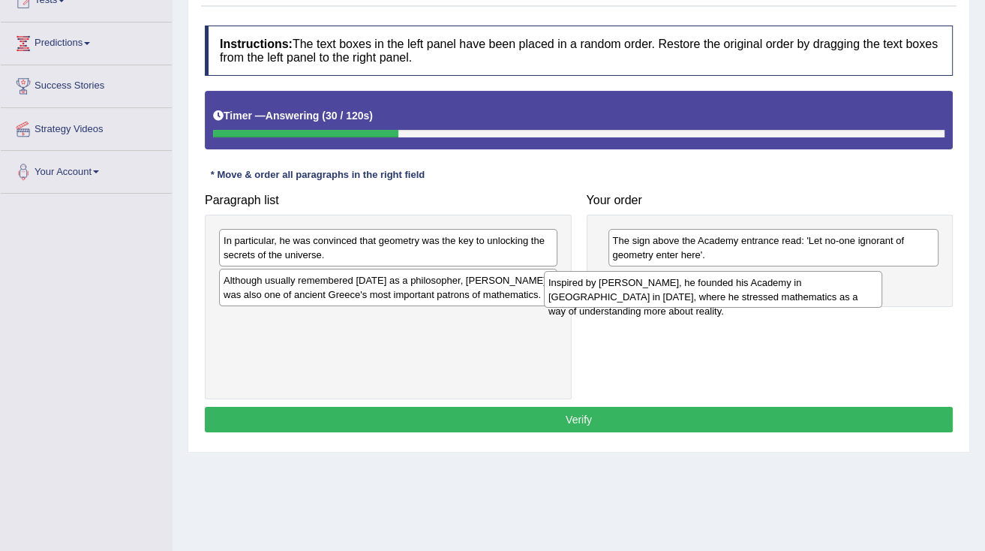
drag, startPoint x: 447, startPoint y: 249, endPoint x: 772, endPoint y: 291, distance: 327.7
click at [772, 291] on div "Inspired by Pythagoras, he founded his Academy in Athens in 387 BC, where he st…" at bounding box center [713, 290] width 338 height 38
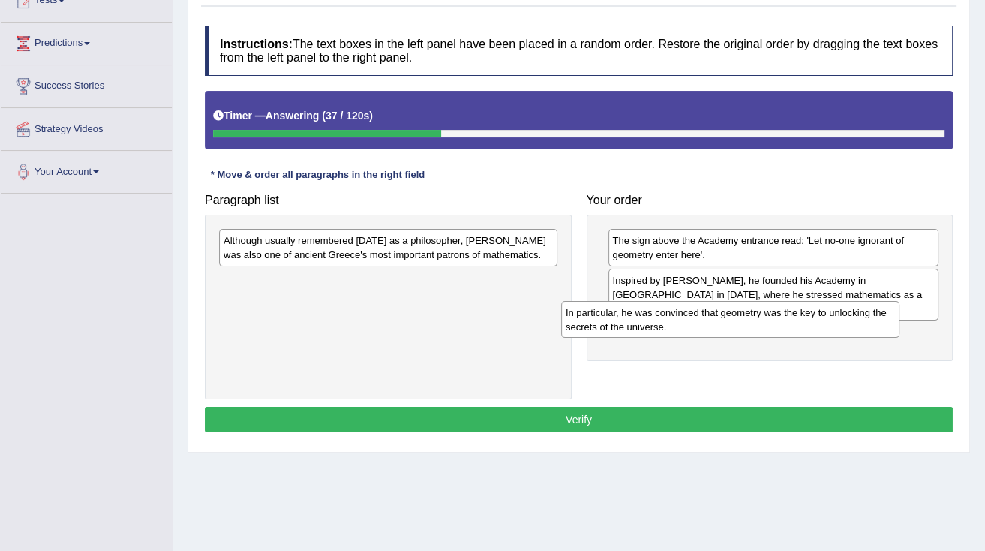
drag, startPoint x: 492, startPoint y: 252, endPoint x: 835, endPoint y: 324, distance: 349.7
click at [835, 324] on div "In particular, he was convinced that geometry was the key to unlocking the secr…" at bounding box center [730, 320] width 338 height 38
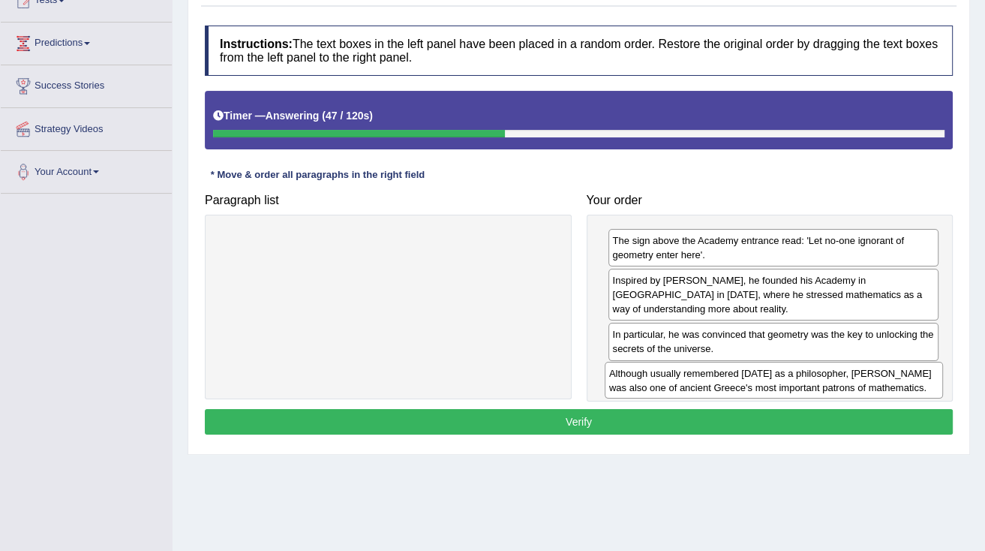
drag, startPoint x: 492, startPoint y: 245, endPoint x: 878, endPoint y: 378, distance: 408.0
click at [878, 378] on div "Although usually remembered today as a philosopher, Plato was also one of ancie…" at bounding box center [774, 381] width 338 height 38
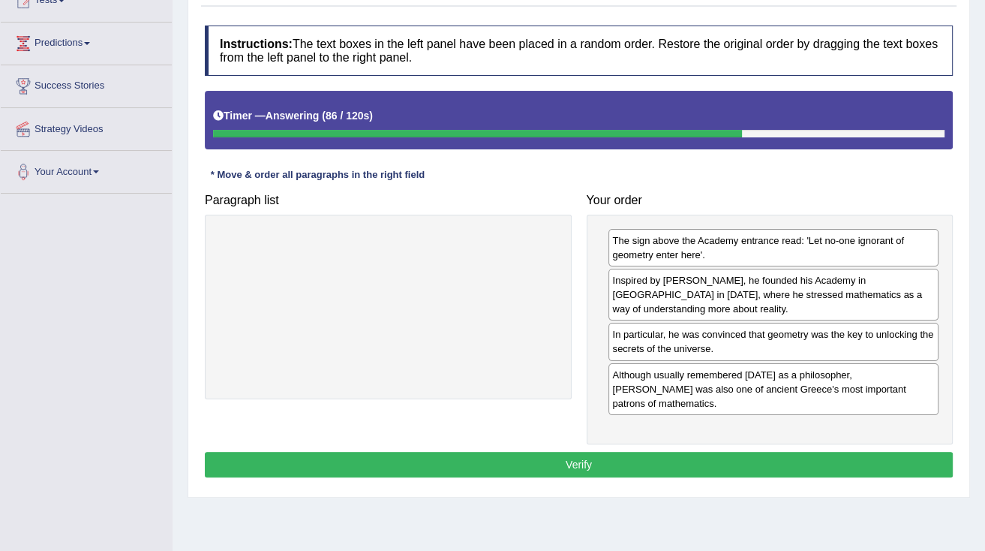
click at [721, 452] on button "Verify" at bounding box center [579, 465] width 748 height 26
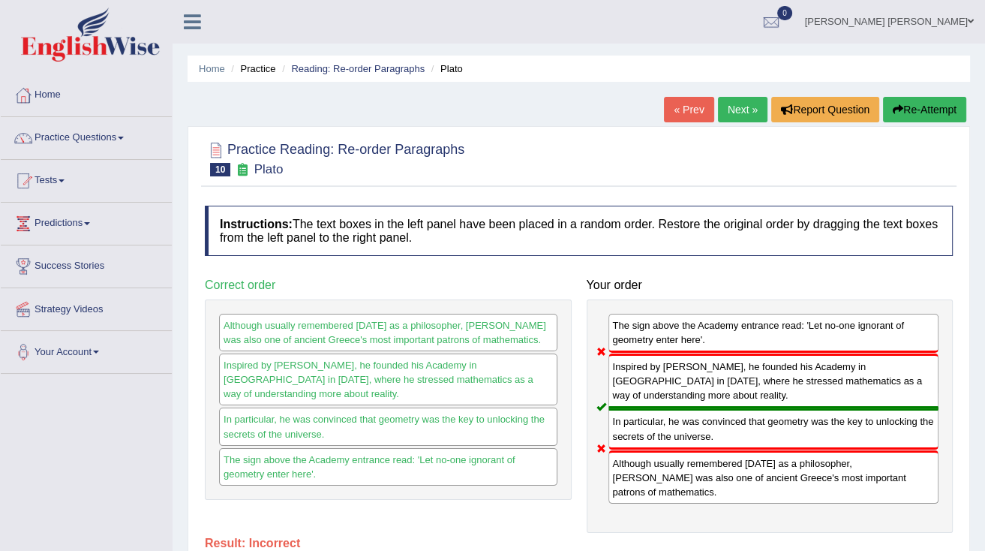
click at [683, 104] on link "« Prev" at bounding box center [689, 110] width 50 height 26
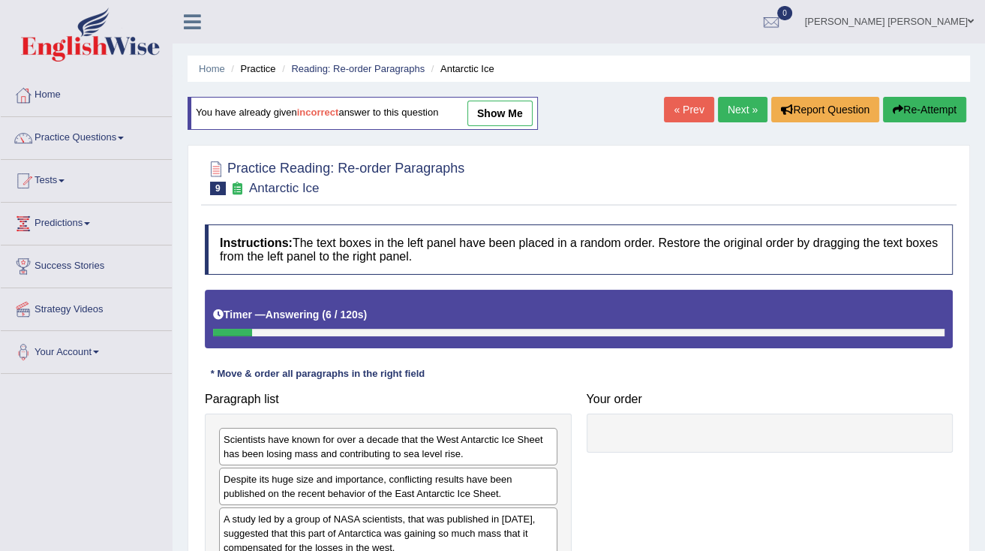
click at [509, 116] on link "show me" at bounding box center [500, 114] width 65 height 26
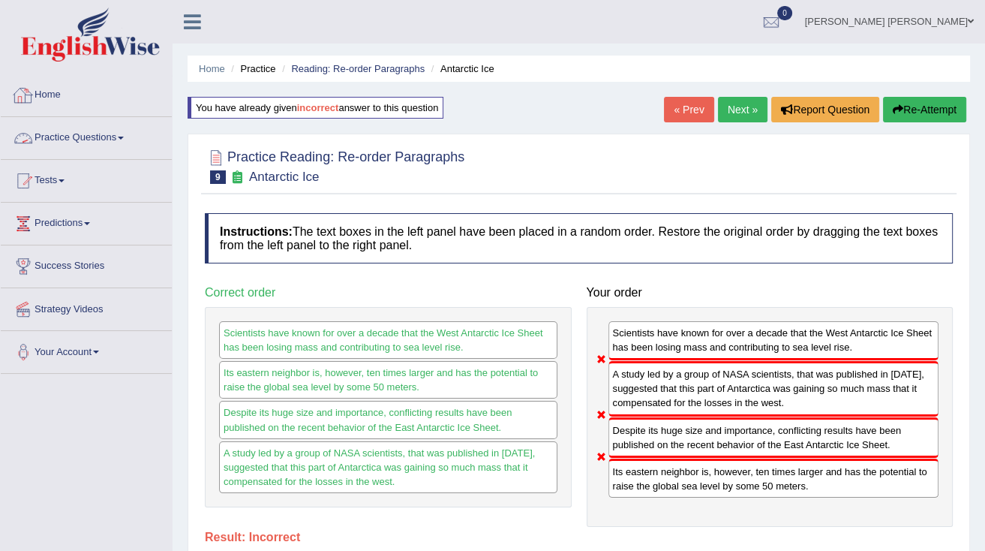
click at [120, 135] on link "Practice Questions" at bounding box center [86, 136] width 171 height 38
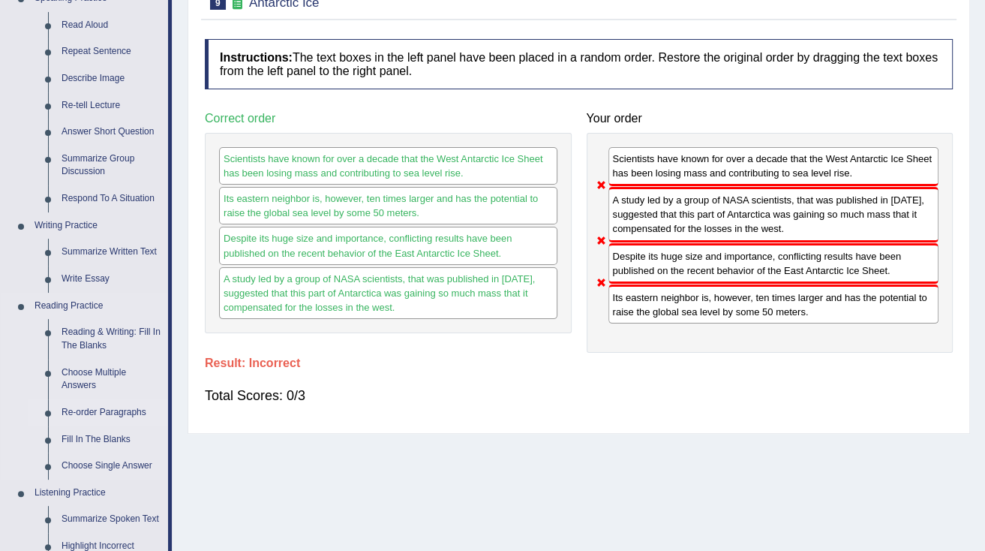
scroll to position [180, 0]
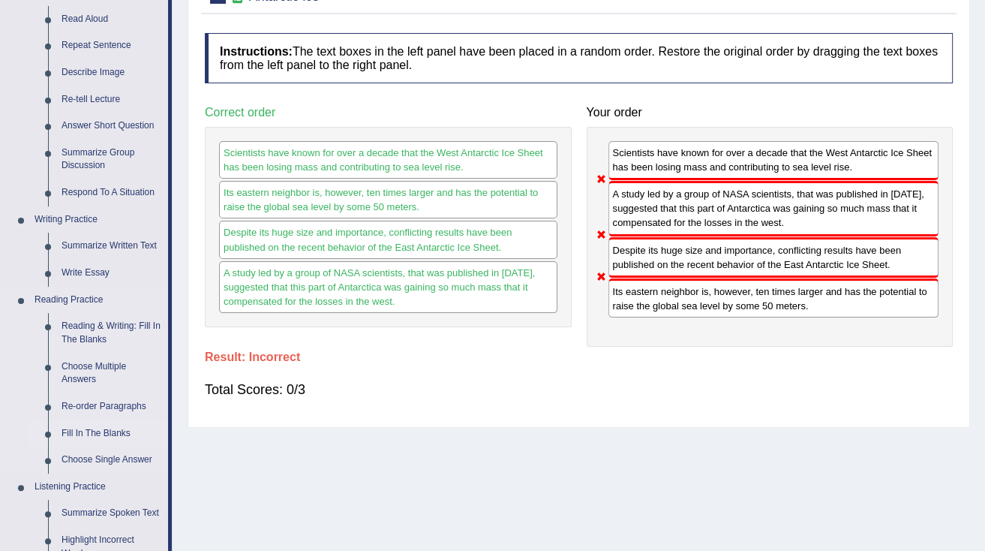
click at [83, 431] on link "Fill In The Blanks" at bounding box center [111, 433] width 113 height 27
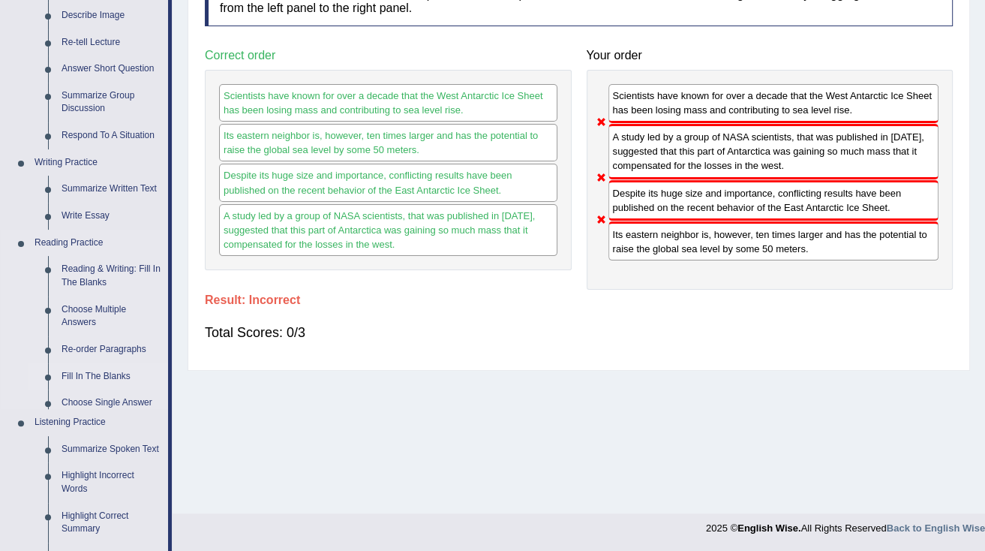
scroll to position [600, 0]
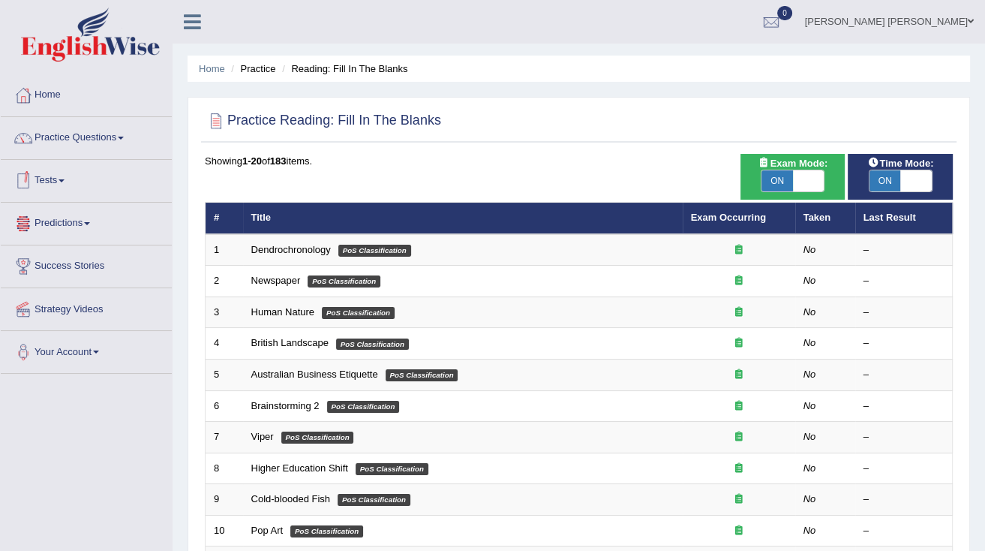
click at [89, 221] on link "Predictions" at bounding box center [86, 222] width 171 height 38
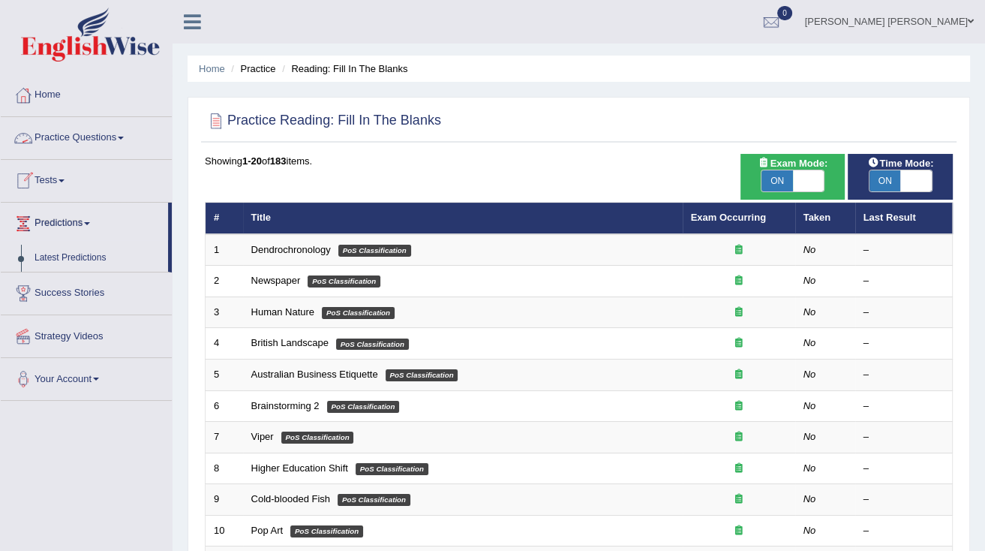
click at [95, 141] on link "Practice Questions" at bounding box center [86, 136] width 171 height 38
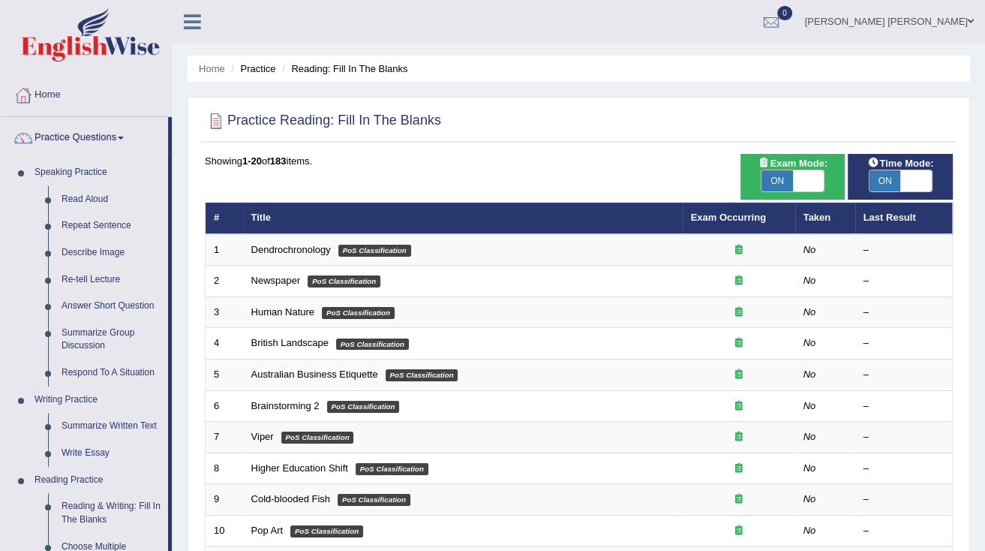
click at [964, 98] on div "Practice Reading: Fill In The Blanks Time Mode: ON OFF Exam Mode: ON OFF Showin…" at bounding box center [579, 521] width 783 height 848
click at [966, 20] on link "Rose Maria Martin" at bounding box center [889, 19] width 191 height 39
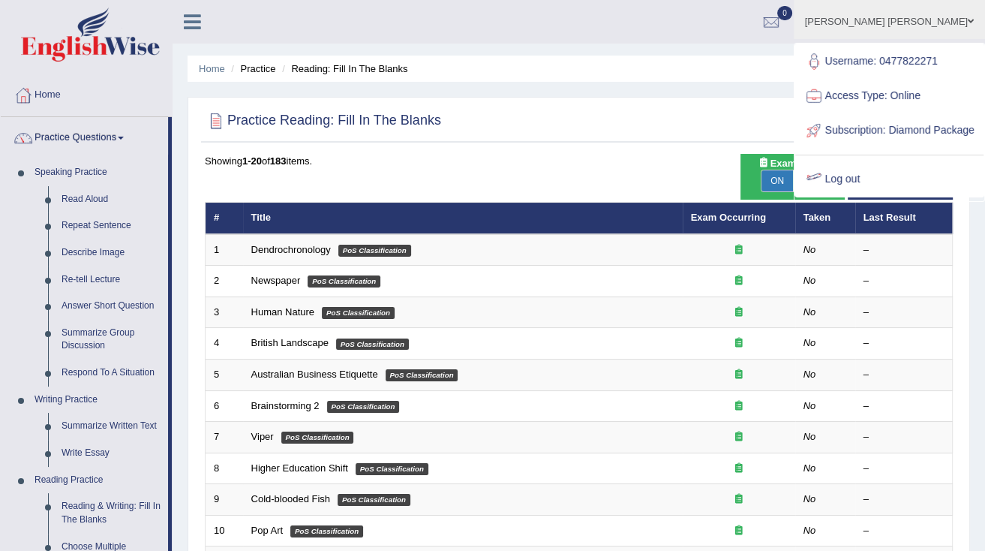
click at [856, 194] on link "Log out" at bounding box center [890, 179] width 188 height 35
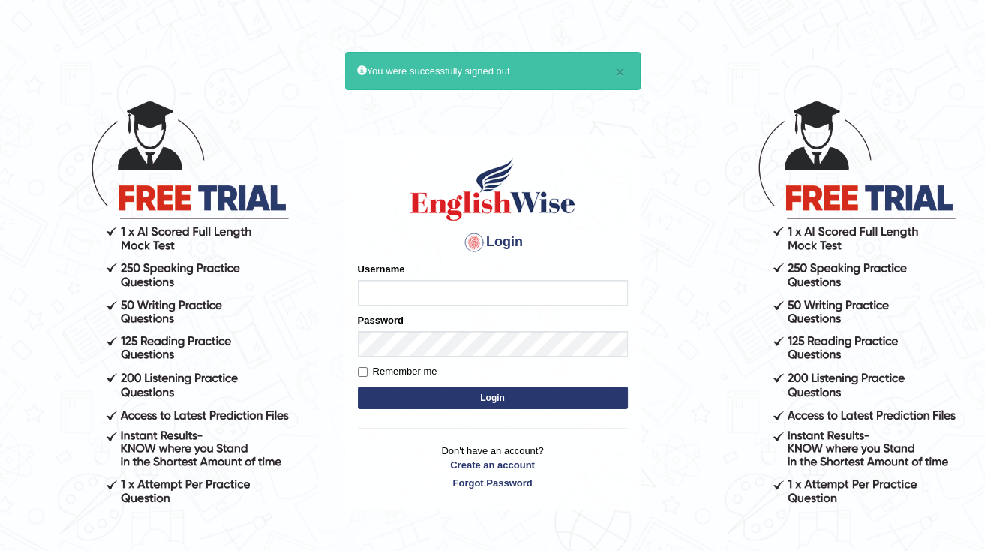
click at [615, 71] on div "× You were successfully signed out" at bounding box center [493, 71] width 296 height 38
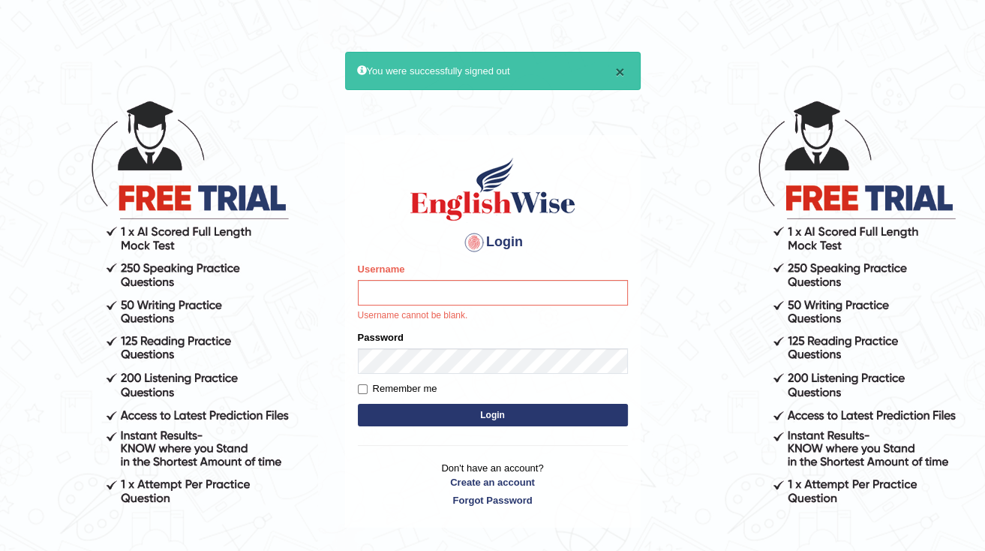
click at [623, 71] on button "×" at bounding box center [619, 72] width 9 height 16
